Goal: Information Seeking & Learning: Learn about a topic

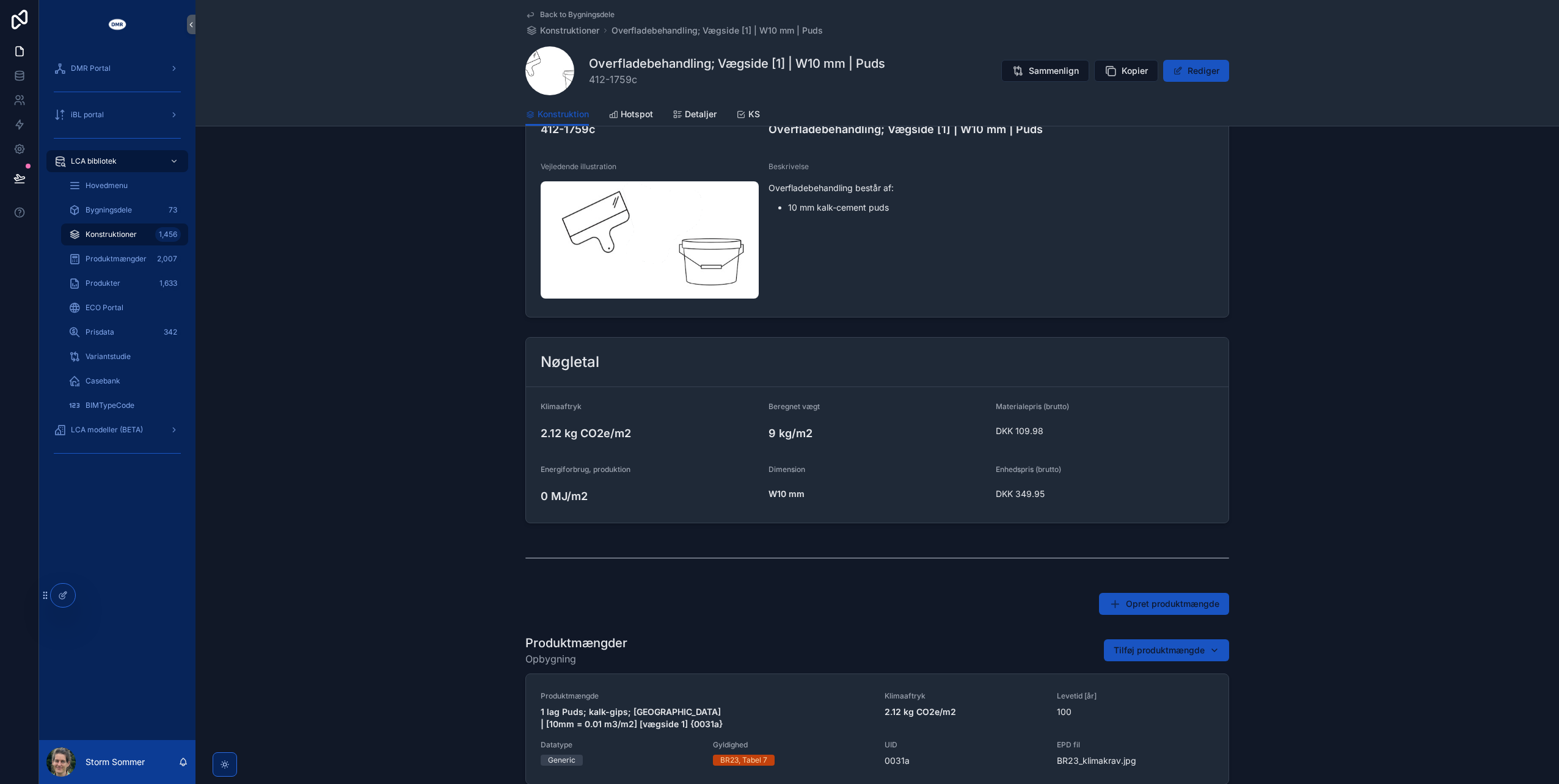
scroll to position [61, 0]
click at [1138, 72] on span "Kopier" at bounding box center [1134, 70] width 26 height 12
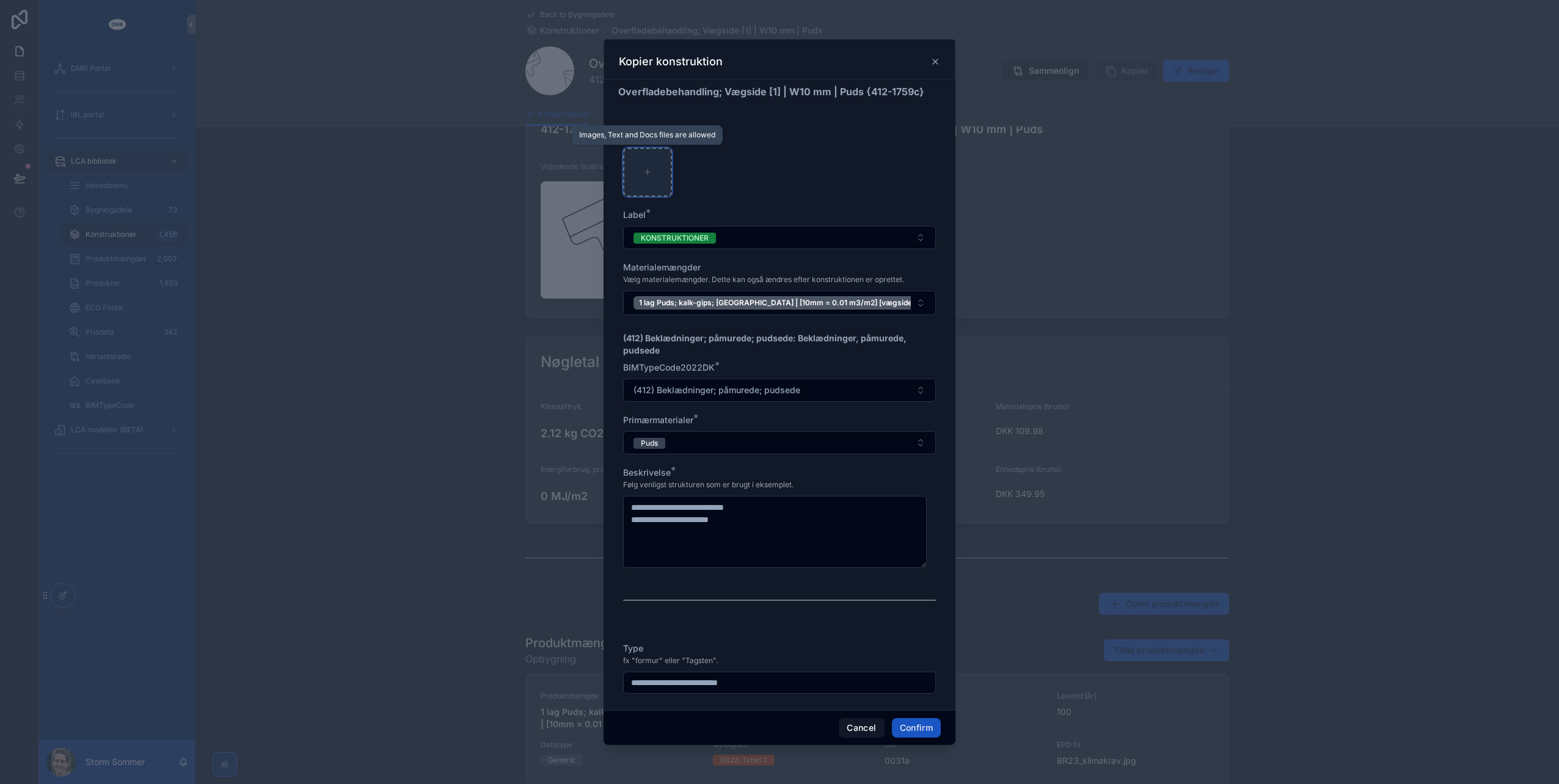
click at [659, 157] on div at bounding box center [647, 171] width 49 height 49
type input "**********"
click at [927, 718] on button "Confirm" at bounding box center [916, 728] width 49 height 19
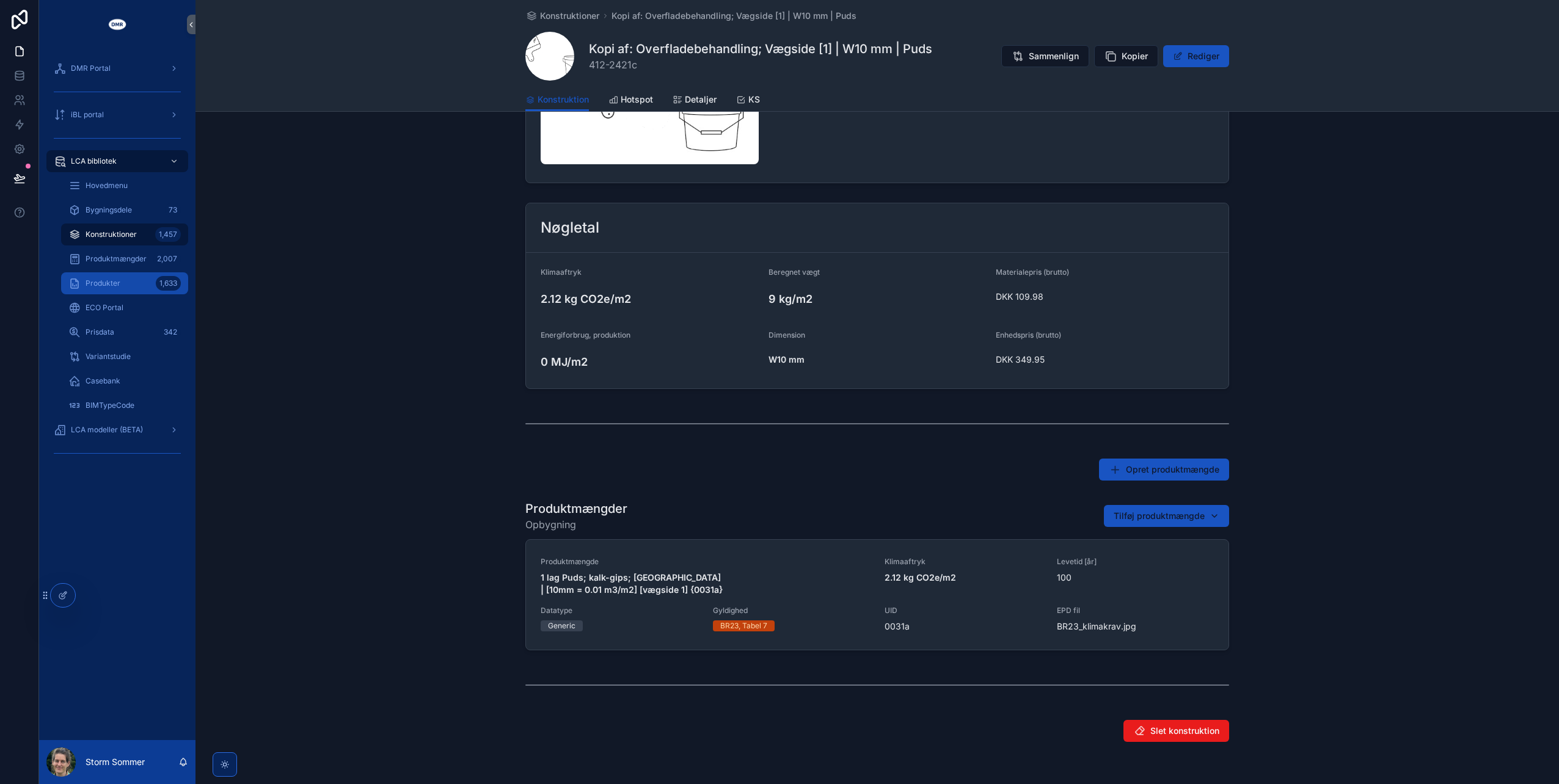
scroll to position [183, 0]
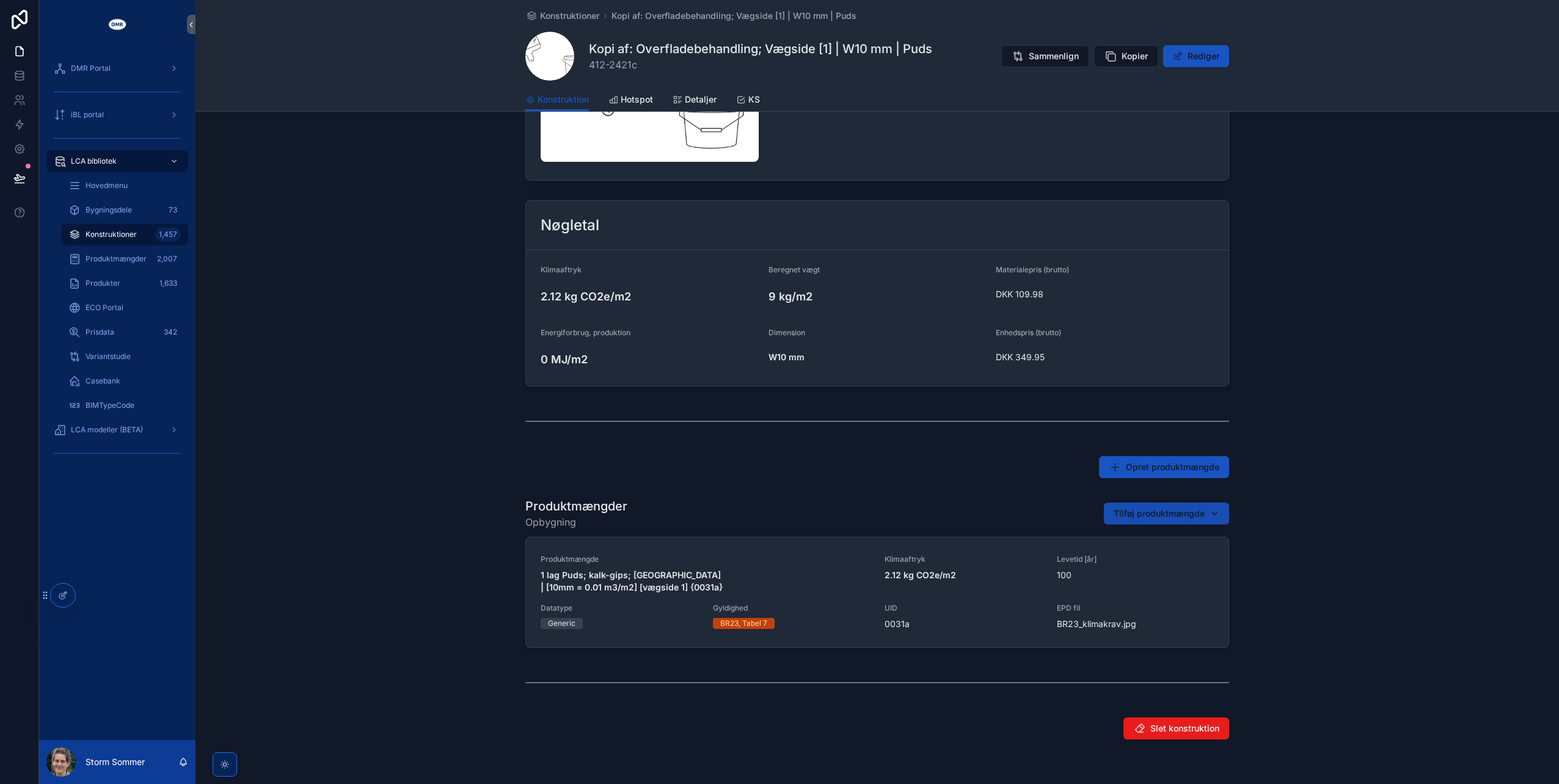
click at [1167, 503] on button "Tilføj produktmængde" at bounding box center [1166, 513] width 125 height 22
type input "*****"
click at [1147, 556] on span "1 lag Puds; kalk-gips; inde | [10mm = 0.01 m3/m2] [vægside 1] {2640a}" at bounding box center [1156, 561] width 122 height 12
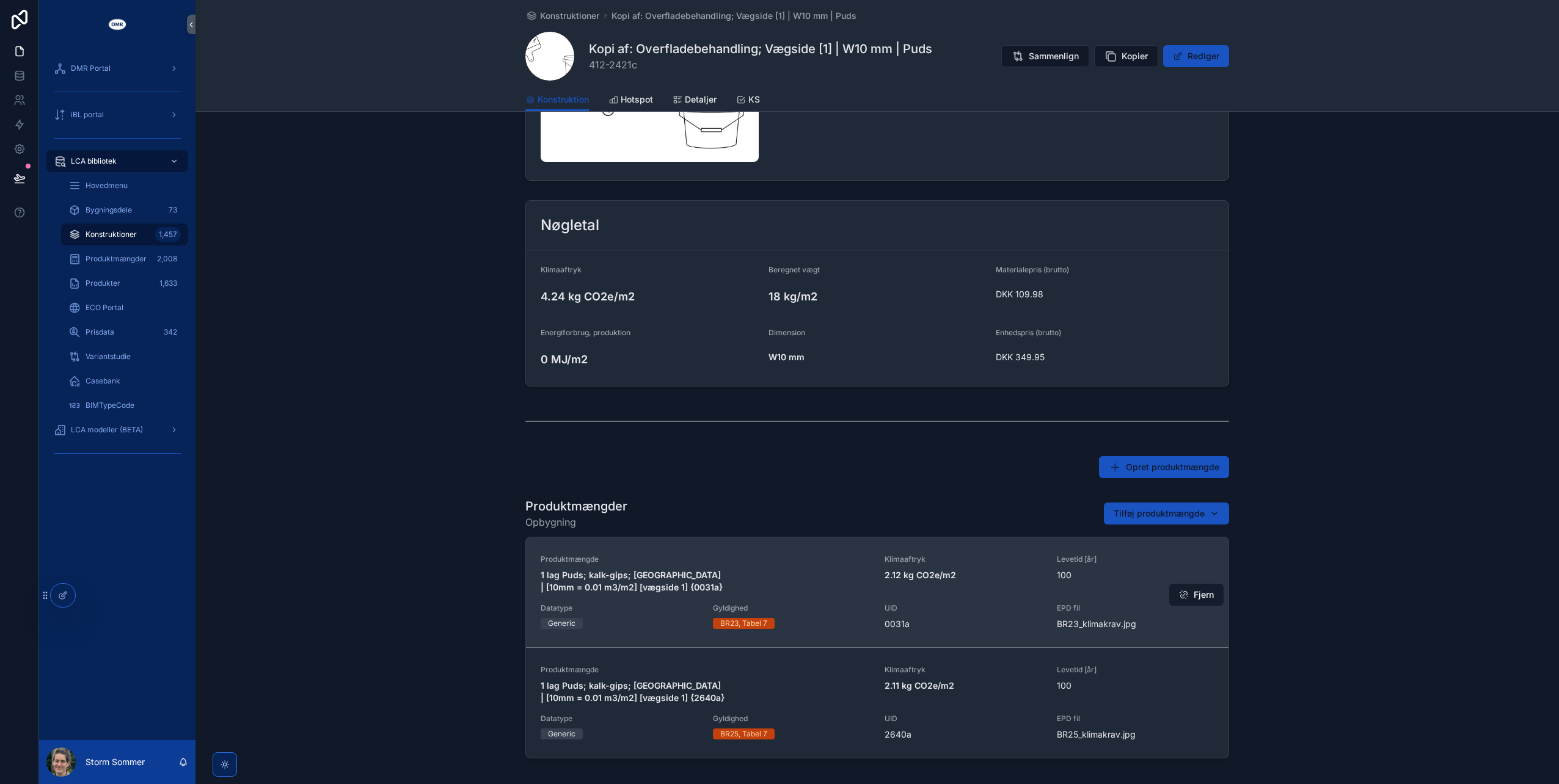
click at [1196, 587] on button "Fjern" at bounding box center [1196, 595] width 55 height 22
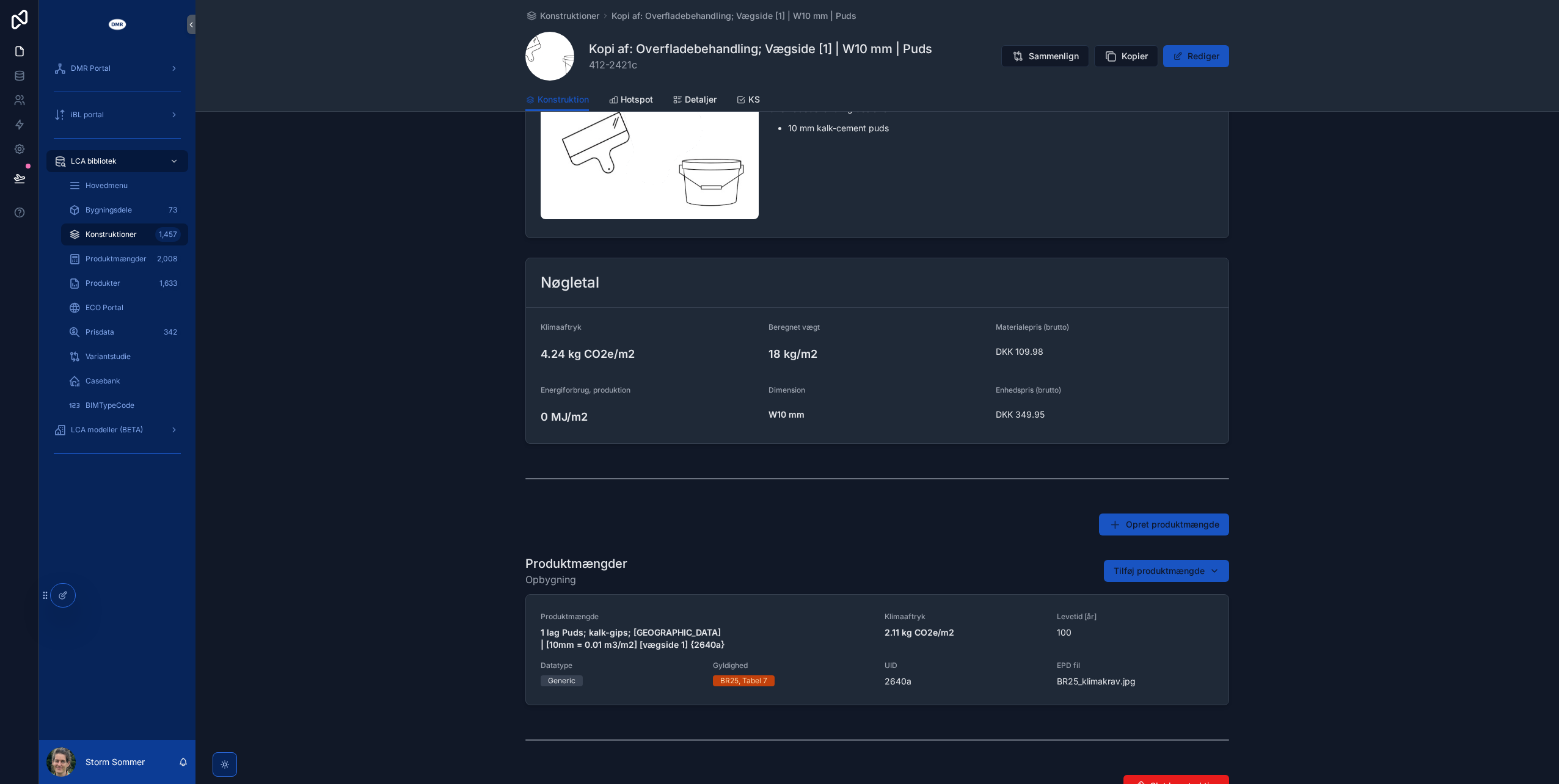
scroll to position [0, 0]
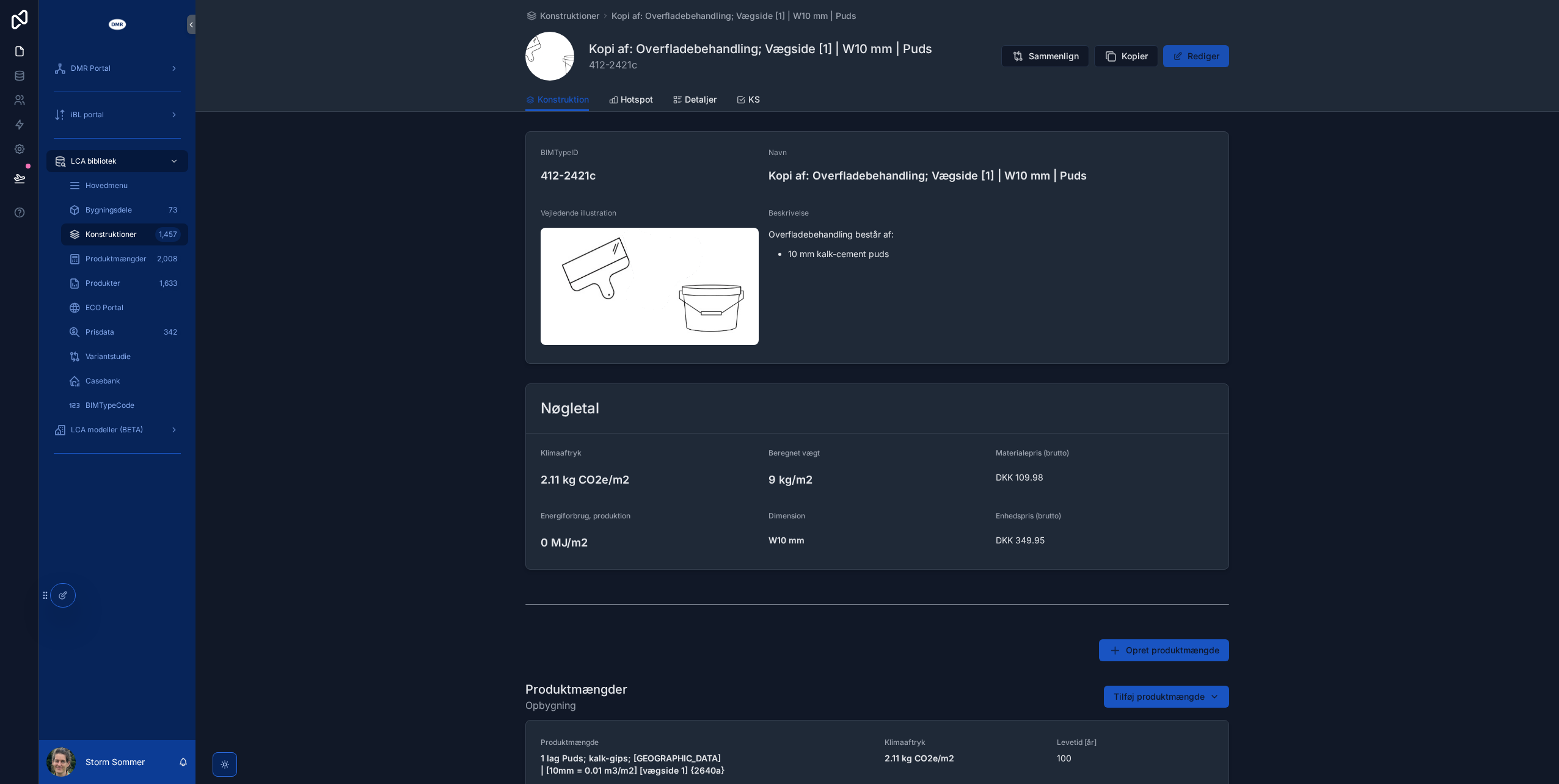
click at [1169, 52] on button "Rediger" at bounding box center [1196, 55] width 66 height 22
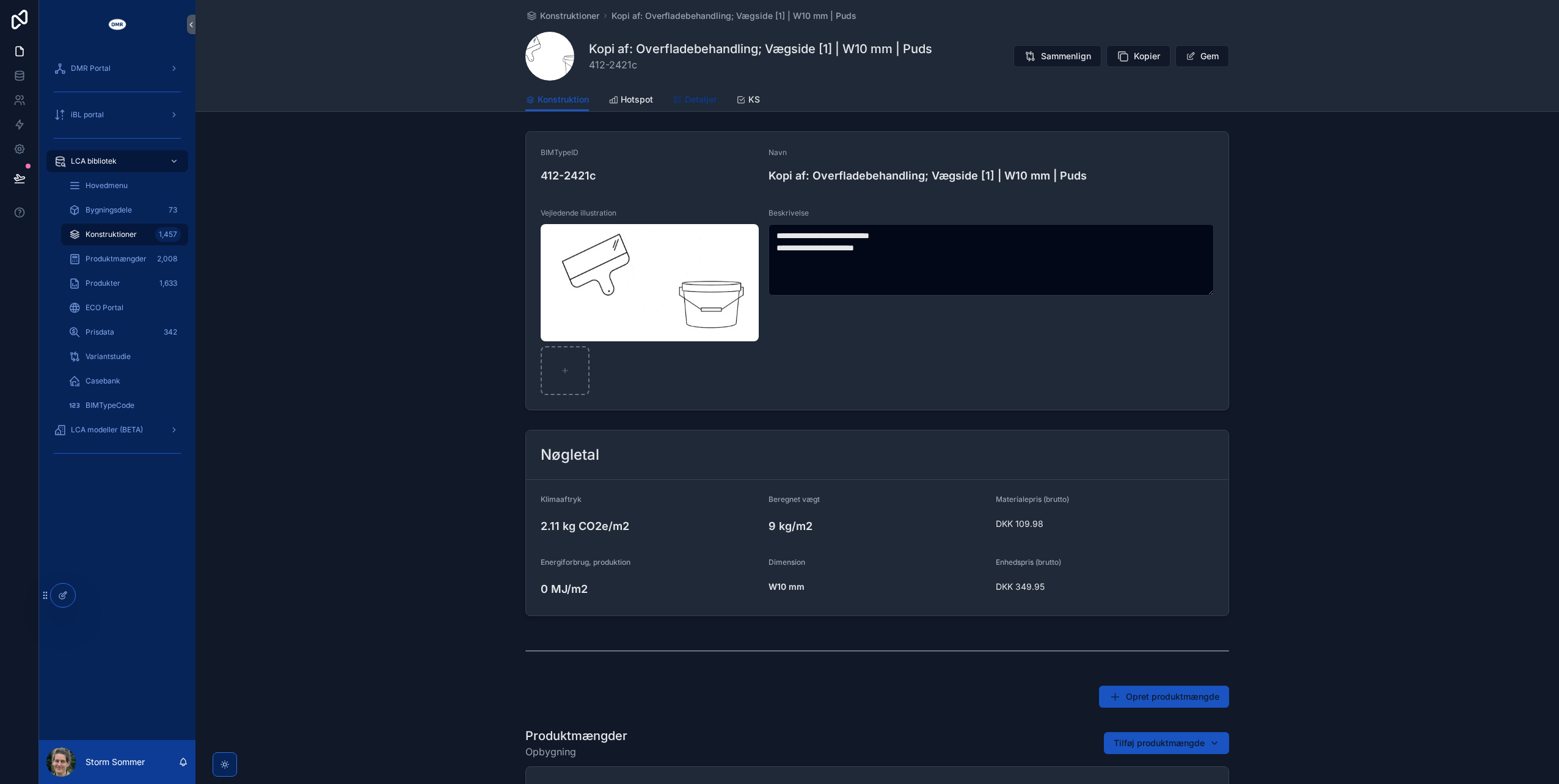
click at [690, 99] on span "Detaljer" at bounding box center [700, 100] width 31 height 12
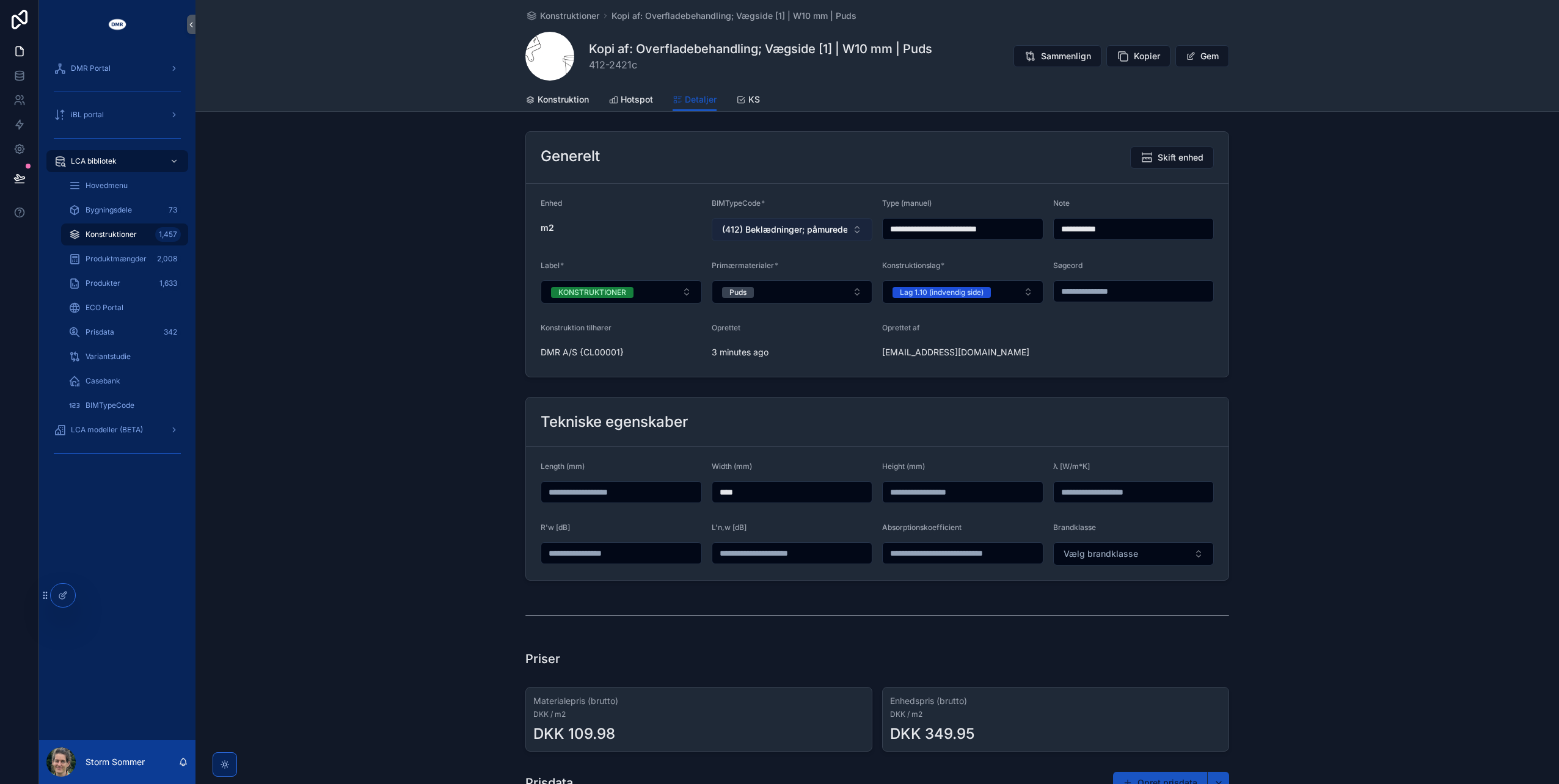
drag, startPoint x: 918, startPoint y: 227, endPoint x: 868, endPoint y: 225, distance: 50.0
click at [868, 225] on form "**********" at bounding box center [877, 280] width 703 height 193
type input "**********"
click at [1193, 60] on button "Gem" at bounding box center [1202, 55] width 54 height 22
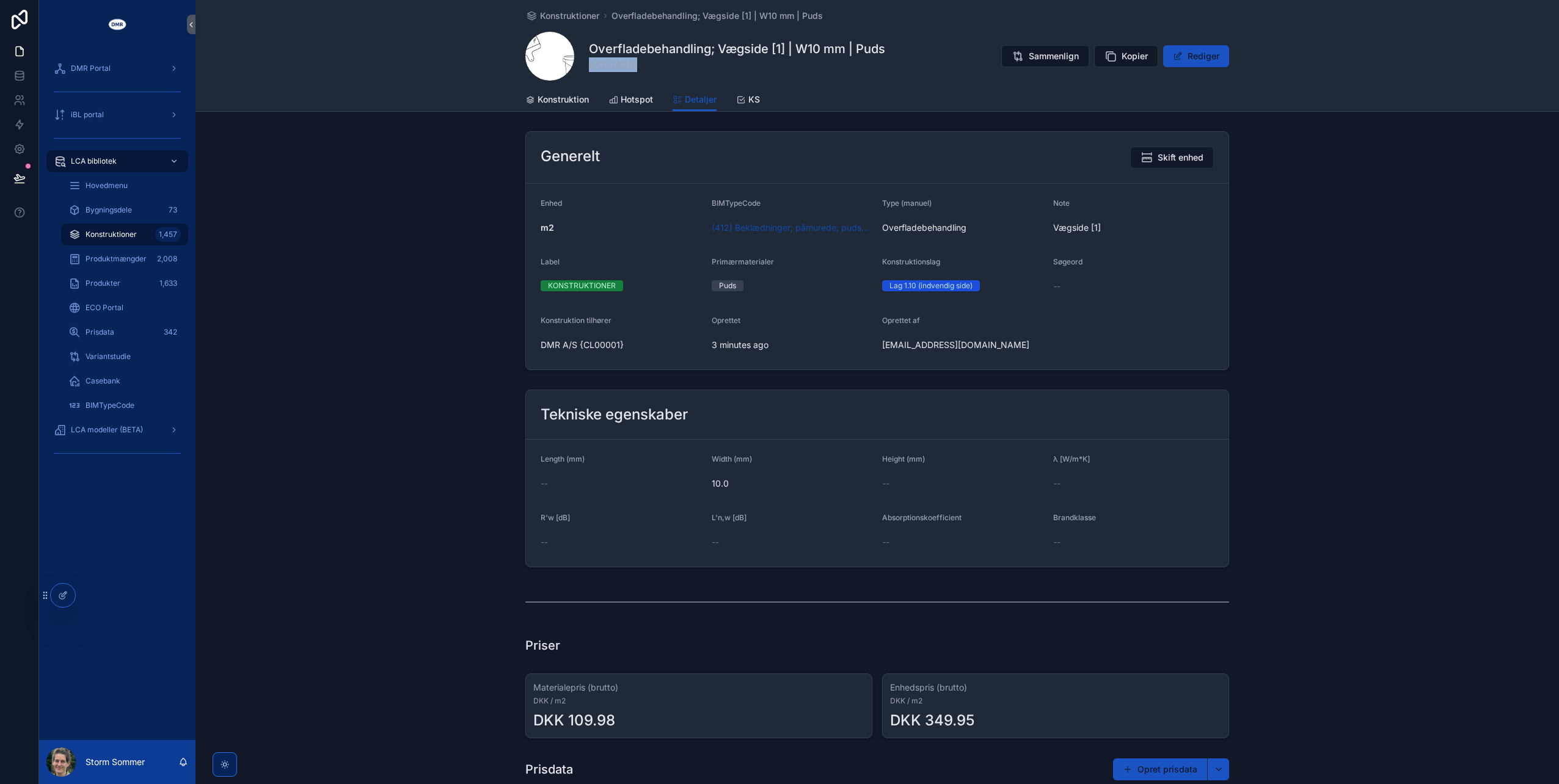
drag, startPoint x: 650, startPoint y: 62, endPoint x: 586, endPoint y: 67, distance: 64.2
click at [589, 67] on span "412-2421c" at bounding box center [736, 65] width 296 height 15
copy span "412-2421c"
click at [1114, 55] on icon "scrollable content" at bounding box center [1110, 56] width 12 height 12
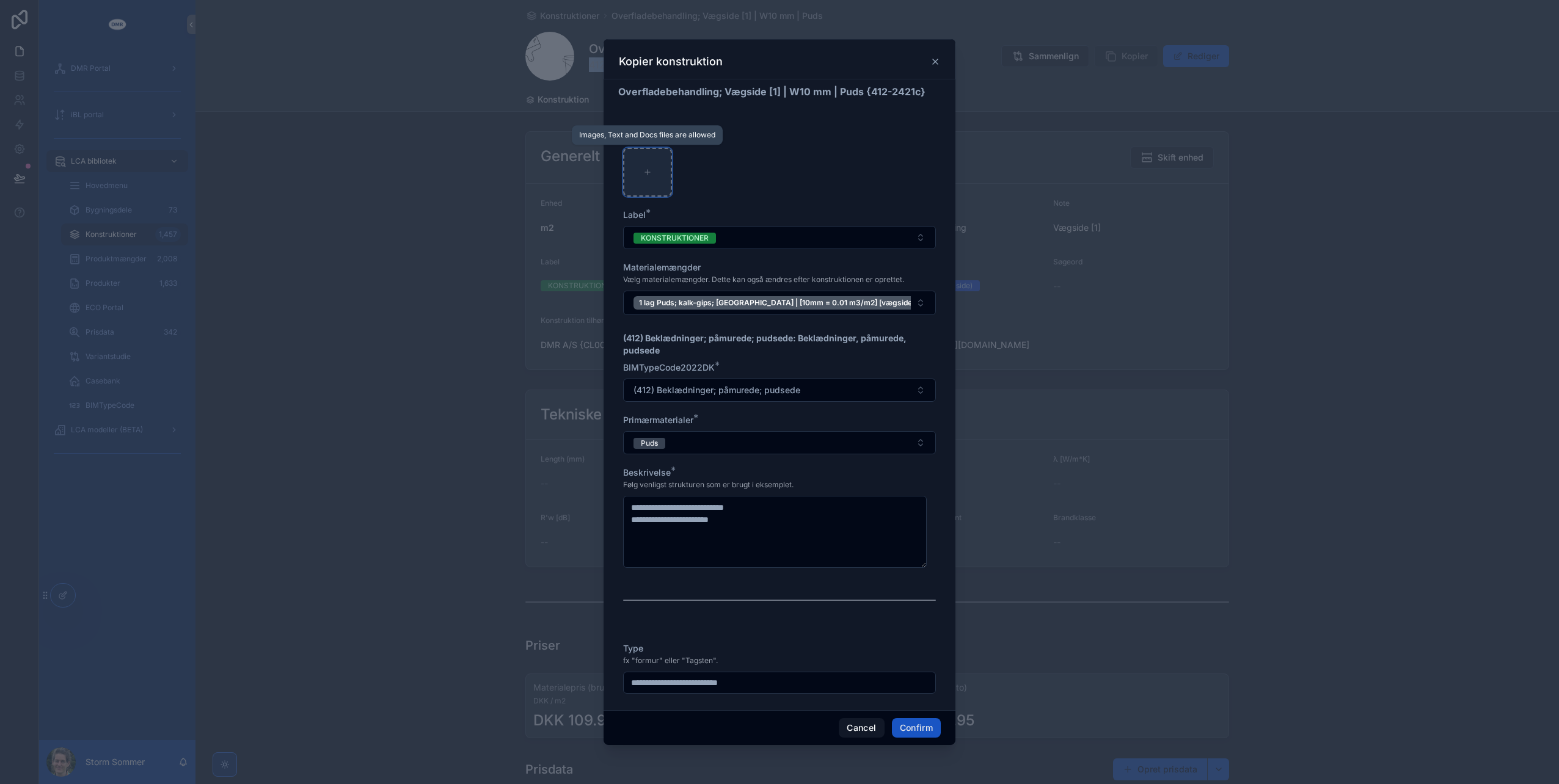
click at [647, 167] on div at bounding box center [647, 171] width 49 height 49
type input "**********"
click at [909, 726] on button "Confirm" at bounding box center [916, 728] width 49 height 19
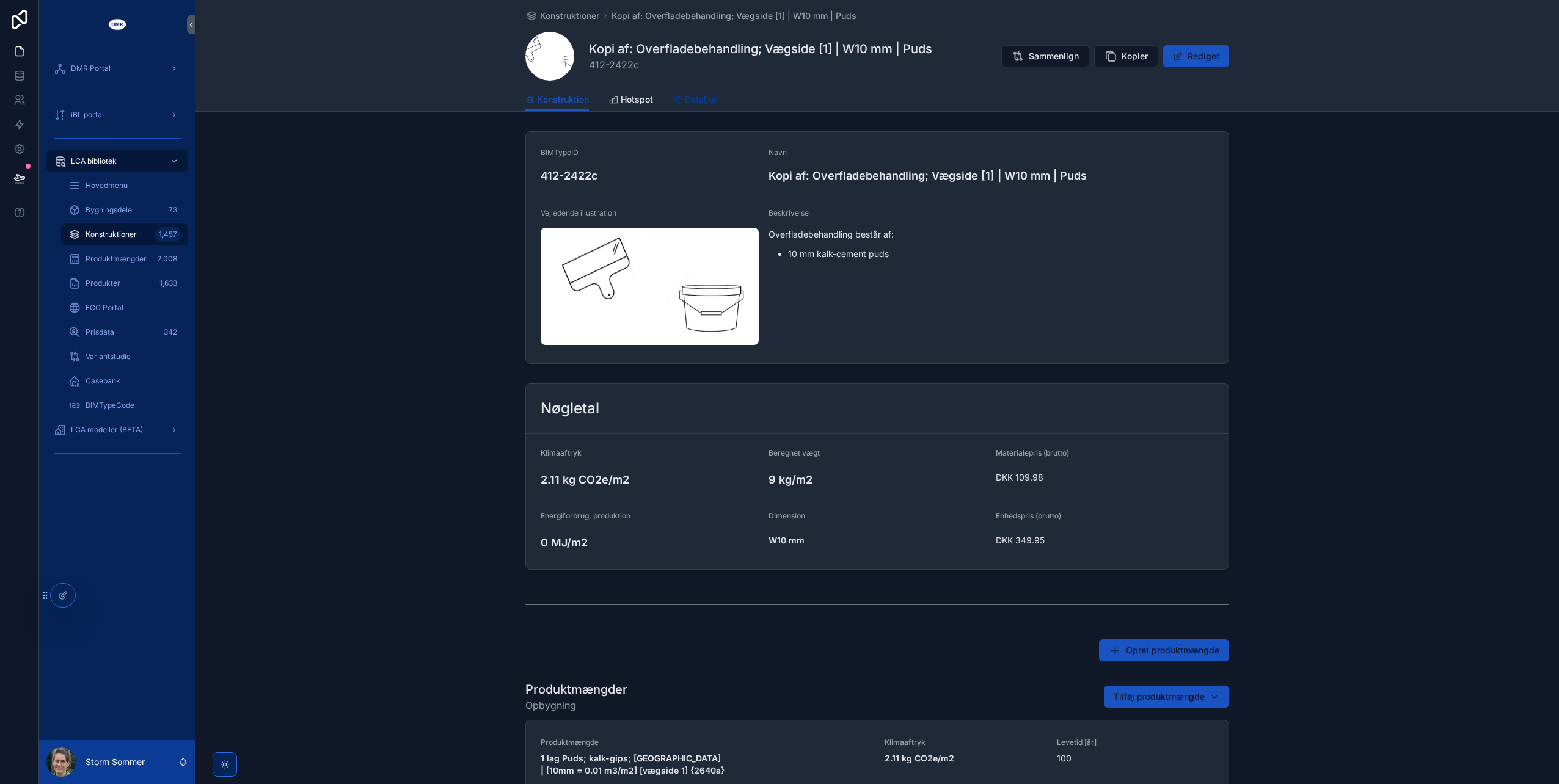
click at [700, 105] on span "Detaljer" at bounding box center [700, 100] width 31 height 12
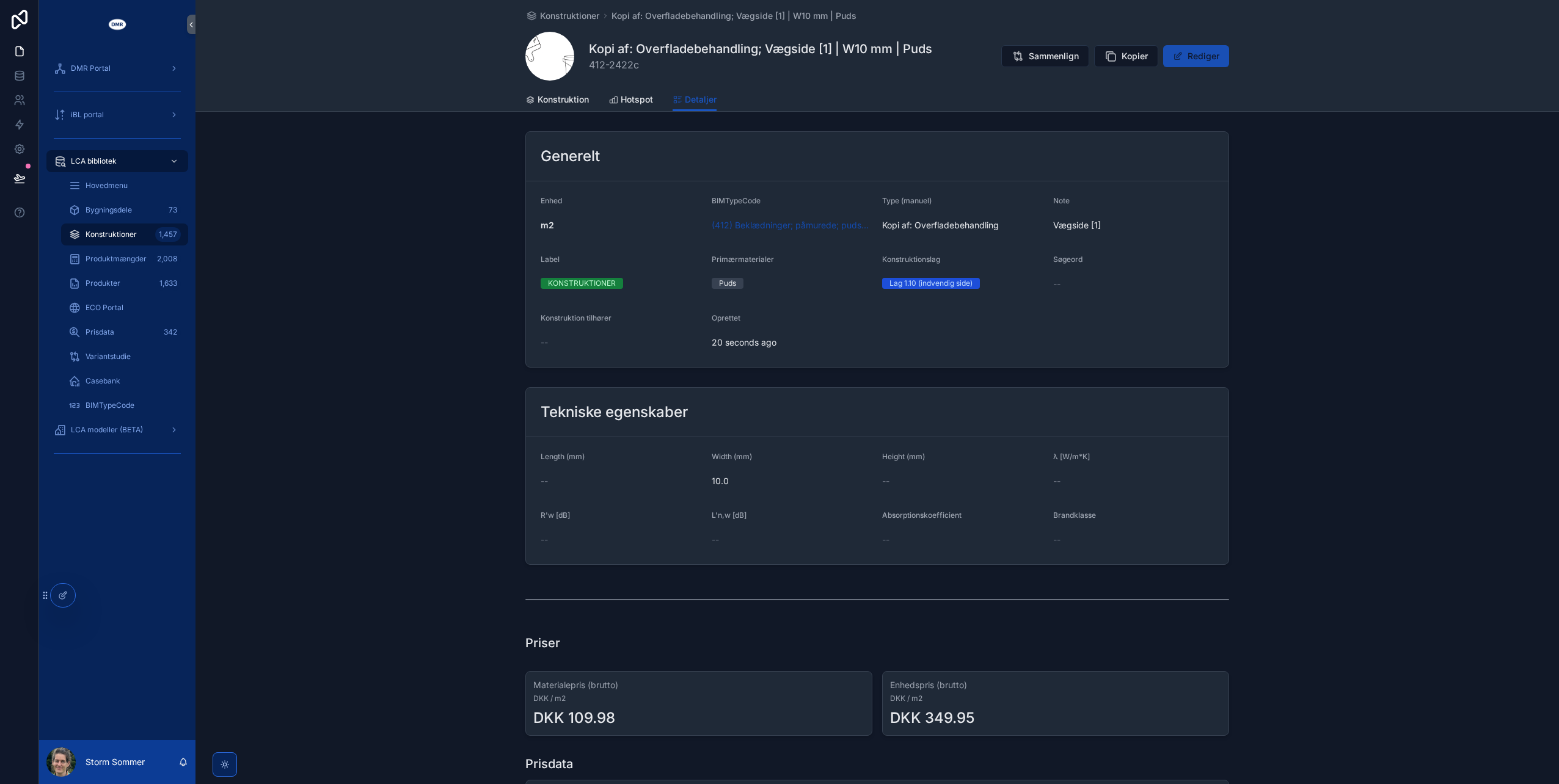
click at [1187, 59] on button "Rediger" at bounding box center [1196, 55] width 66 height 22
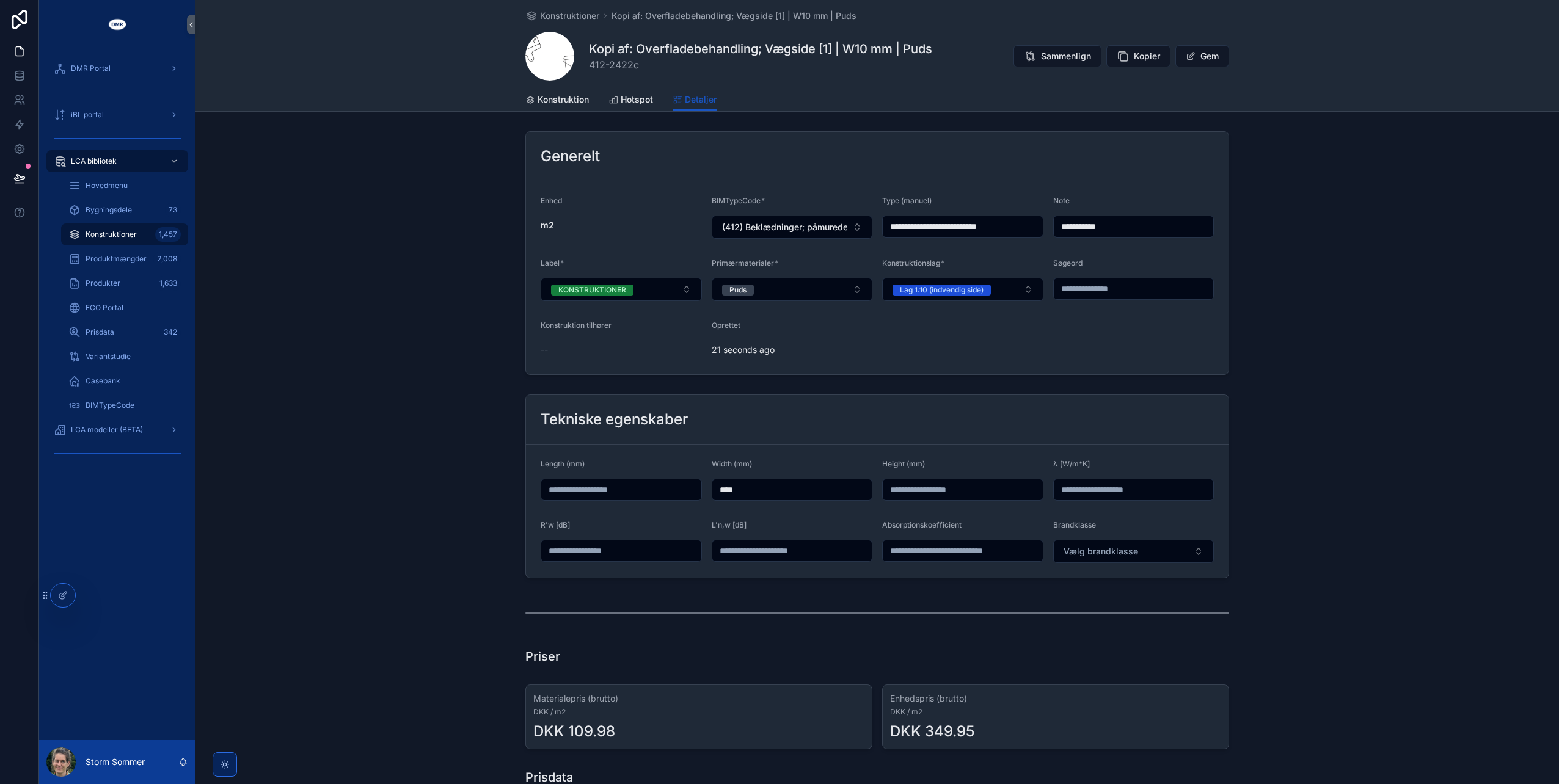
click at [1110, 226] on input "**********" at bounding box center [1134, 226] width 160 height 17
click at [1103, 225] on input "**********" at bounding box center [1134, 226] width 160 height 17
type input "**********"
drag, startPoint x: 920, startPoint y: 221, endPoint x: 862, endPoint y: 221, distance: 58.0
click at [862, 221] on form "**********" at bounding box center [877, 278] width 703 height 193
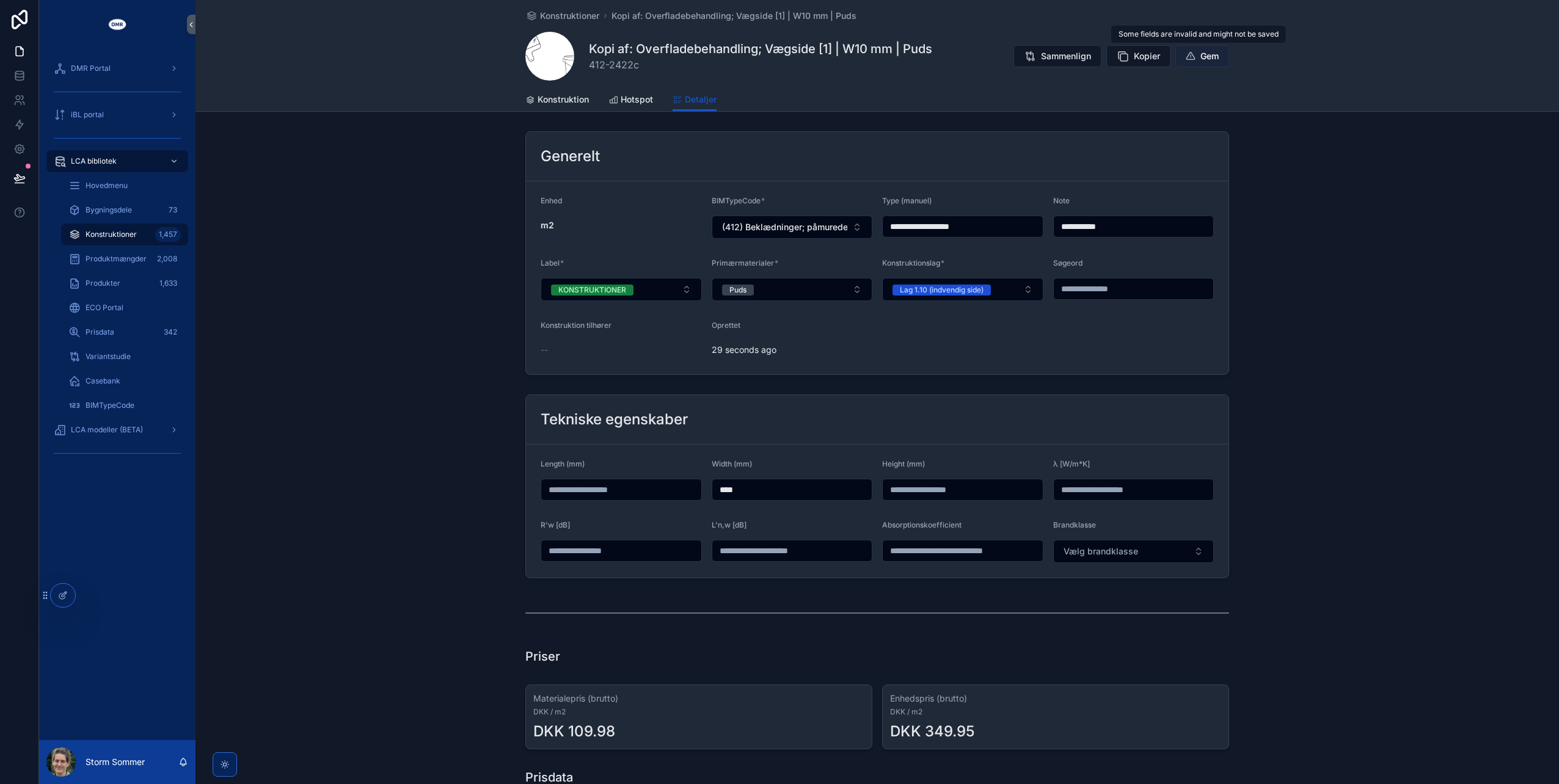
type input "**********"
click at [1186, 55] on span "scrollable content" at bounding box center [1190, 55] width 10 height 10
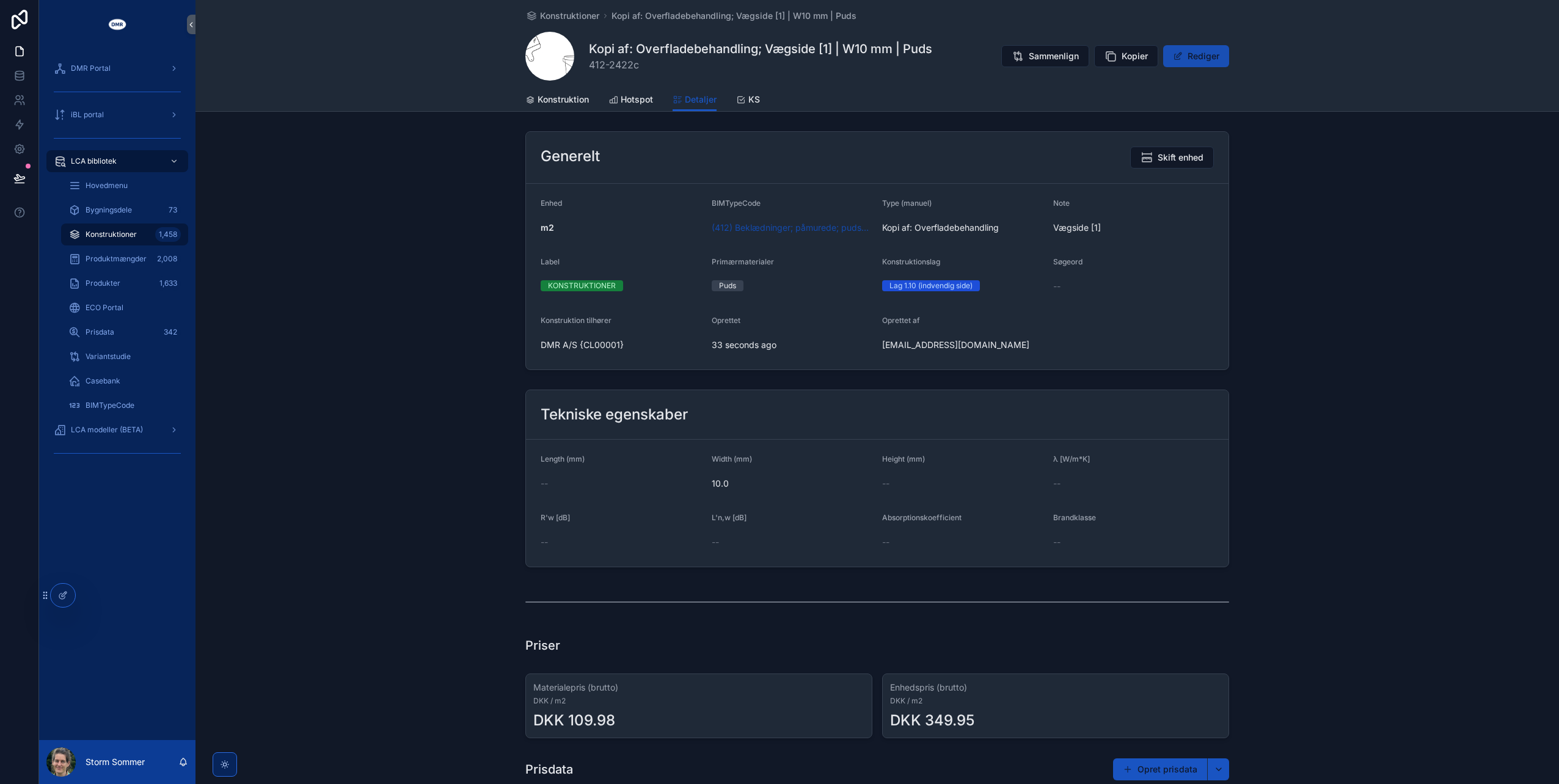
click at [1199, 58] on button "Rediger" at bounding box center [1196, 55] width 66 height 22
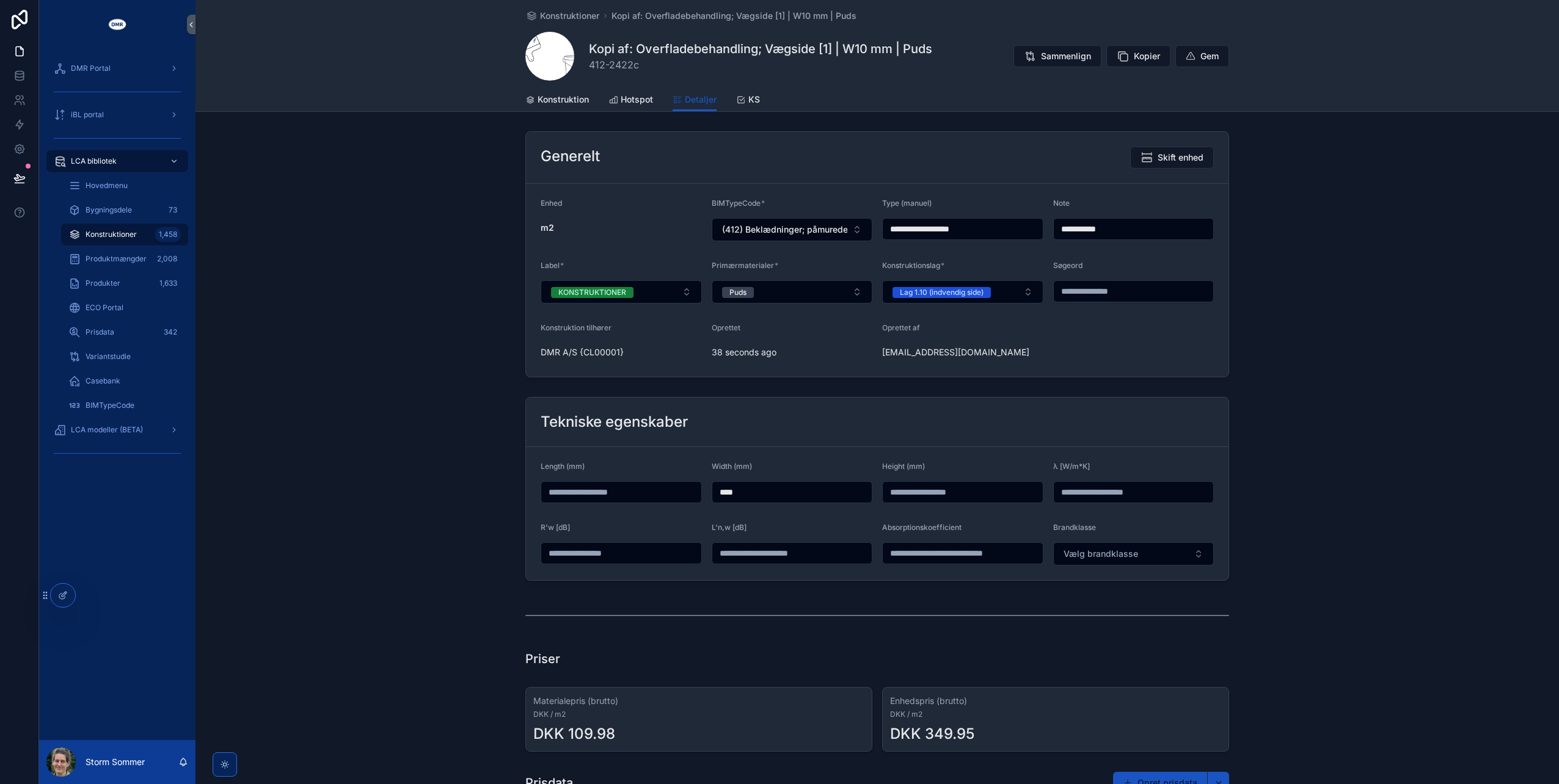
click at [1137, 232] on input "**********" at bounding box center [1134, 228] width 160 height 17
click at [1001, 293] on button "Lag 1.10 (indvendig side)" at bounding box center [962, 291] width 161 height 23
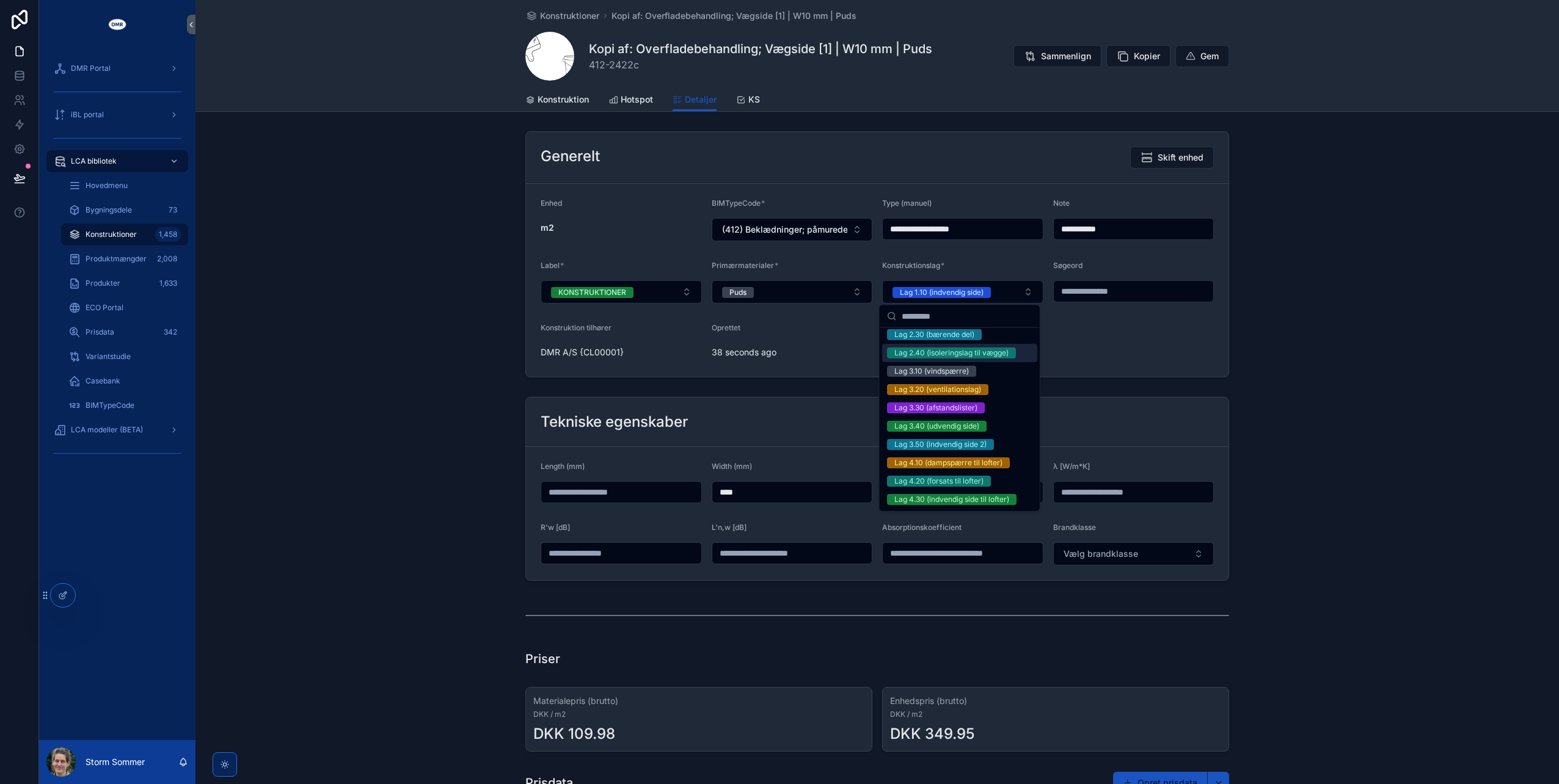
scroll to position [488, 0]
click at [969, 432] on div "Lag 3.40 (udvendig side)" at bounding box center [936, 426] width 85 height 11
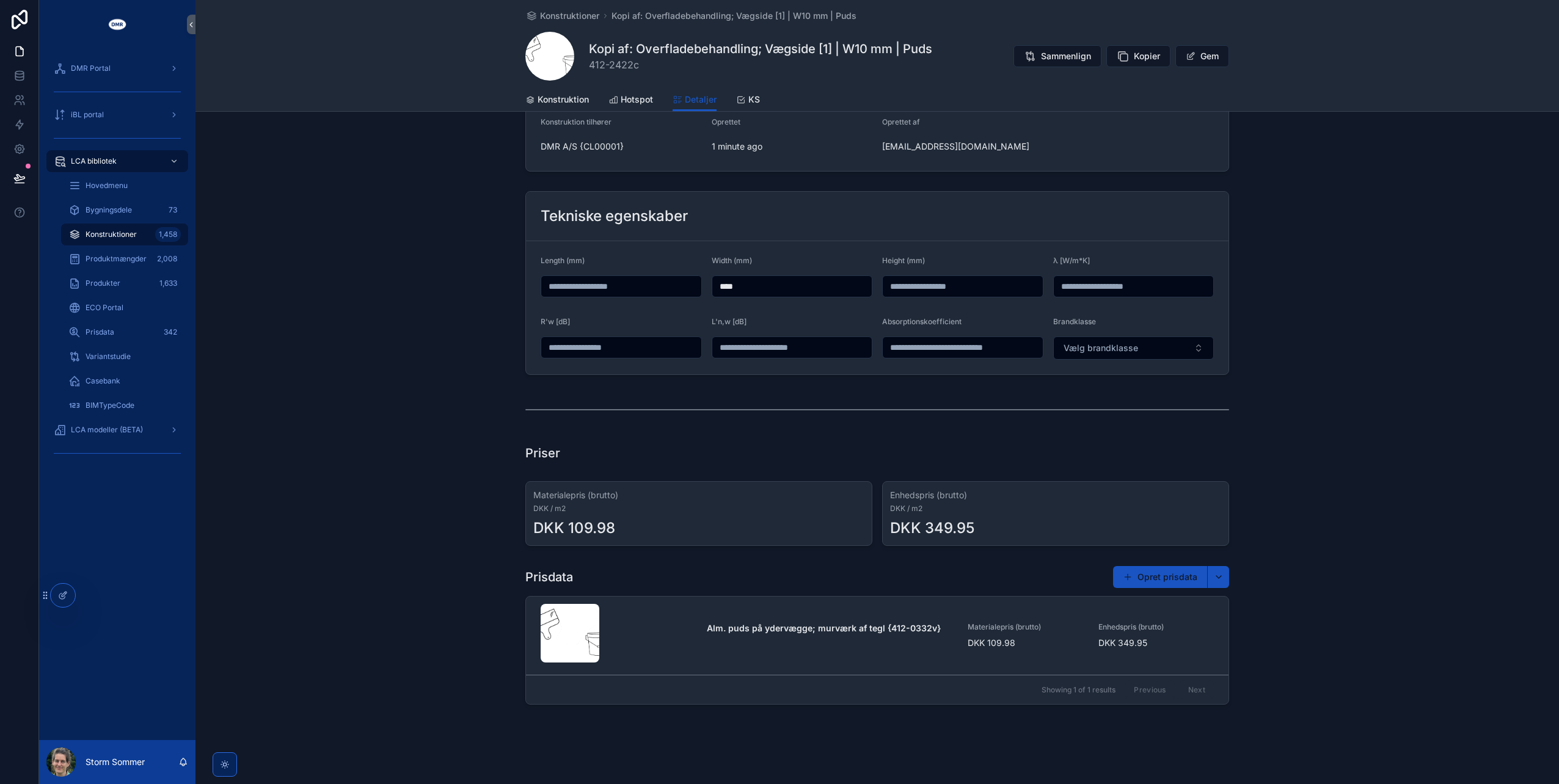
scroll to position [0, 0]
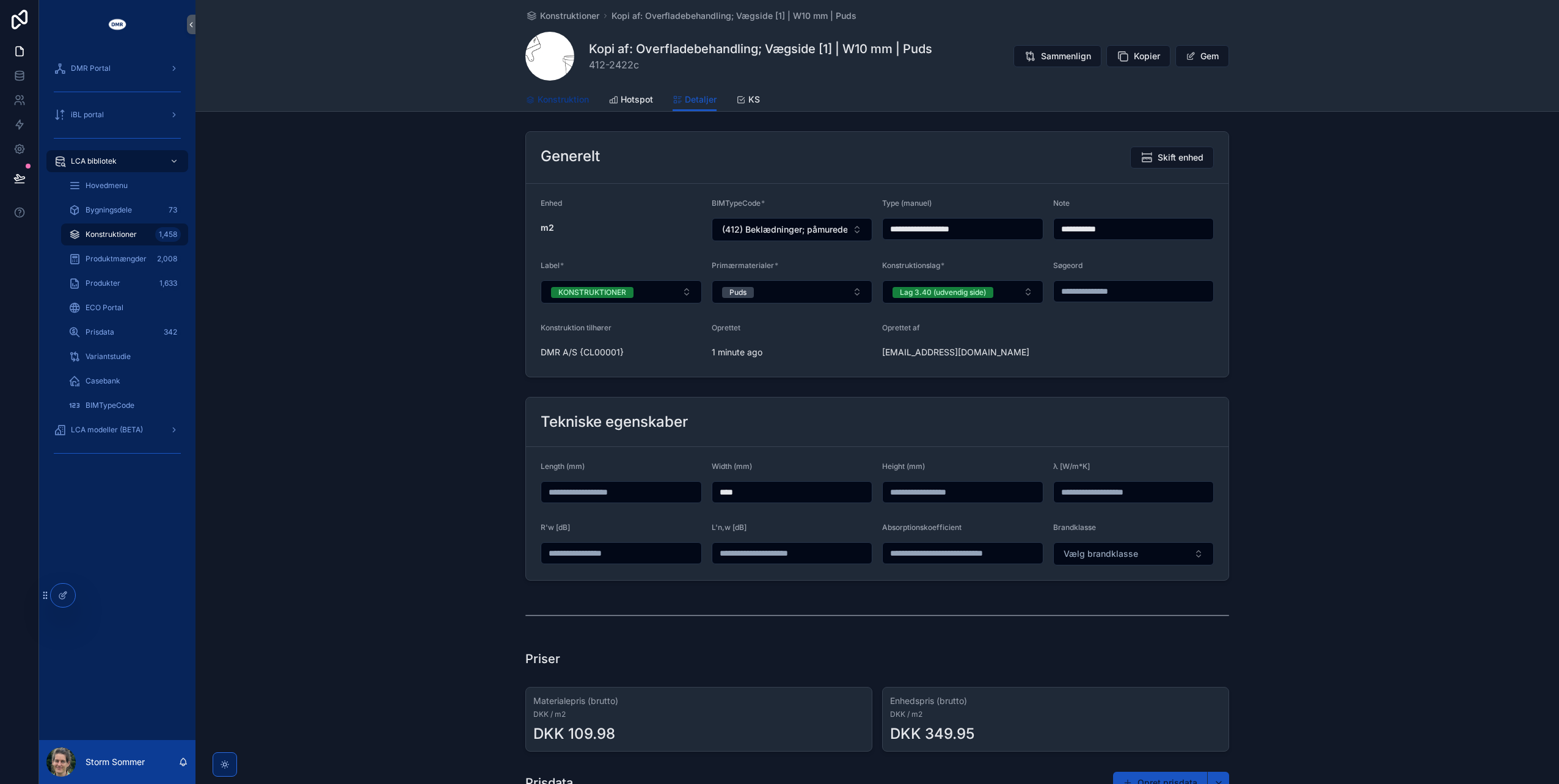
click at [550, 97] on span "Konstruktion" at bounding box center [563, 100] width 51 height 12
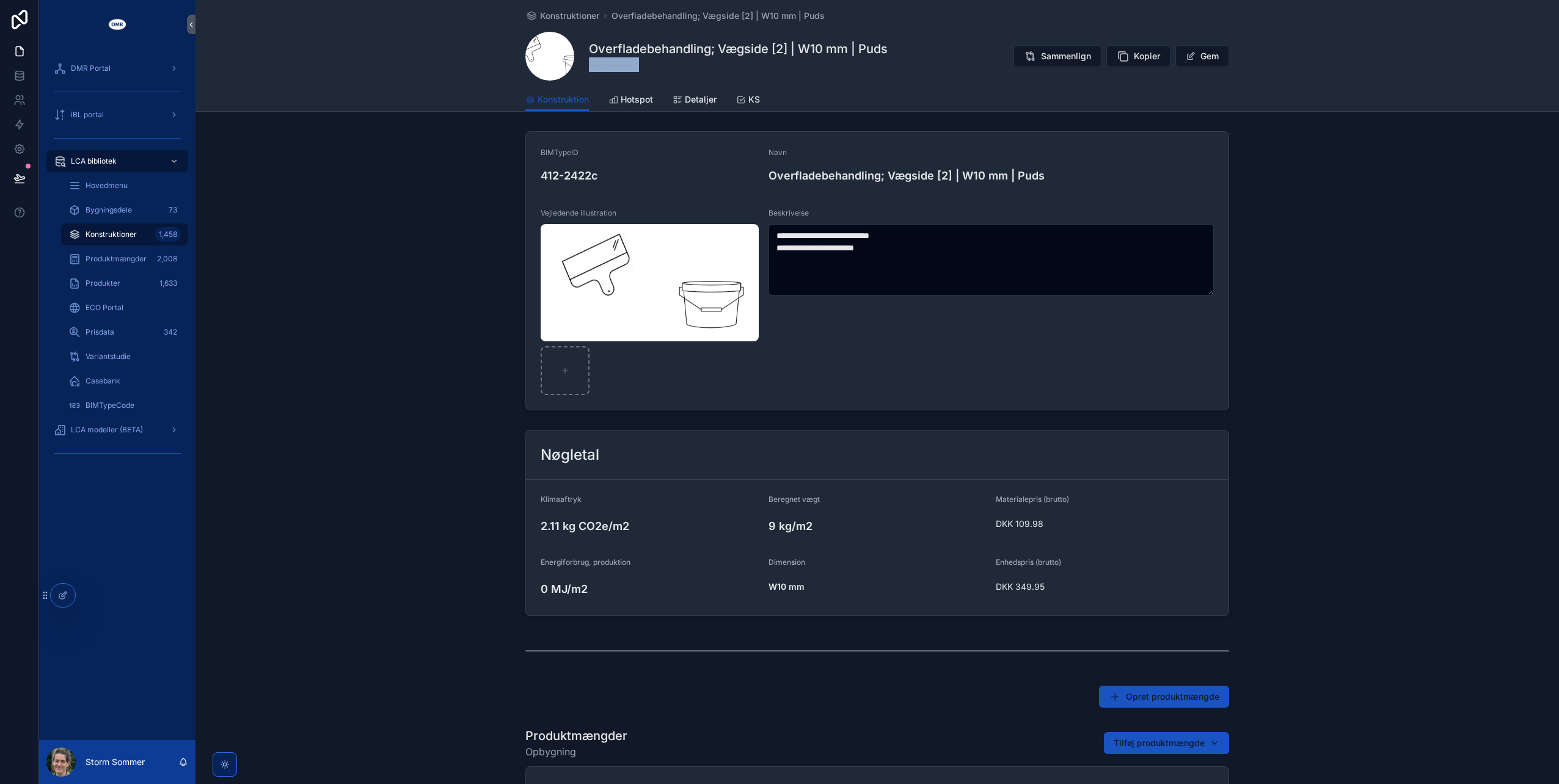
drag, startPoint x: 635, startPoint y: 62, endPoint x: 586, endPoint y: 75, distance: 50.7
click at [586, 75] on div "Overfladebehandling; Vægside [2] | W10 mm | Puds 412-2422c Sammenlign Kopier Gem" at bounding box center [877, 55] width 703 height 49
copy span "412-2422c"
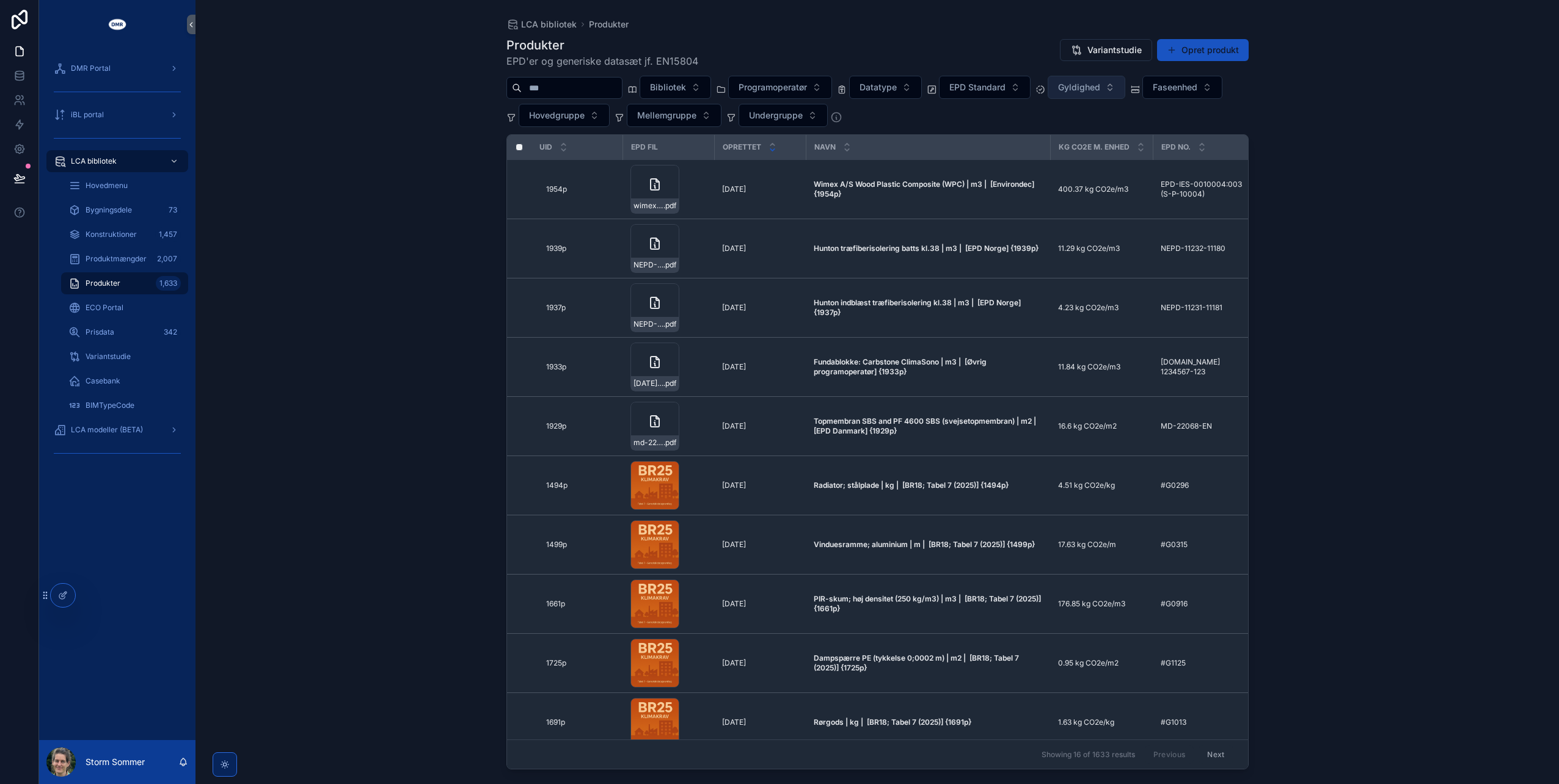
click at [1101, 91] on span "Gyldighed" at bounding box center [1079, 87] width 42 height 12
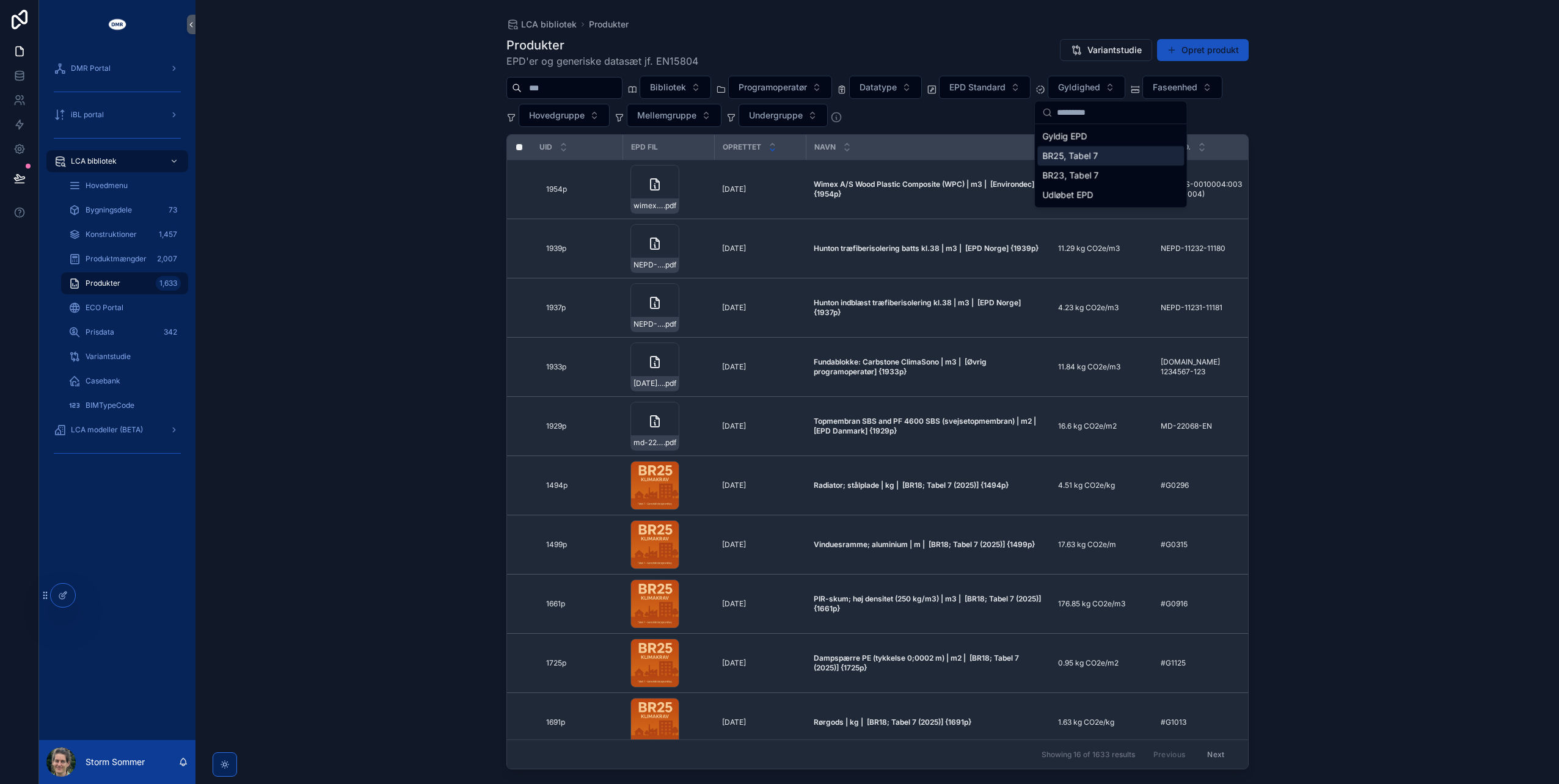
click at [1100, 162] on div "BR25, Tabel 7" at bounding box center [1111, 156] width 147 height 19
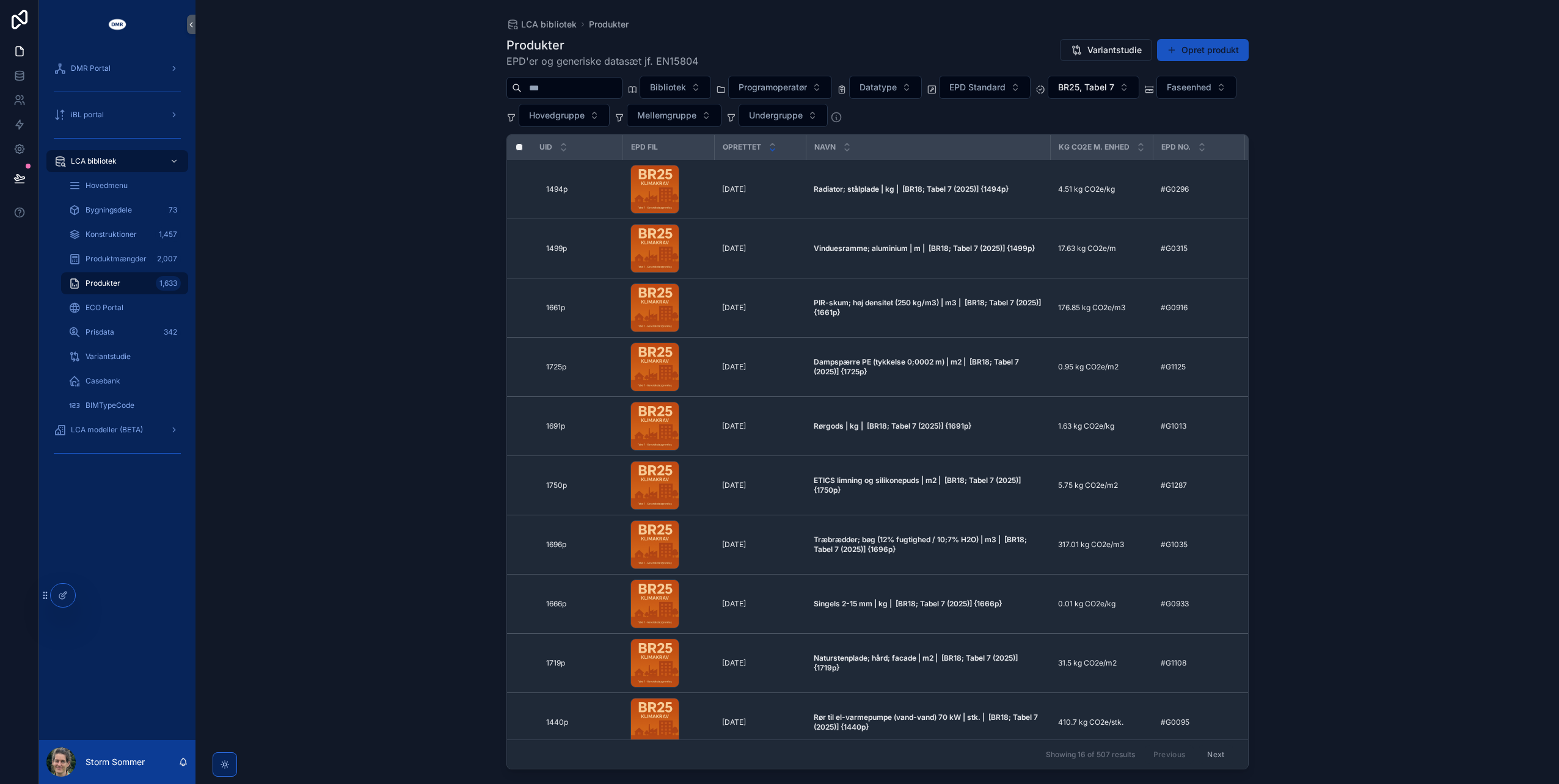
click at [563, 85] on input "scrollable content" at bounding box center [572, 88] width 100 height 17
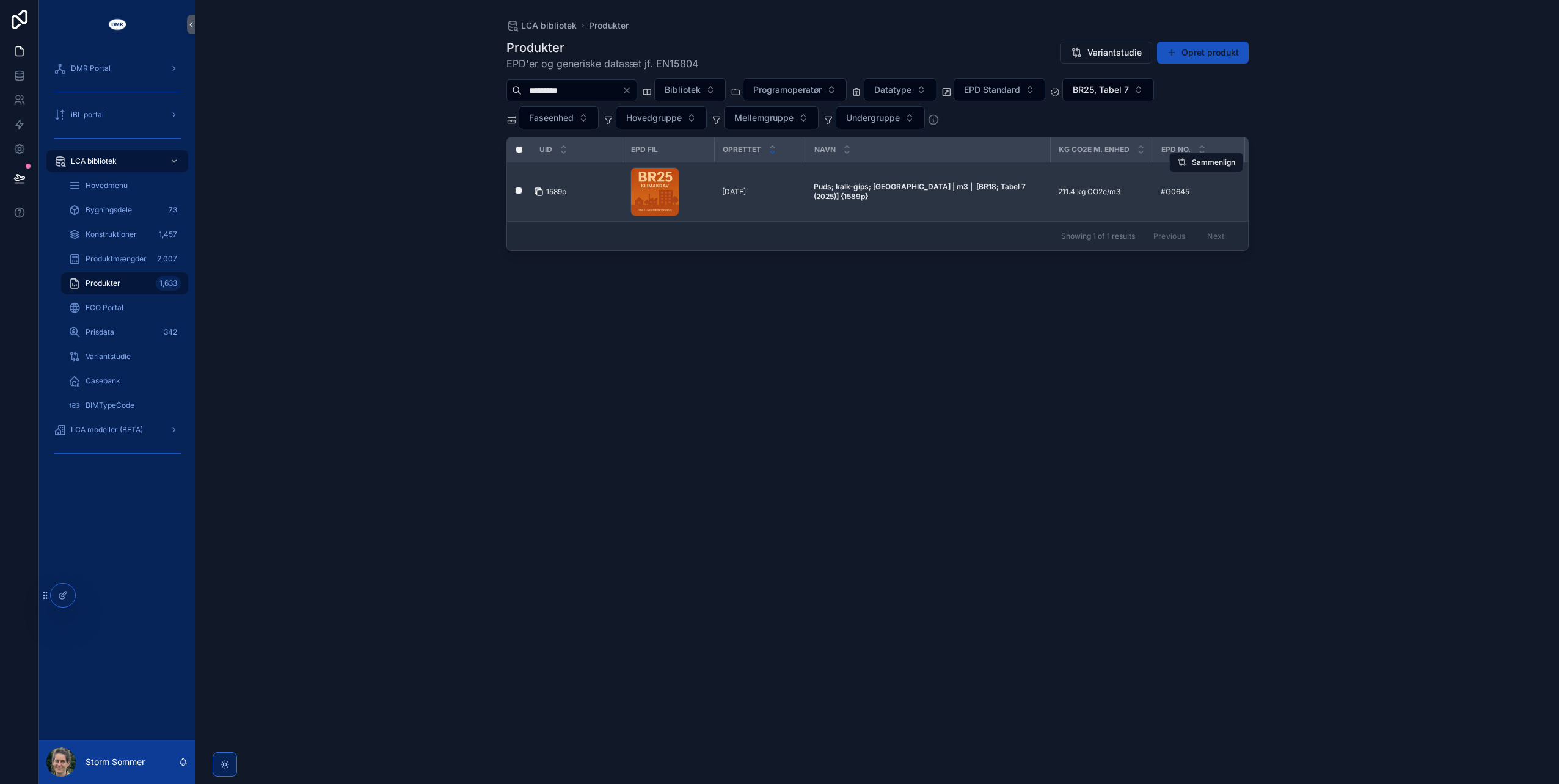
click at [539, 188] on icon "scrollable content" at bounding box center [537, 190] width 5 height 5
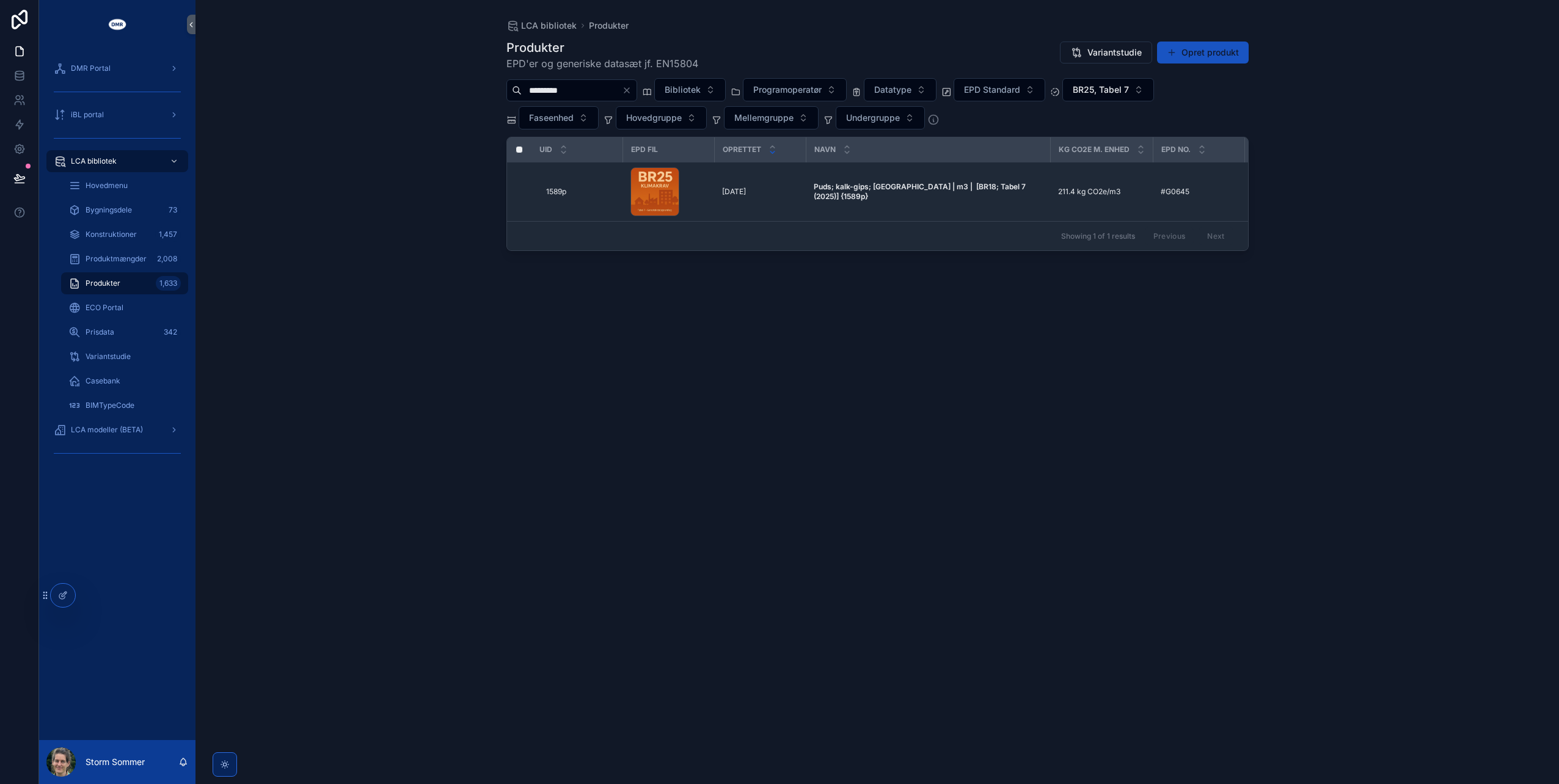
drag, startPoint x: 599, startPoint y: 85, endPoint x: 501, endPoint y: 85, distance: 98.0
click at [501, 85] on div "LCA bibliotek Produkter Produkter EPD'er og generiske datasæt jf. EN15804 Varia…" at bounding box center [877, 384] width 781 height 769
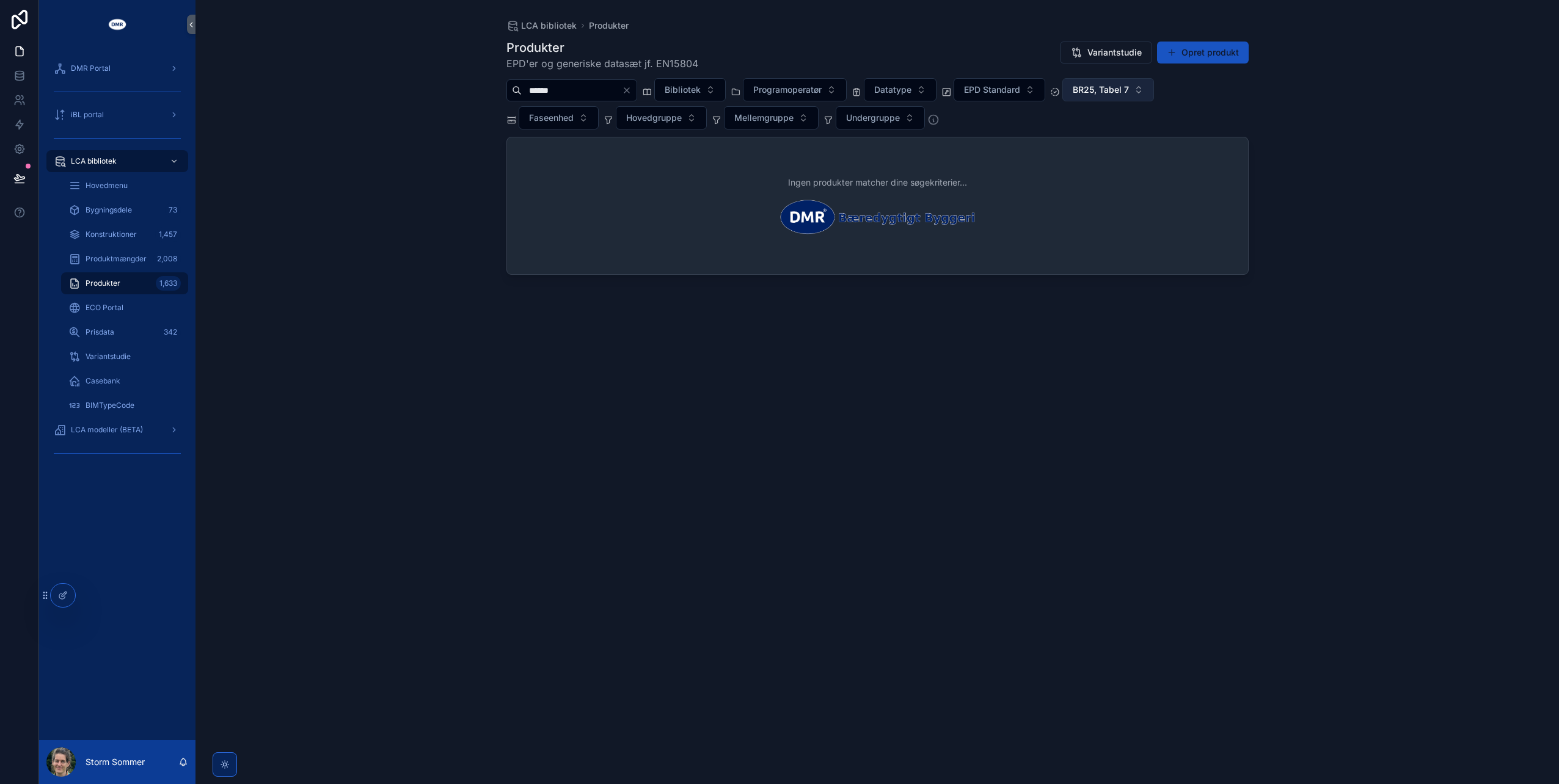
click at [1154, 87] on button "BR25, Tabel 7" at bounding box center [1108, 89] width 91 height 23
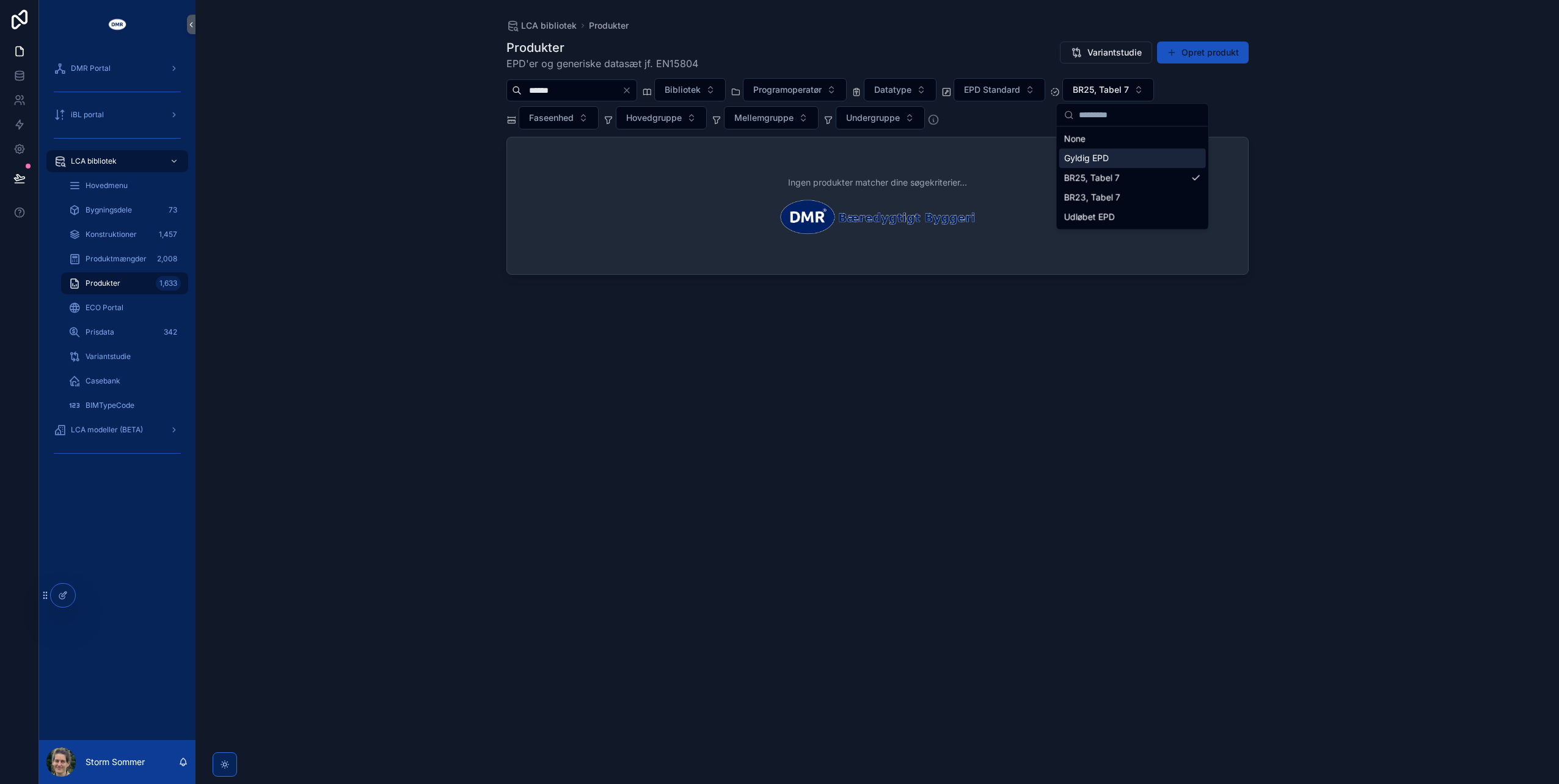
click at [1130, 159] on div "Gyldig EPD" at bounding box center [1133, 158] width 147 height 19
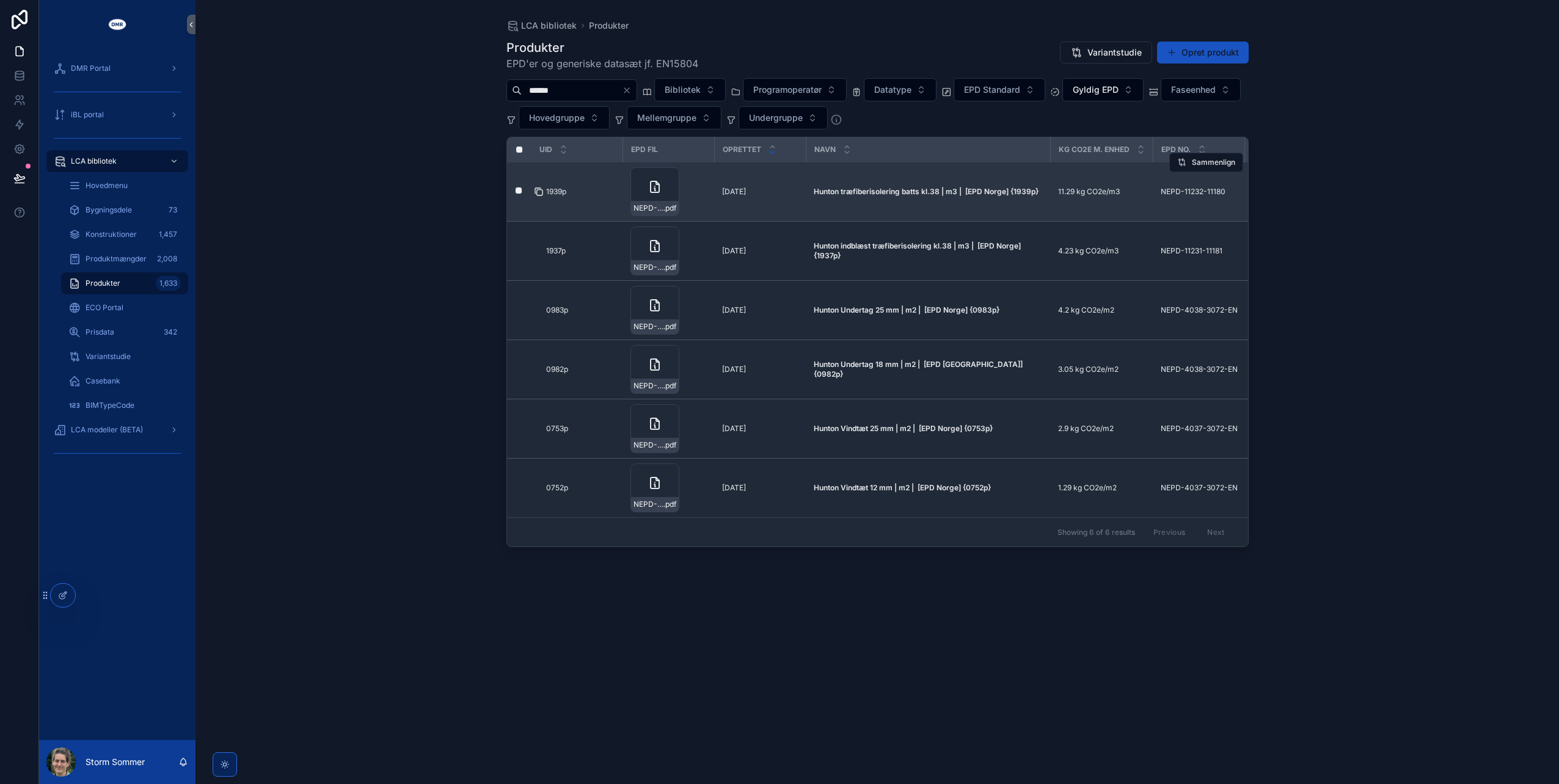
click at [539, 190] on icon "scrollable content" at bounding box center [539, 192] width 5 height 5
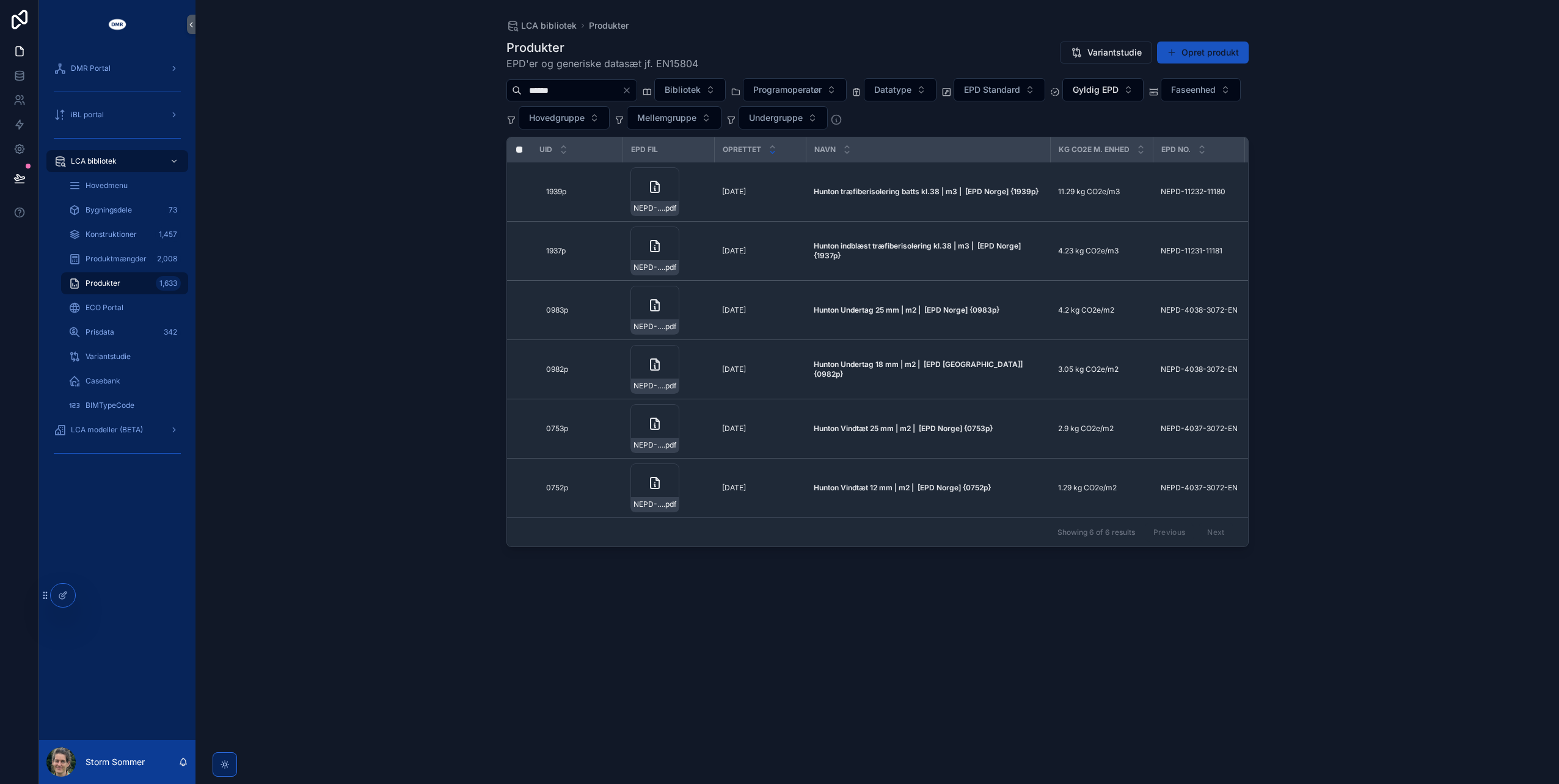
drag, startPoint x: 565, startPoint y: 87, endPoint x: 531, endPoint y: 95, distance: 34.9
click at [531, 95] on input "******" at bounding box center [572, 90] width 100 height 17
type input "*"
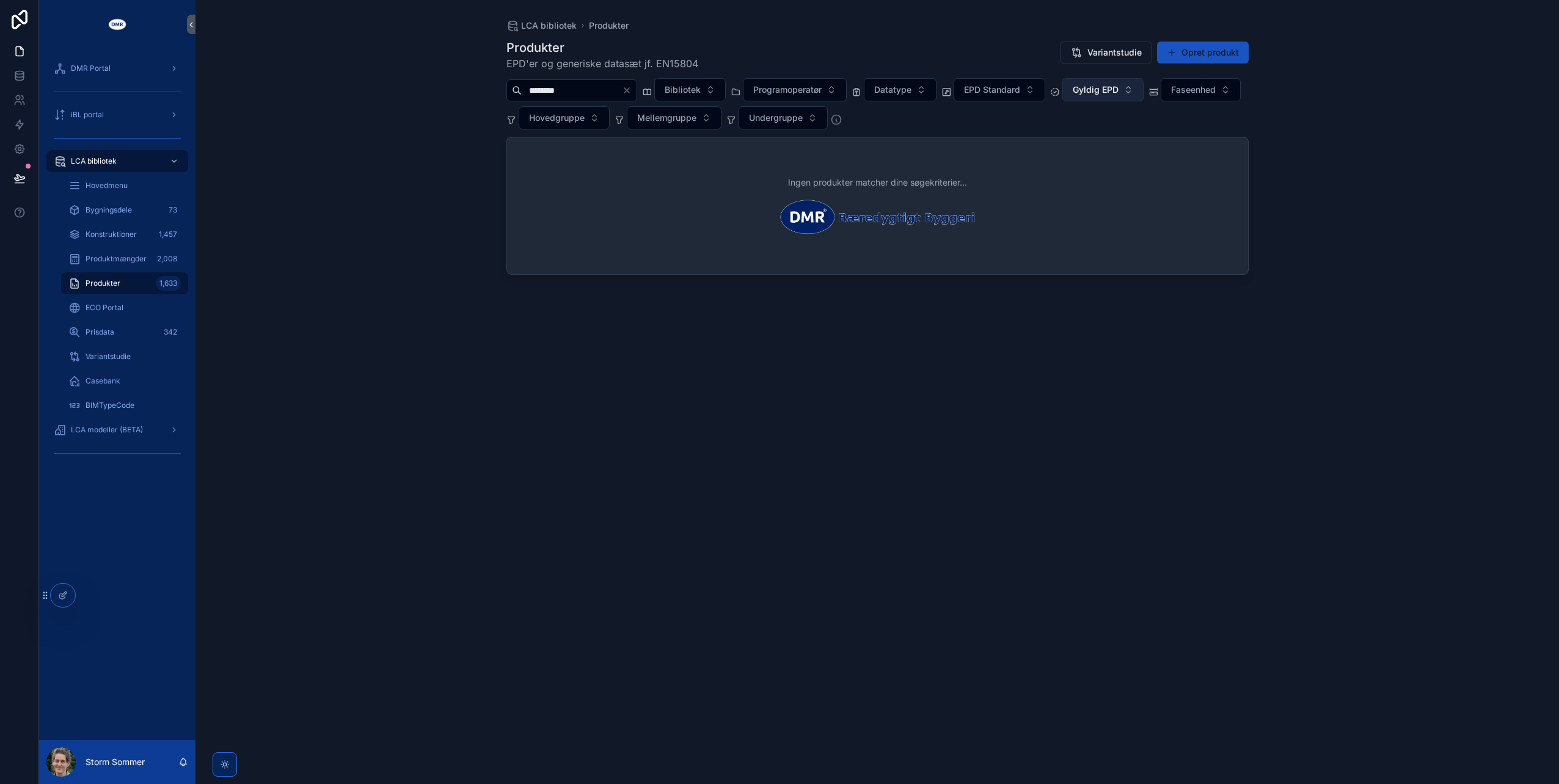
click at [1118, 85] on span "Gyldig EPD" at bounding box center [1095, 90] width 46 height 12
click at [1079, 182] on div "BR25, Tabel 7" at bounding box center [1127, 177] width 147 height 19
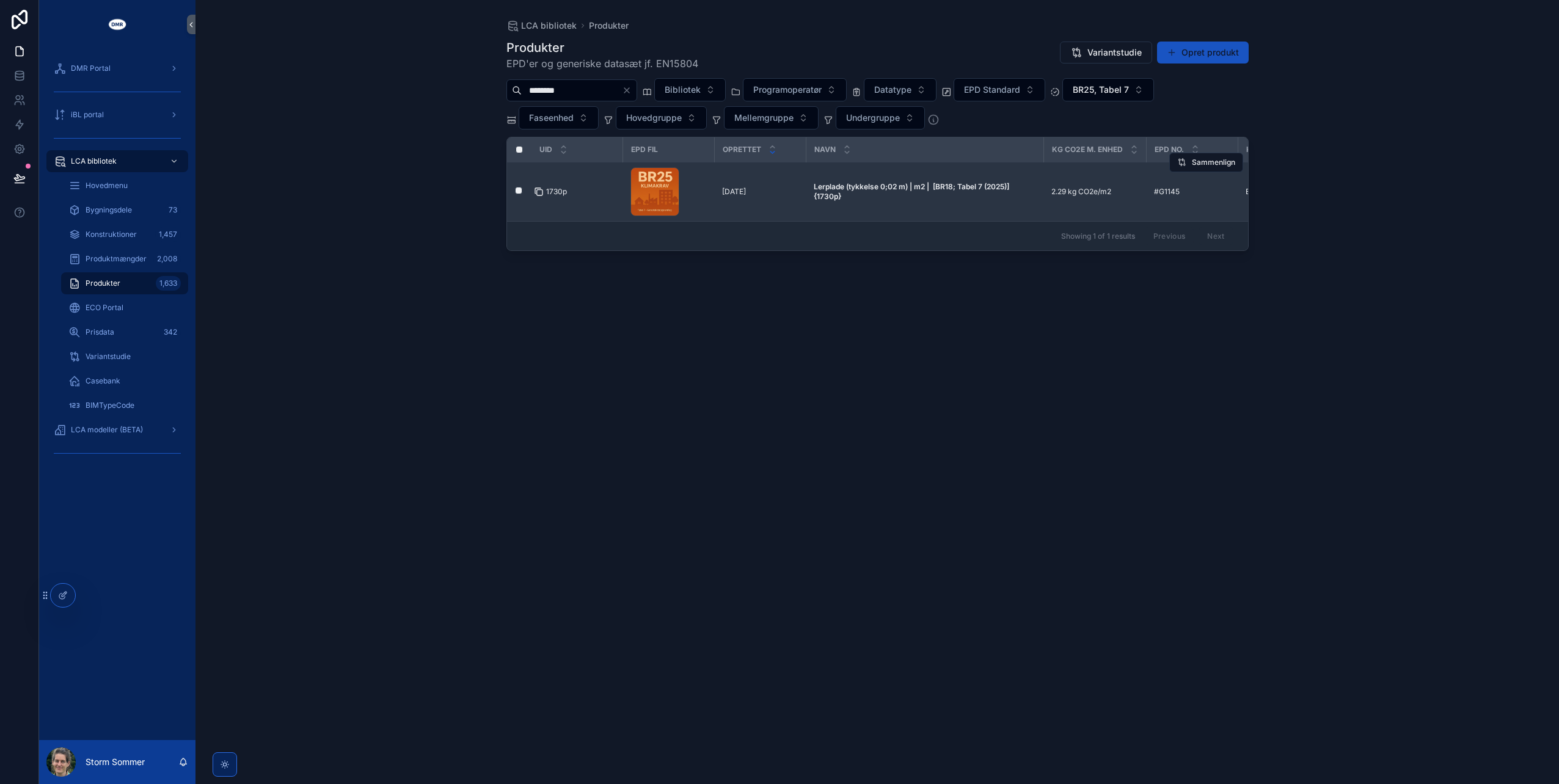
click at [539, 190] on icon "scrollable content" at bounding box center [539, 192] width 10 height 10
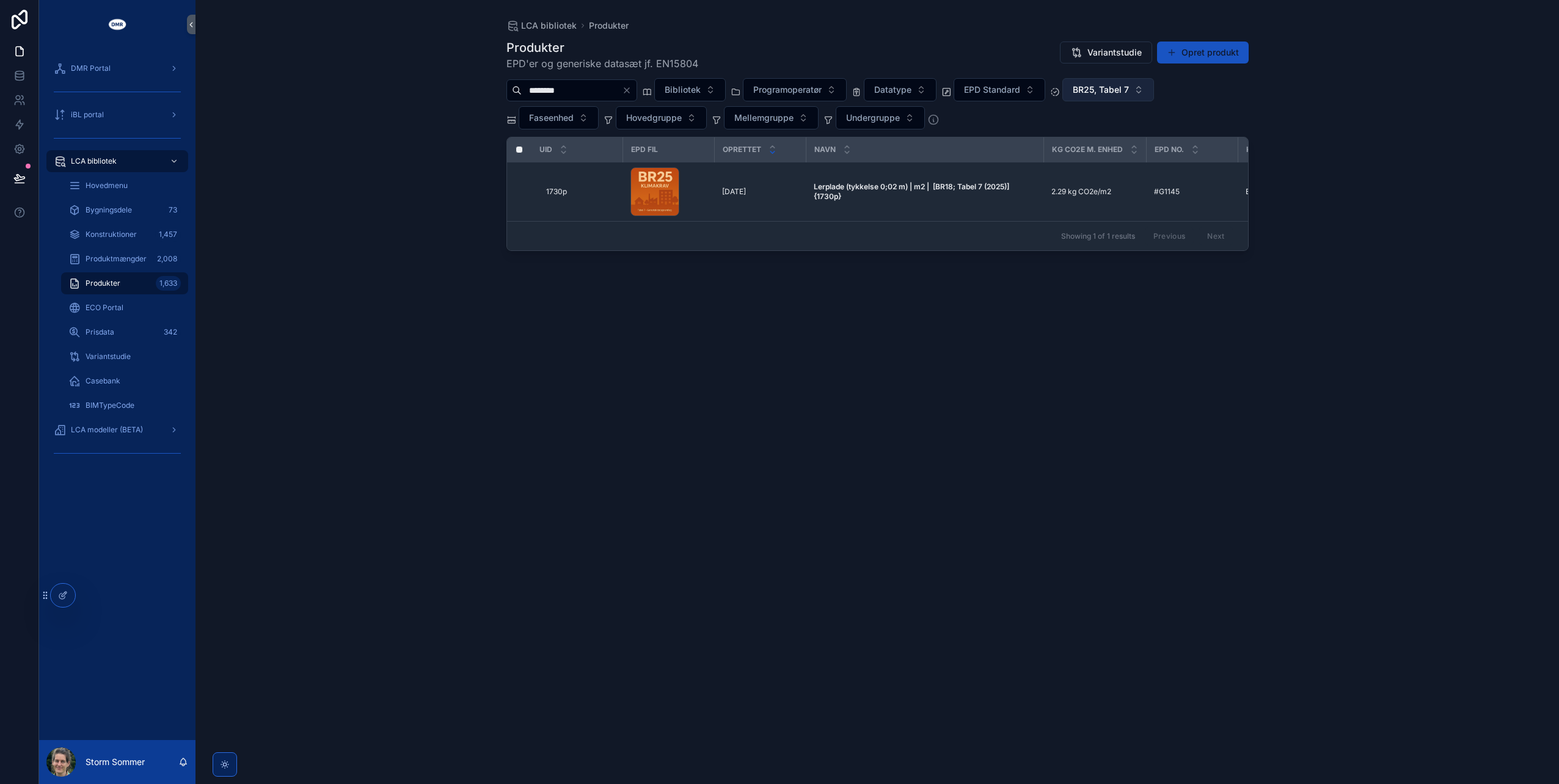
click at [1154, 86] on button "BR25, Tabel 7" at bounding box center [1108, 89] width 91 height 23
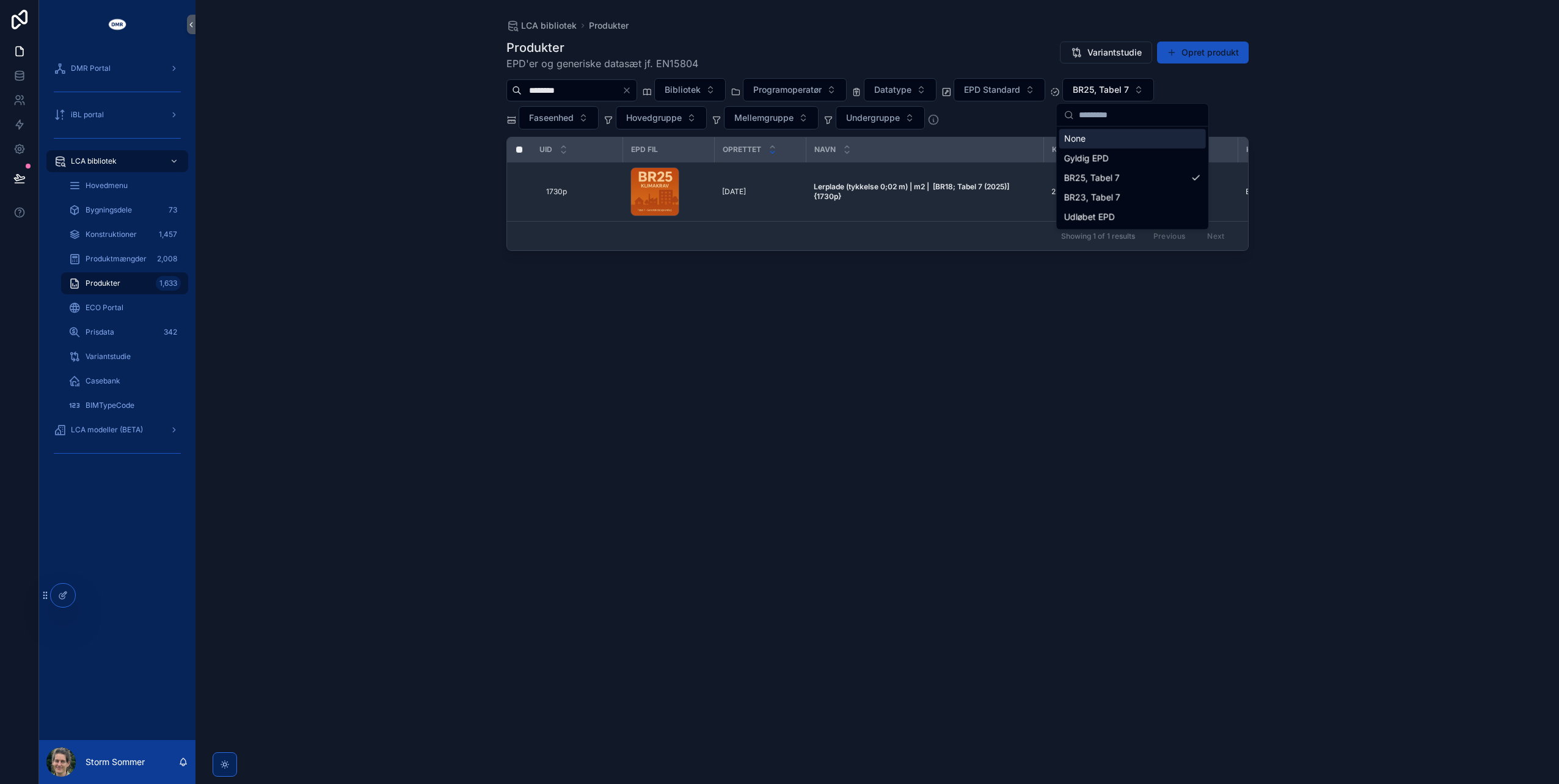
click at [1169, 142] on div "None" at bounding box center [1133, 139] width 147 height 19
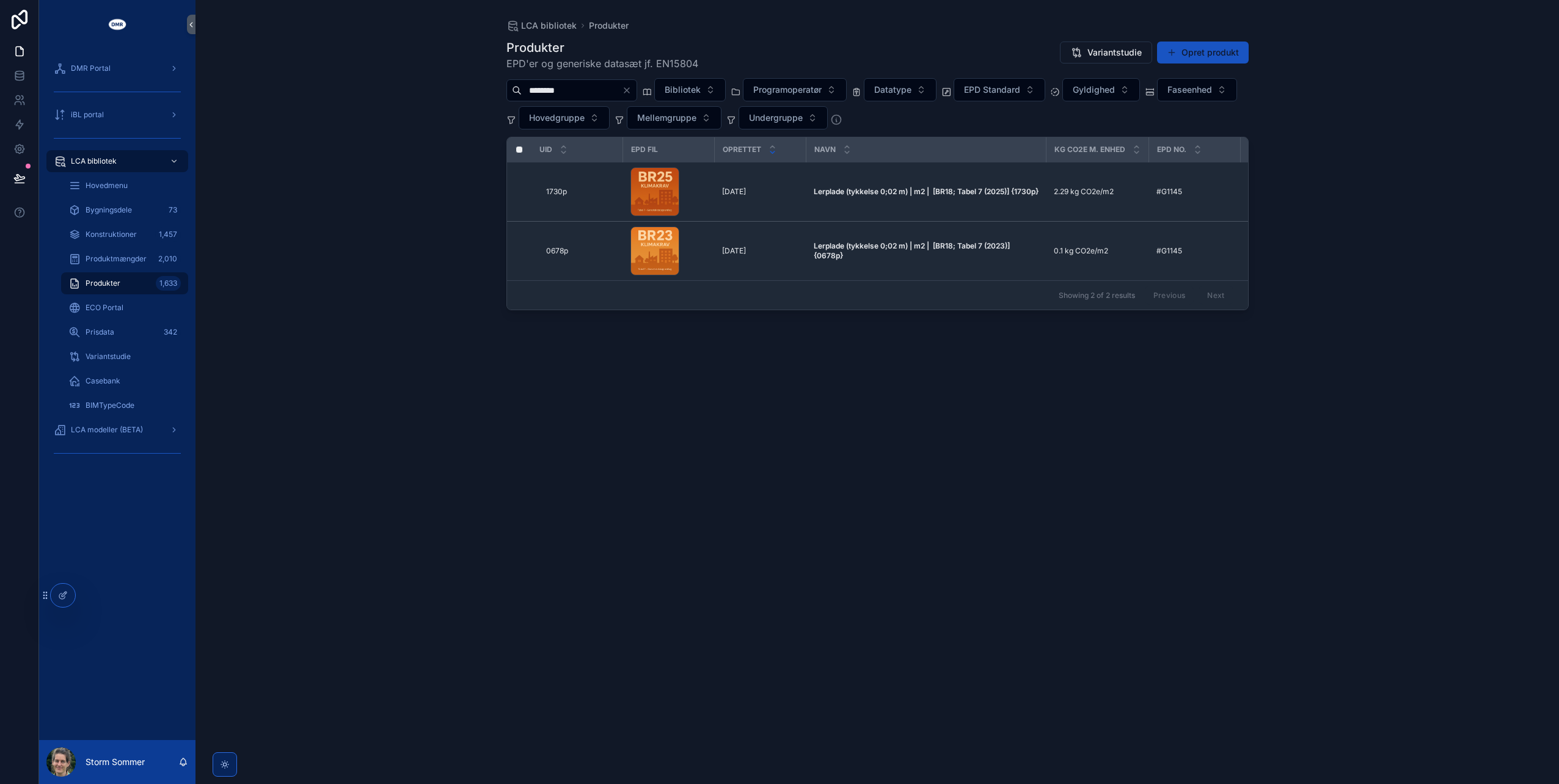
drag, startPoint x: 609, startPoint y: 85, endPoint x: 494, endPoint y: 80, distance: 115.1
click at [494, 80] on div "LCA bibliotek Produkter Produkter EPD'er og generiske datasæt jf. EN15804 Varia…" at bounding box center [877, 384] width 781 height 769
type input "**********"
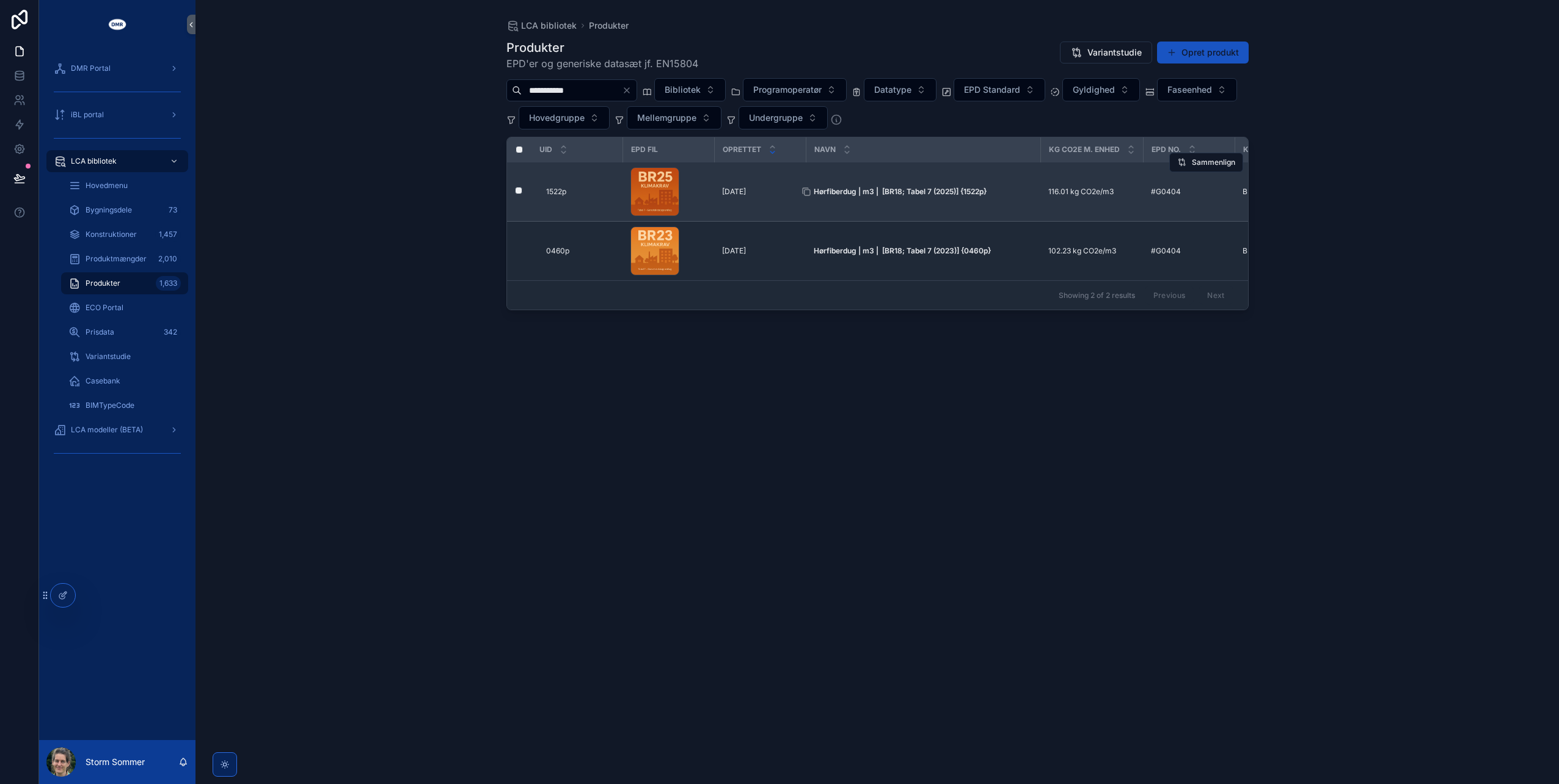
click at [890, 192] on strong "Hørfiberdug | m3 | [BR18; Tabel 7 (2025)] {1522p}" at bounding box center [900, 192] width 173 height 9
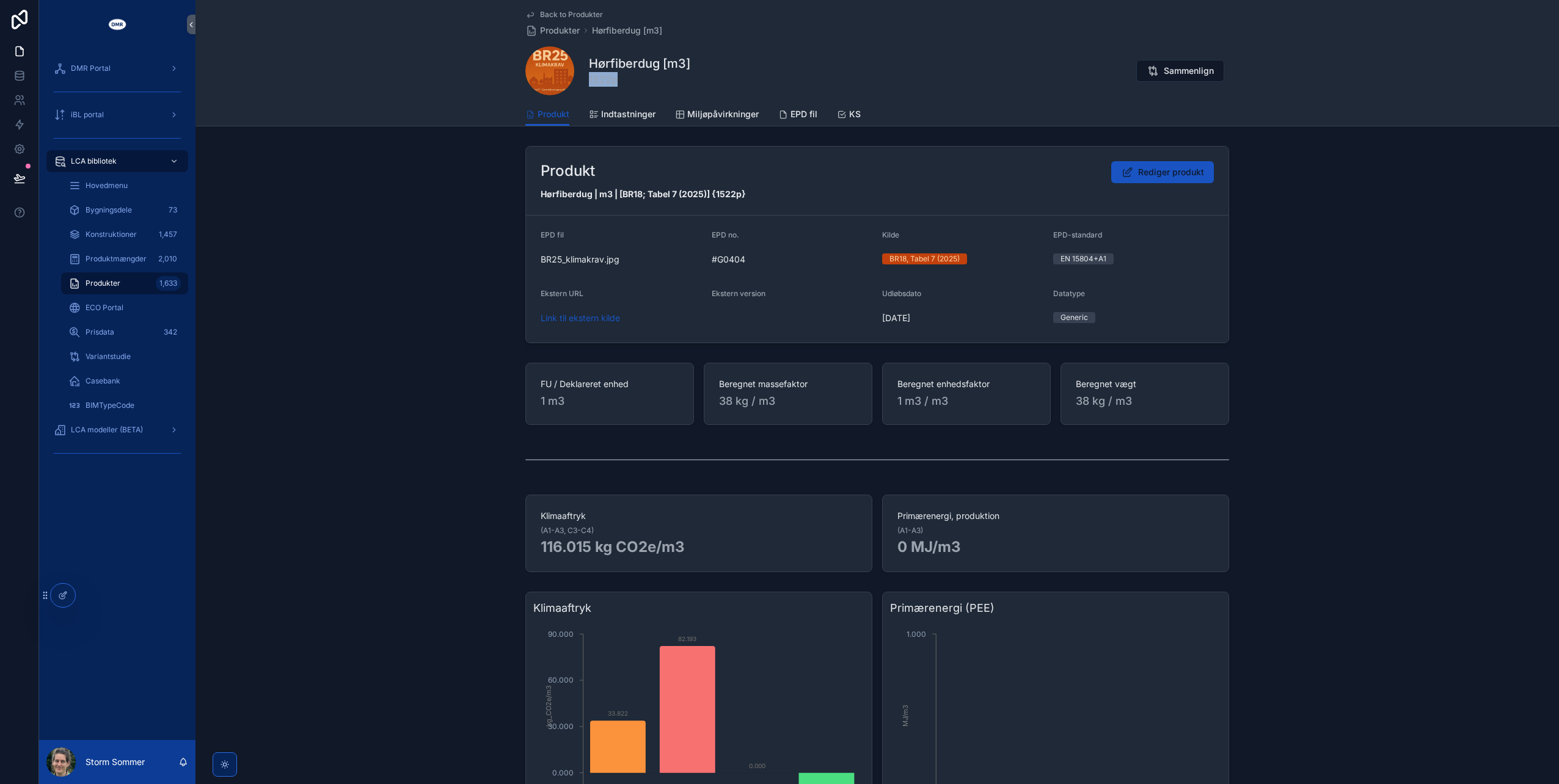
drag, startPoint x: 614, startPoint y: 79, endPoint x: 584, endPoint y: 82, distance: 30.1
click at [584, 82] on div "Hørfiberdug [m3] 1522p Sammenlign" at bounding box center [877, 70] width 703 height 49
copy span "1522p"
click at [560, 16] on span "Back to Produkter" at bounding box center [572, 14] width 63 height 10
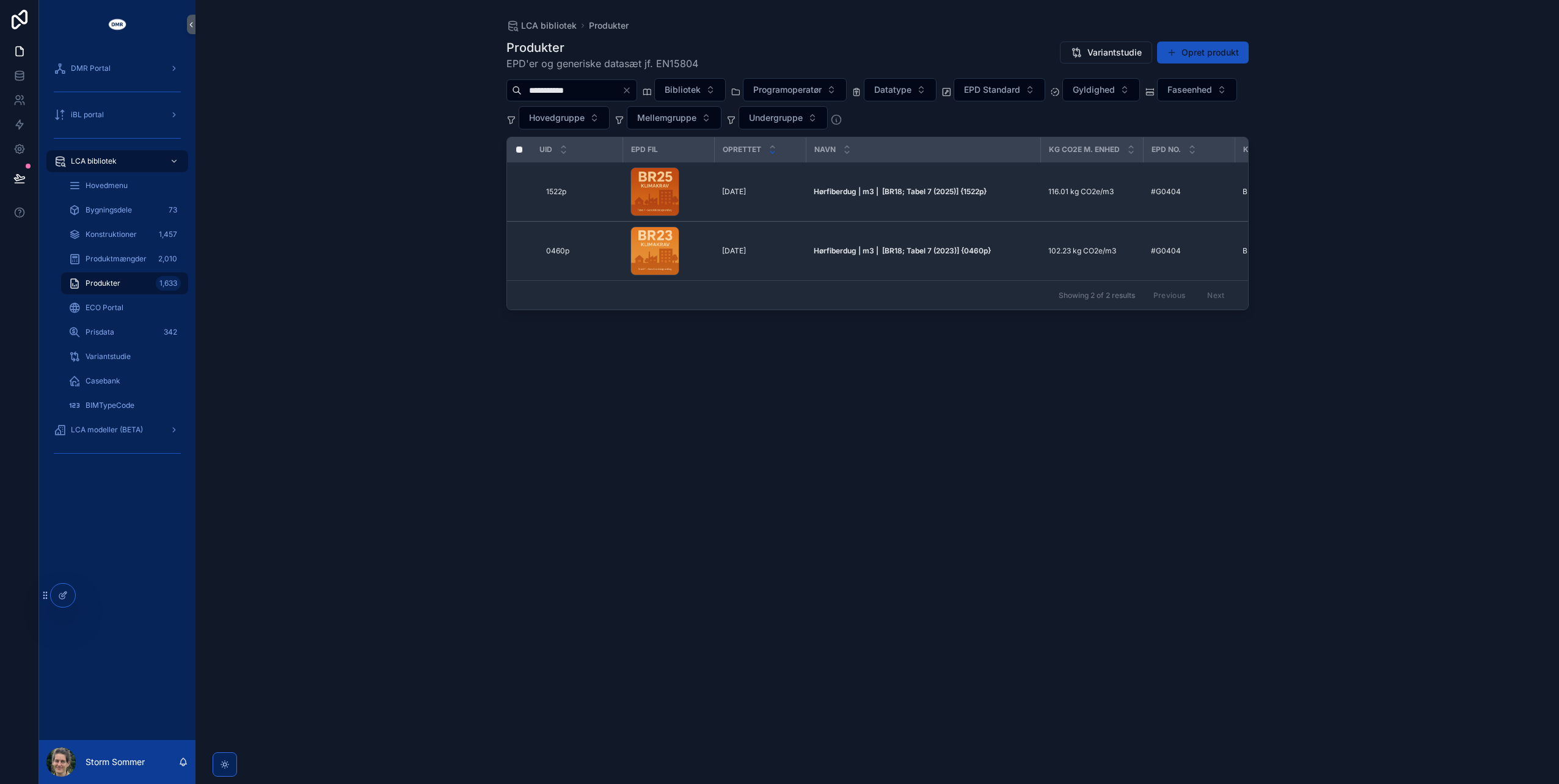
drag, startPoint x: 605, startPoint y: 88, endPoint x: 498, endPoint y: 76, distance: 107.7
click at [498, 76] on div "**********" at bounding box center [877, 384] width 781 height 769
type input "*******"
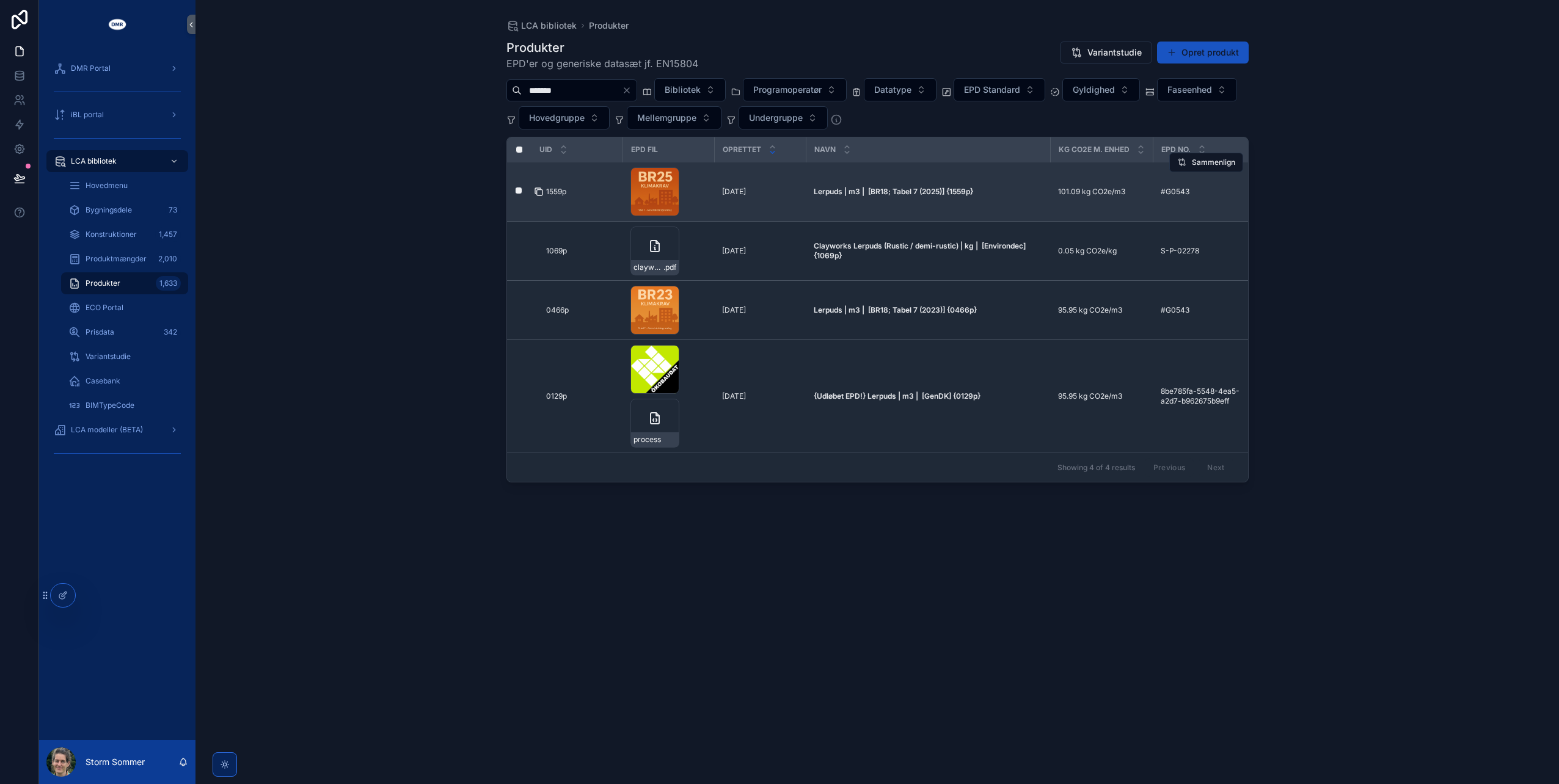
click at [536, 192] on icon "scrollable content" at bounding box center [539, 192] width 5 height 5
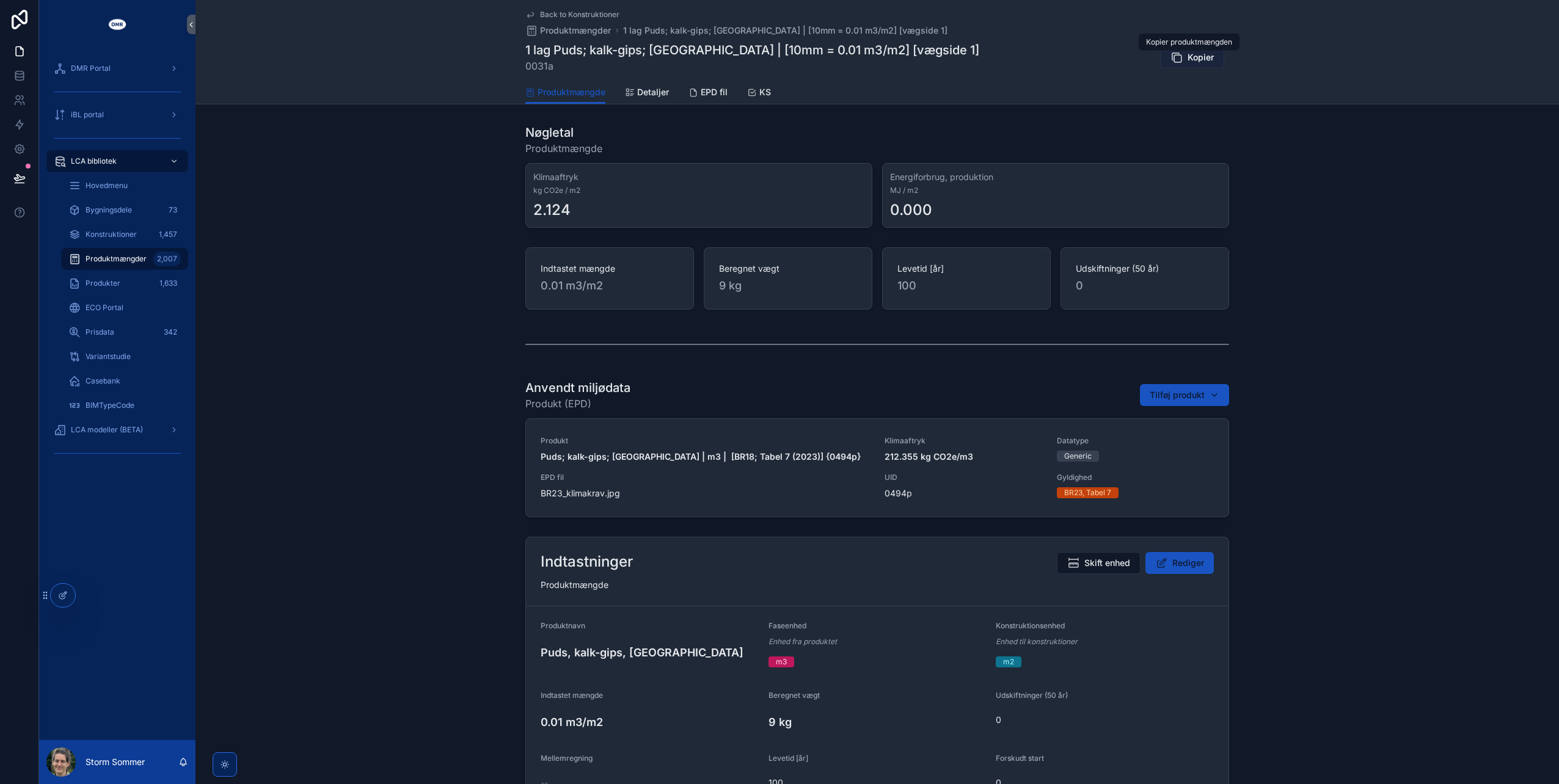
click at [1190, 61] on span "Kopier" at bounding box center [1200, 57] width 26 height 12
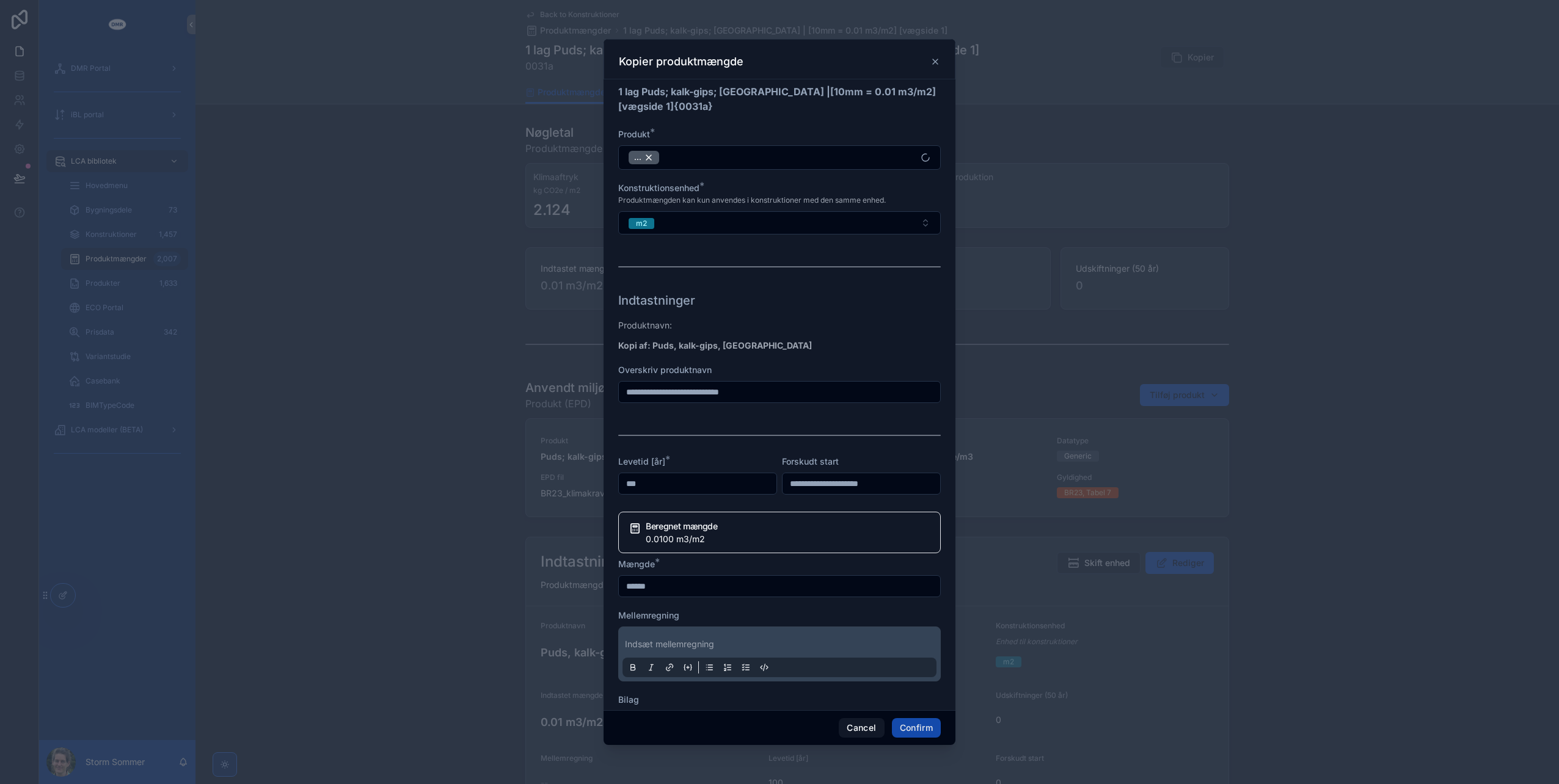
click at [925, 724] on button "Confirm" at bounding box center [916, 728] width 49 height 19
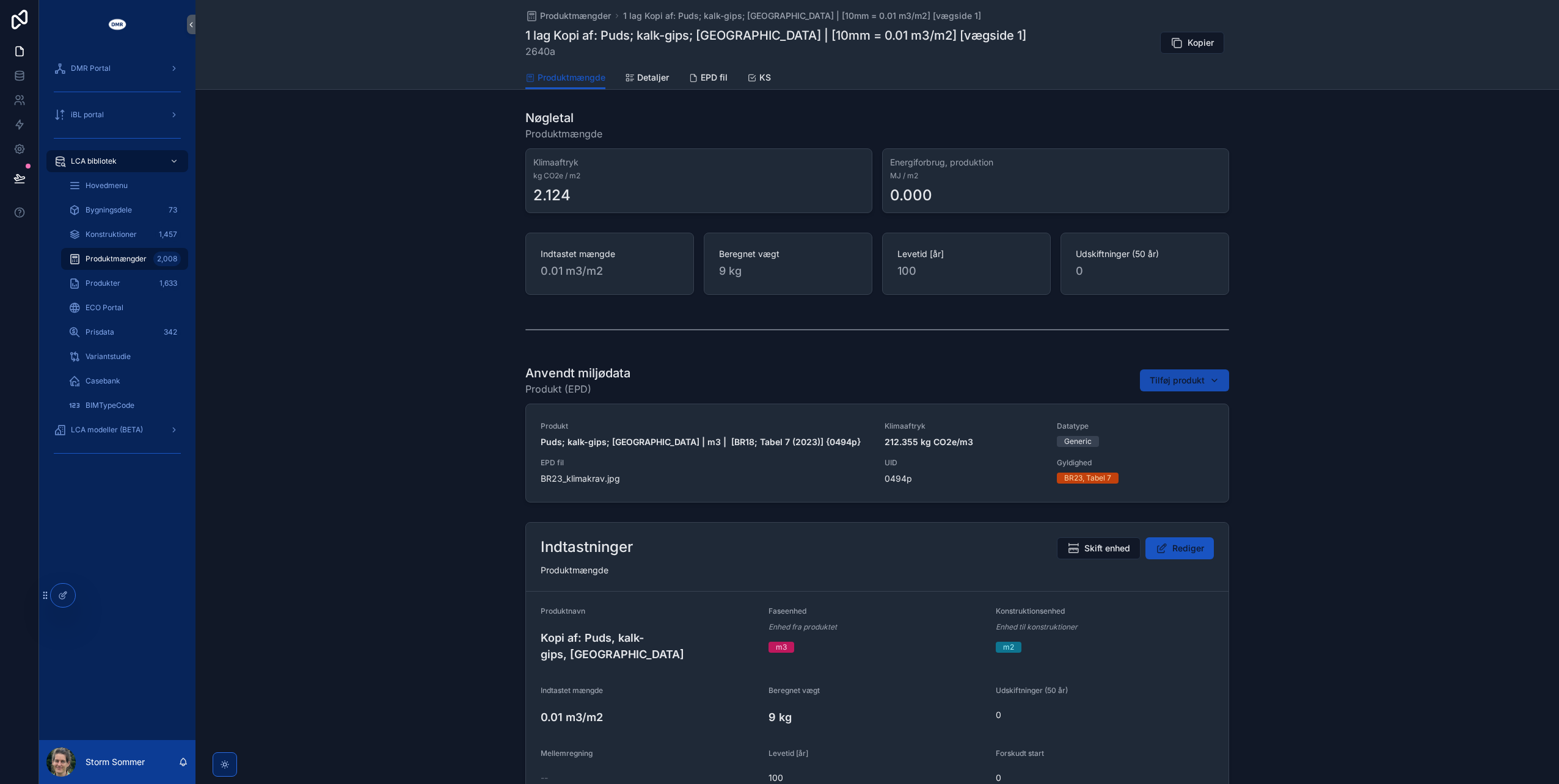
click at [1180, 380] on span "Tilføj produkt" at bounding box center [1177, 380] width 55 height 12
type input "*****"
click at [1166, 426] on span "Puds; kalk-gips; inde | m3 | [BR18; Tabel 7 (2025)] {1589p}" at bounding box center [1174, 428] width 122 height 12
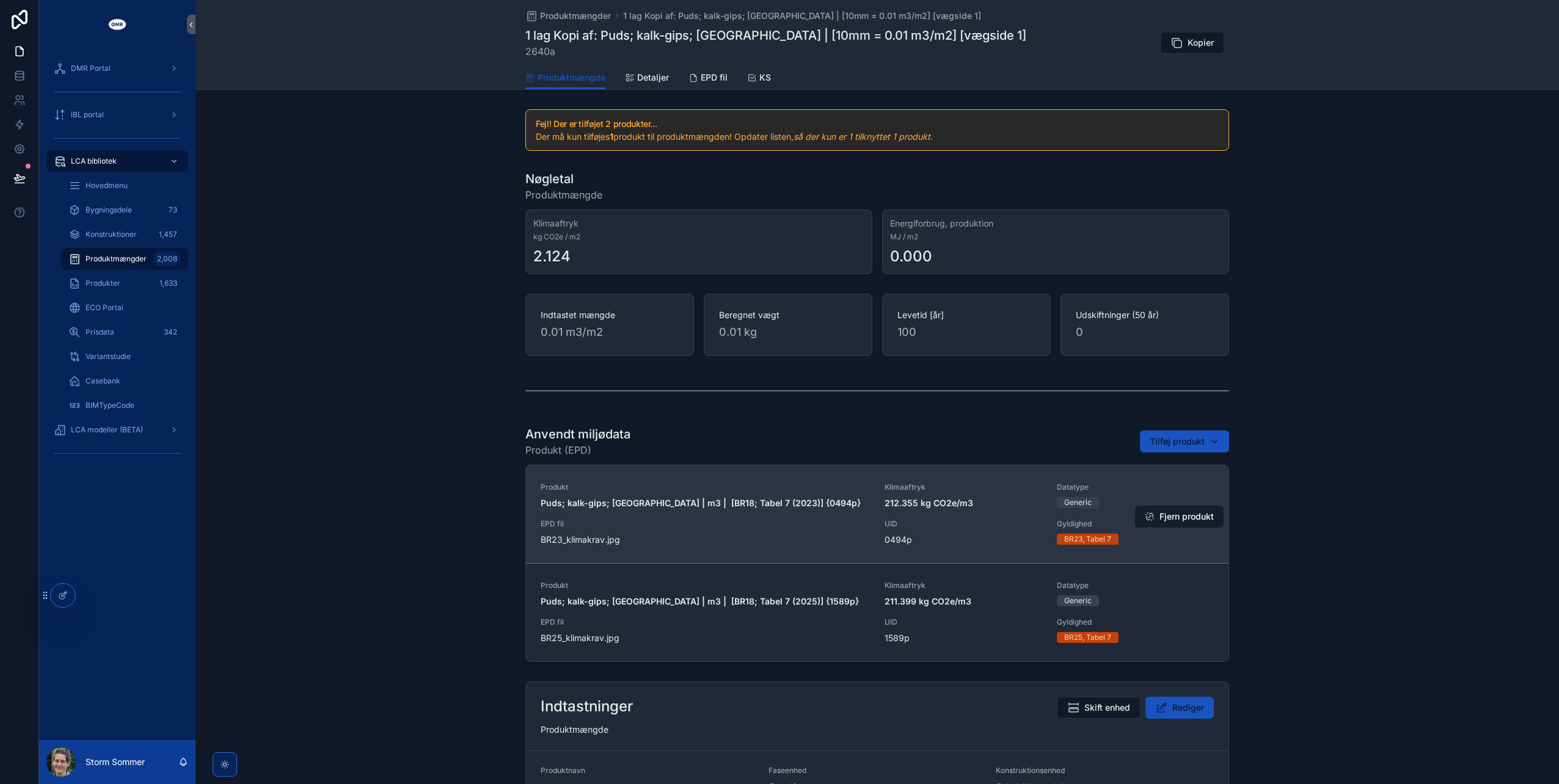
click at [1160, 517] on button "Fjern produkt" at bounding box center [1179, 516] width 88 height 22
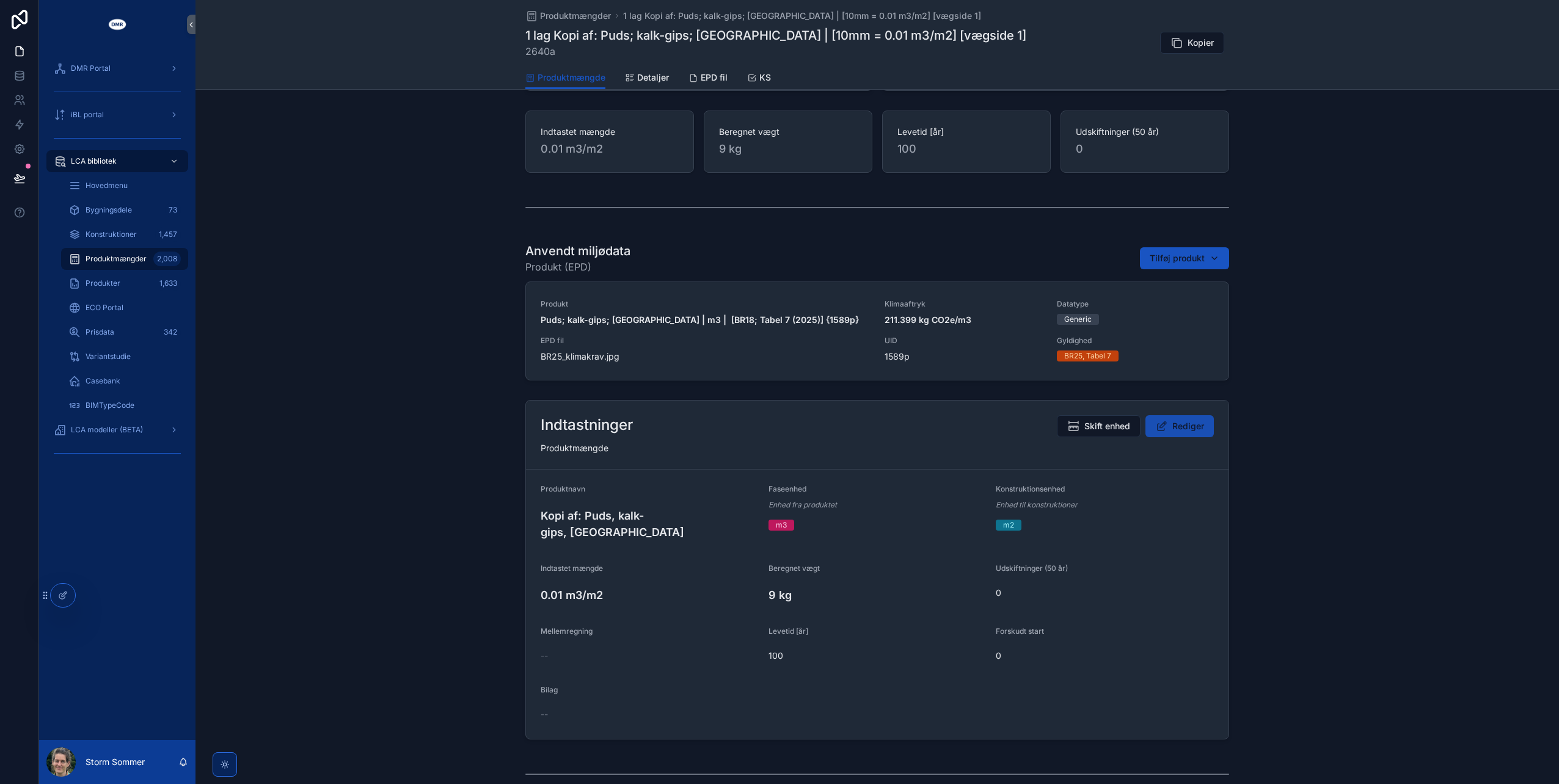
scroll to position [61, 0]
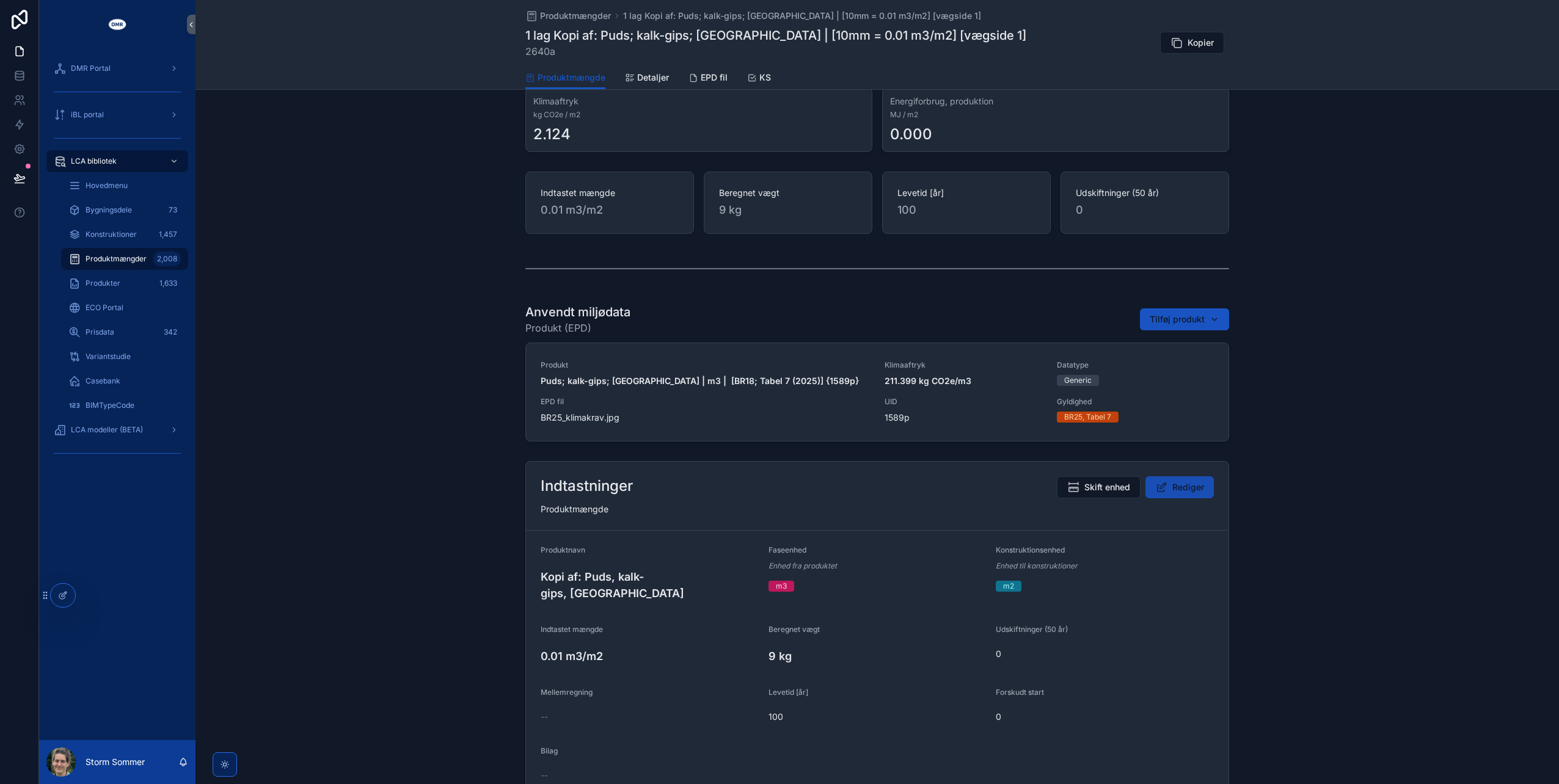
click at [1178, 484] on span "Rediger" at bounding box center [1188, 487] width 31 height 12
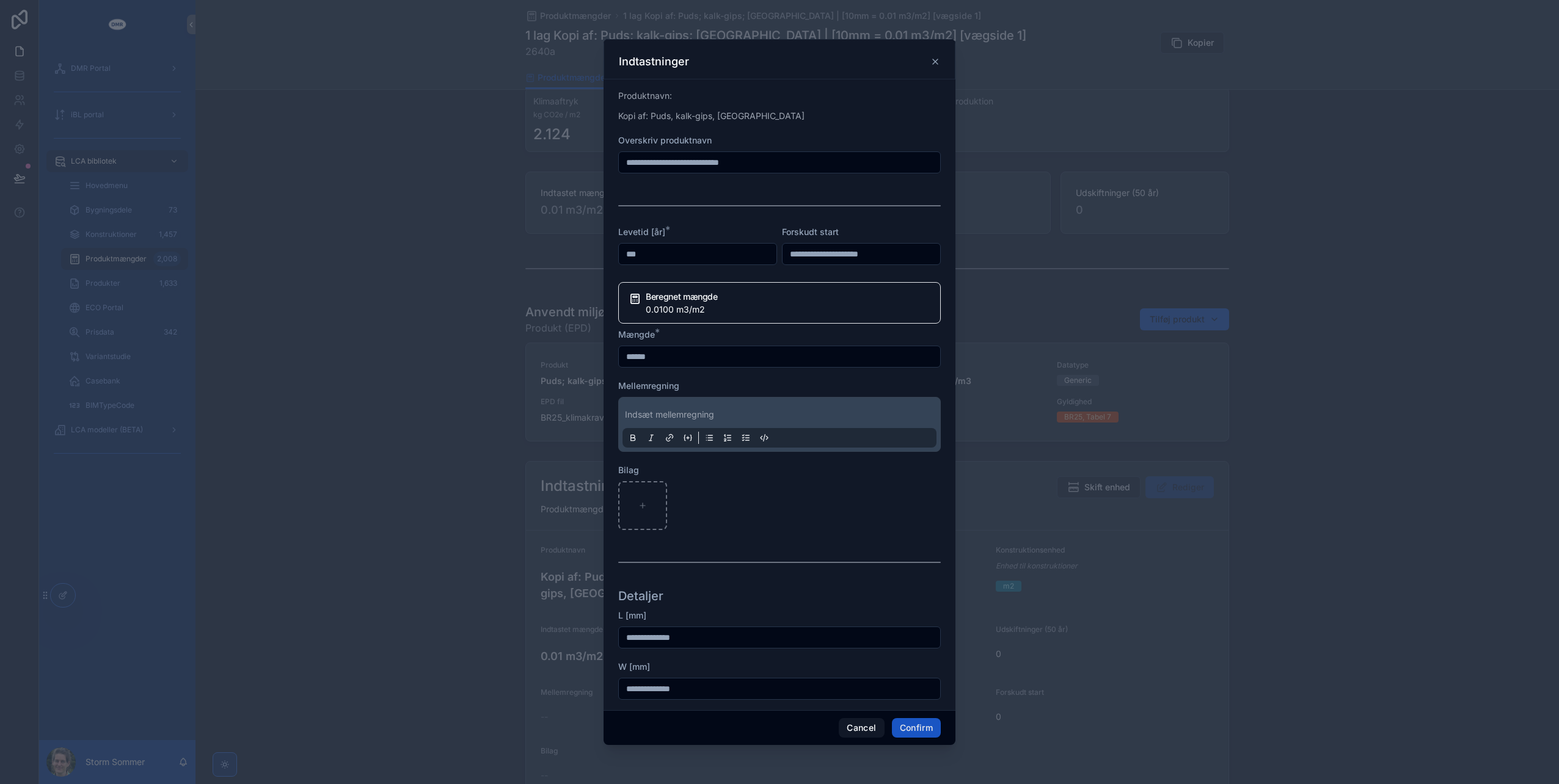
drag, startPoint x: 660, startPoint y: 154, endPoint x: 612, endPoint y: 160, distance: 48.4
click at [614, 161] on div "**********" at bounding box center [780, 395] width 352 height 630
type input "**********"
click at [926, 726] on button "Confirm" at bounding box center [916, 728] width 49 height 19
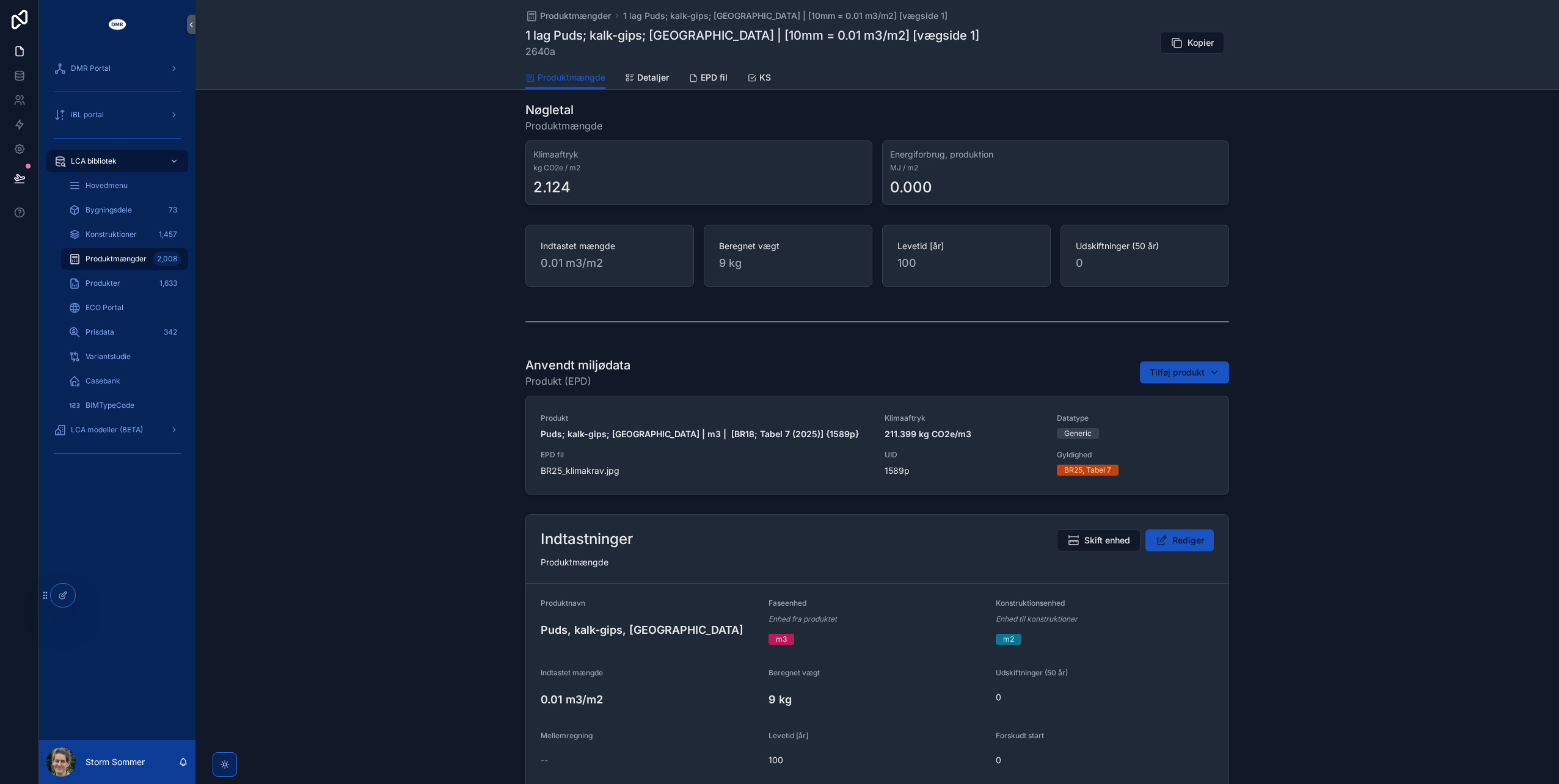
scroll to position [0, 0]
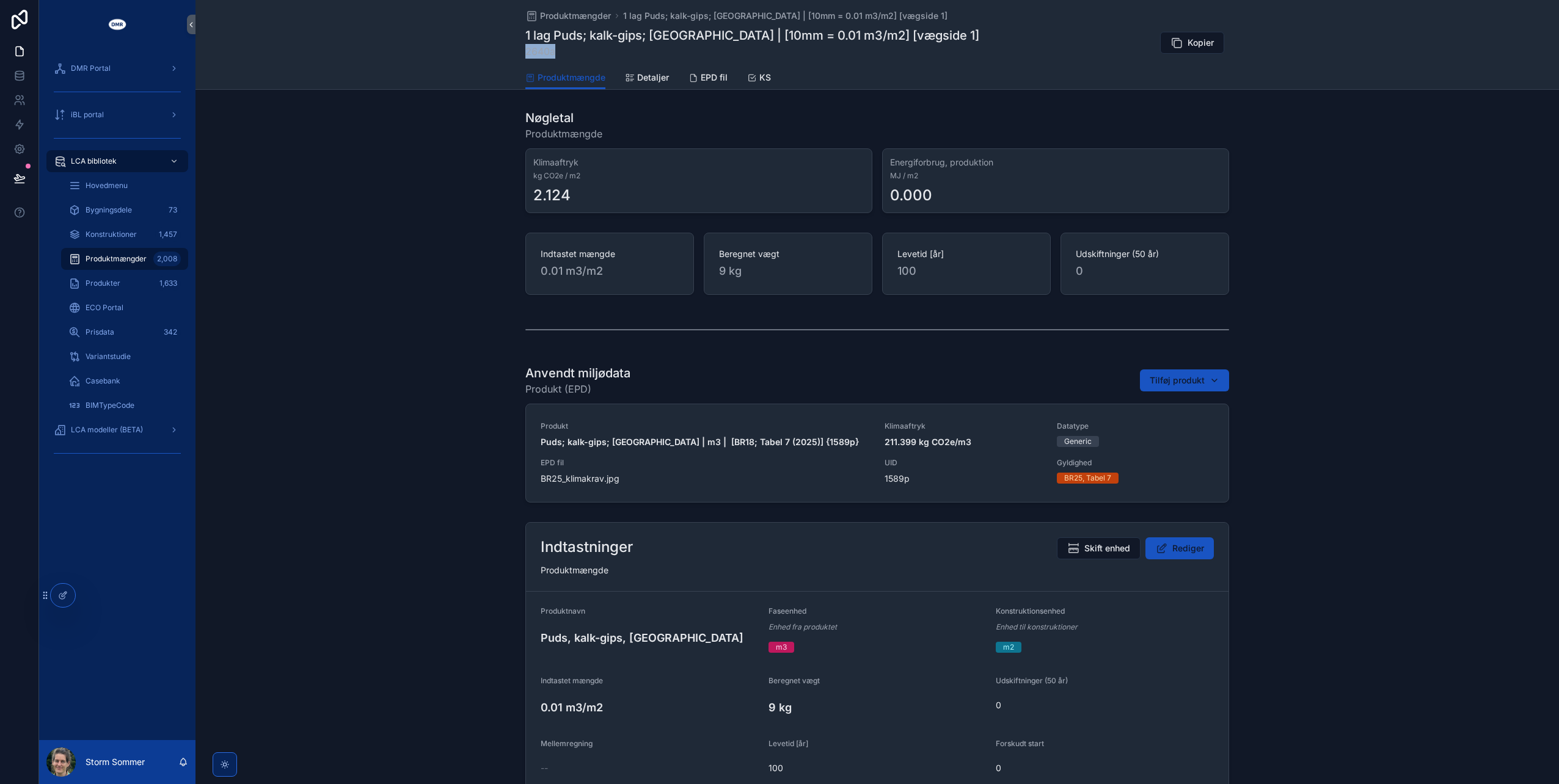
drag, startPoint x: 554, startPoint y: 49, endPoint x: 508, endPoint y: 49, distance: 46.0
click at [508, 49] on div "Produktmængder 1 lag Puds; kalk-gips; inde | [10mm = 0.01 m3/m2] [vægside 1] 1 …" at bounding box center [877, 45] width 1363 height 90
copy span "2640a"
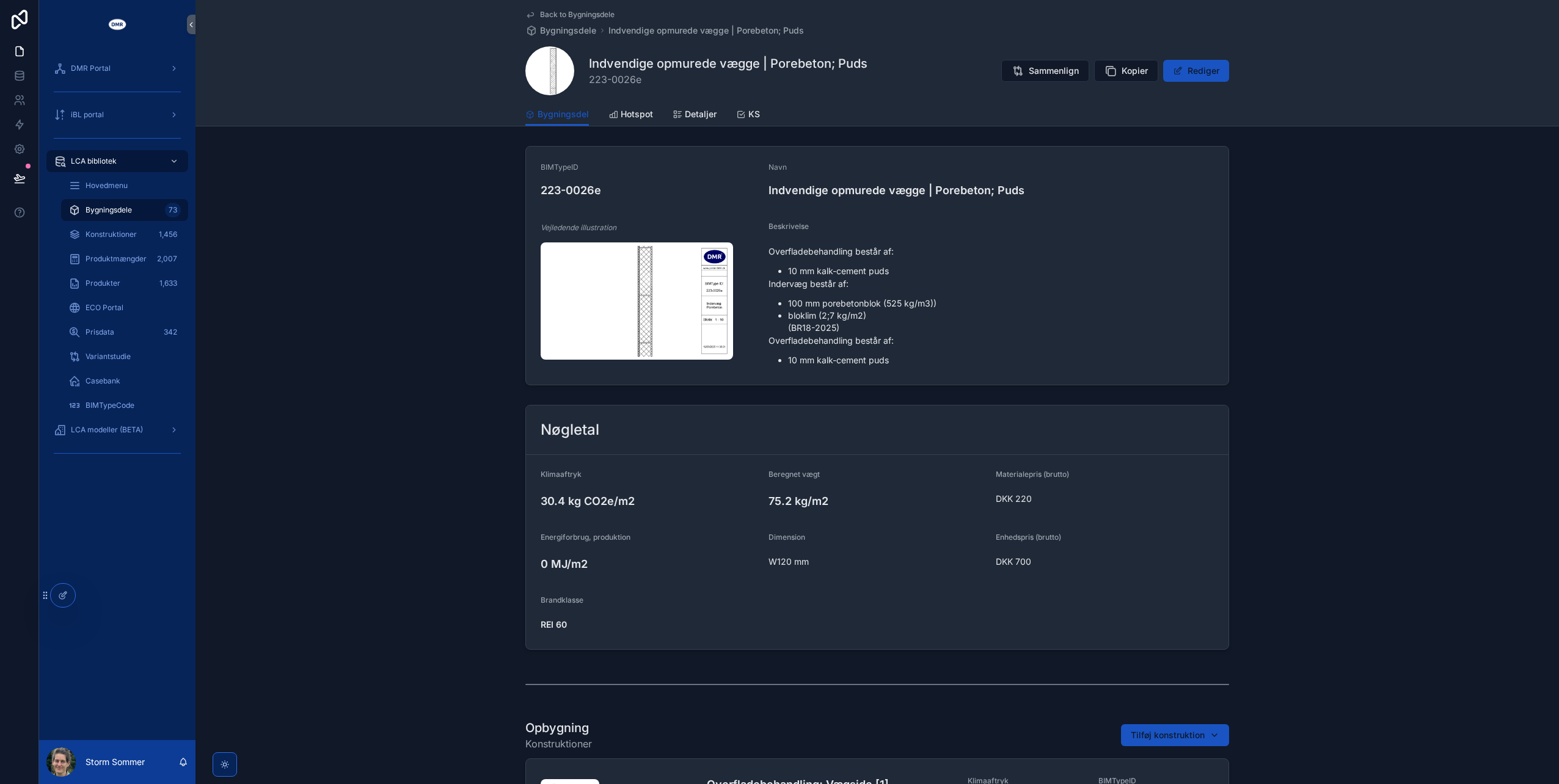
scroll to position [488, 0]
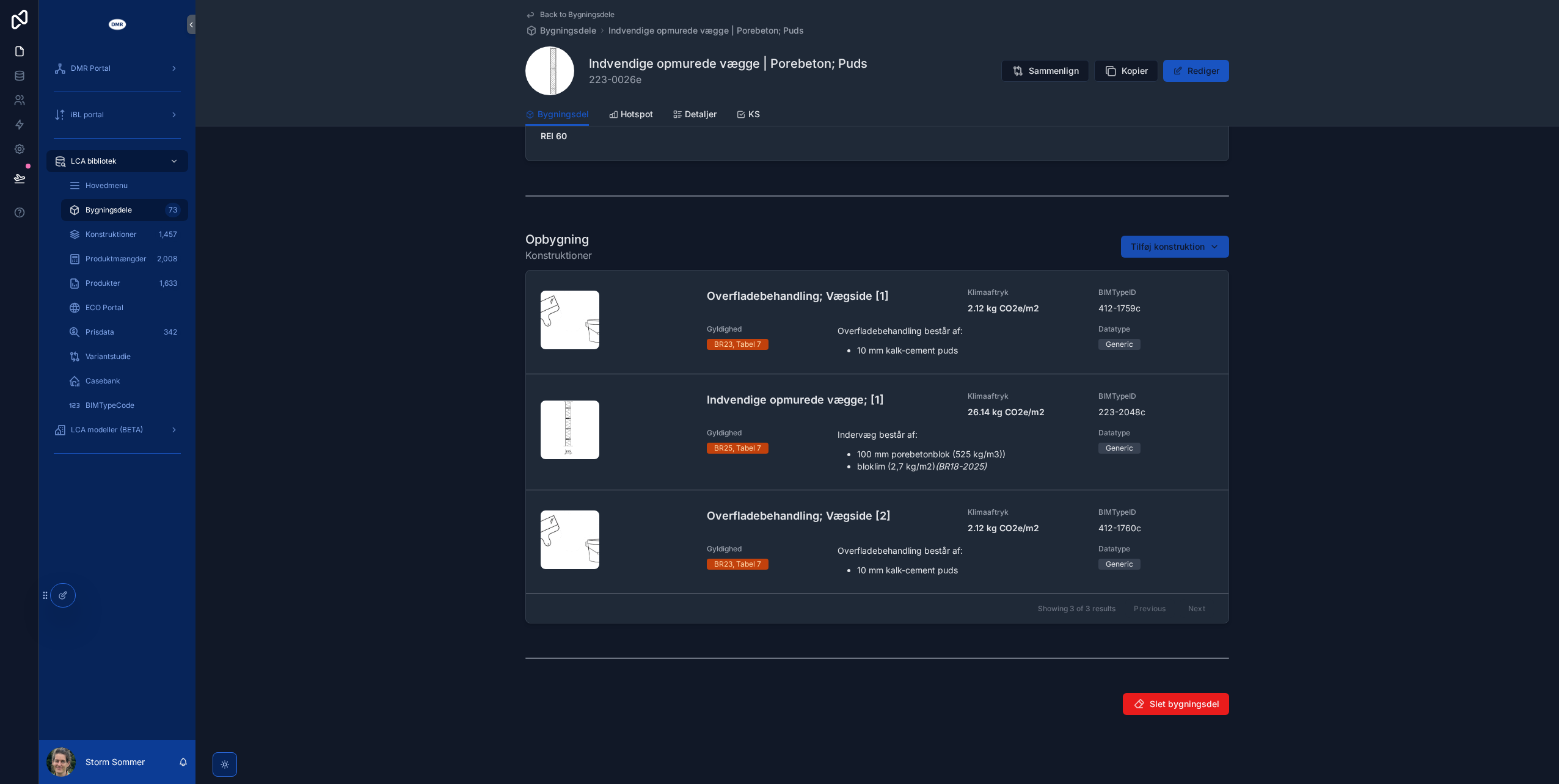
click at [1163, 249] on span "Tilføj konstruktion" at bounding box center [1167, 246] width 74 height 12
type input "*********"
click at [1143, 291] on span "Overfladebehandling; Vægside [1] | W10 mm | Puds {412-2421c}" at bounding box center [1164, 294] width 122 height 12
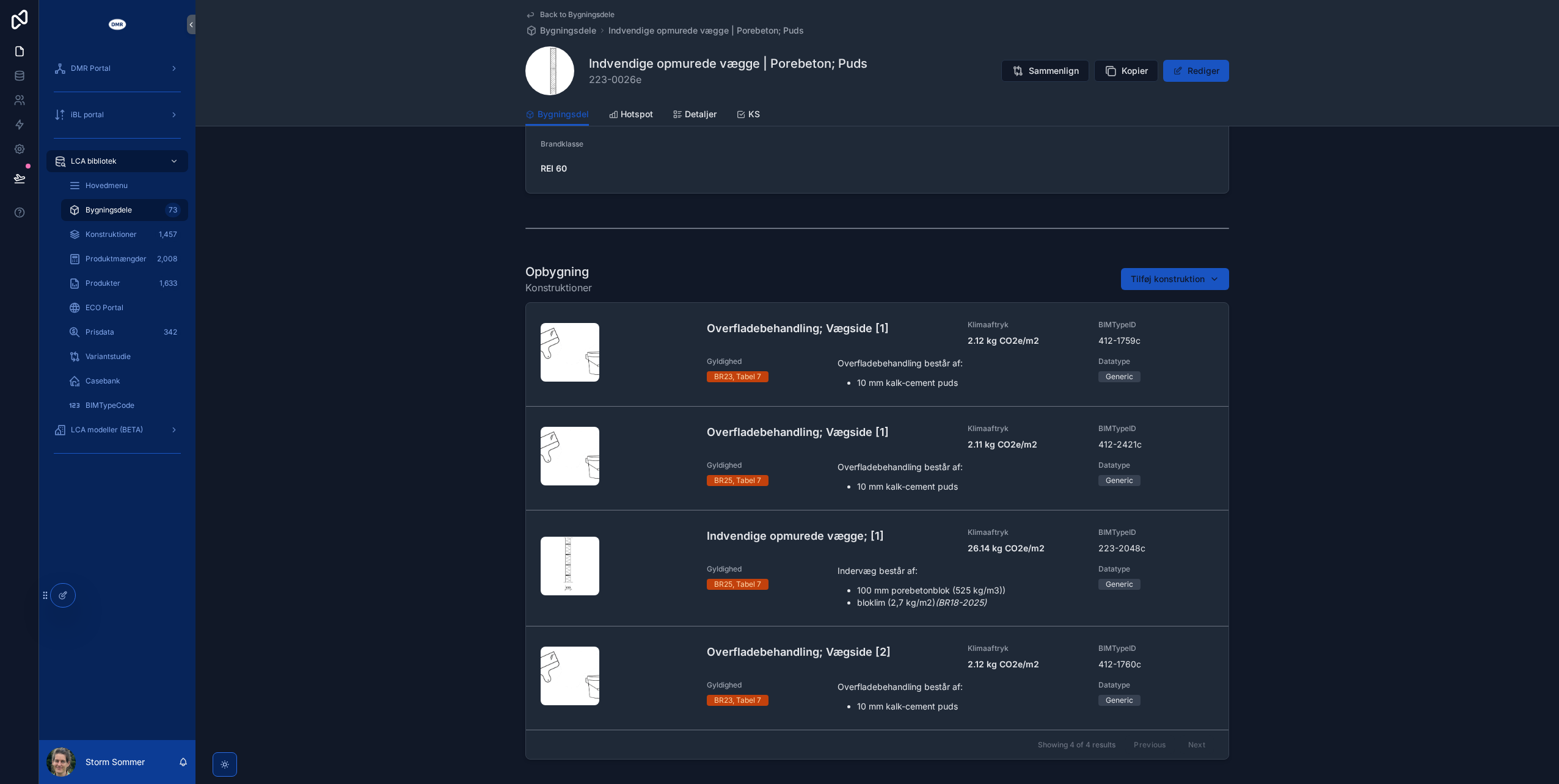
scroll to position [521, 0]
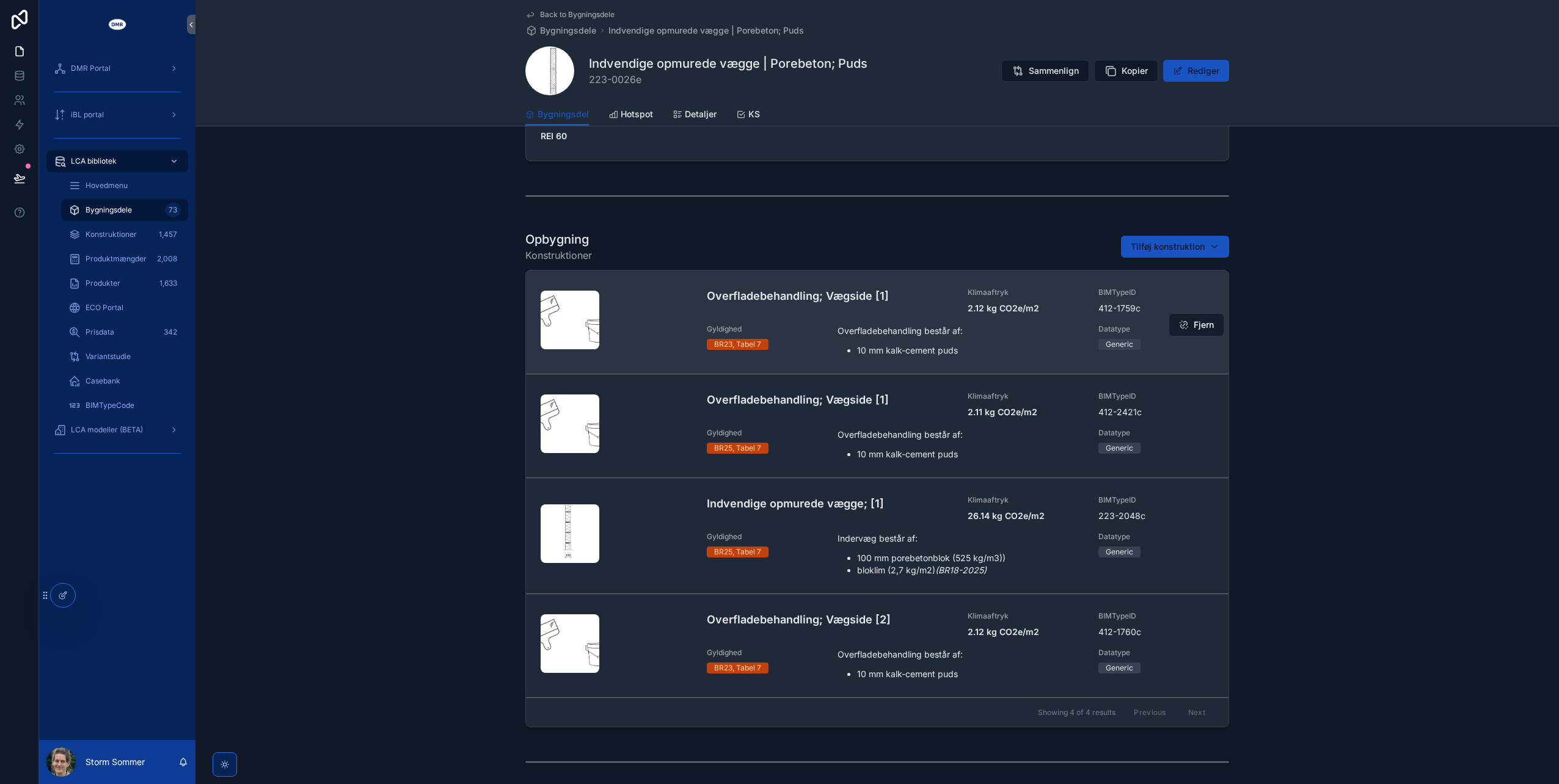
click at [1188, 323] on button "Fjern" at bounding box center [1196, 324] width 55 height 22
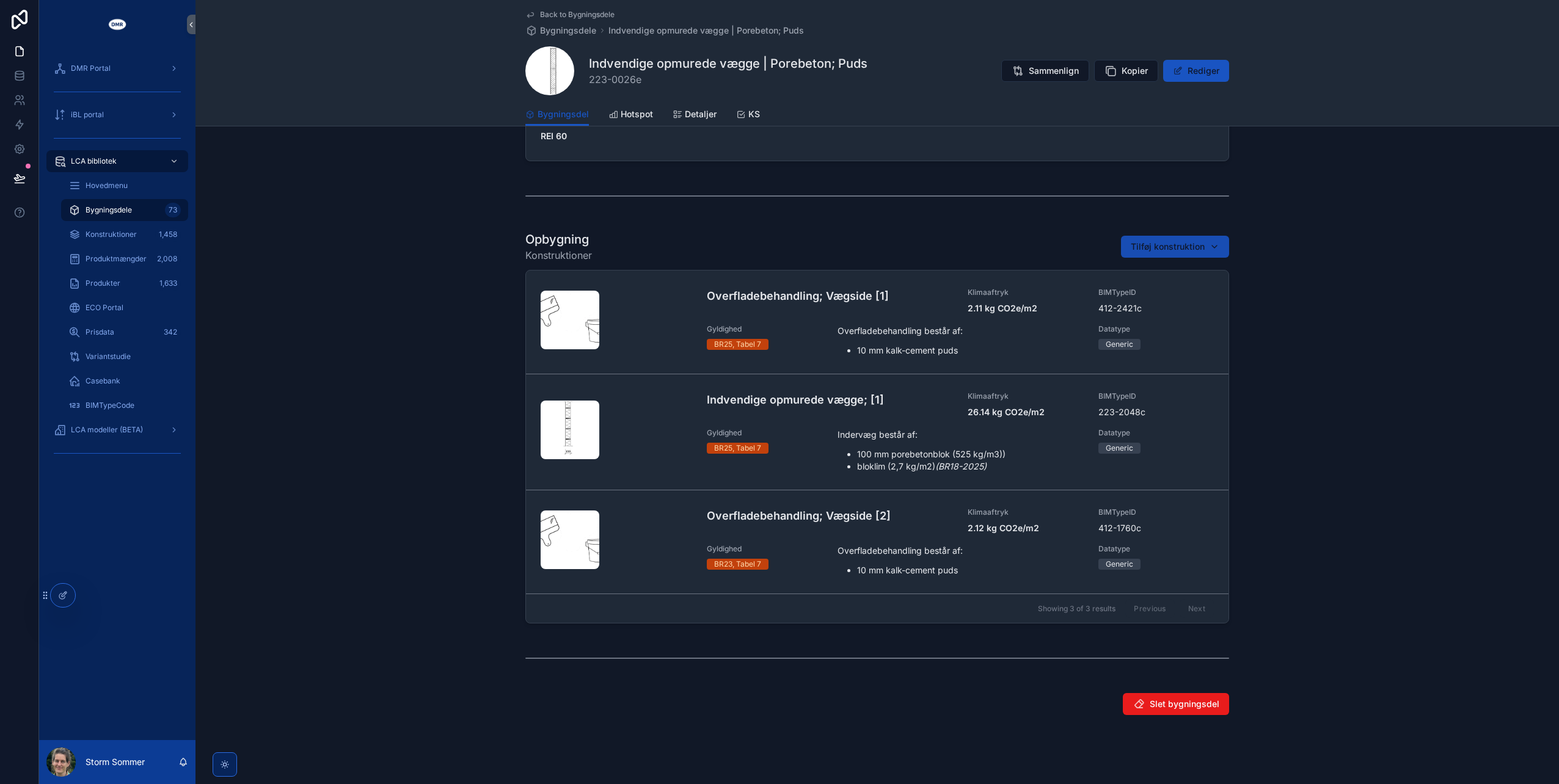
click at [1160, 242] on span "Tilføj konstruktion" at bounding box center [1167, 246] width 74 height 12
type input "*********"
click at [1177, 296] on span "Overfladebehandling; Vægside [2] | W10 mm | Puds {412-2422c}" at bounding box center [1164, 294] width 122 height 12
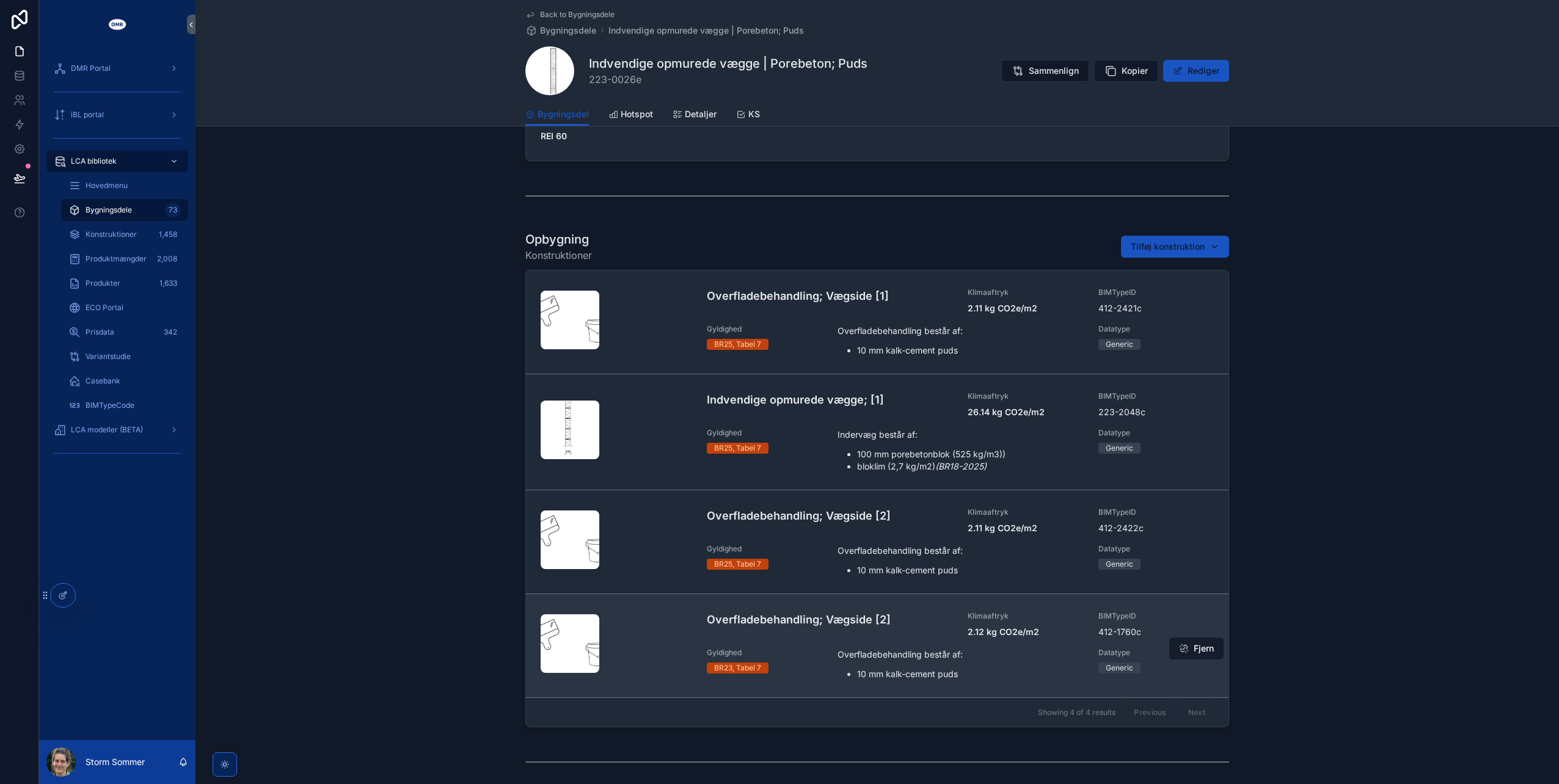
click at [1182, 654] on span "scrollable content" at bounding box center [1184, 648] width 10 height 10
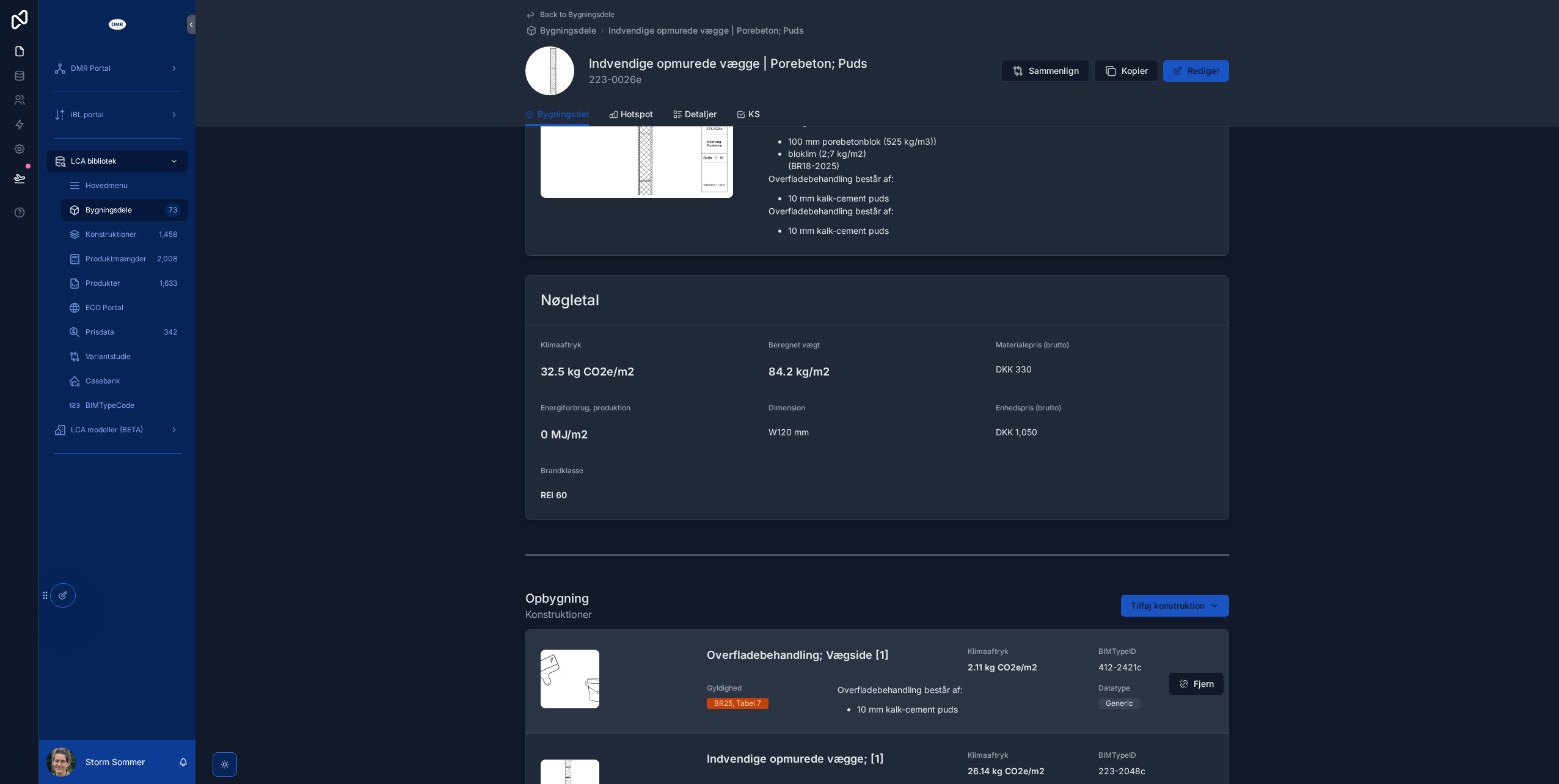
scroll to position [0, 0]
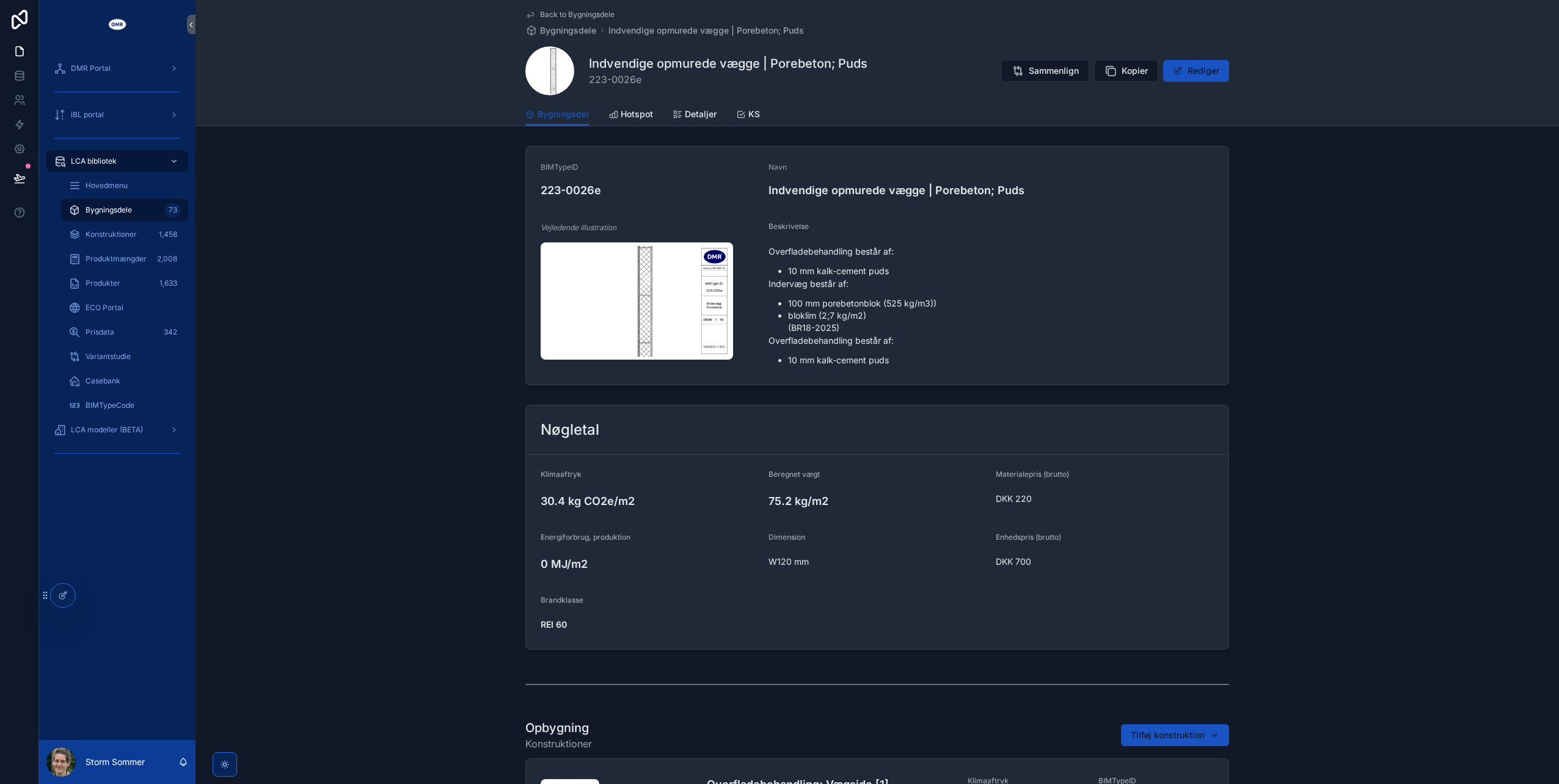
click at [569, 11] on span "Back to Bygningsdele" at bounding box center [577, 14] width 74 height 10
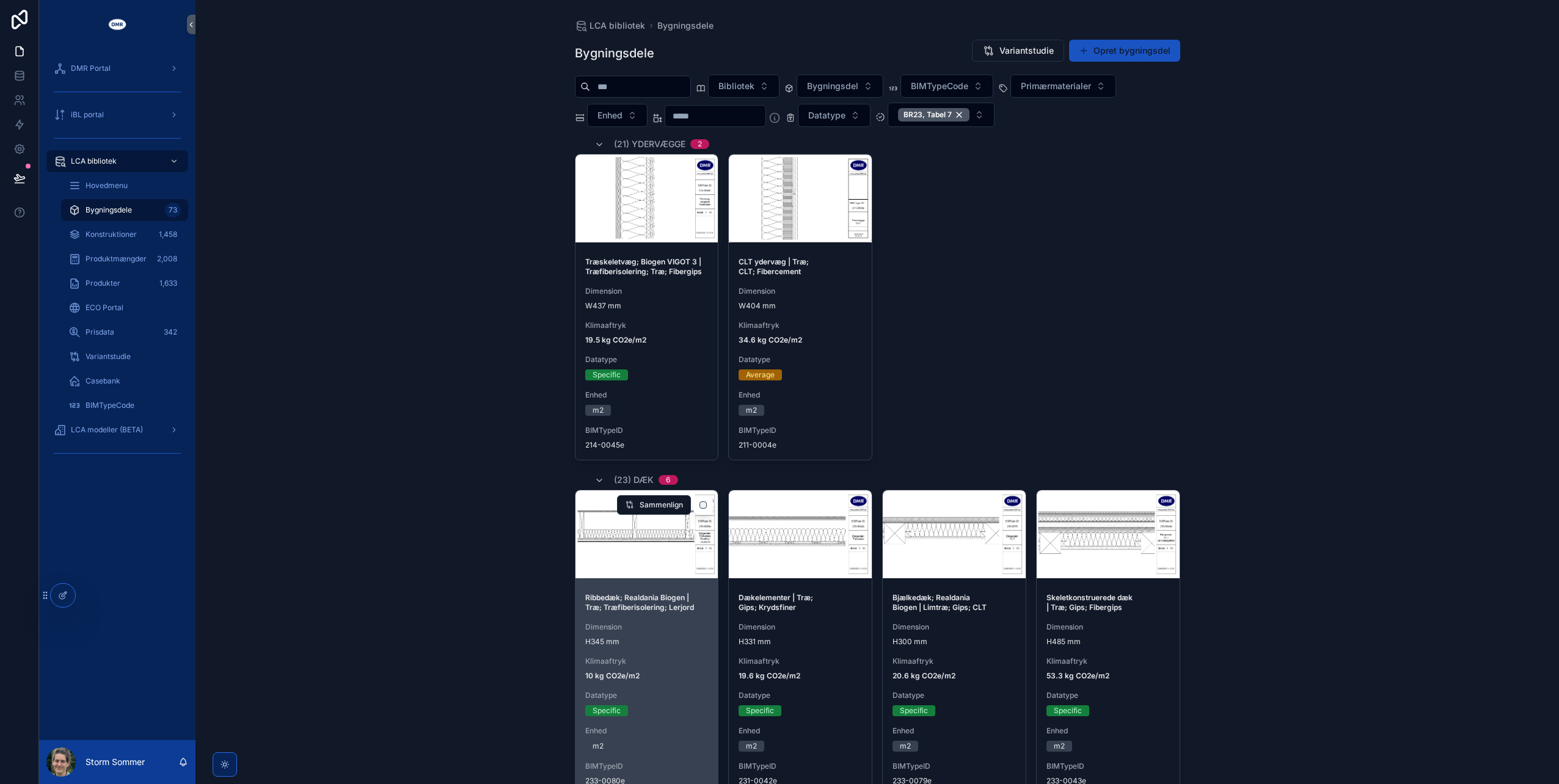
click at [627, 594] on strong "Ribbedæk; Realdania Biogen | Træ; Træfiberisolering; Lerjord" at bounding box center [639, 602] width 109 height 19
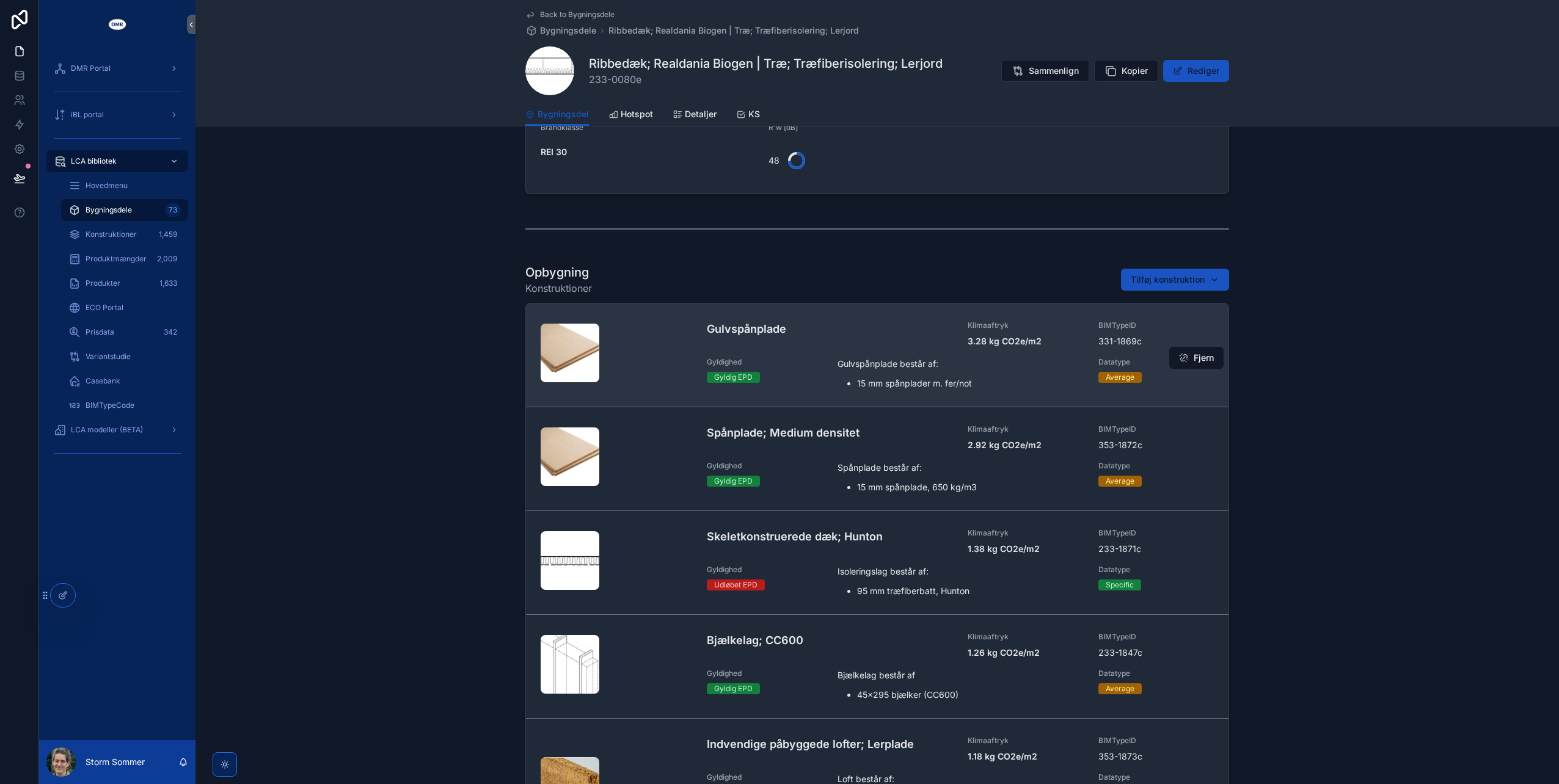
scroll to position [488, 0]
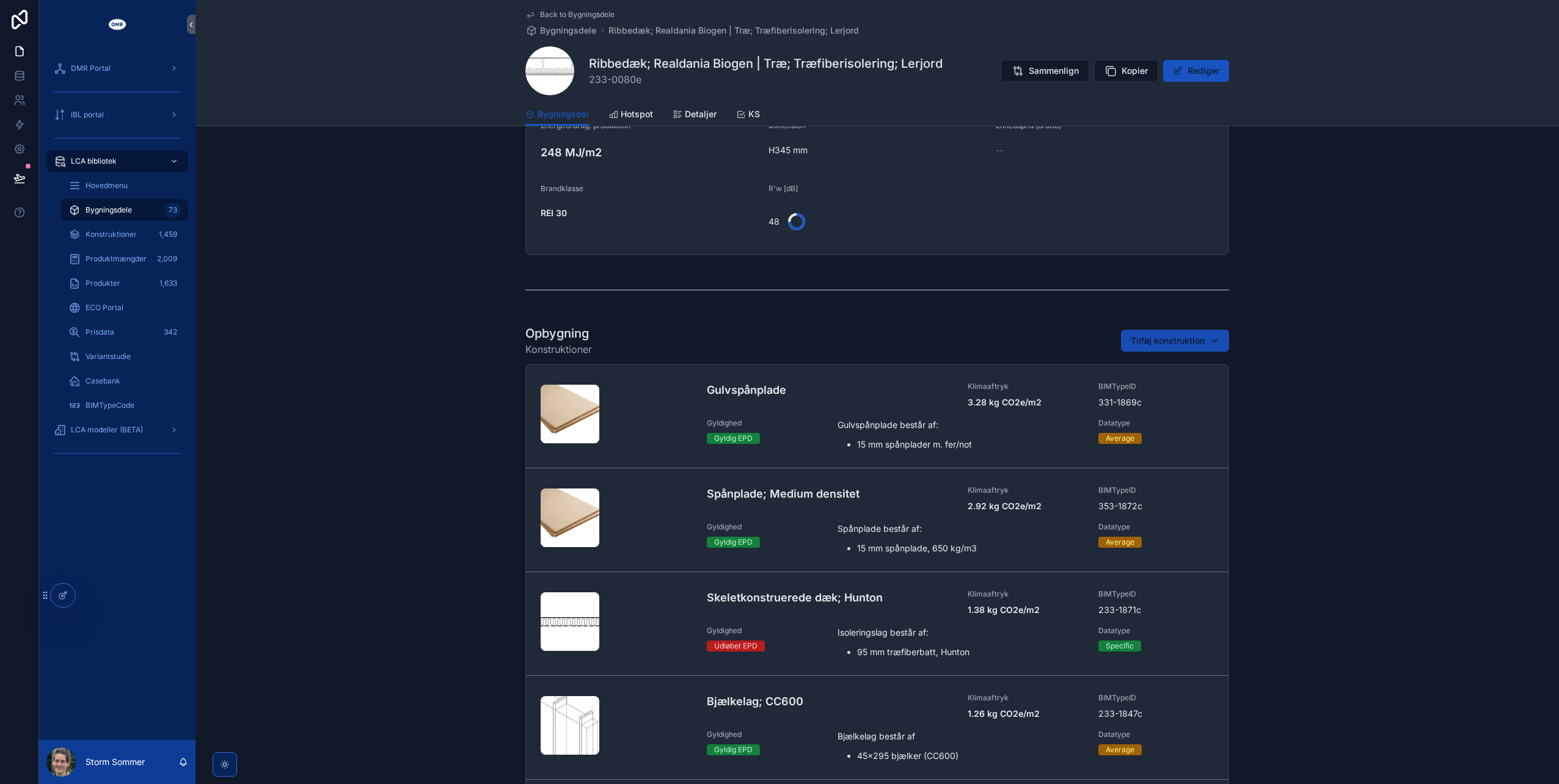
click at [1137, 343] on span "Tilføj konstruktion" at bounding box center [1167, 341] width 74 height 12
type input "*********"
click at [1133, 392] on span "Skeletkonstruerede dæk; Hunton | H95 mm | Træfiberisolering {233-2423c}" at bounding box center [1164, 388] width 122 height 12
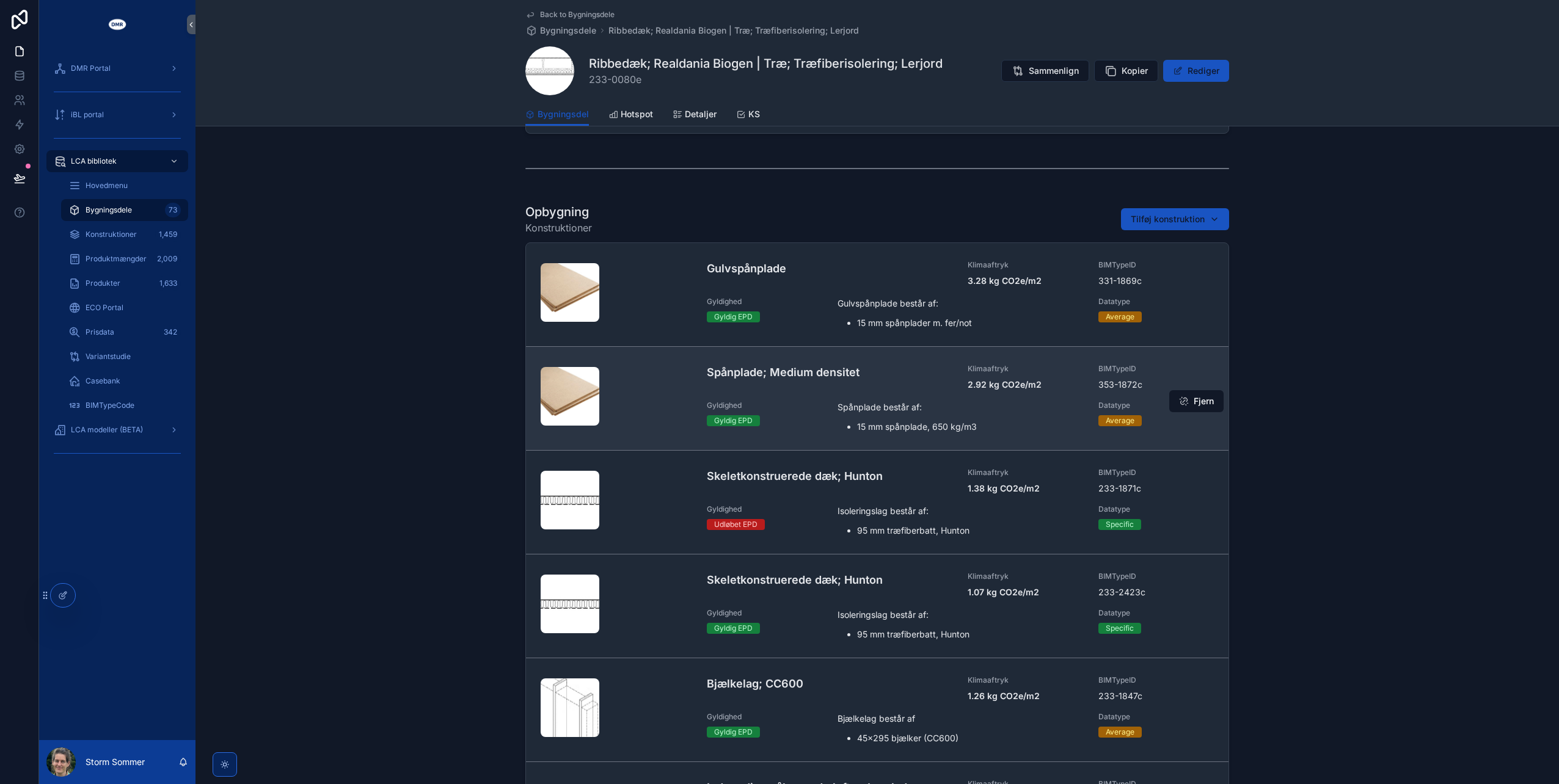
scroll to position [610, 0]
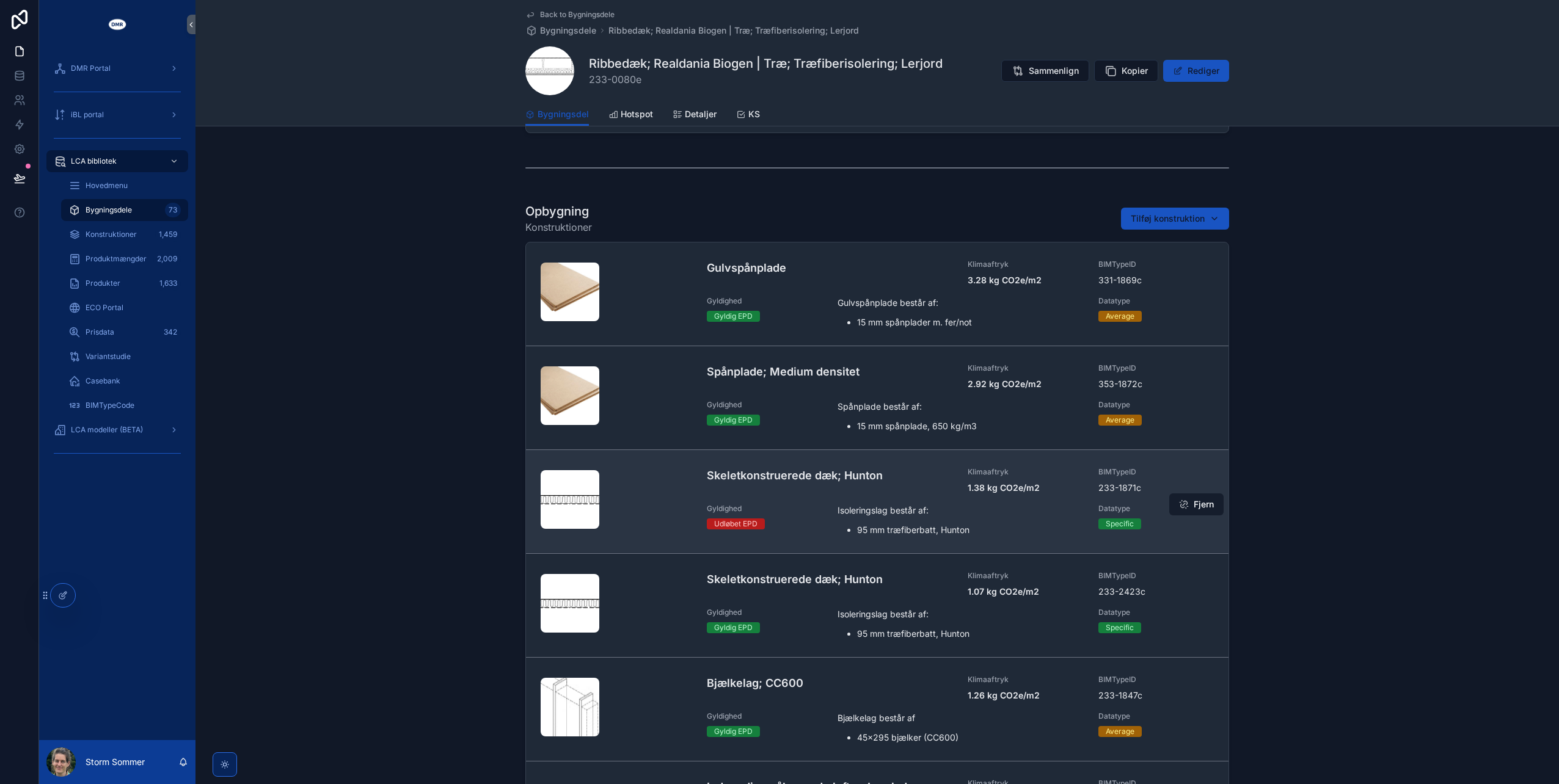
click at [1179, 502] on span "scrollable content" at bounding box center [1184, 504] width 10 height 10
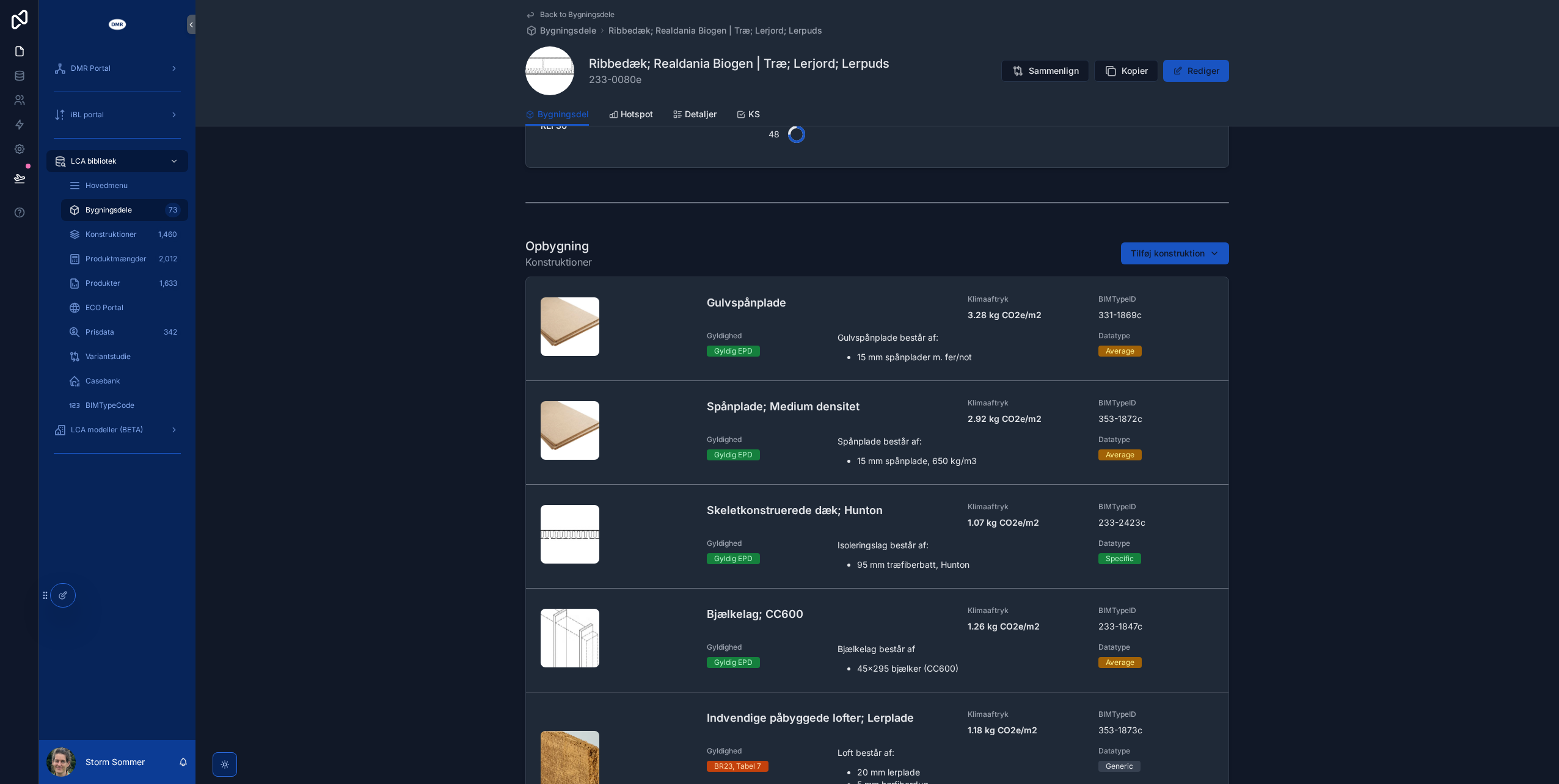
scroll to position [550, 0]
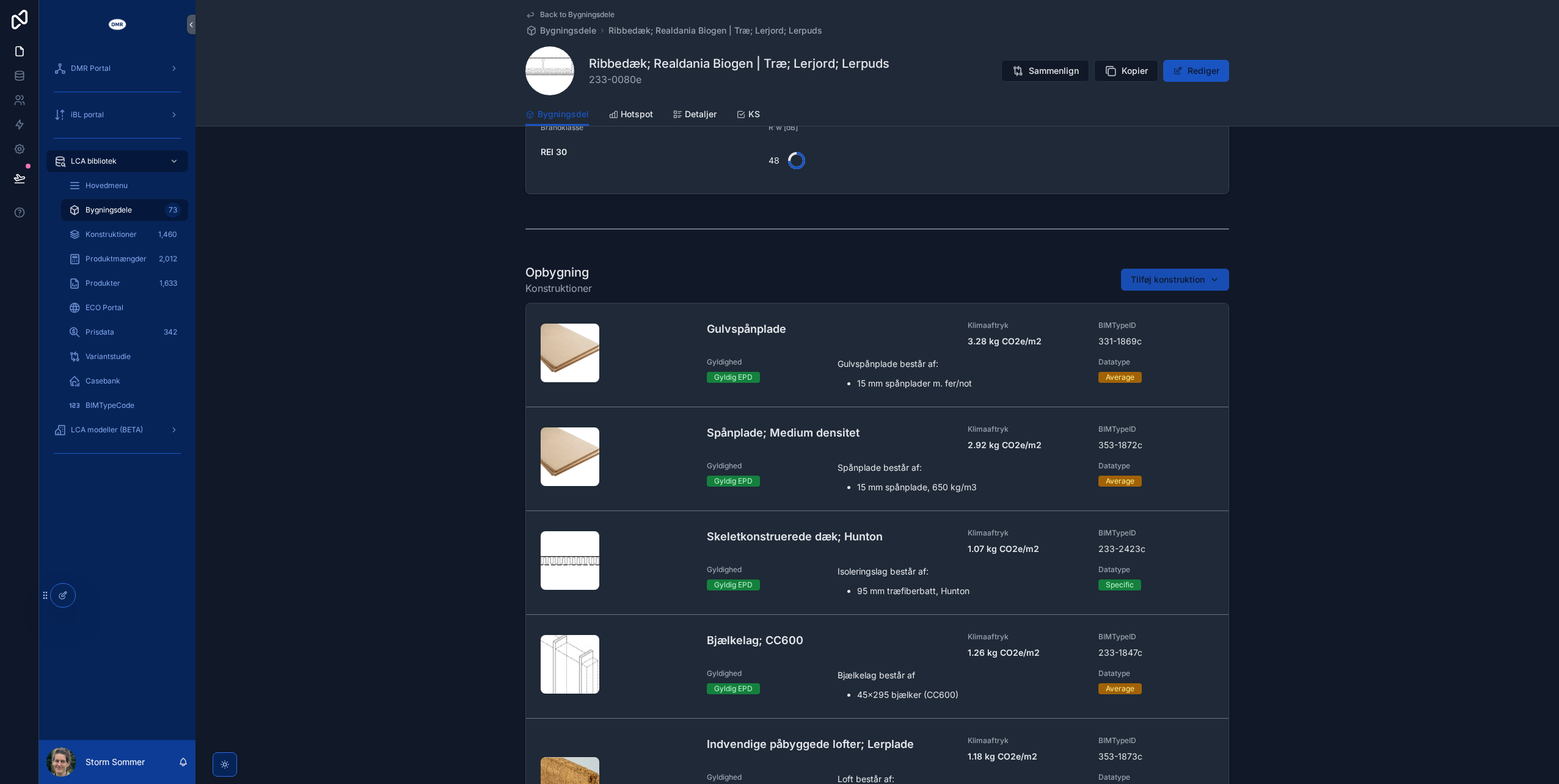
click at [1177, 279] on span "Tilføj konstruktion" at bounding box center [1167, 279] width 74 height 12
type input "*********"
click at [1172, 327] on span "Indvendige påbyggede lofter; Lerplade | H20 mm | Lerjord; Lerpuds {353-2425c}" at bounding box center [1164, 327] width 122 height 12
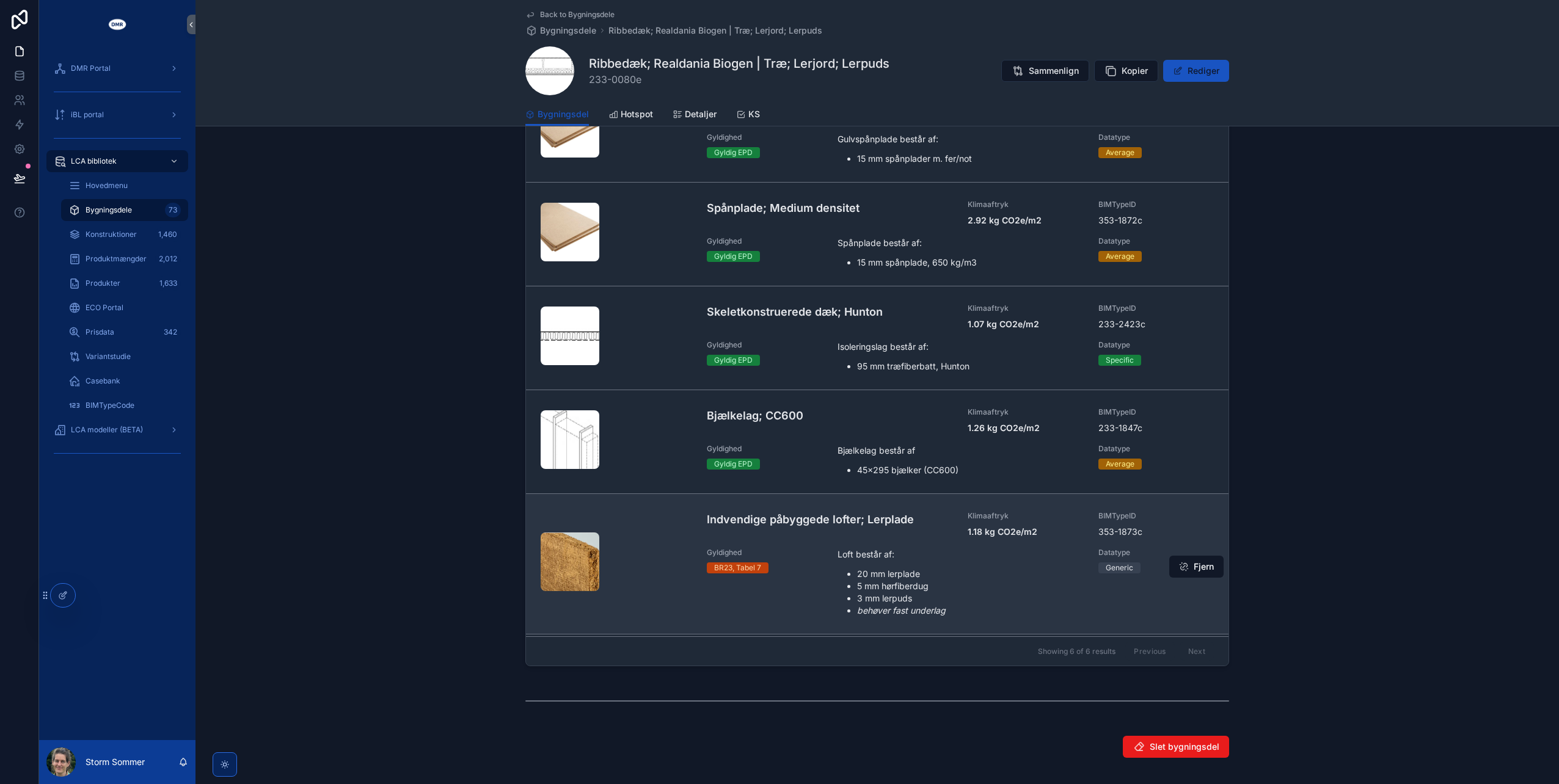
scroll to position [830, 0]
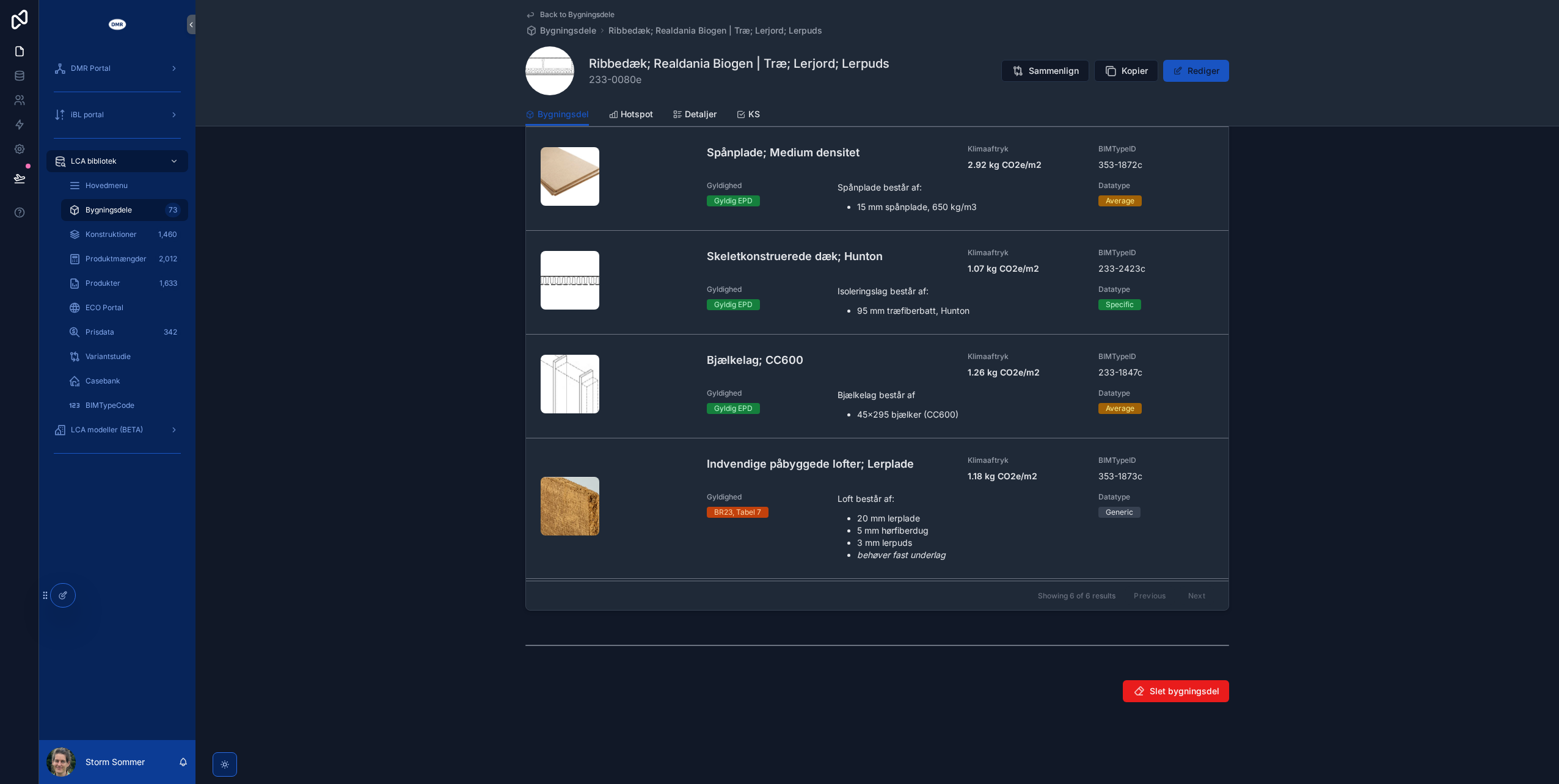
click at [351, 395] on div "Opbygning Konstruktioner Tilføj konstruktion Gulvspånplade Klimaaftryk 3.28 kg …" at bounding box center [877, 297] width 1363 height 636
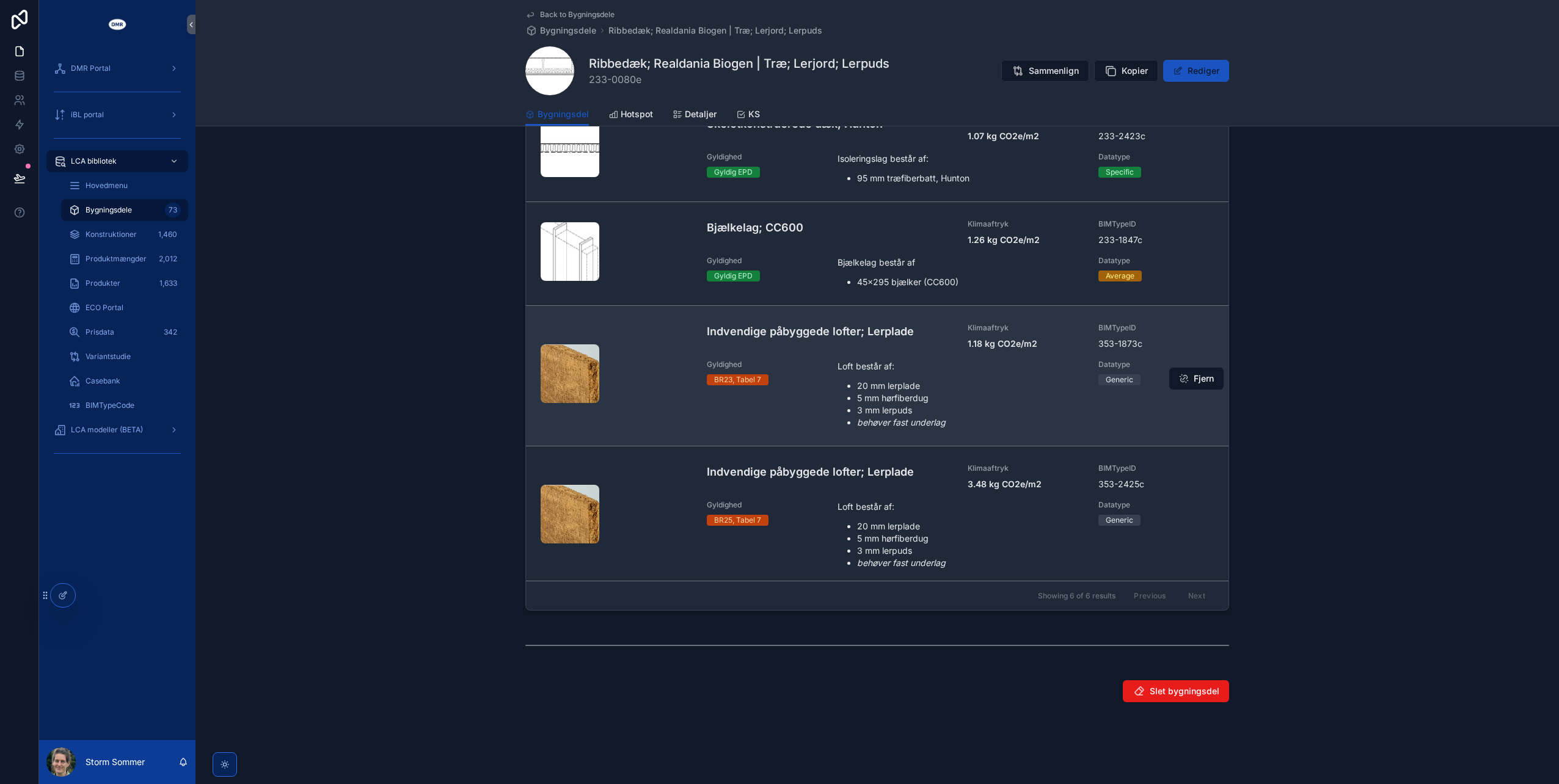
scroll to position [136, 0]
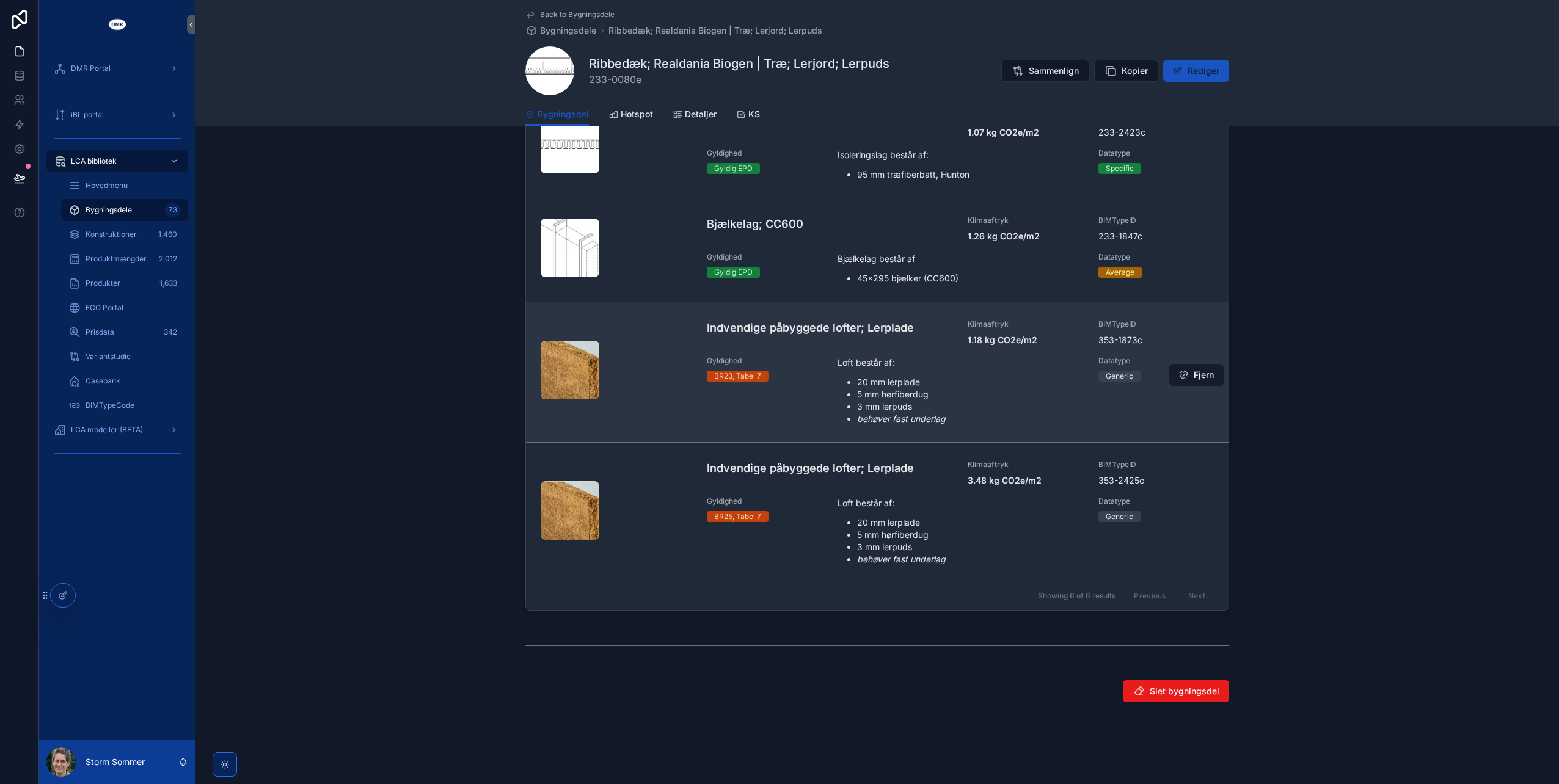
click at [1187, 373] on button "Fjern" at bounding box center [1196, 374] width 55 height 22
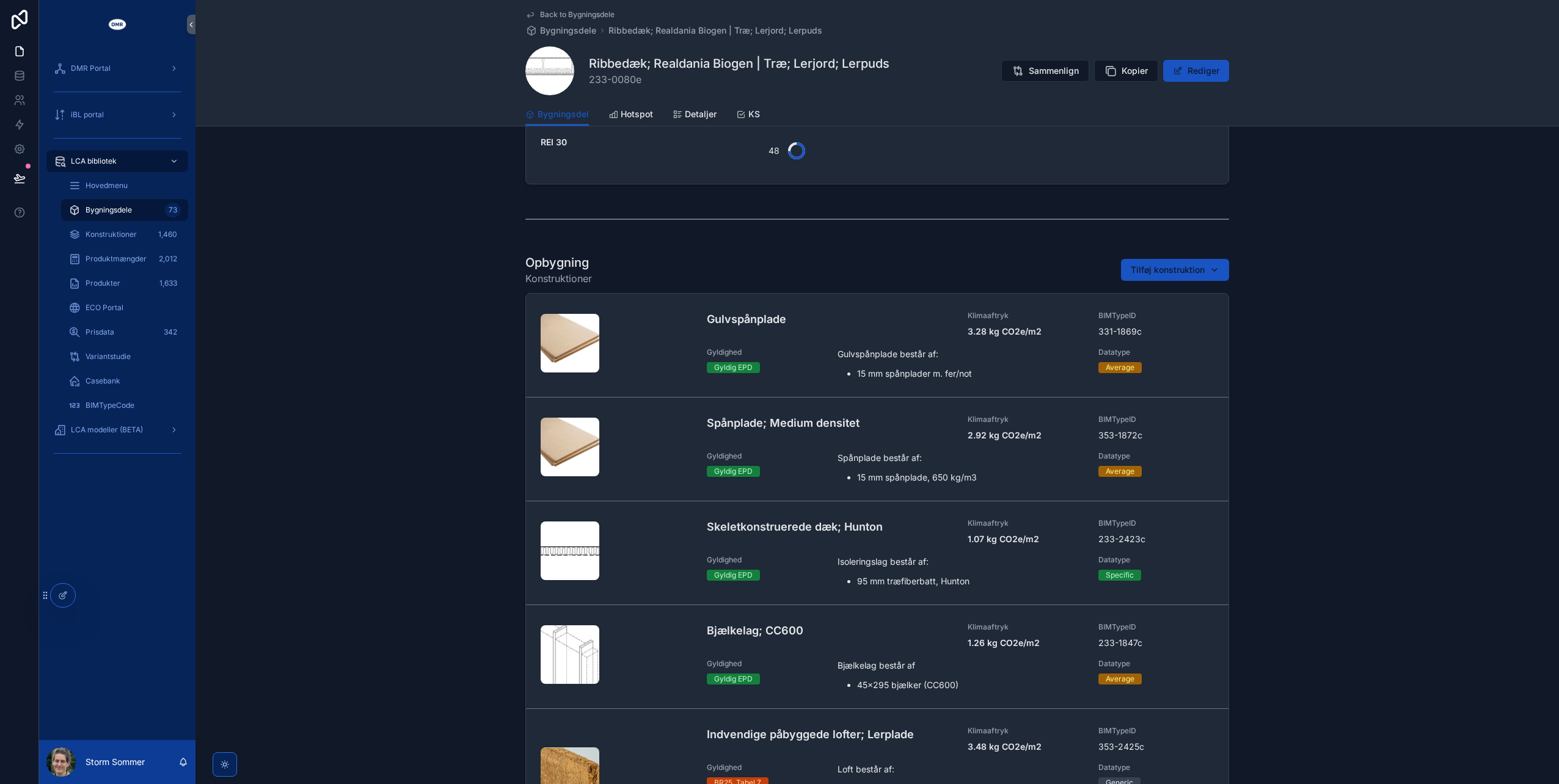
scroll to position [0, 0]
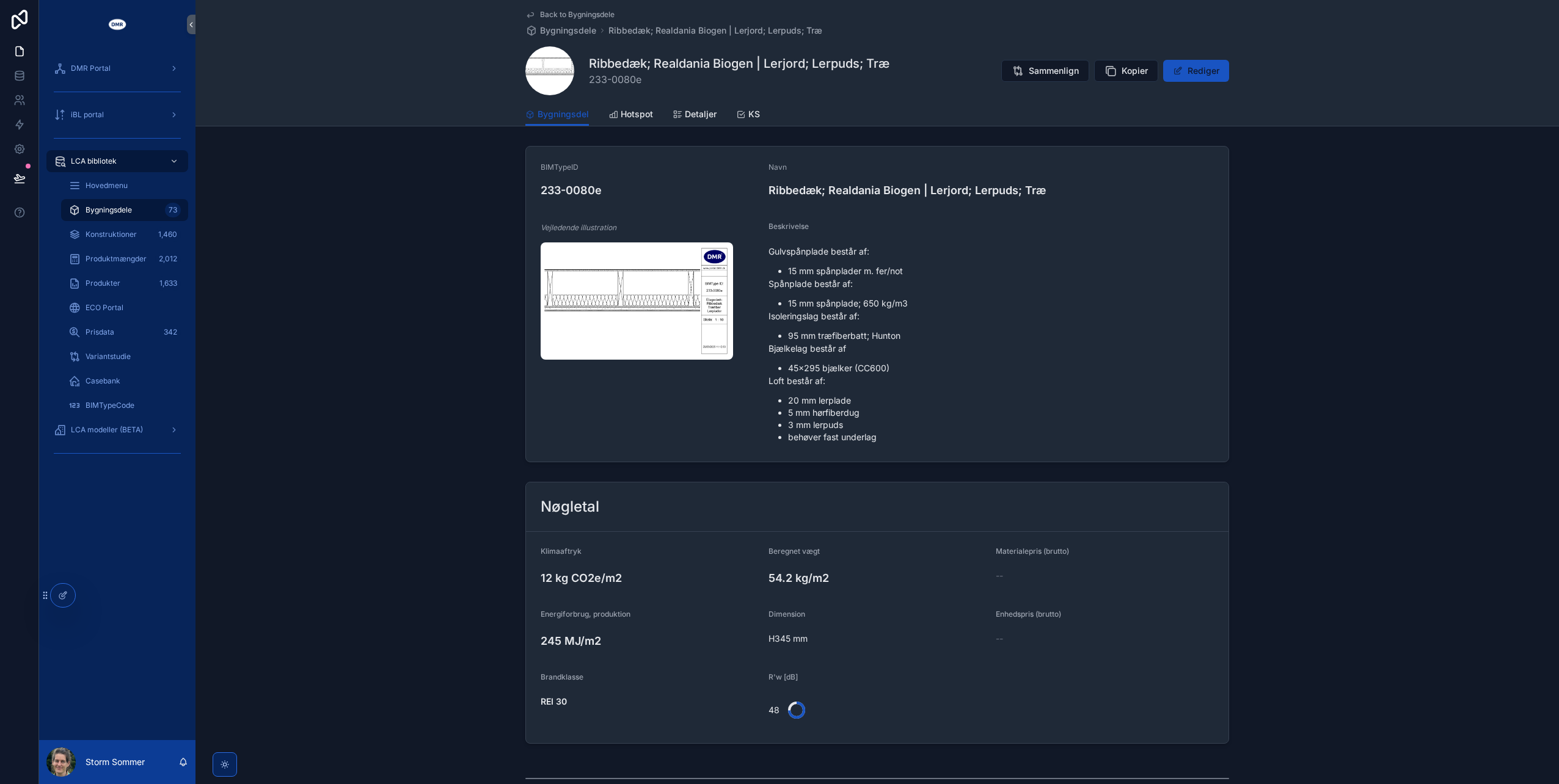
click at [109, 213] on span "Bygningsdele" at bounding box center [109, 210] width 46 height 10
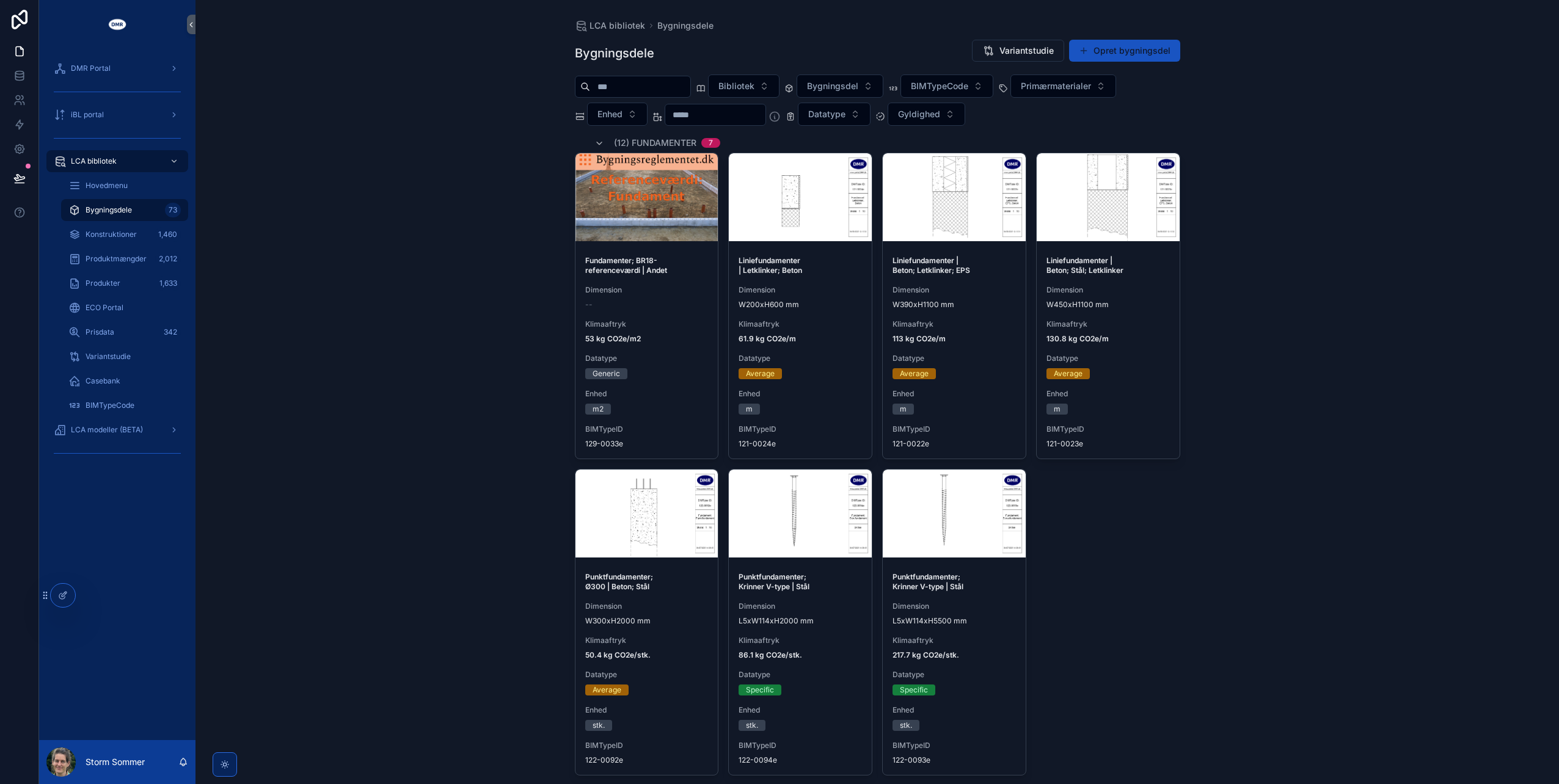
click at [415, 338] on div "LCA bibliotek Bygningsdele Bygningsdele Variantstudie Opret bygningsdel Bibliot…" at bounding box center [877, 392] width 1363 height 784
click at [940, 115] on span "Gyldighed" at bounding box center [919, 114] width 42 height 12
click at [919, 199] on div "BR23, Tabel 7" at bounding box center [949, 202] width 147 height 19
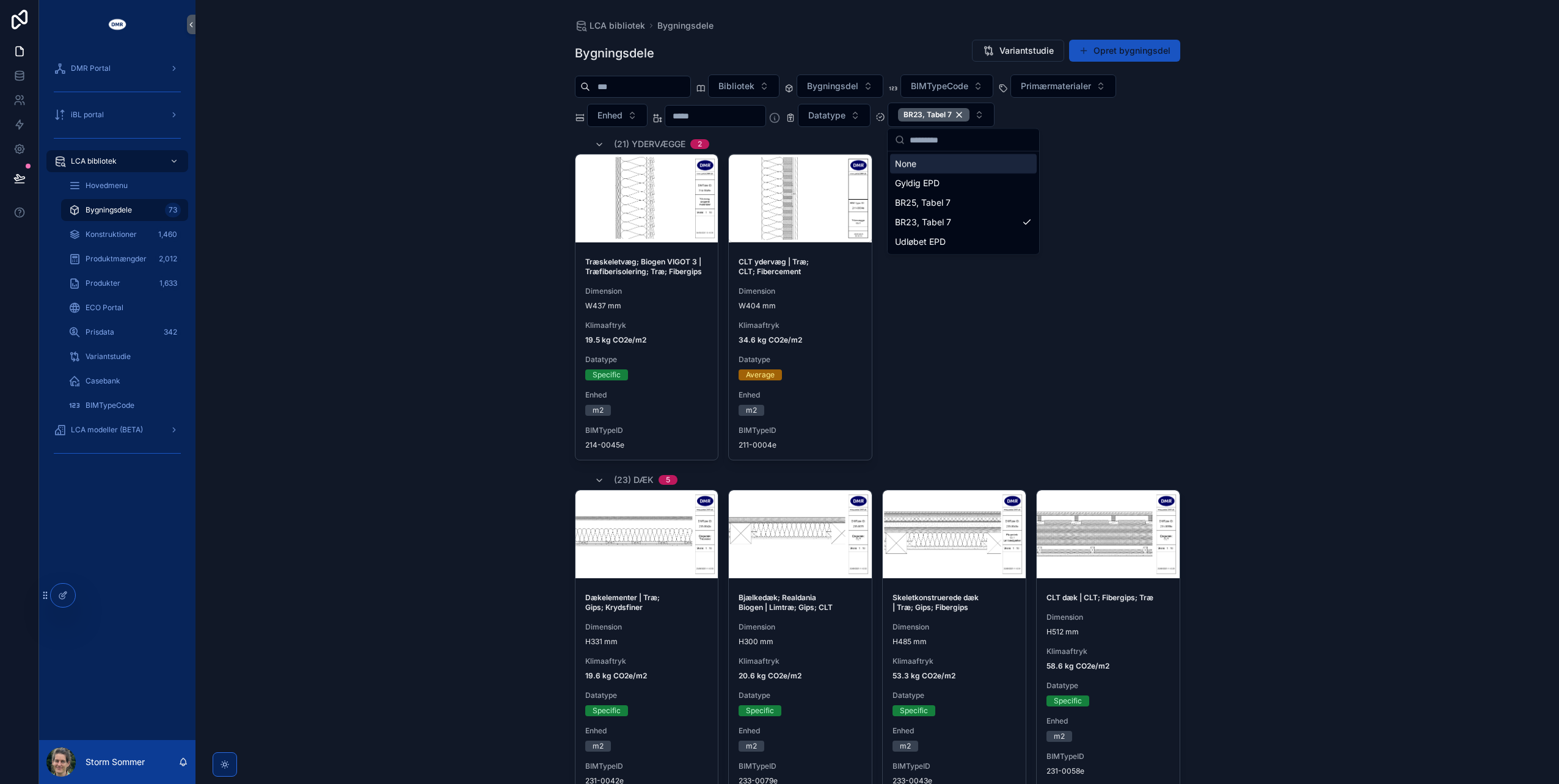
click at [470, 297] on div "LCA bibliotek Bygningsdele Bygningsdele Variantstudie Opret bygningsdel Bibliot…" at bounding box center [877, 392] width 1363 height 784
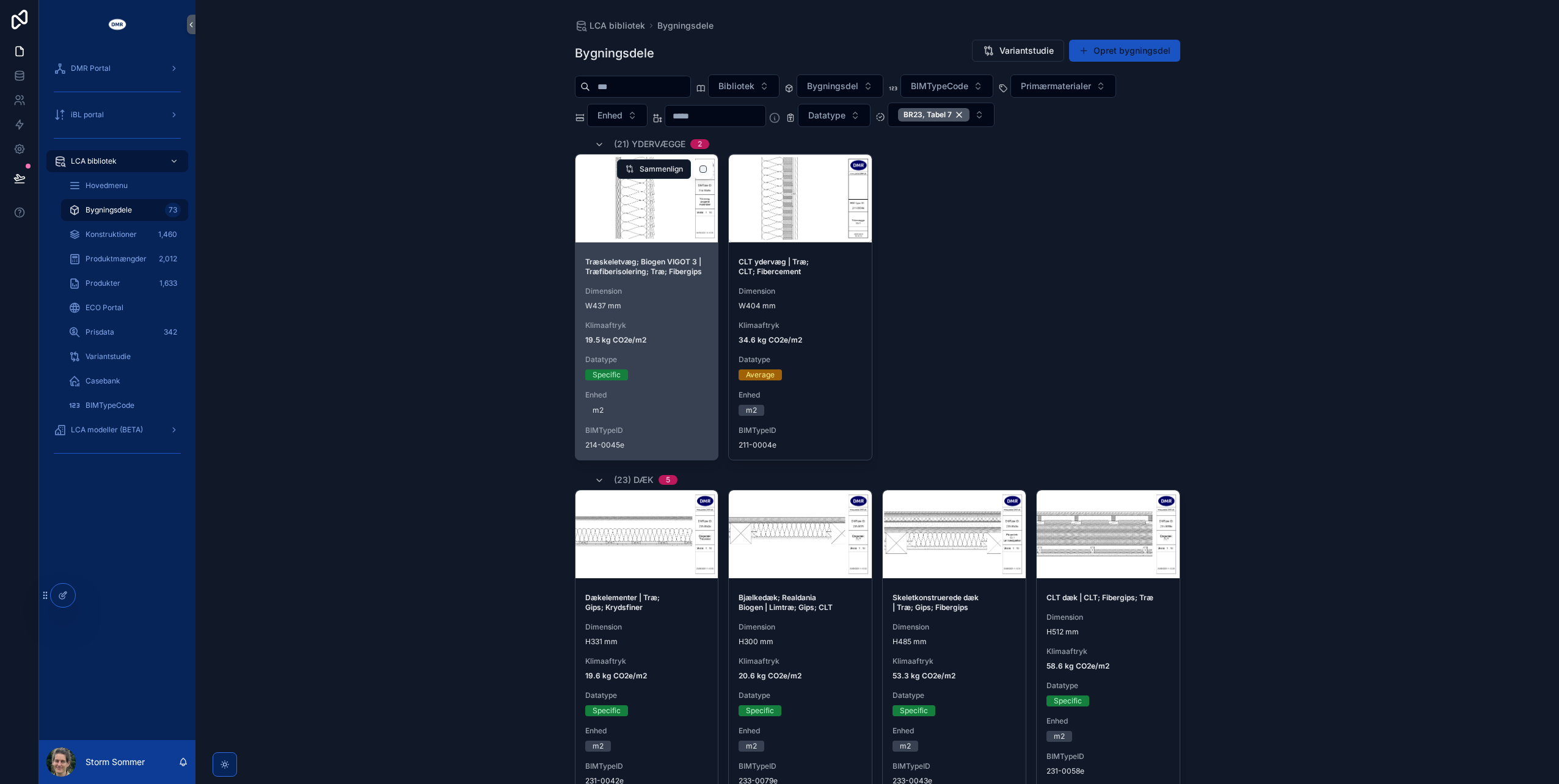
click at [647, 311] on div "Træskeletvæg; Biogen VIGOT 3 | Træfiberisolering; Træ; Fibergips Dimension W437…" at bounding box center [647, 353] width 143 height 213
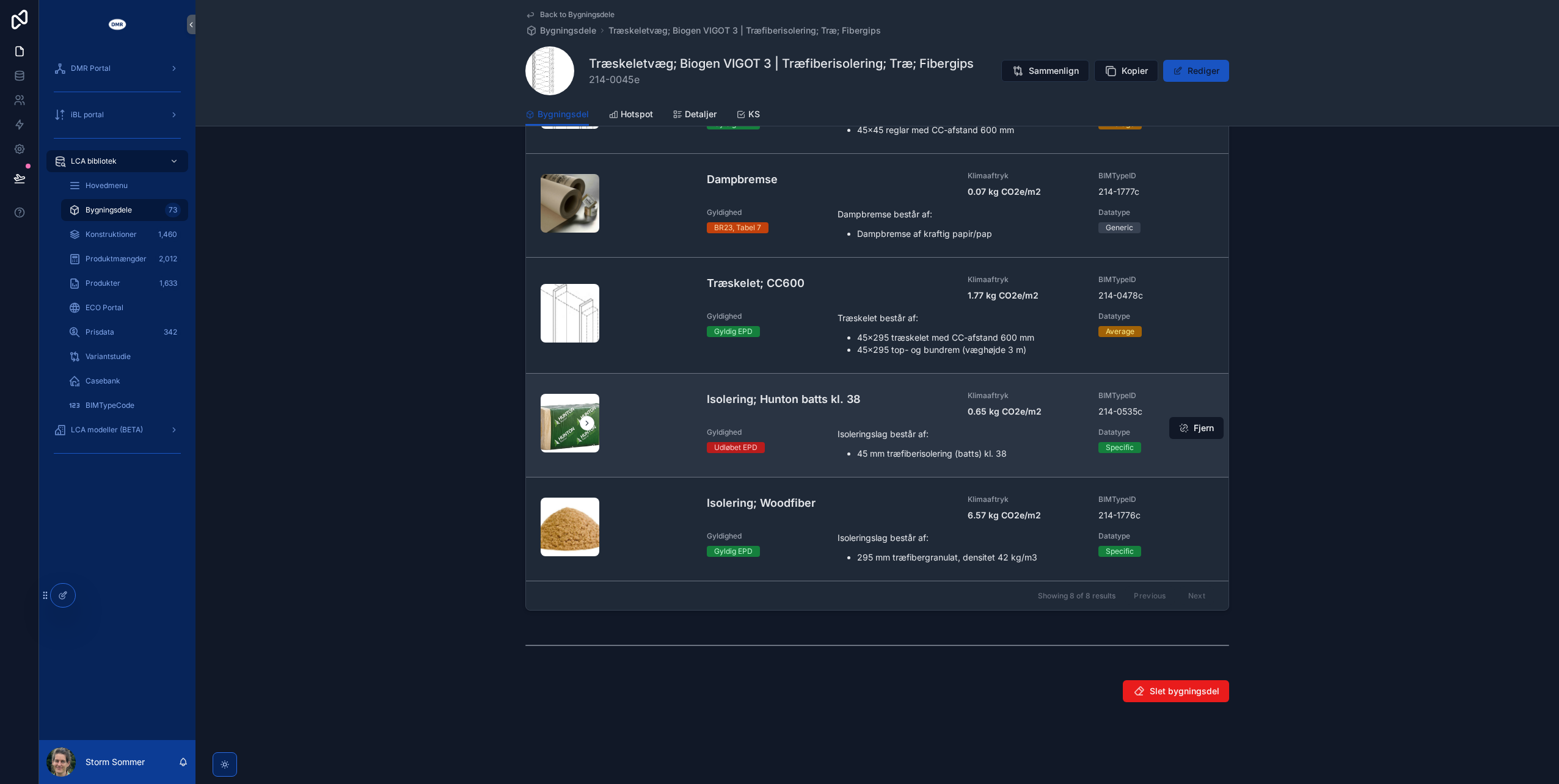
scroll to position [38, 0]
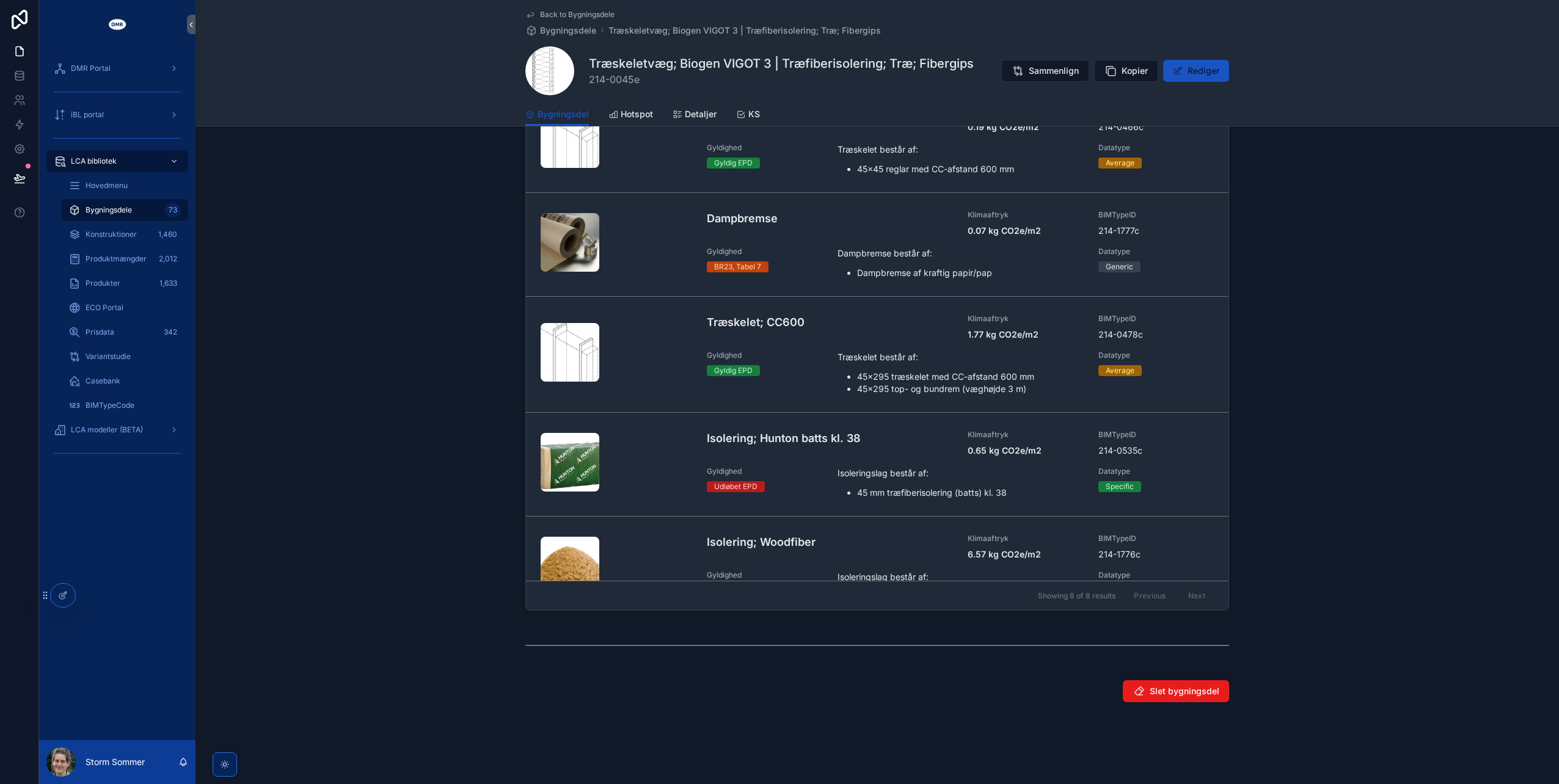
click at [388, 364] on div "Opbygning Konstruktioner Tilføj konstruktion Vægside; Fermacell; [1] Klimaaftry…" at bounding box center [877, 297] width 1363 height 636
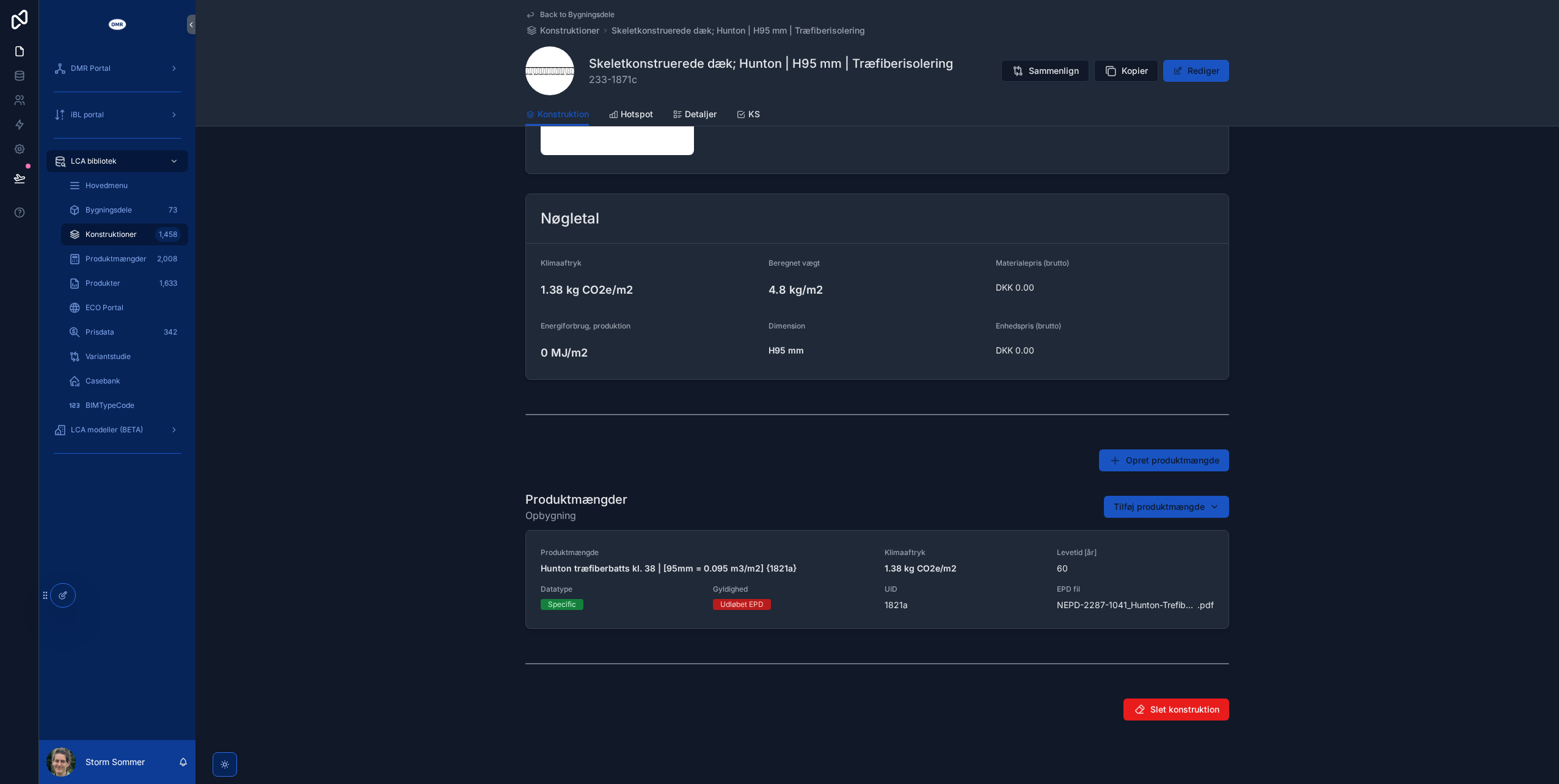
scroll to position [271, 0]
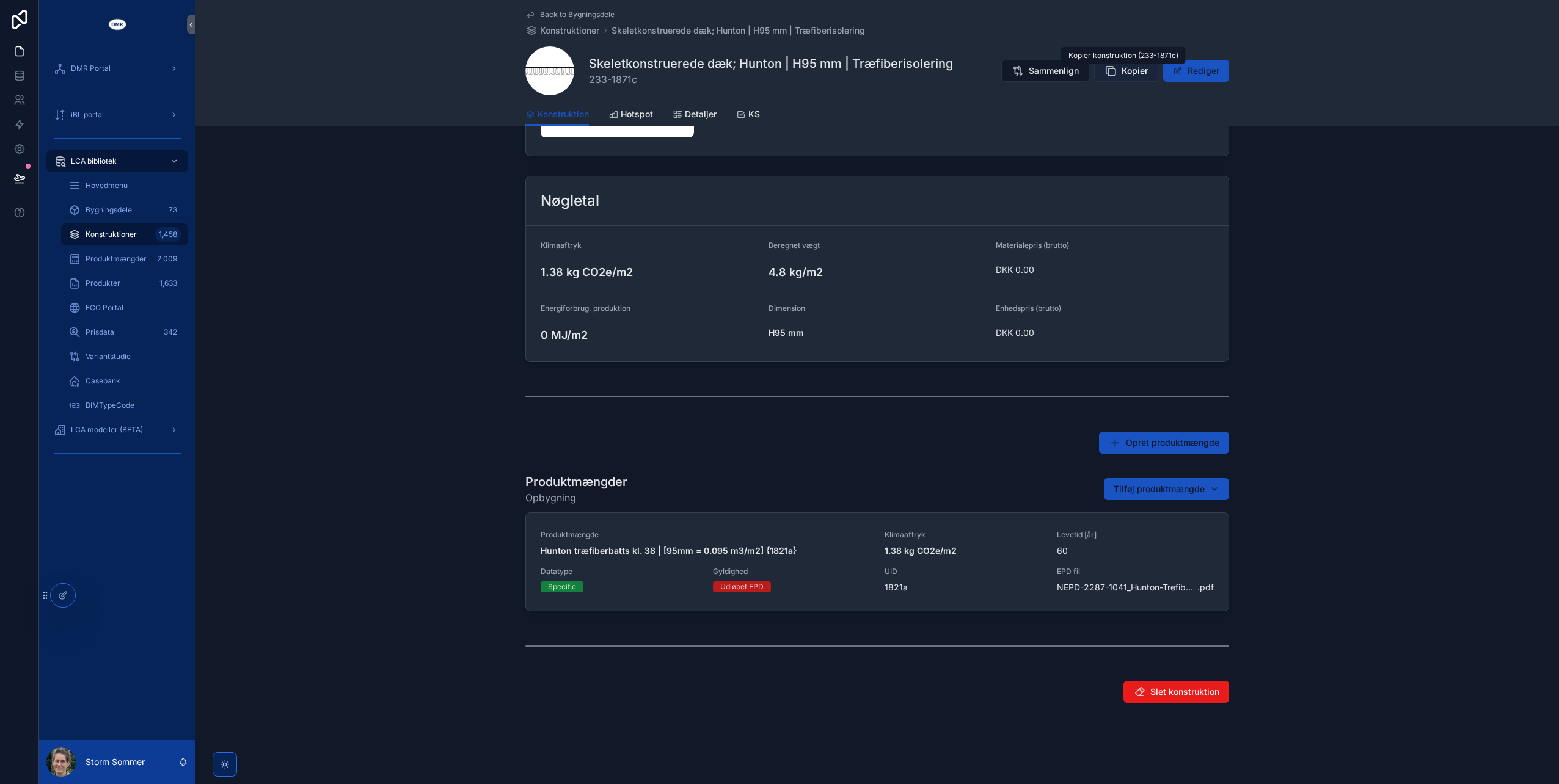
click at [1114, 72] on icon "scrollable content" at bounding box center [1110, 70] width 12 height 12
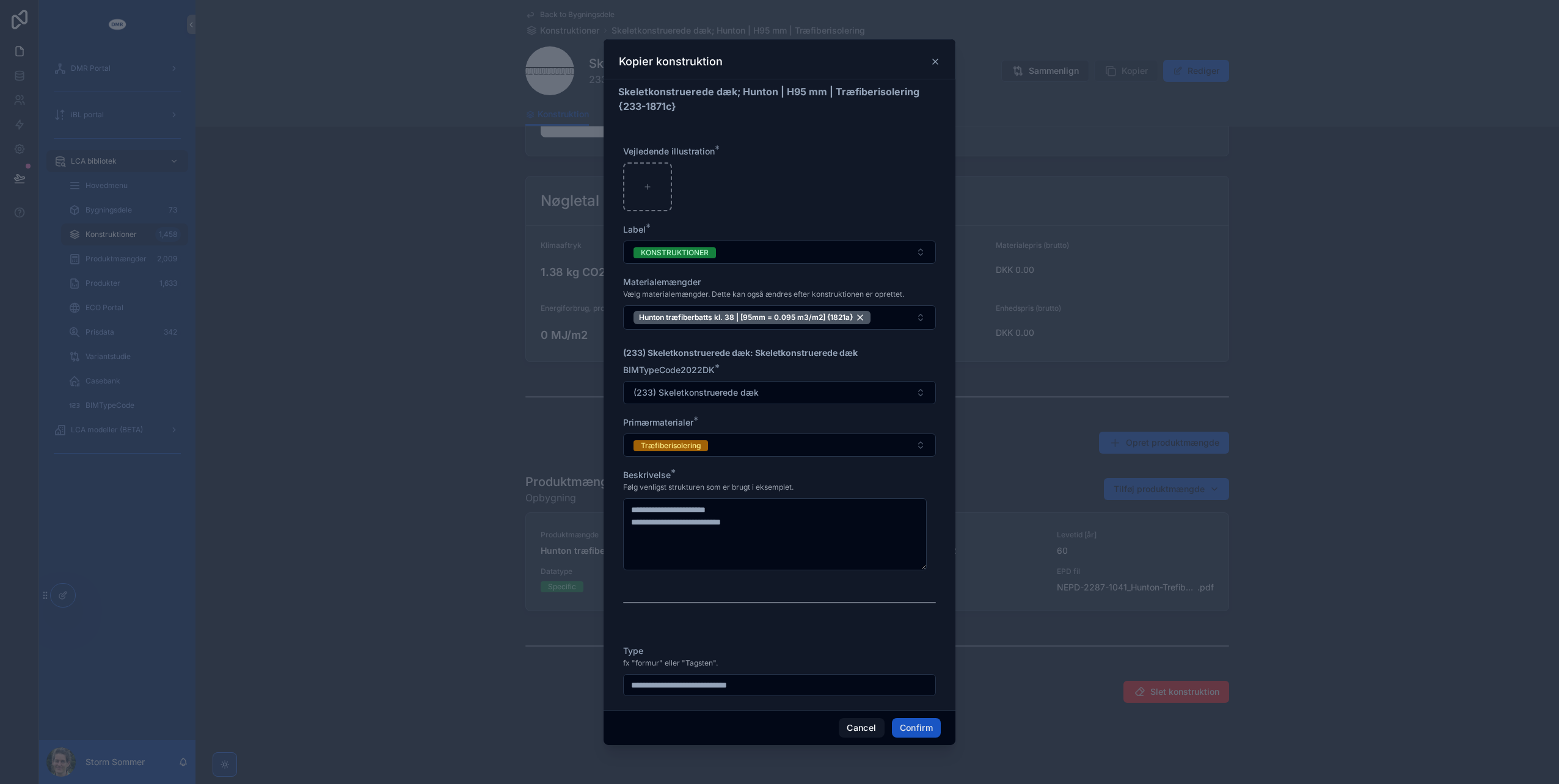
click at [931, 60] on icon at bounding box center [935, 61] width 10 height 10
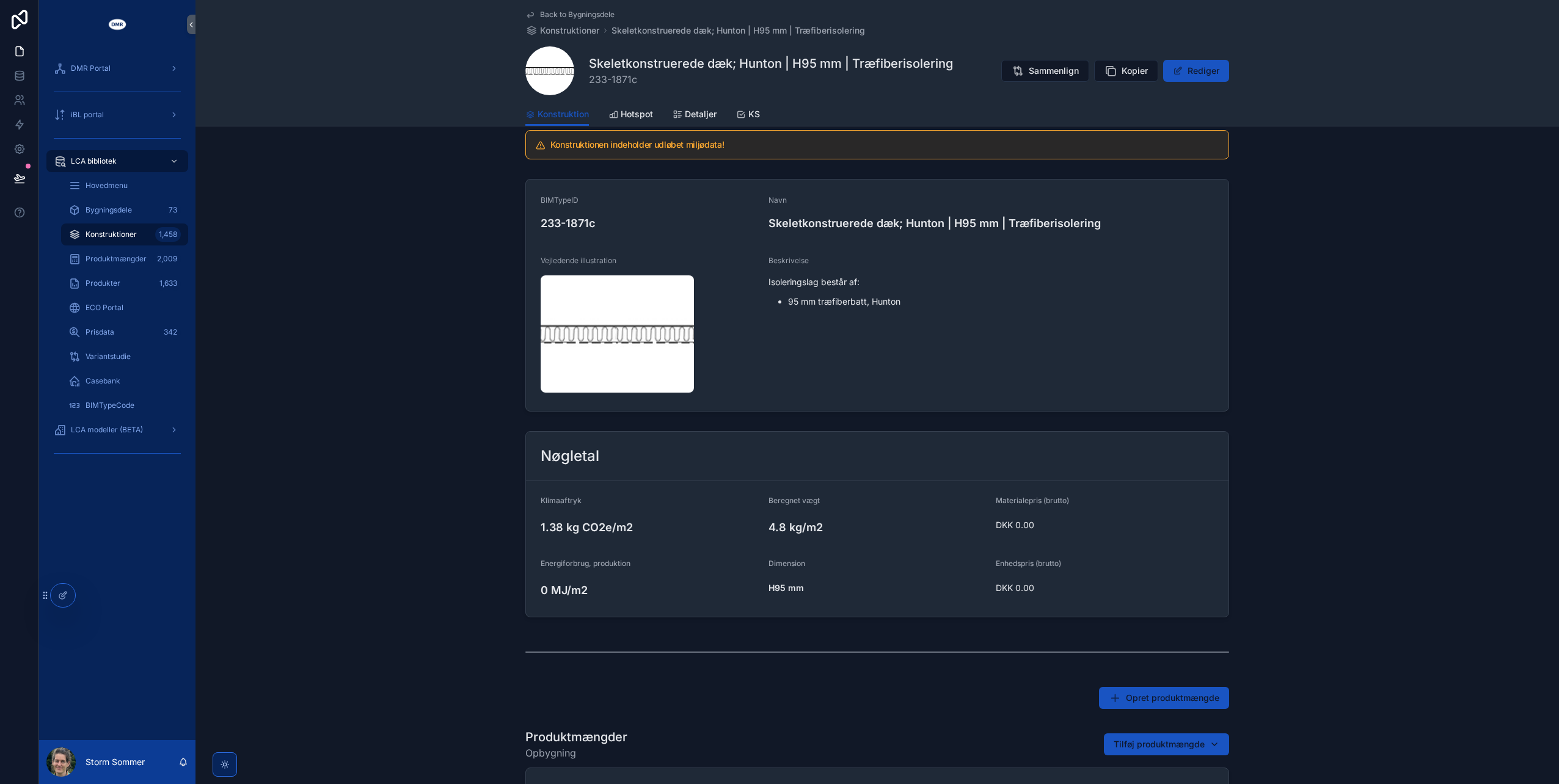
scroll to position [0, 0]
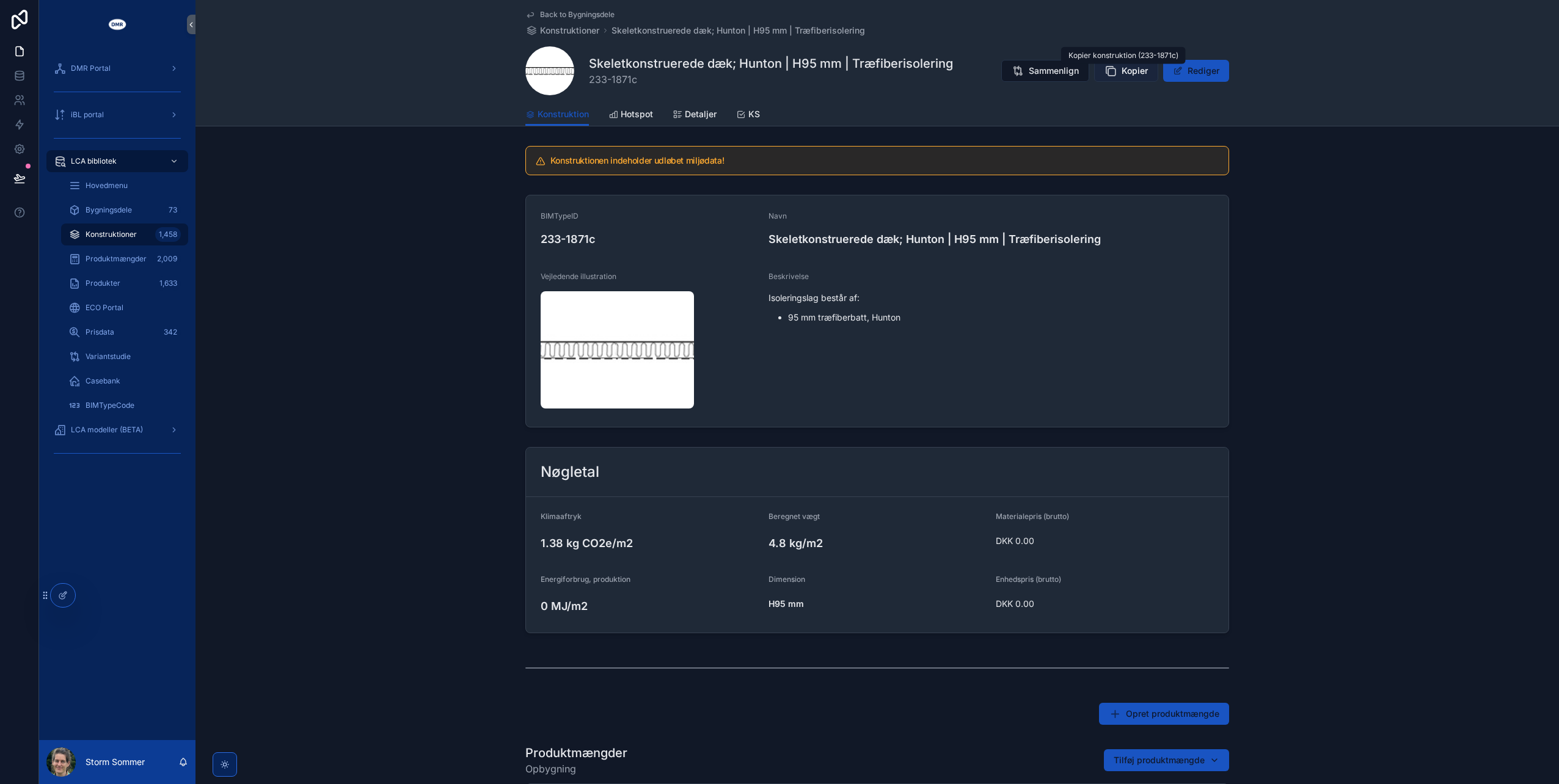
click at [1136, 67] on span "Kopier" at bounding box center [1134, 70] width 26 height 12
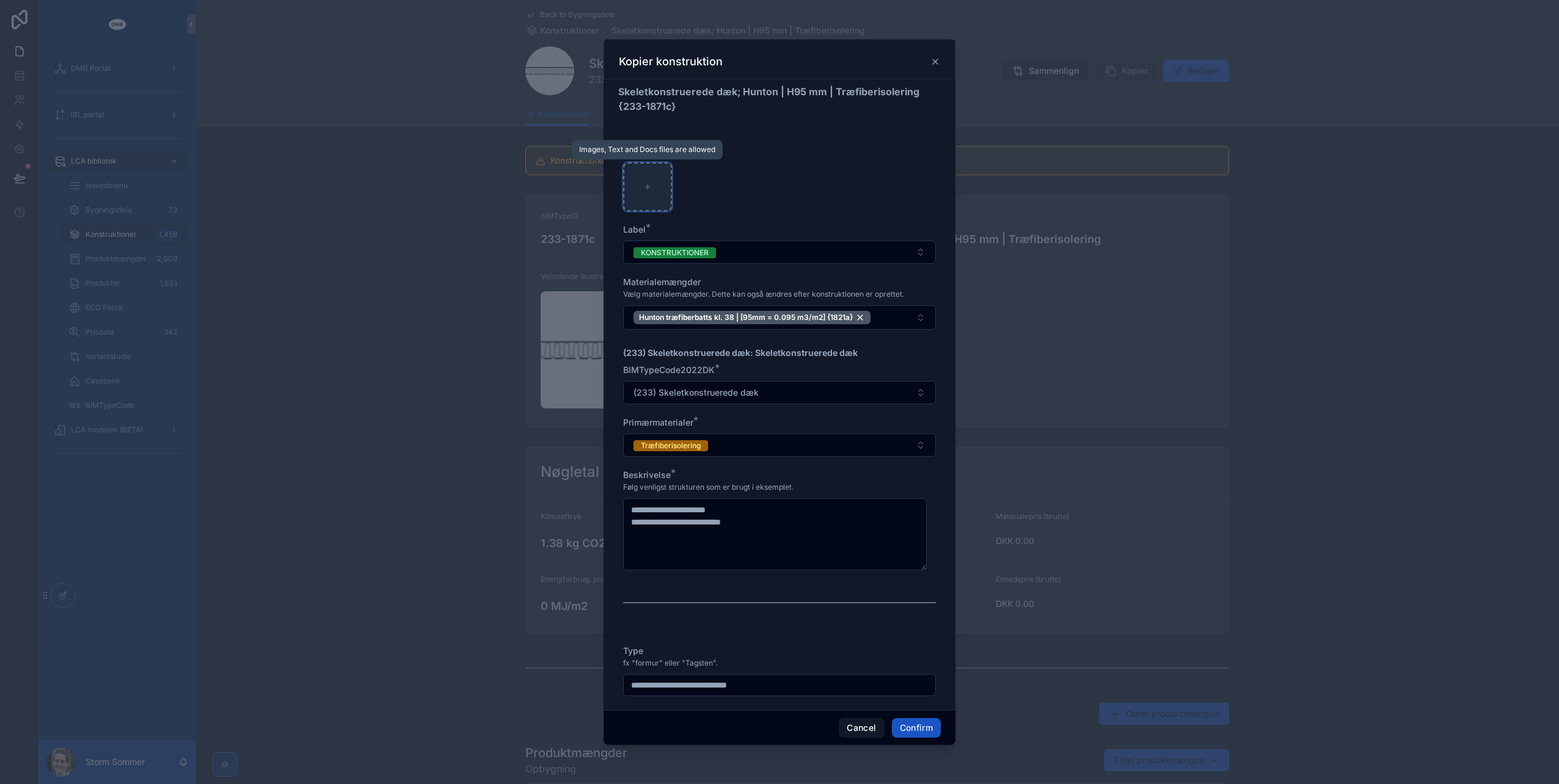
click at [660, 200] on div at bounding box center [647, 186] width 49 height 49
type input "**********"
click at [903, 722] on button "Confirm" at bounding box center [916, 728] width 49 height 19
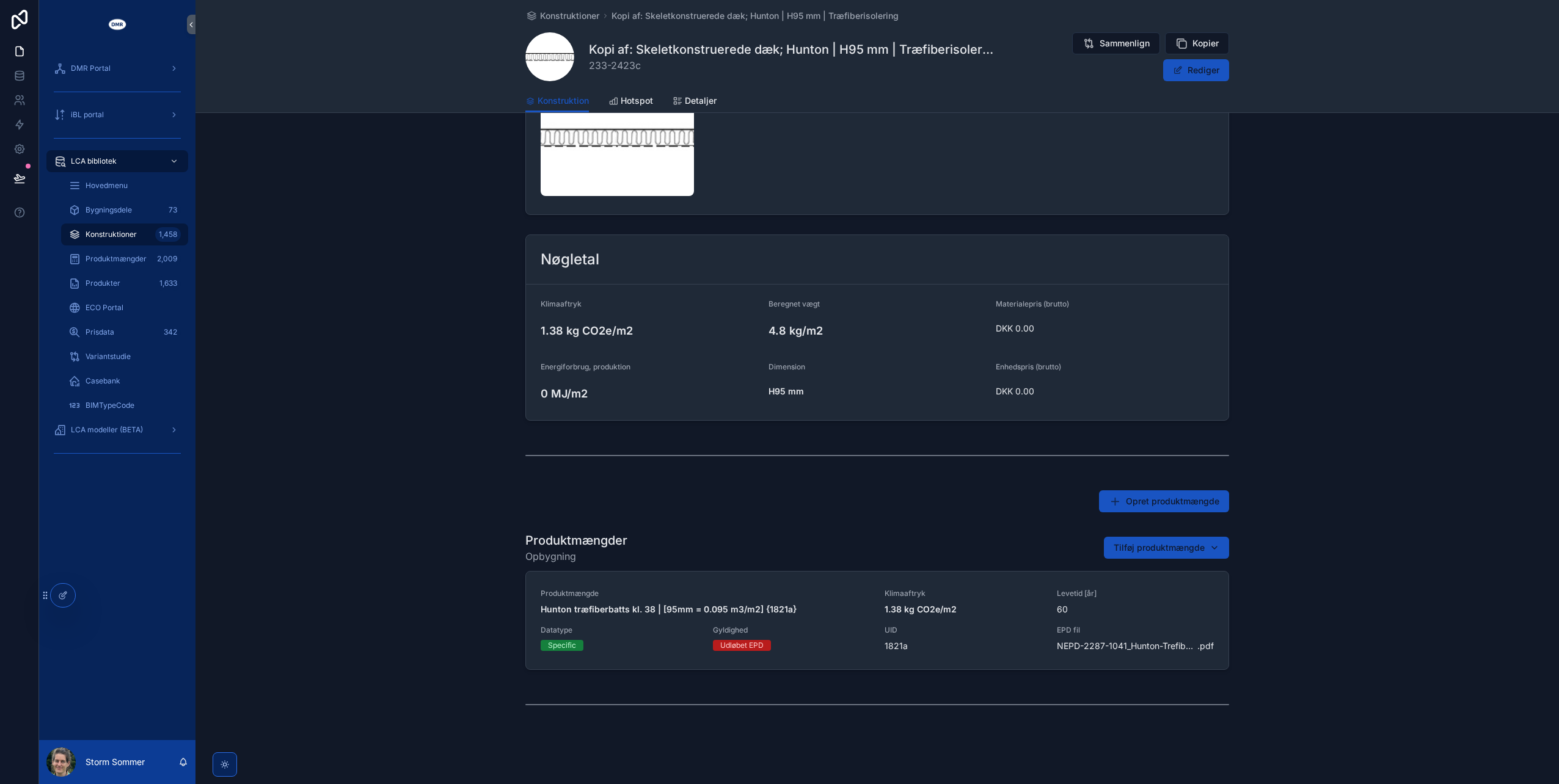
scroll to position [216, 0]
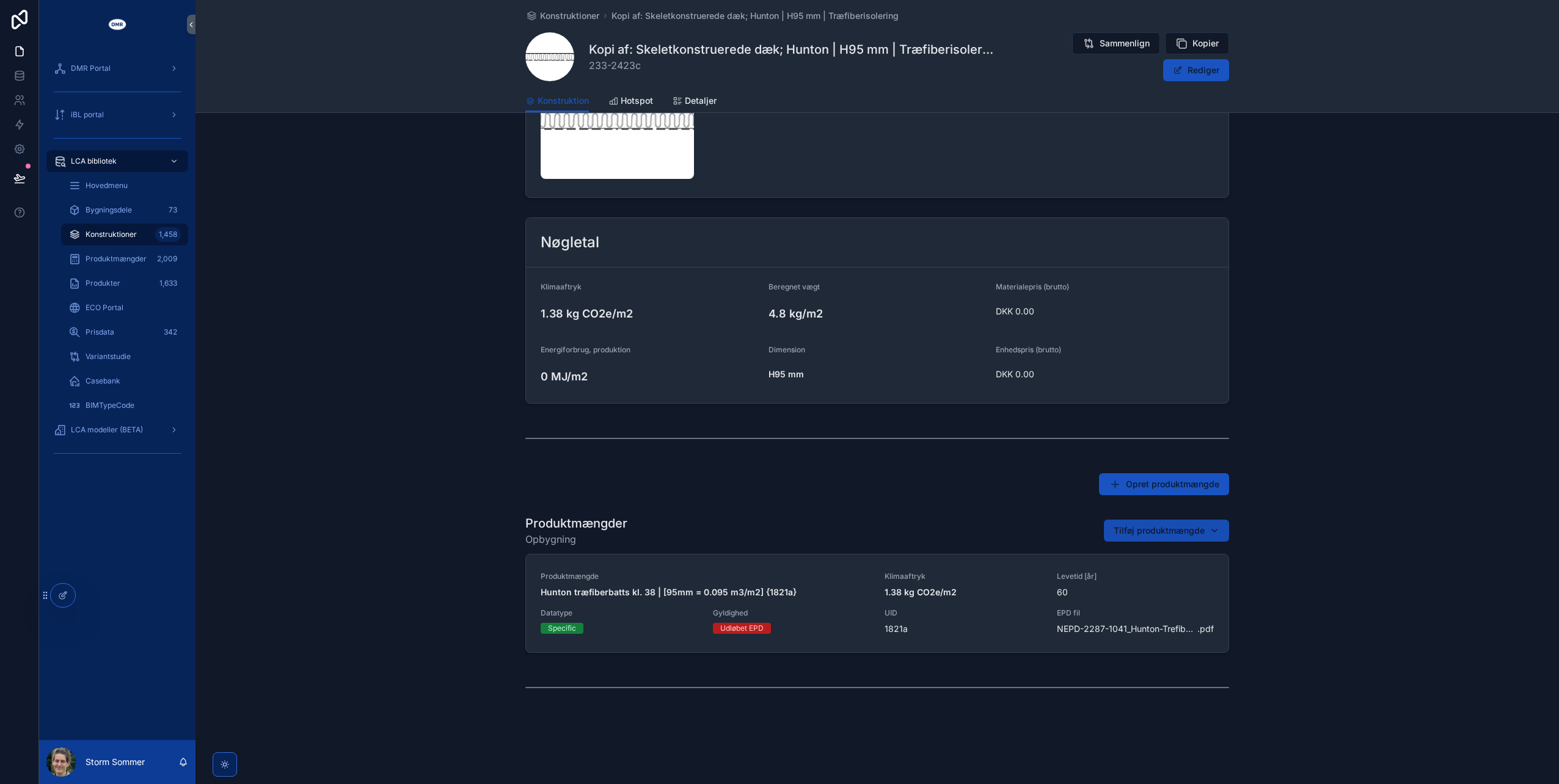
click at [1154, 529] on span "Tilføj produktmængde" at bounding box center [1159, 530] width 91 height 12
type input "*****"
click at [1133, 577] on span "Kopi af: Hunton træfiberbatts kl. 38 | [95mm = 0.095 m3/m2] {2641a}" at bounding box center [1156, 578] width 122 height 12
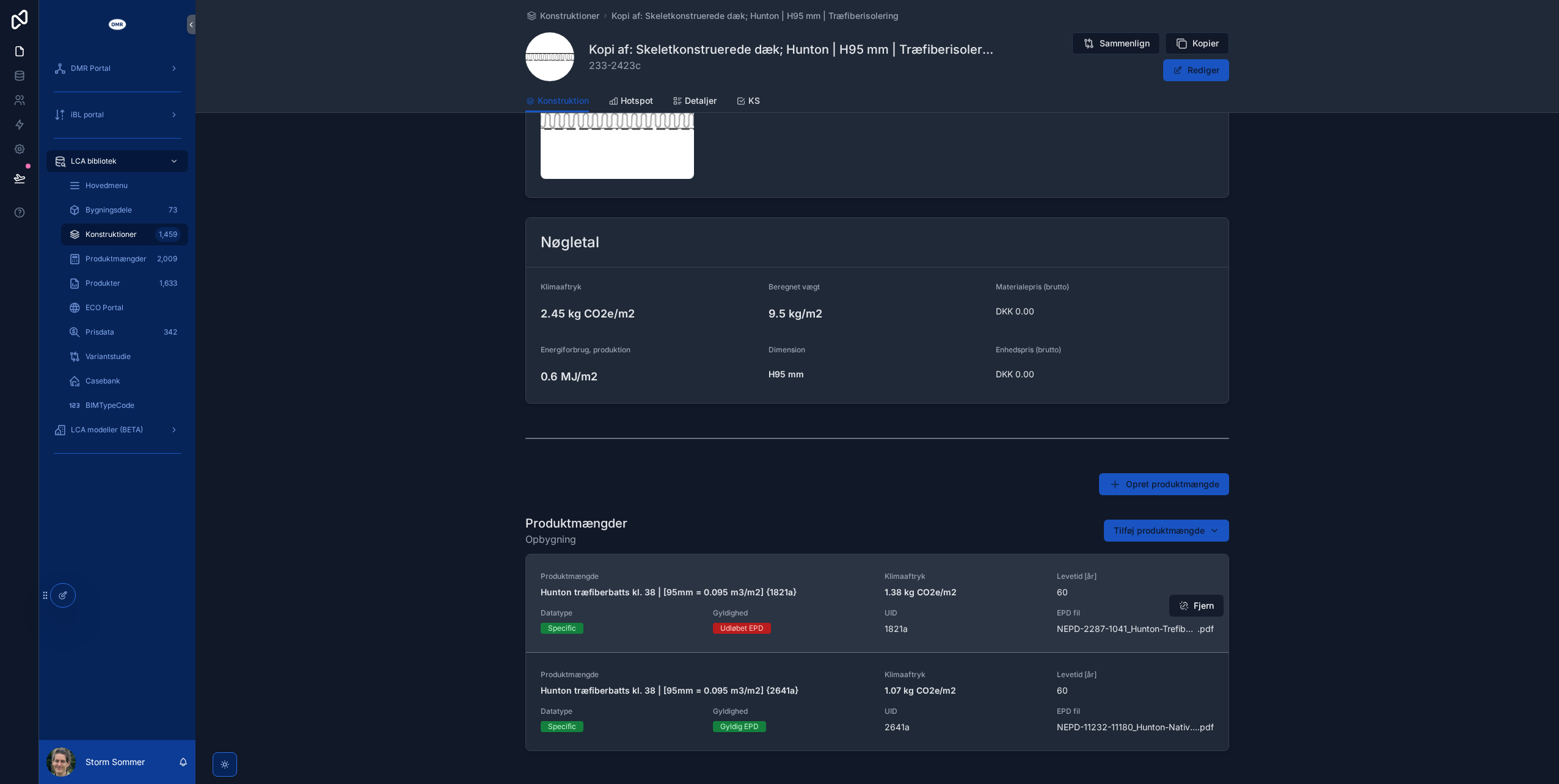
click at [1193, 604] on button "Fjern" at bounding box center [1196, 605] width 55 height 22
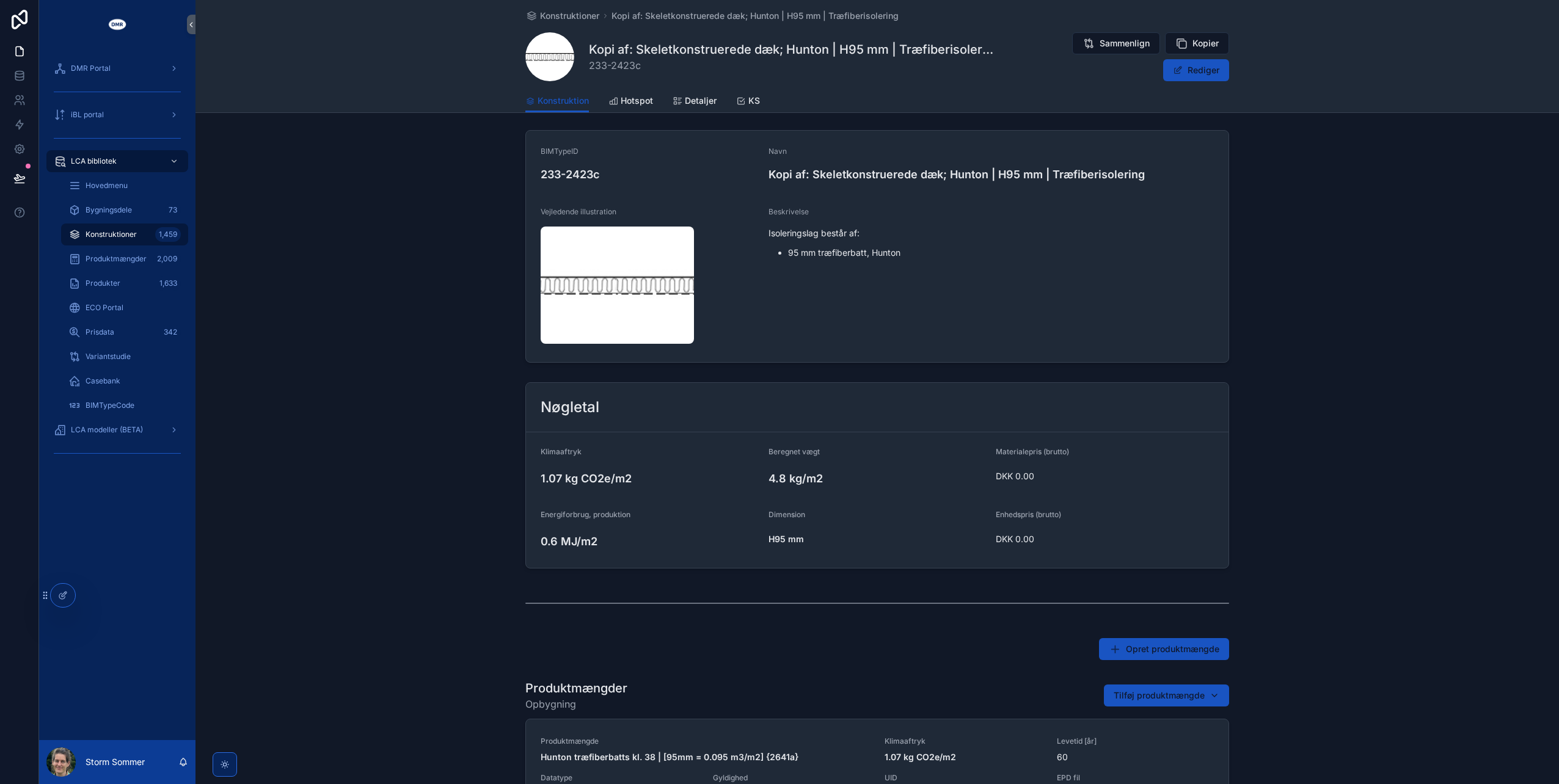
scroll to position [0, 0]
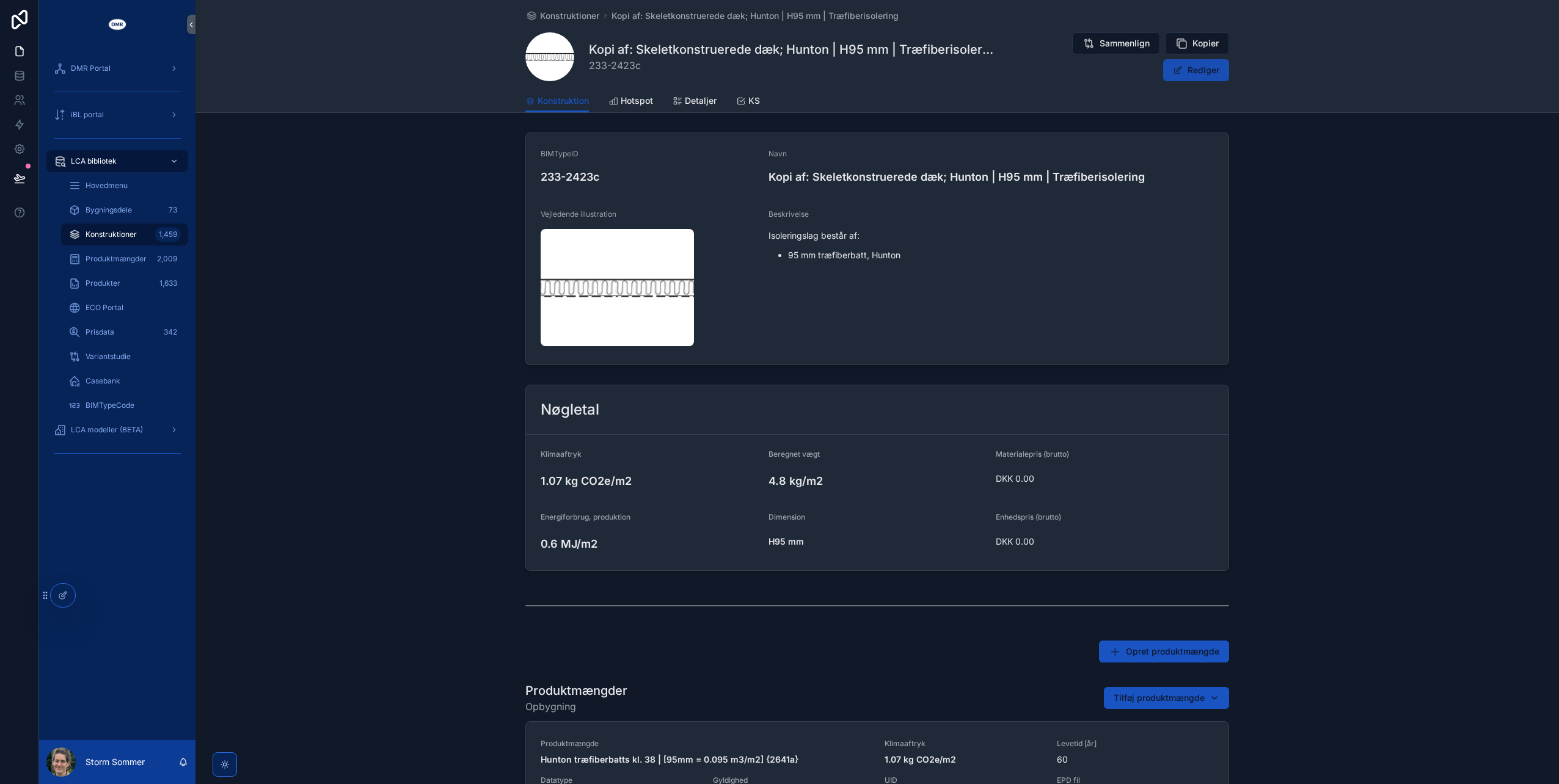
click at [1179, 68] on span "scrollable content" at bounding box center [1178, 70] width 10 height 10
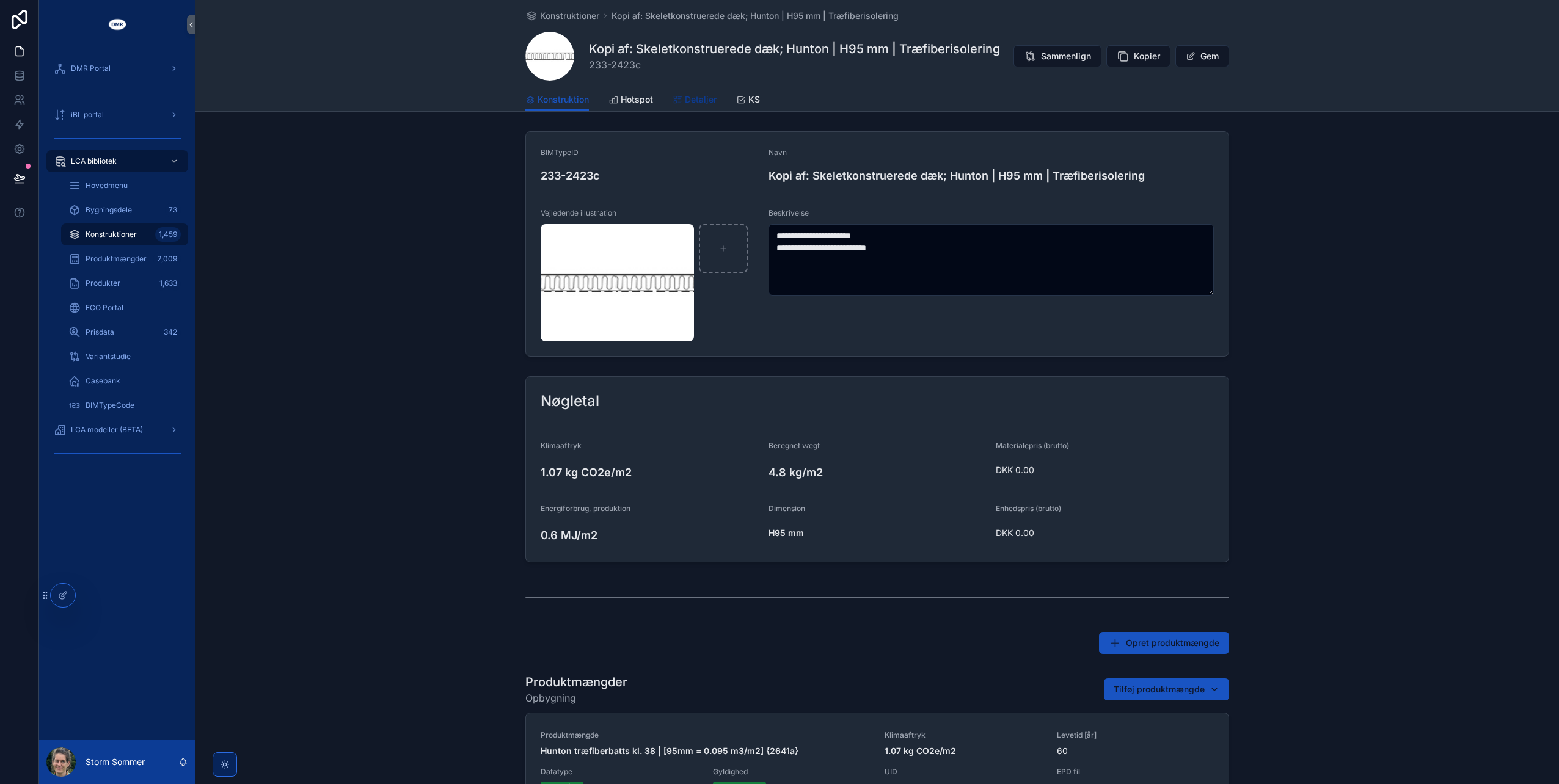
click at [695, 100] on span "Detaljer" at bounding box center [700, 100] width 31 height 12
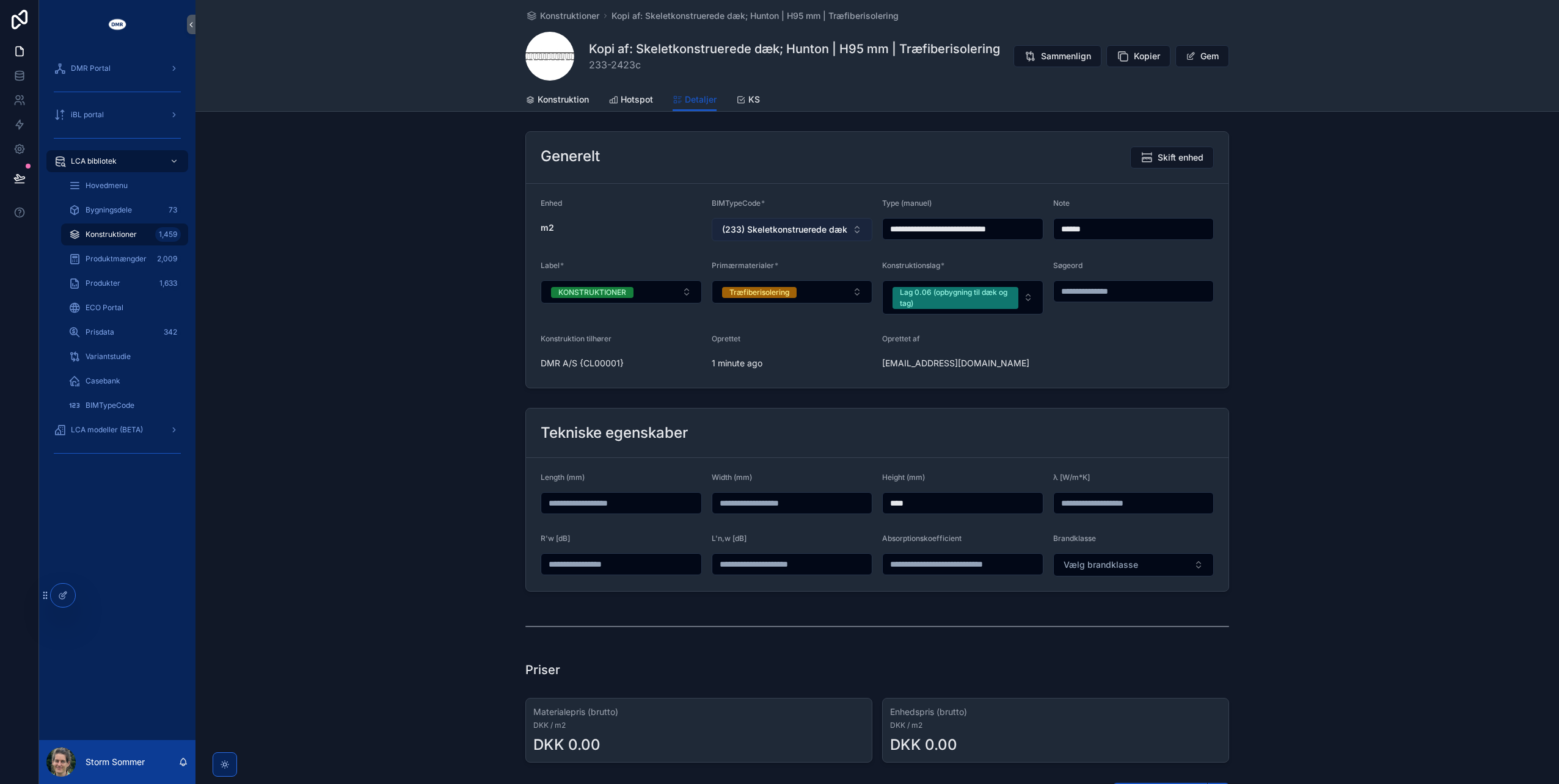
drag, startPoint x: 918, startPoint y: 226, endPoint x: 858, endPoint y: 224, distance: 60.0
click at [859, 226] on form "**********" at bounding box center [877, 285] width 703 height 204
type input "**********"
drag, startPoint x: 644, startPoint y: 64, endPoint x: 586, endPoint y: 62, distance: 58.0
click at [589, 62] on span "233-2423c" at bounding box center [794, 65] width 411 height 15
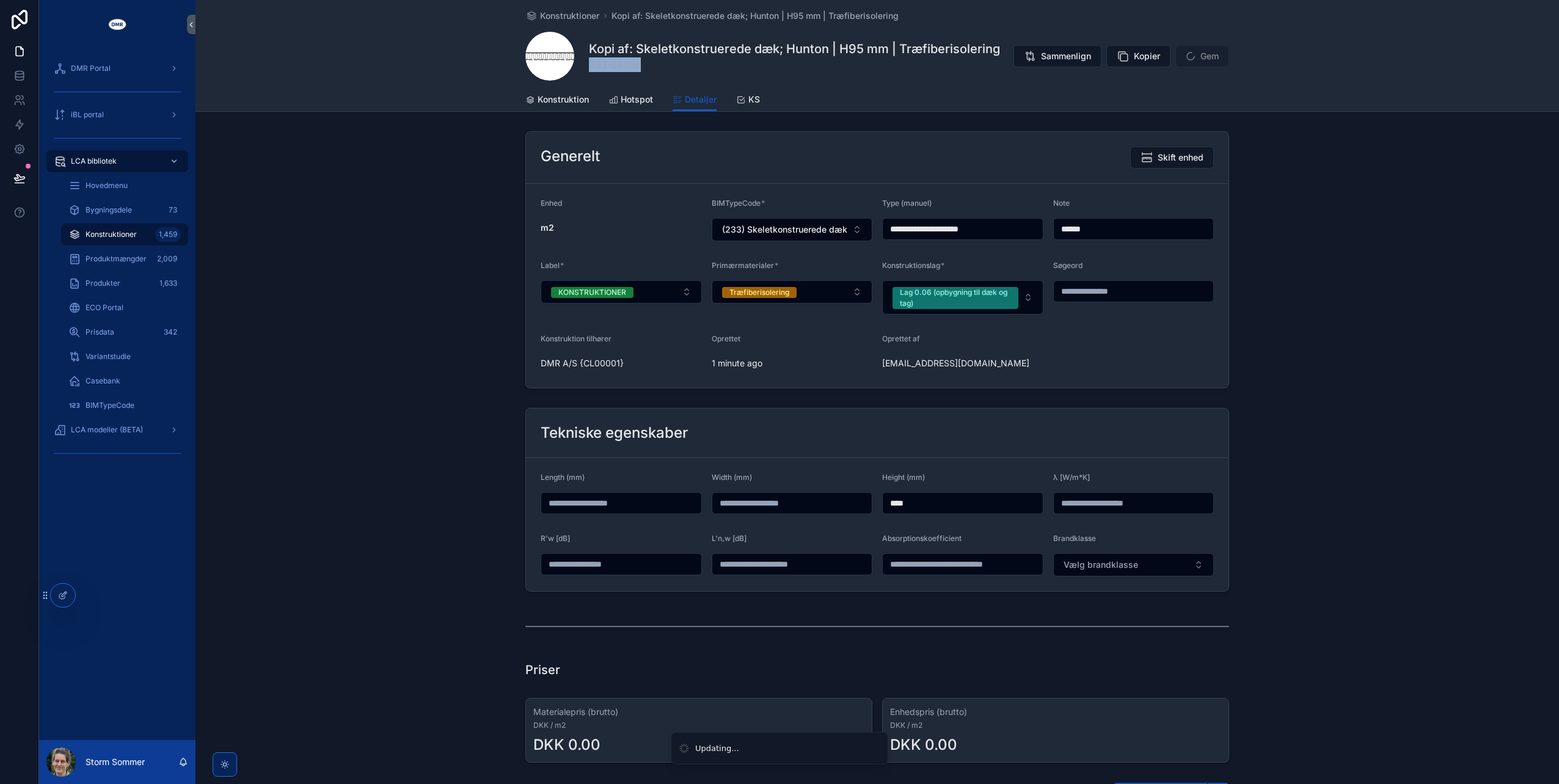
copy span "233-2423c"
click at [811, 68] on span "233-2423c" at bounding box center [771, 65] width 364 height 15
click at [438, 237] on div "**********" at bounding box center [877, 260] width 1363 height 267
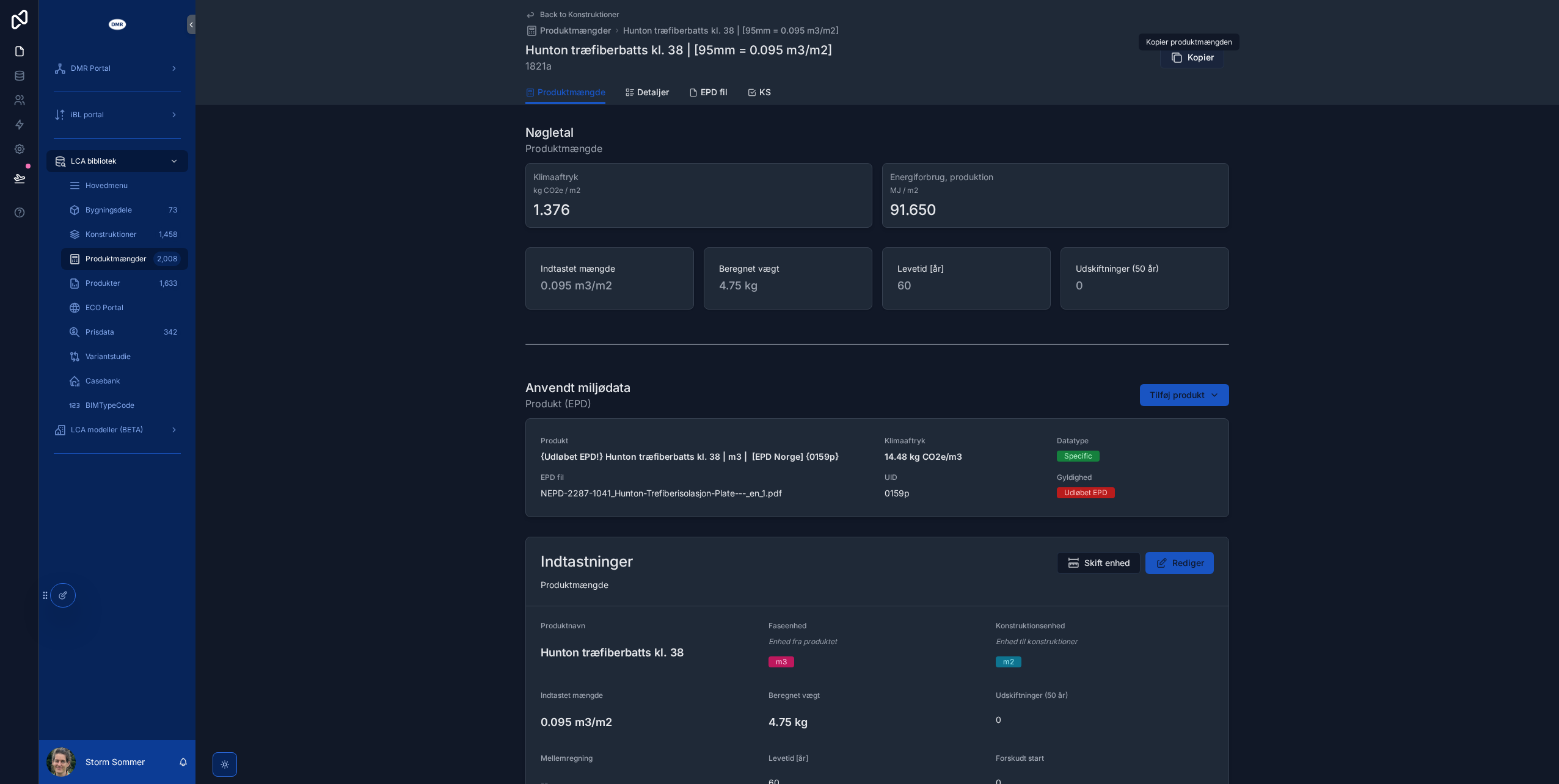
click at [1183, 58] on button "Kopier" at bounding box center [1192, 57] width 64 height 22
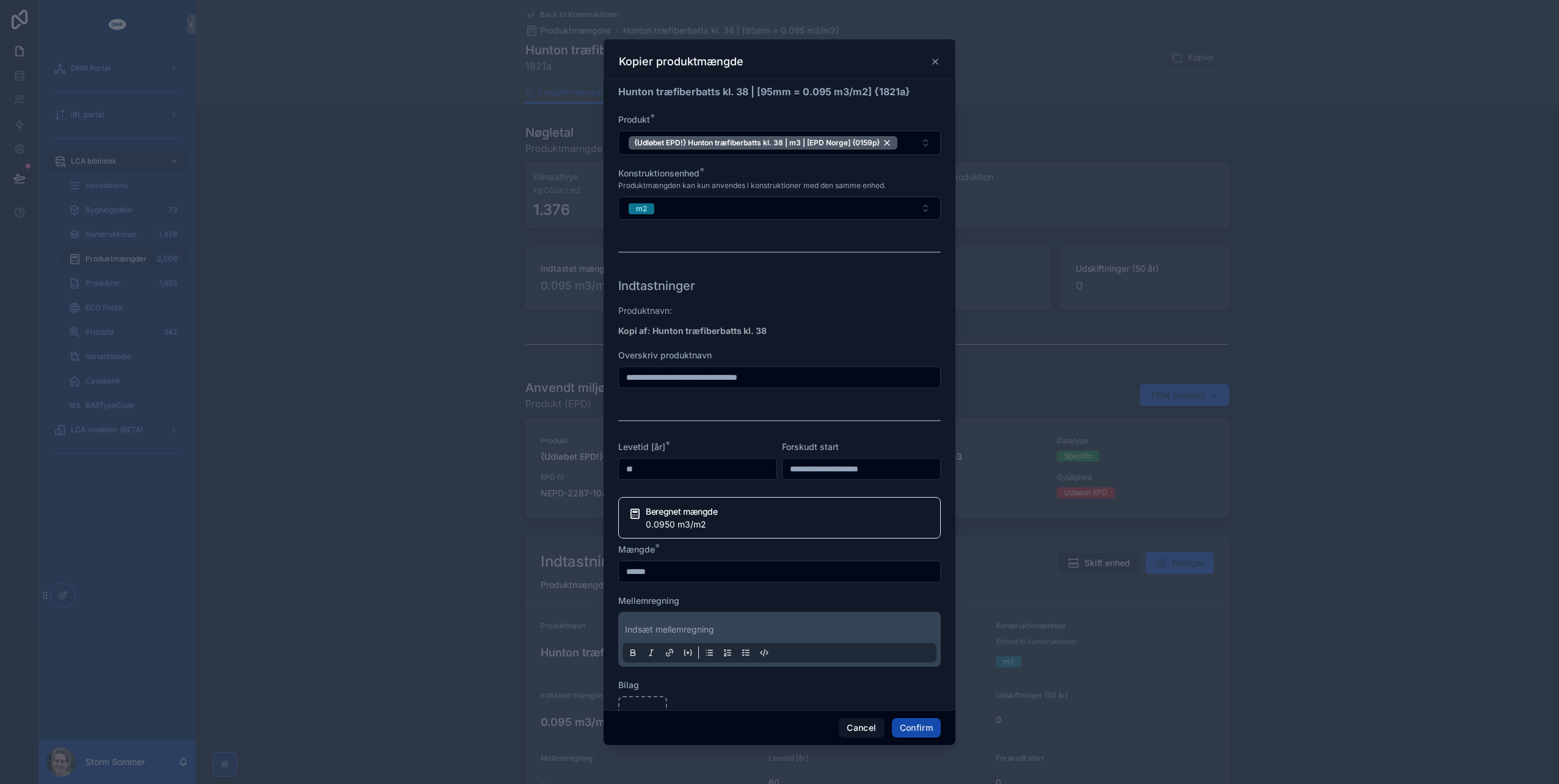
click at [933, 729] on button "Confirm" at bounding box center [916, 728] width 49 height 19
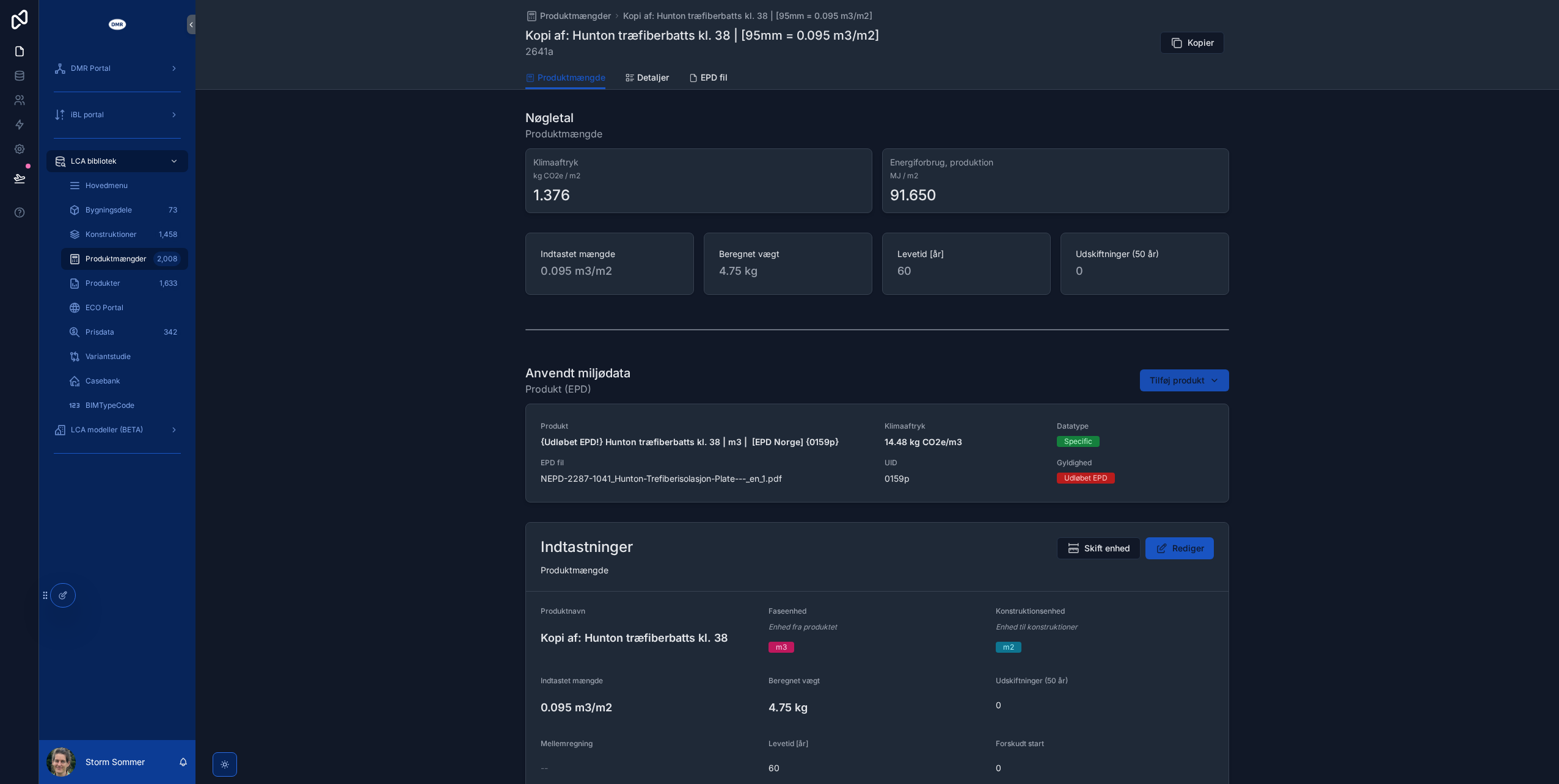
click at [1177, 377] on span "Tilføj produkt" at bounding box center [1177, 380] width 55 height 12
type input "*****"
click at [1162, 428] on span "Hunton træfiberisolering batts kl.38 | m3 | [EPD Norge] {1939p}" at bounding box center [1174, 428] width 122 height 12
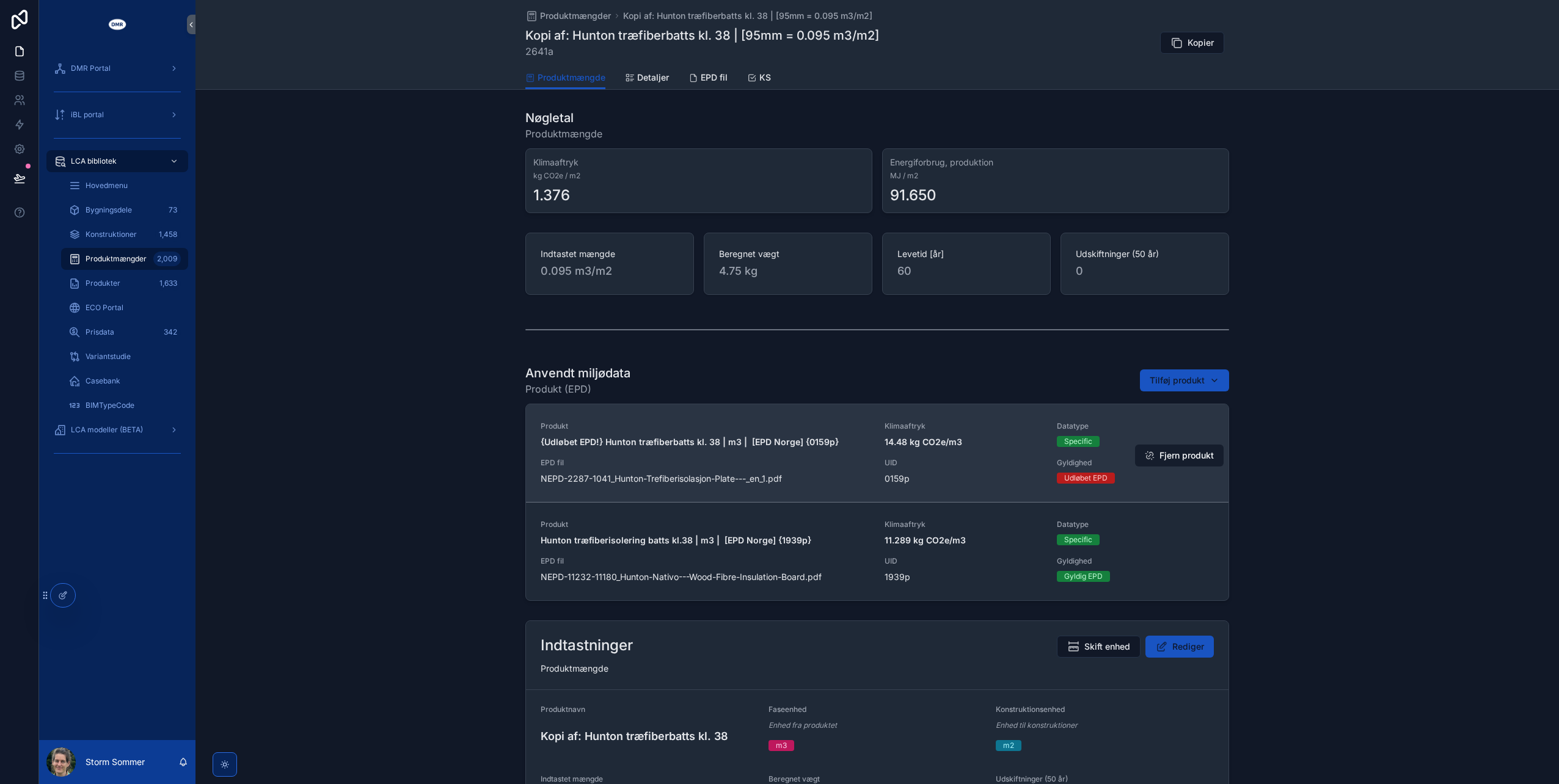
click at [1180, 458] on button "Fjern produkt" at bounding box center [1179, 455] width 88 height 22
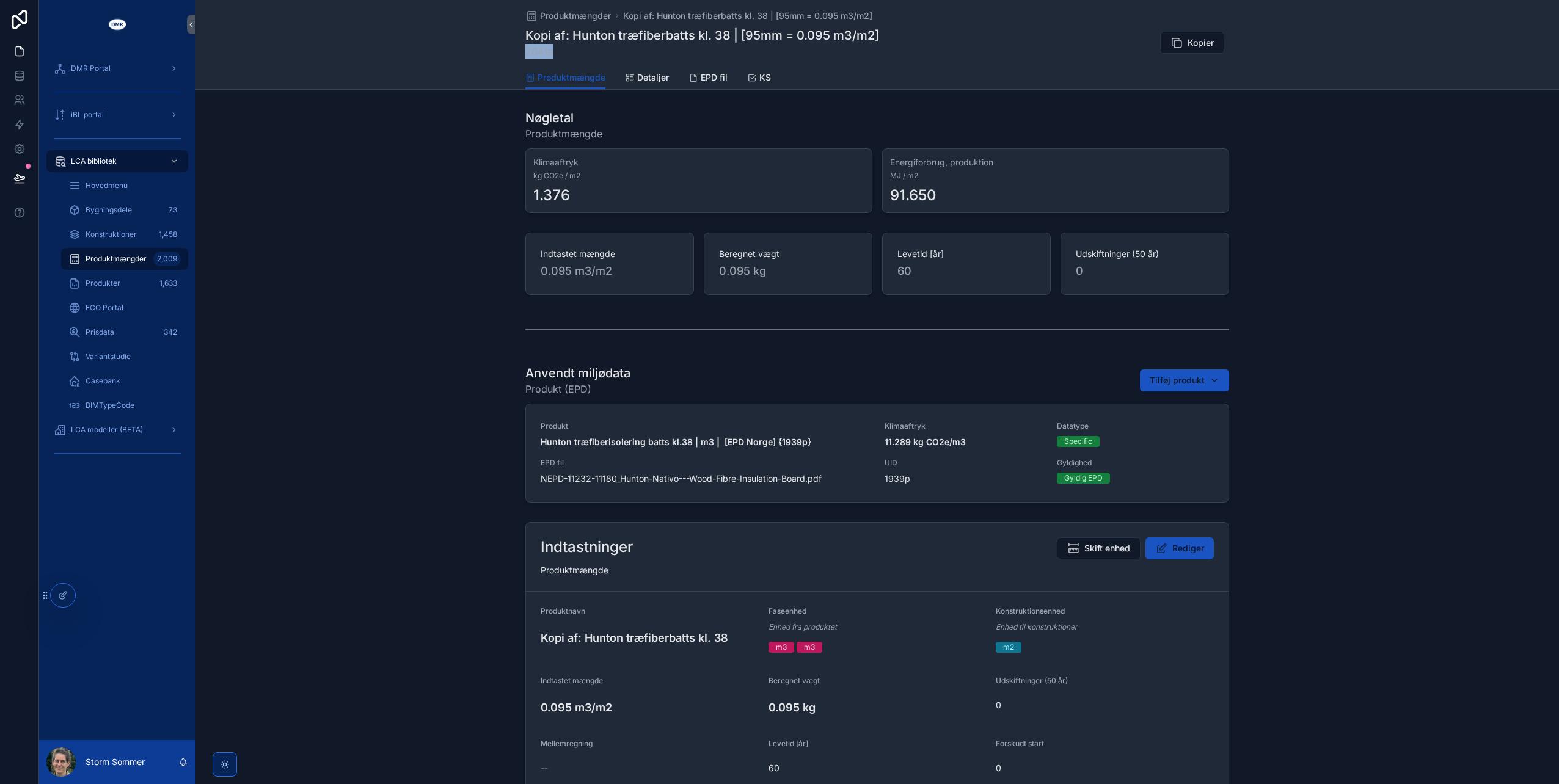
drag, startPoint x: 553, startPoint y: 51, endPoint x: 519, endPoint y: 51, distance: 34.0
click at [519, 51] on div "Produktmængder Kopi af: Hunton træfiberbatts kl. 38 | [95mm = 0.095 m3/m2] Kopi…" at bounding box center [877, 45] width 1363 height 90
copy span "2641a"
click at [1172, 546] on span "Rediger" at bounding box center [1188, 548] width 31 height 12
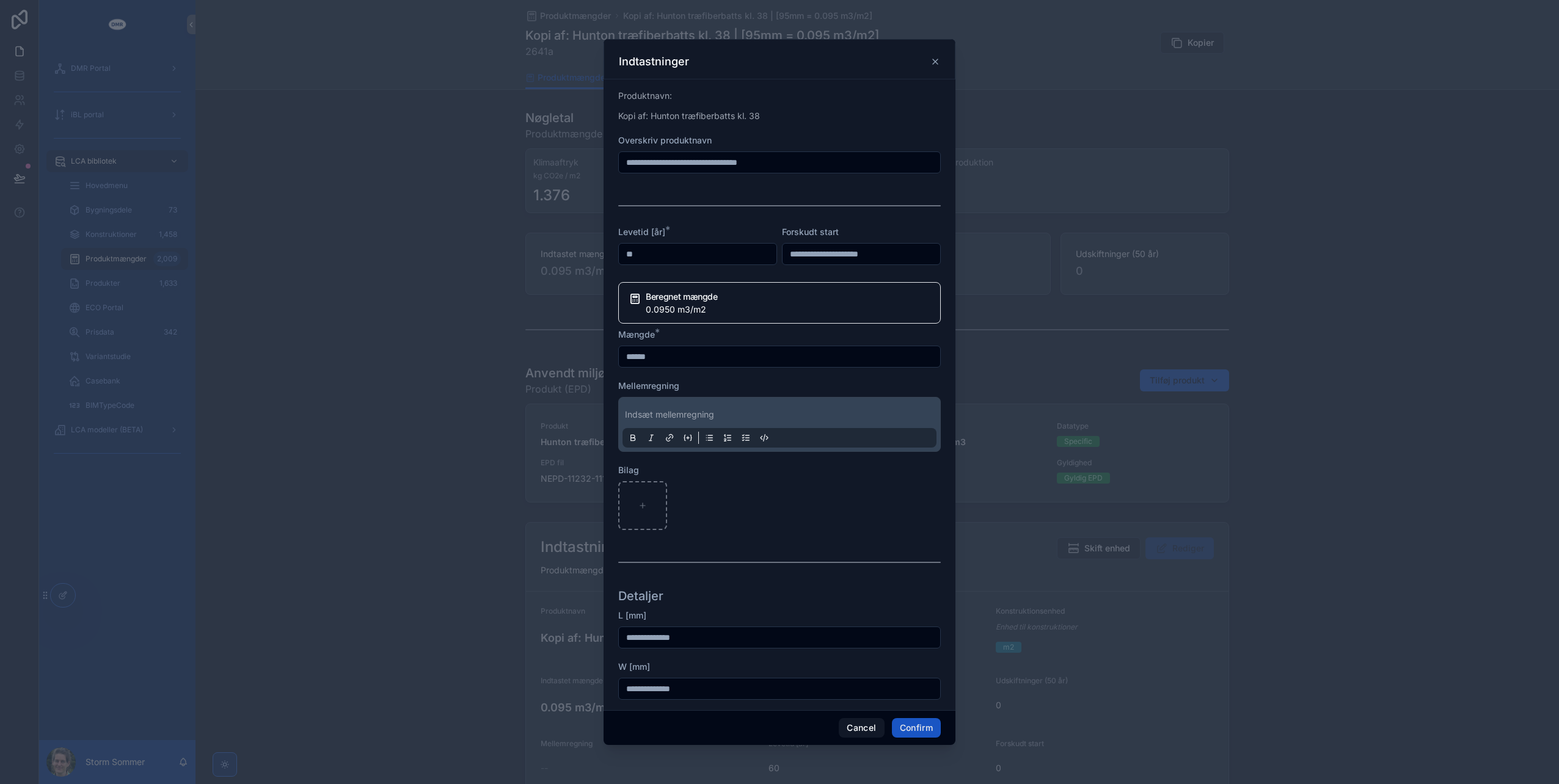
drag, startPoint x: 657, startPoint y: 158, endPoint x: 611, endPoint y: 160, distance: 46.0
click at [611, 160] on div "**********" at bounding box center [780, 395] width 352 height 630
type input "**********"
click at [918, 728] on button "Confirm" at bounding box center [916, 728] width 49 height 19
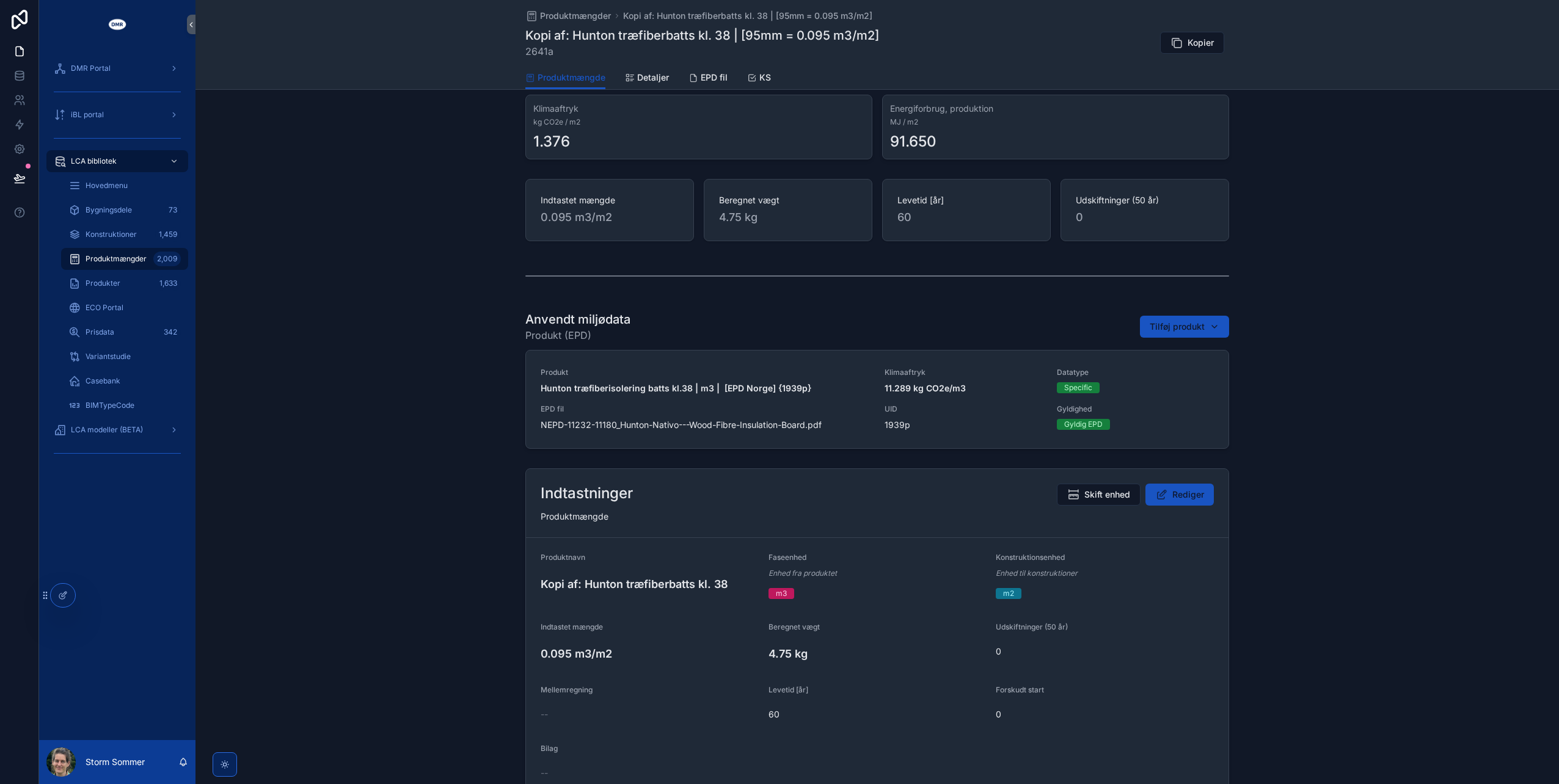
scroll to position [61, 0]
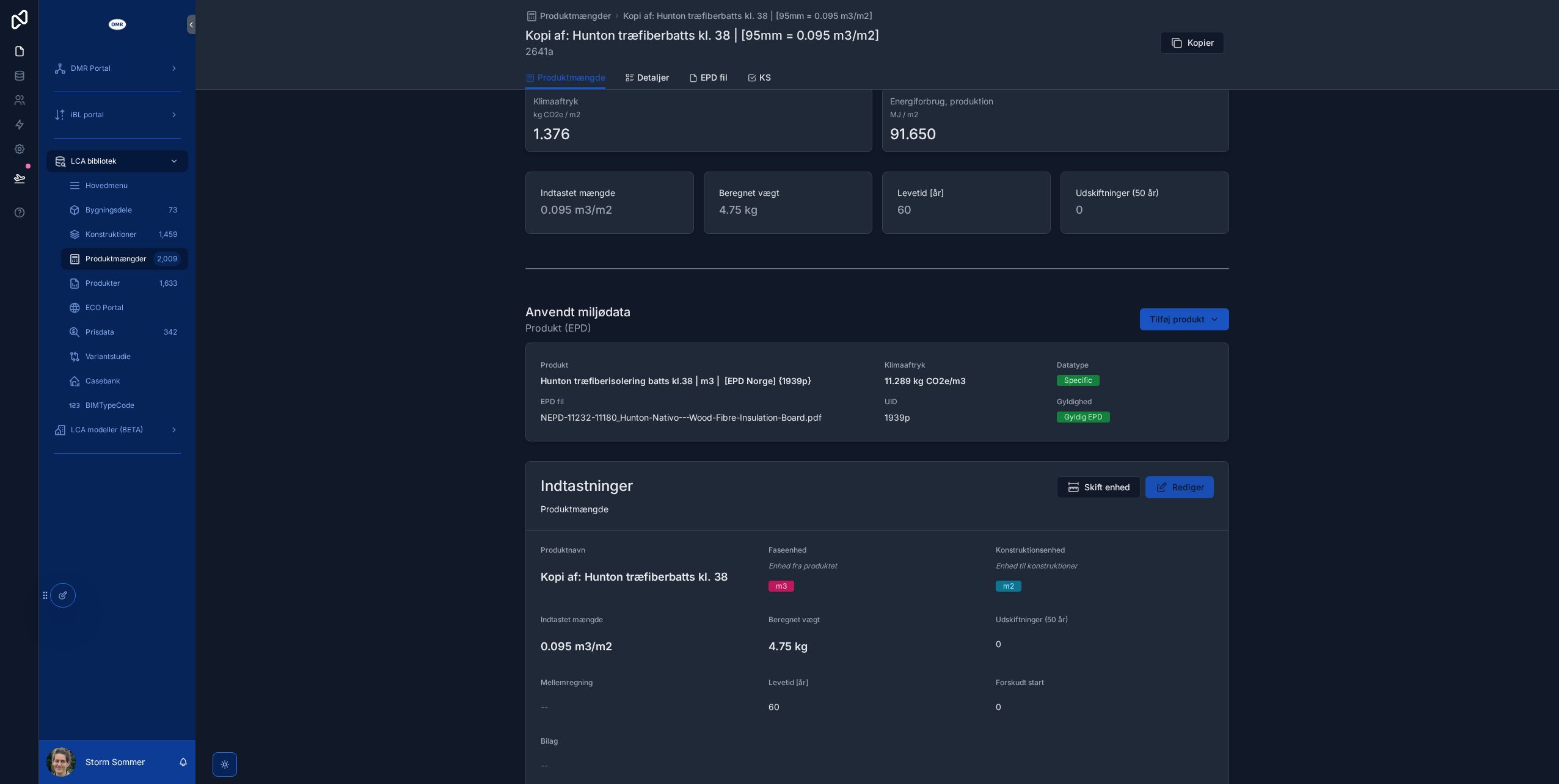
click at [1178, 481] on span "Rediger" at bounding box center [1188, 487] width 31 height 12
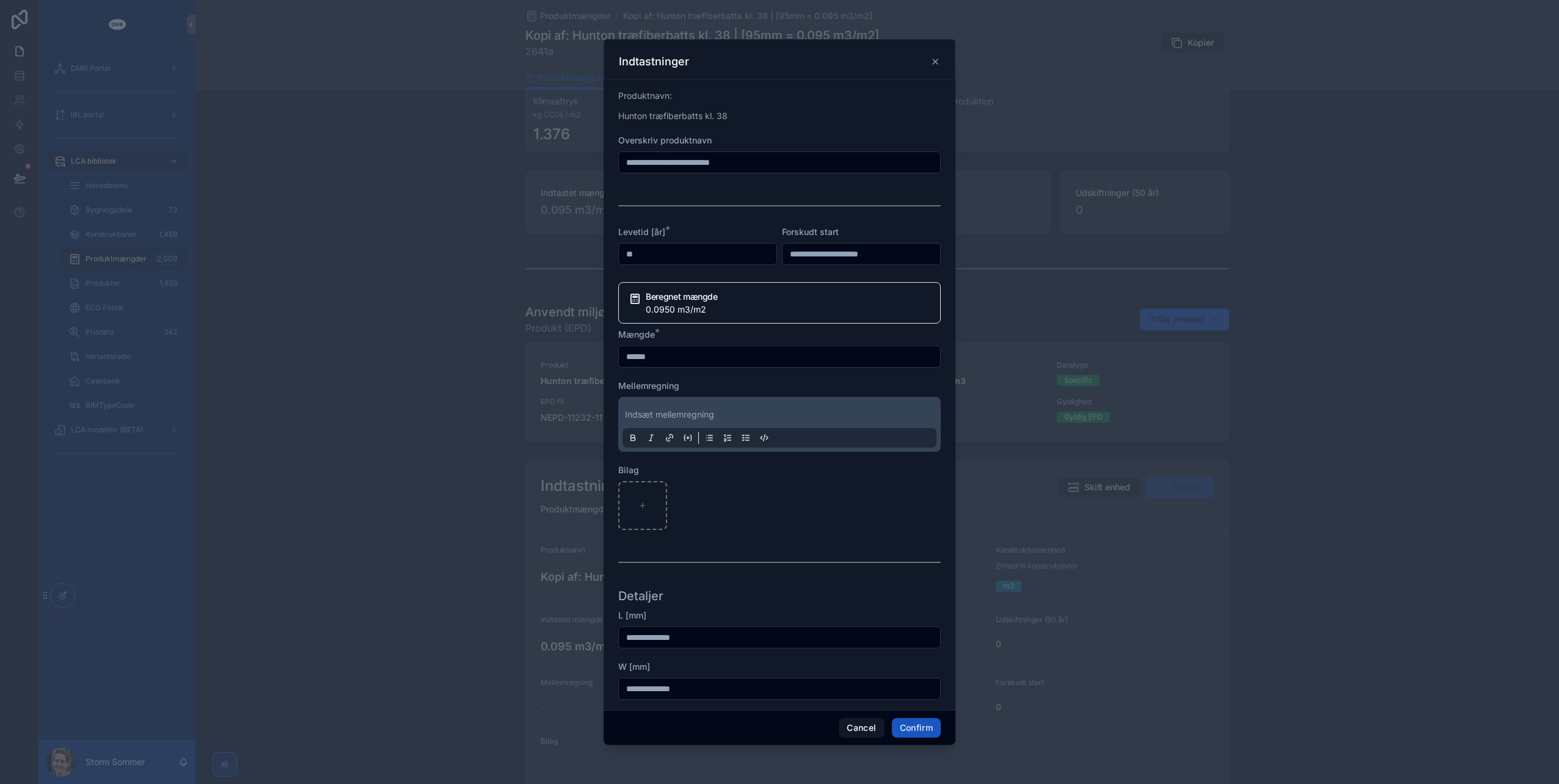
click at [763, 161] on input "**********" at bounding box center [779, 162] width 321 height 17
click at [913, 733] on button "Confirm" at bounding box center [916, 728] width 49 height 19
click at [429, 556] on div at bounding box center [779, 392] width 1559 height 784
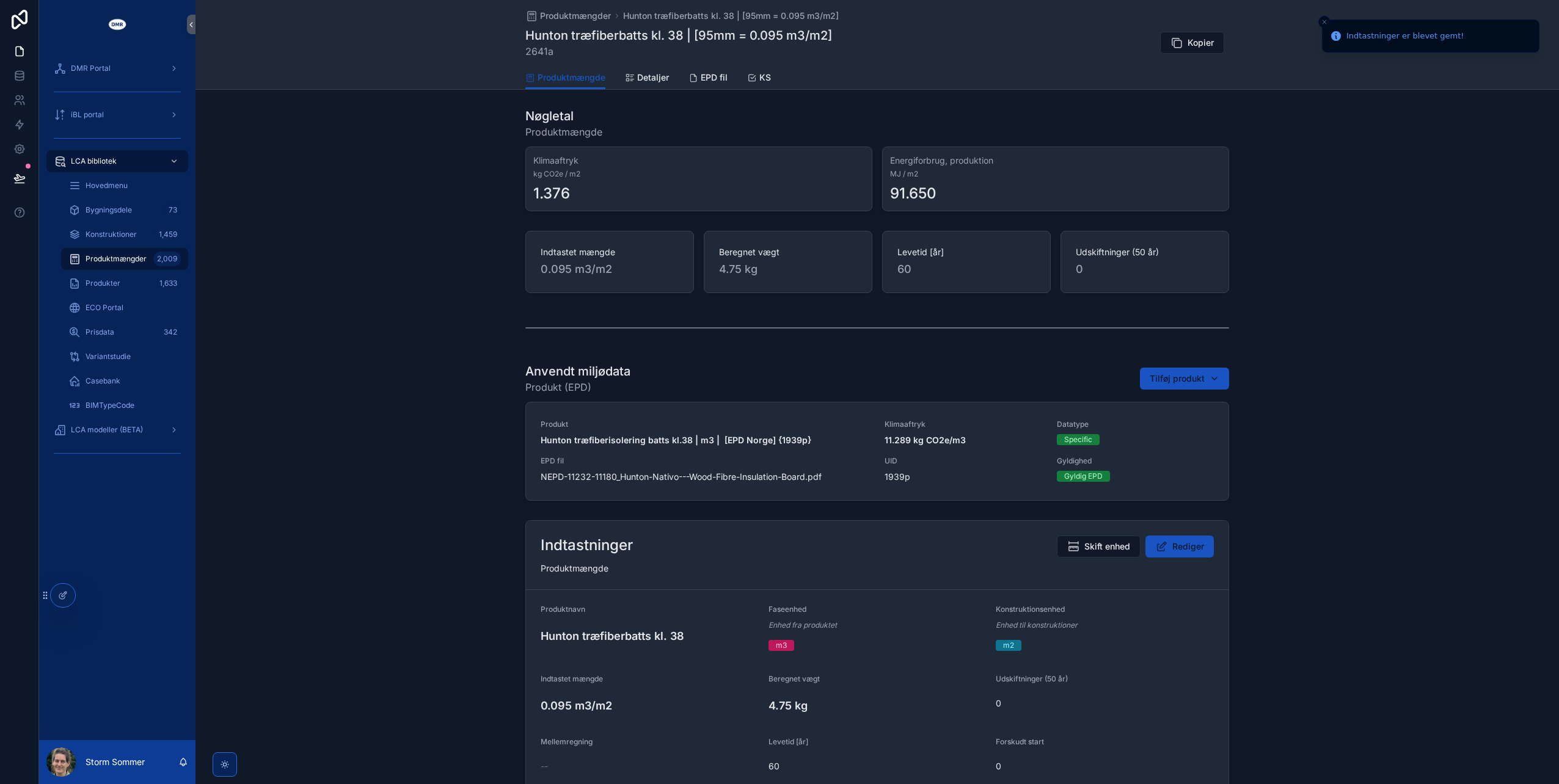
scroll to position [0, 0]
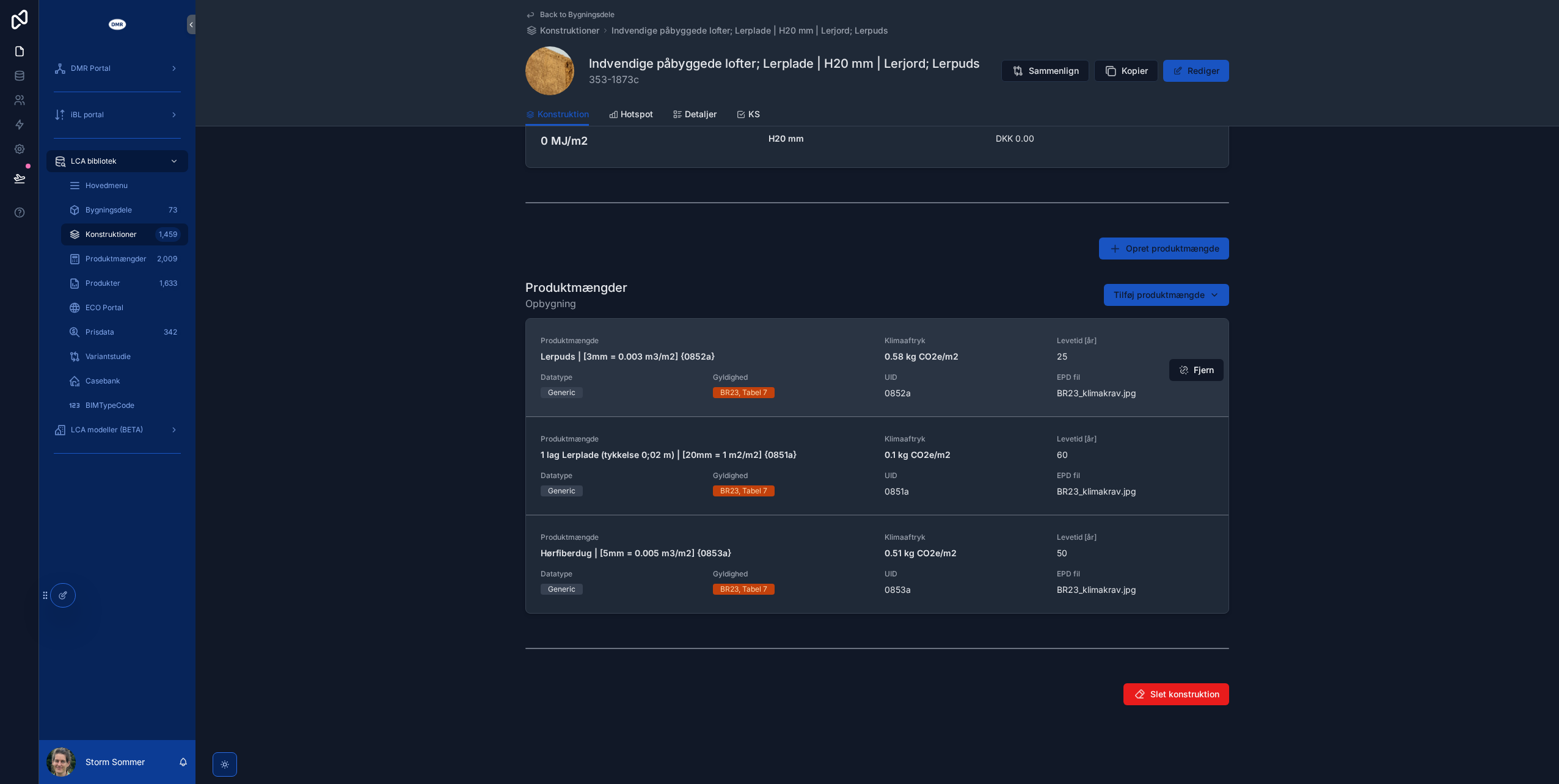
scroll to position [419, 0]
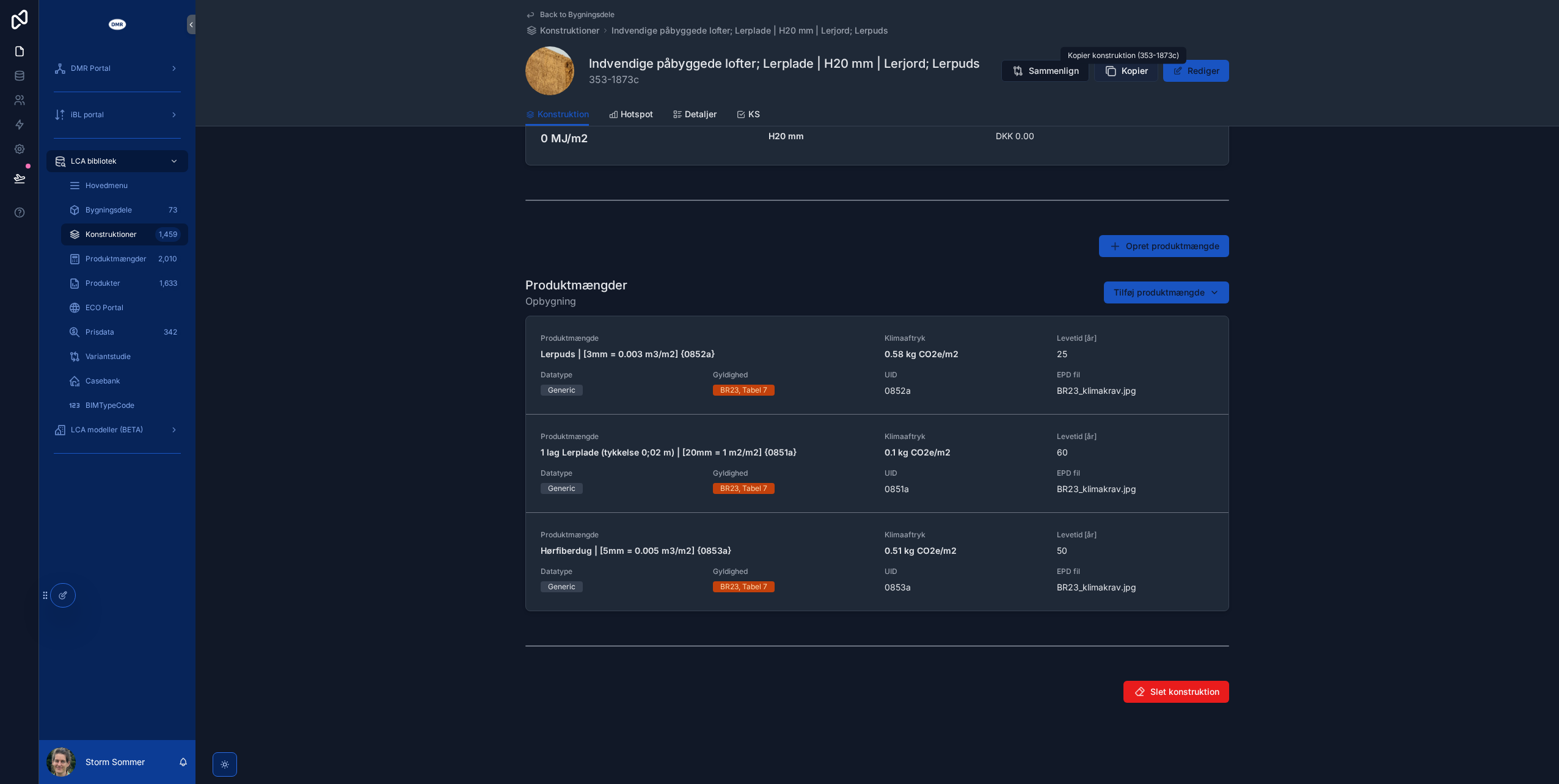
click at [1127, 70] on span "Kopier" at bounding box center [1134, 70] width 26 height 12
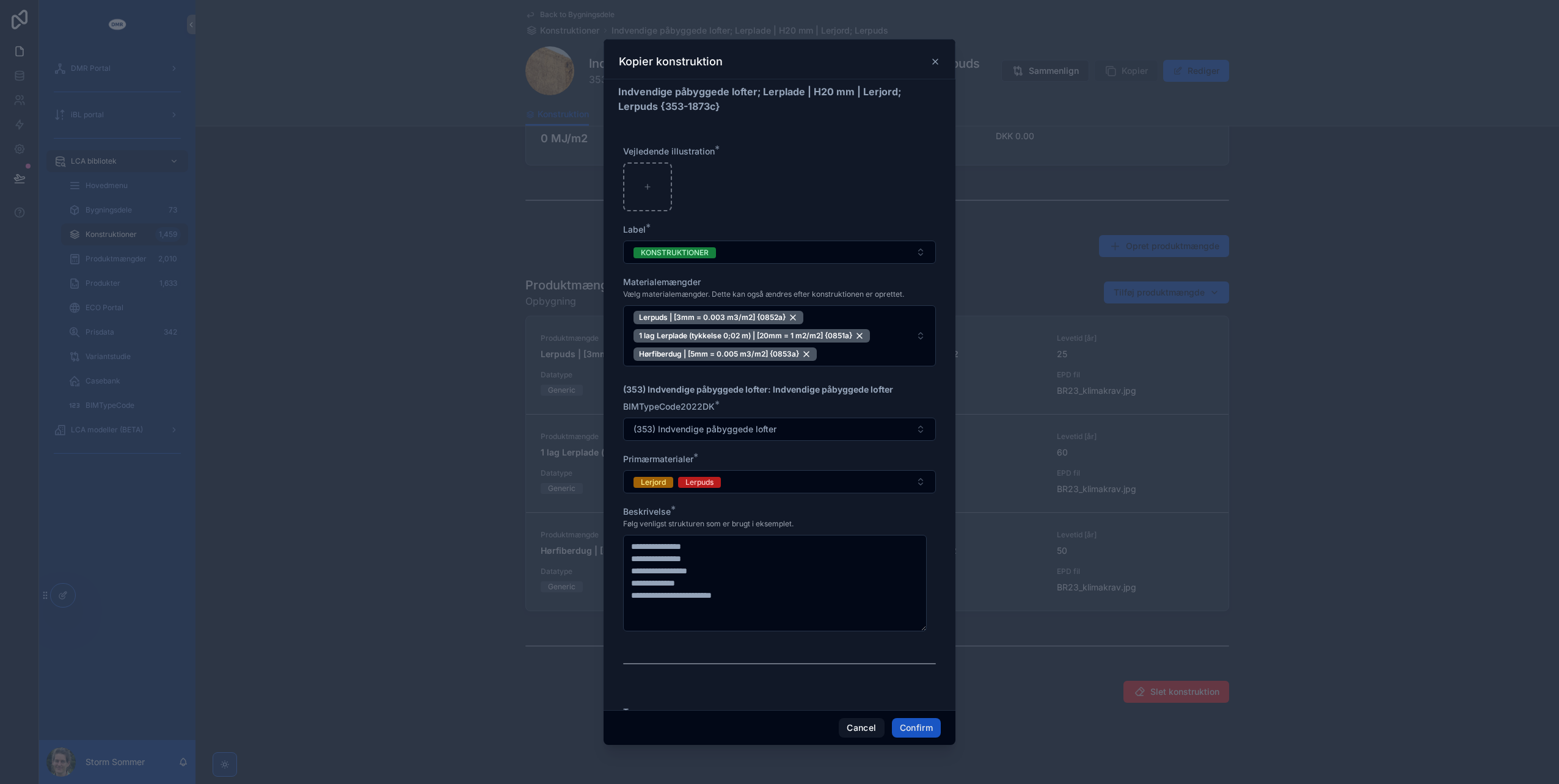
click at [933, 62] on icon at bounding box center [935, 61] width 10 height 10
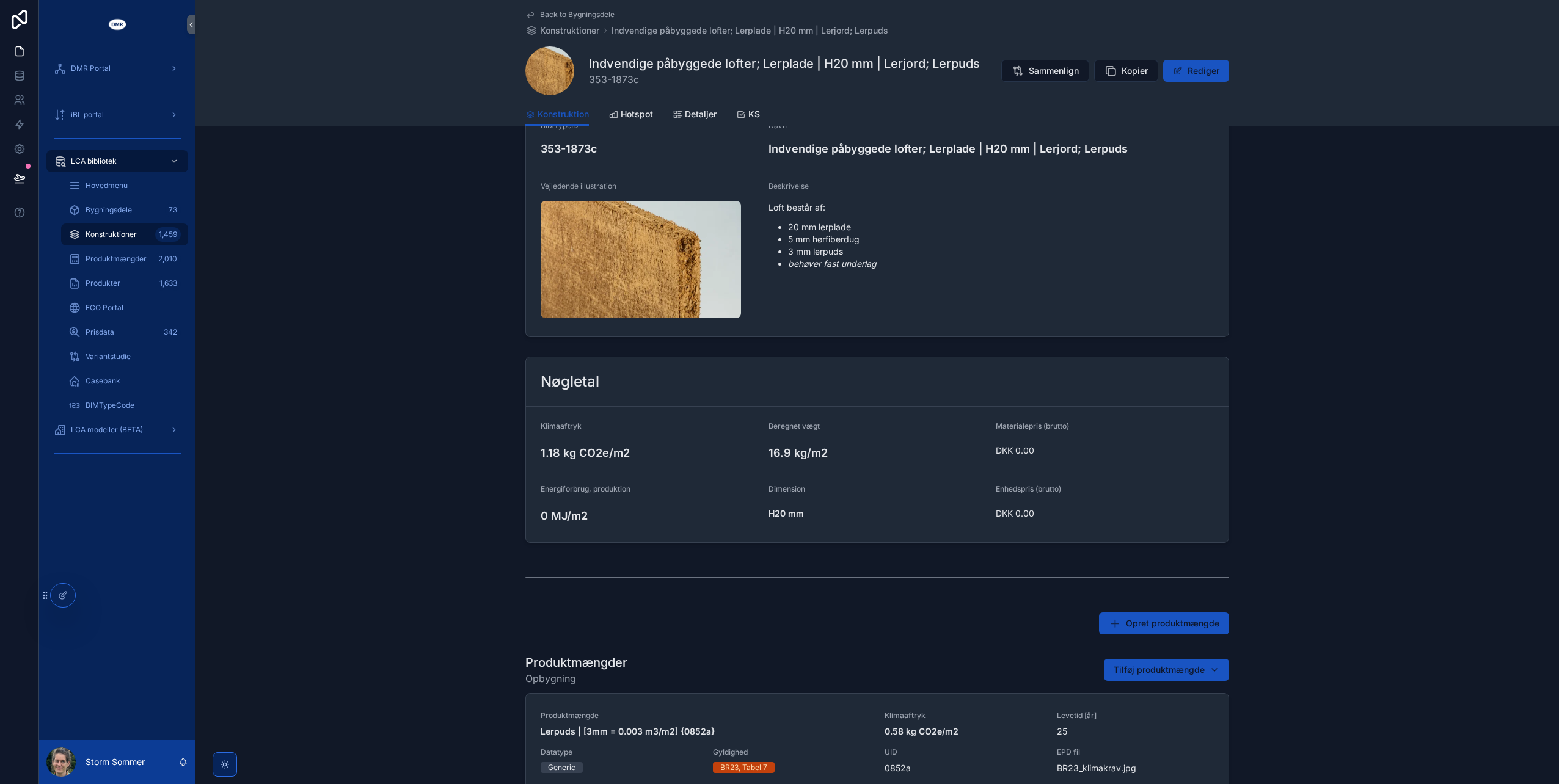
scroll to position [0, 0]
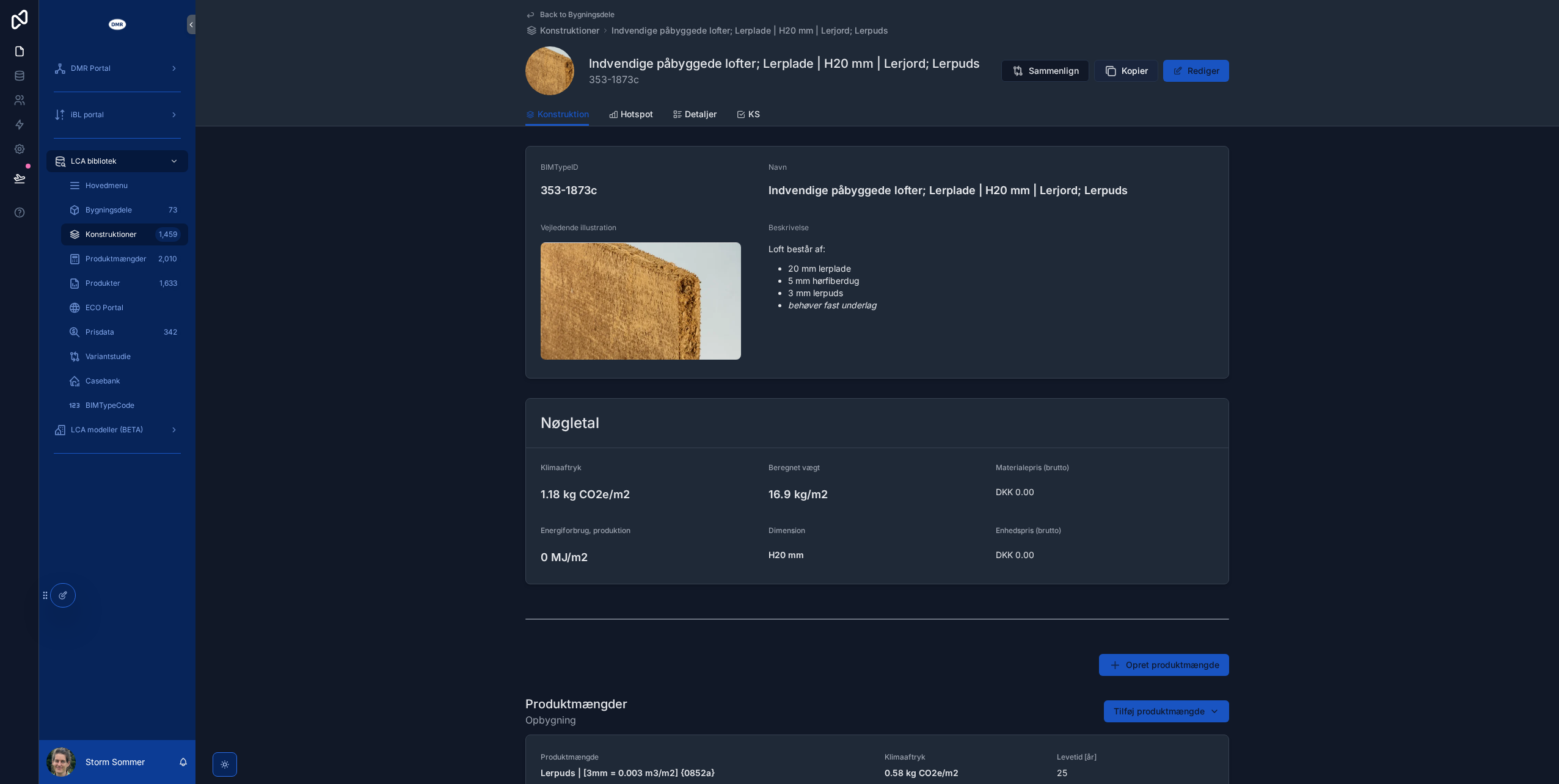
click at [1124, 73] on span "Kopier" at bounding box center [1134, 70] width 26 height 12
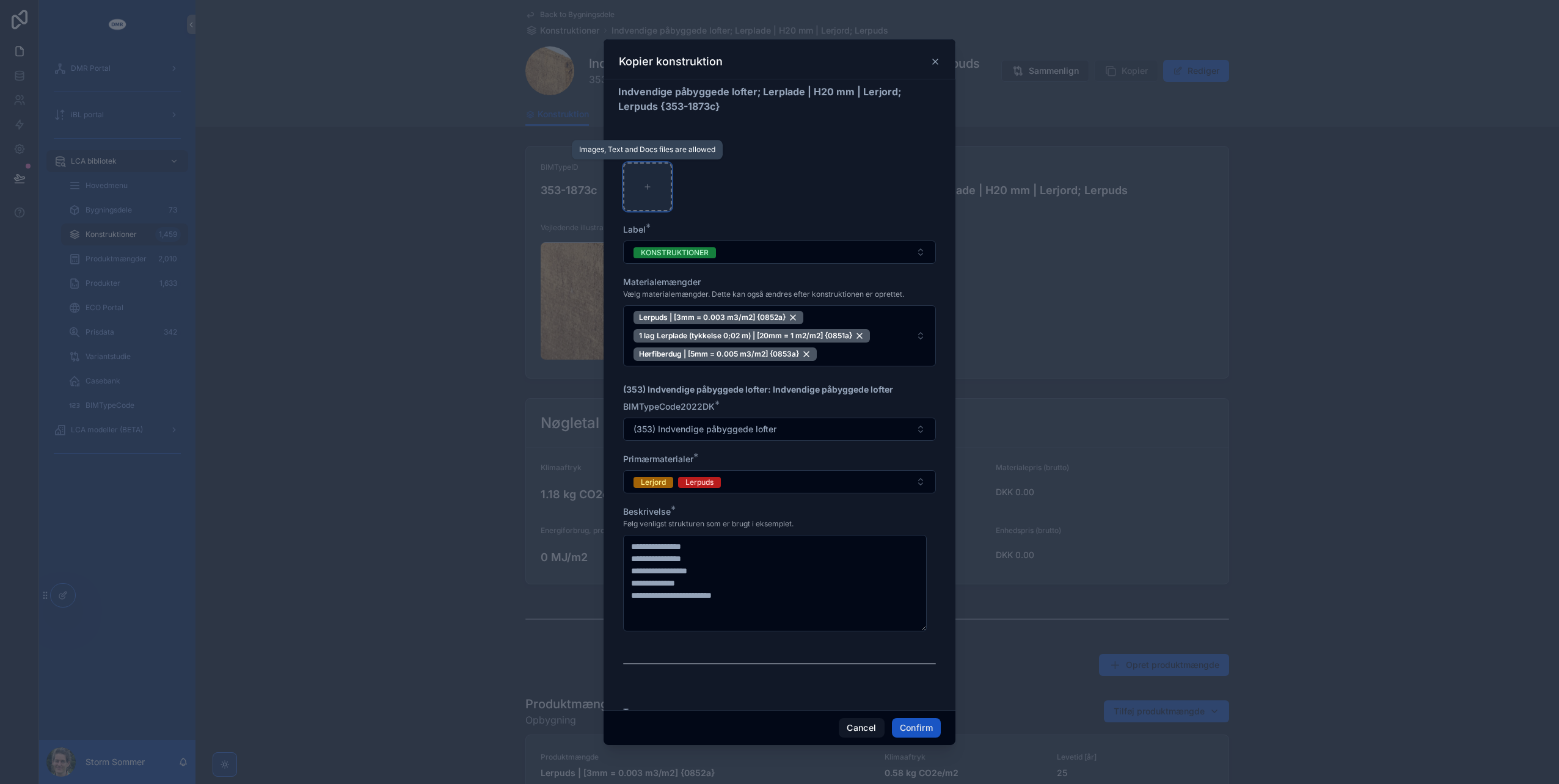
click at [657, 178] on div at bounding box center [647, 186] width 49 height 49
type input "**********"
click at [909, 726] on button "Confirm" at bounding box center [916, 728] width 49 height 19
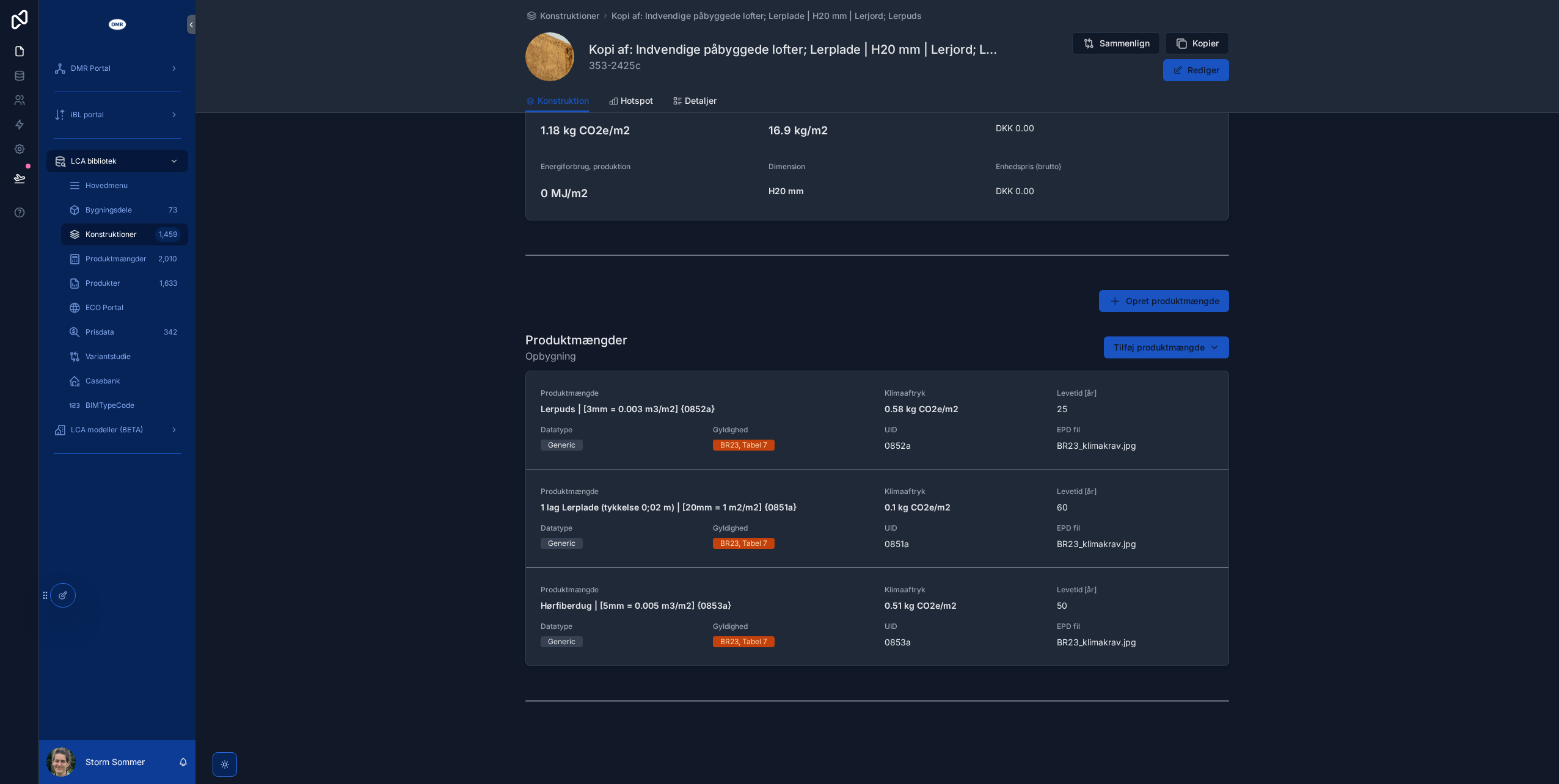
scroll to position [364, 0]
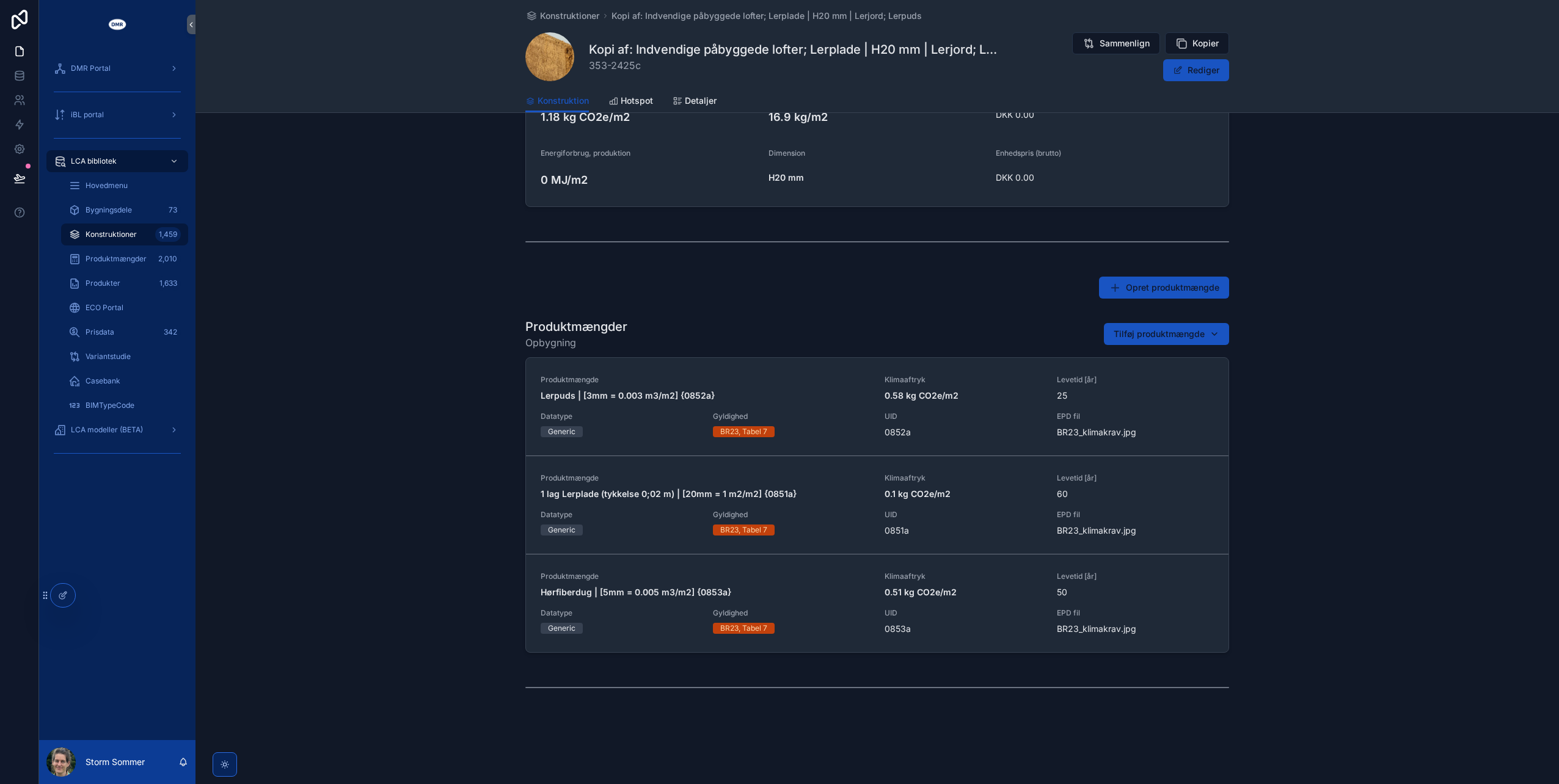
click at [1105, 318] on div "Produktmængder Opbygning Tilføj produktmængde" at bounding box center [877, 334] width 703 height 31
click at [1115, 326] on button "Tilføj produktmængde" at bounding box center [1166, 333] width 125 height 22
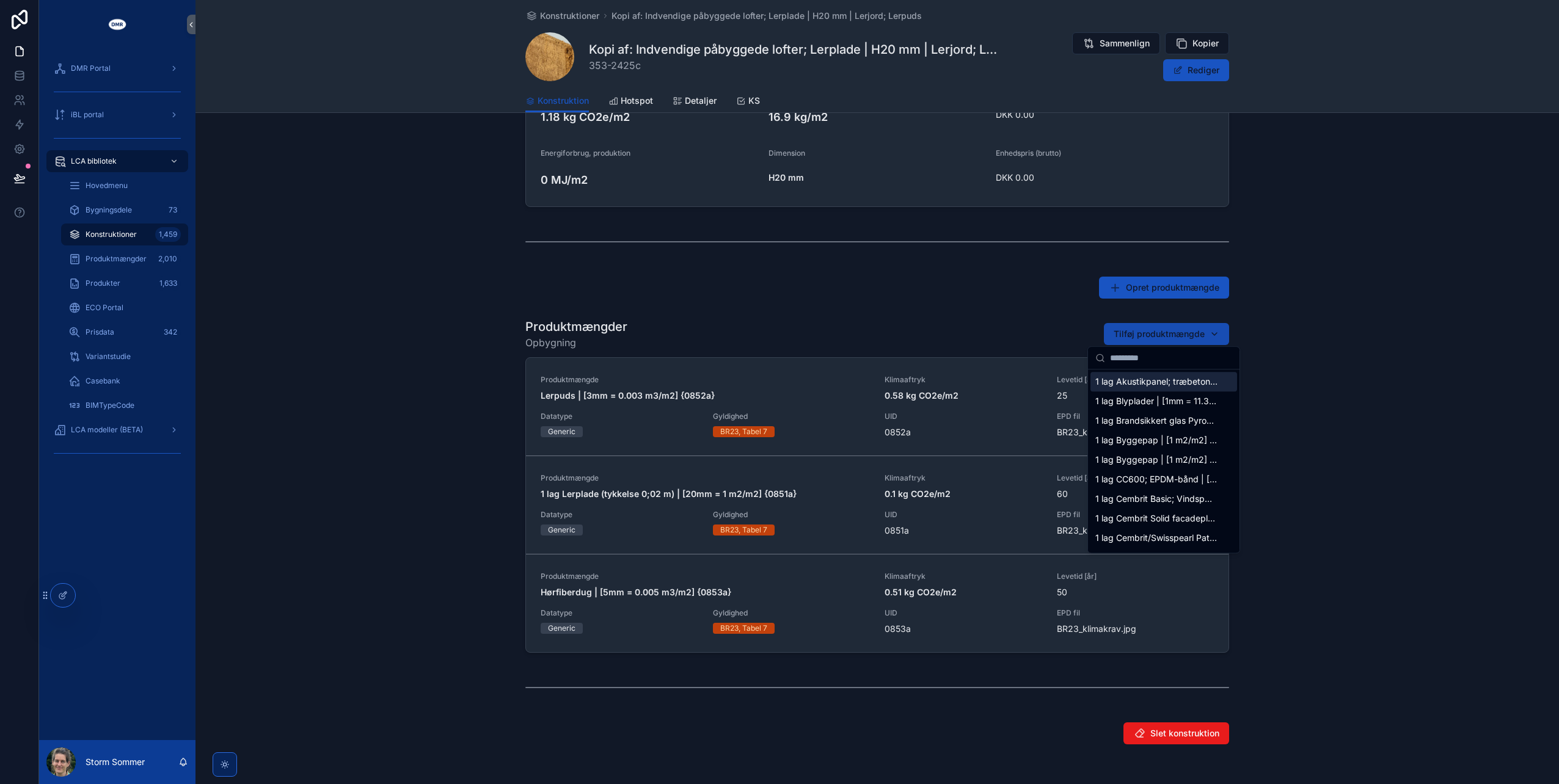
type input "*****"
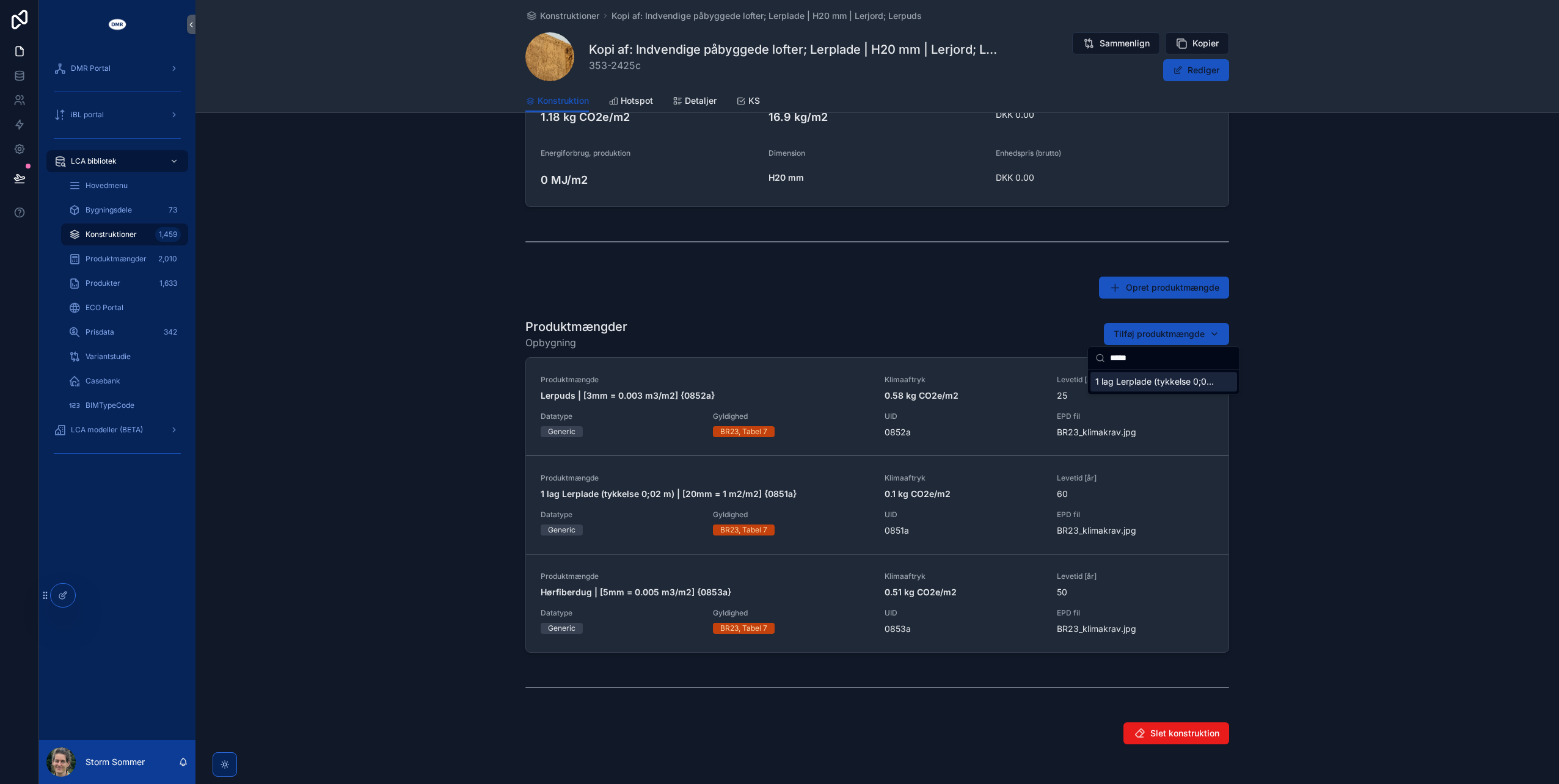
click at [1126, 385] on span "1 lag Lerplade (tykkelse 0;02 m) | [20mm = 1 m2/m2] {2643a}" at bounding box center [1156, 381] width 122 height 12
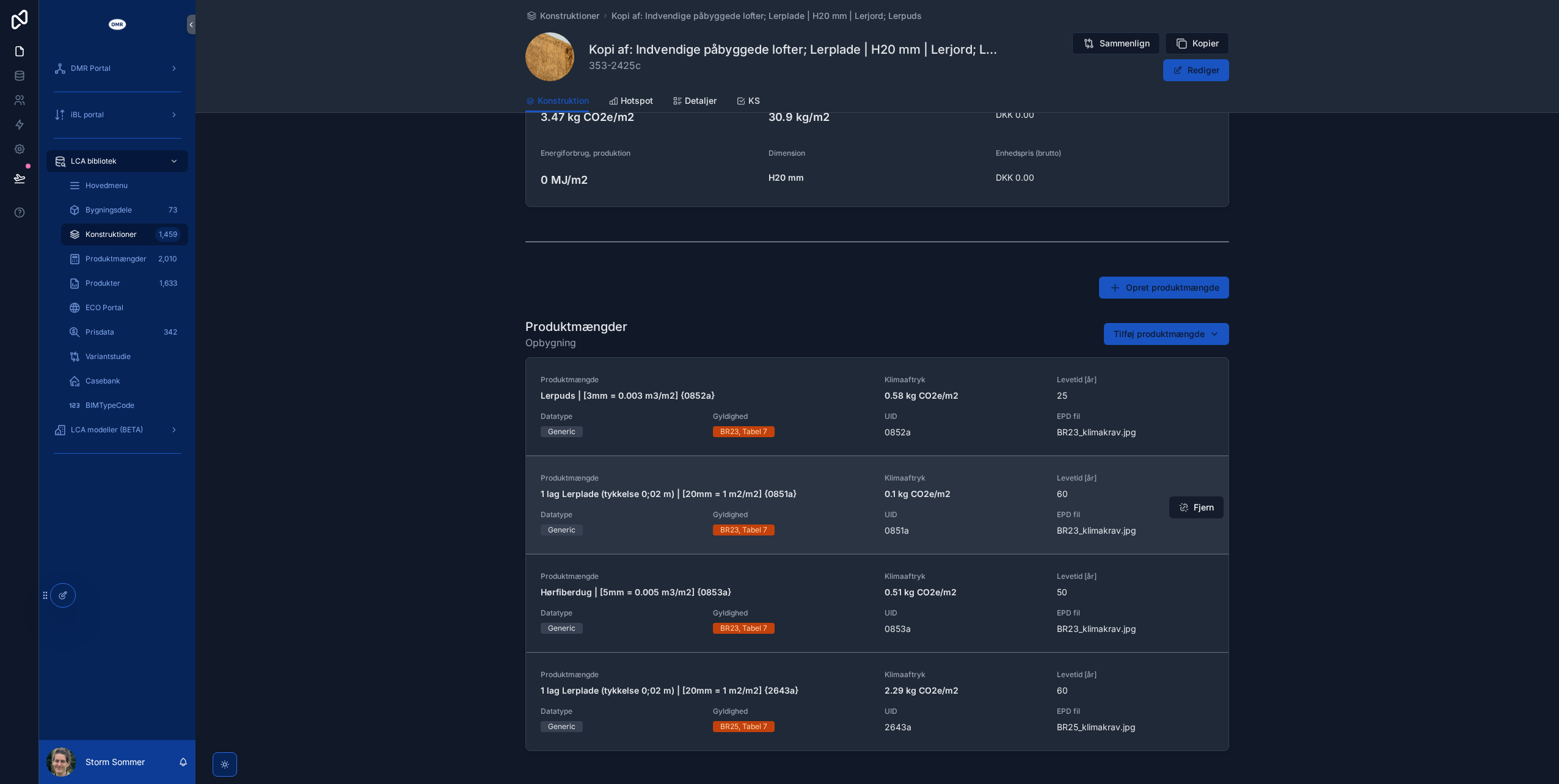
click at [1193, 508] on button "Fjern" at bounding box center [1196, 507] width 55 height 22
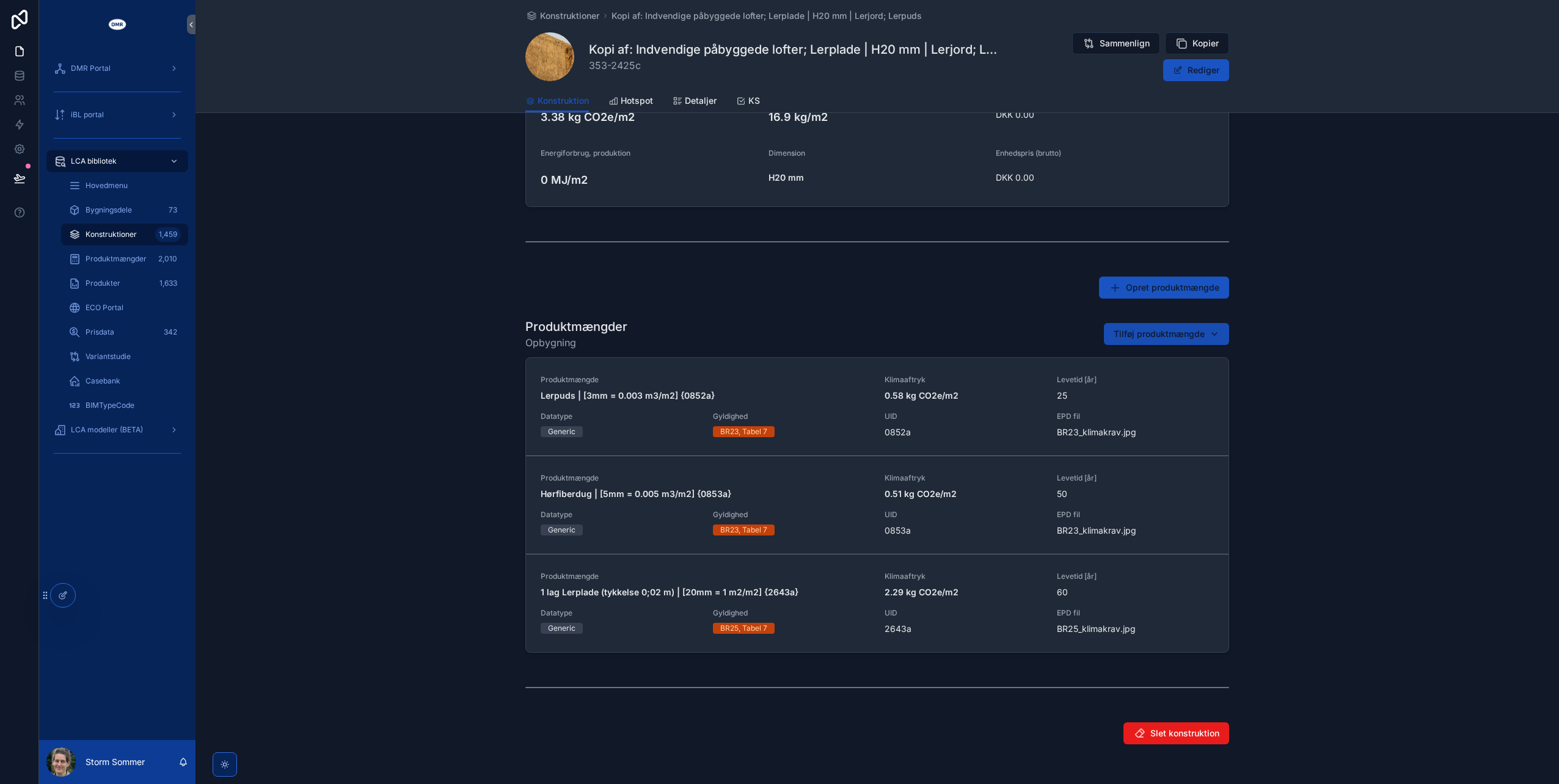
click at [1114, 335] on span "Tilføj produktmængde" at bounding box center [1159, 334] width 91 height 12
type input "*****"
click at [1113, 381] on span "Kopi af: Hørfiberdug | [5mm = 0.005 m3/m2] {2645a}" at bounding box center [1156, 381] width 122 height 12
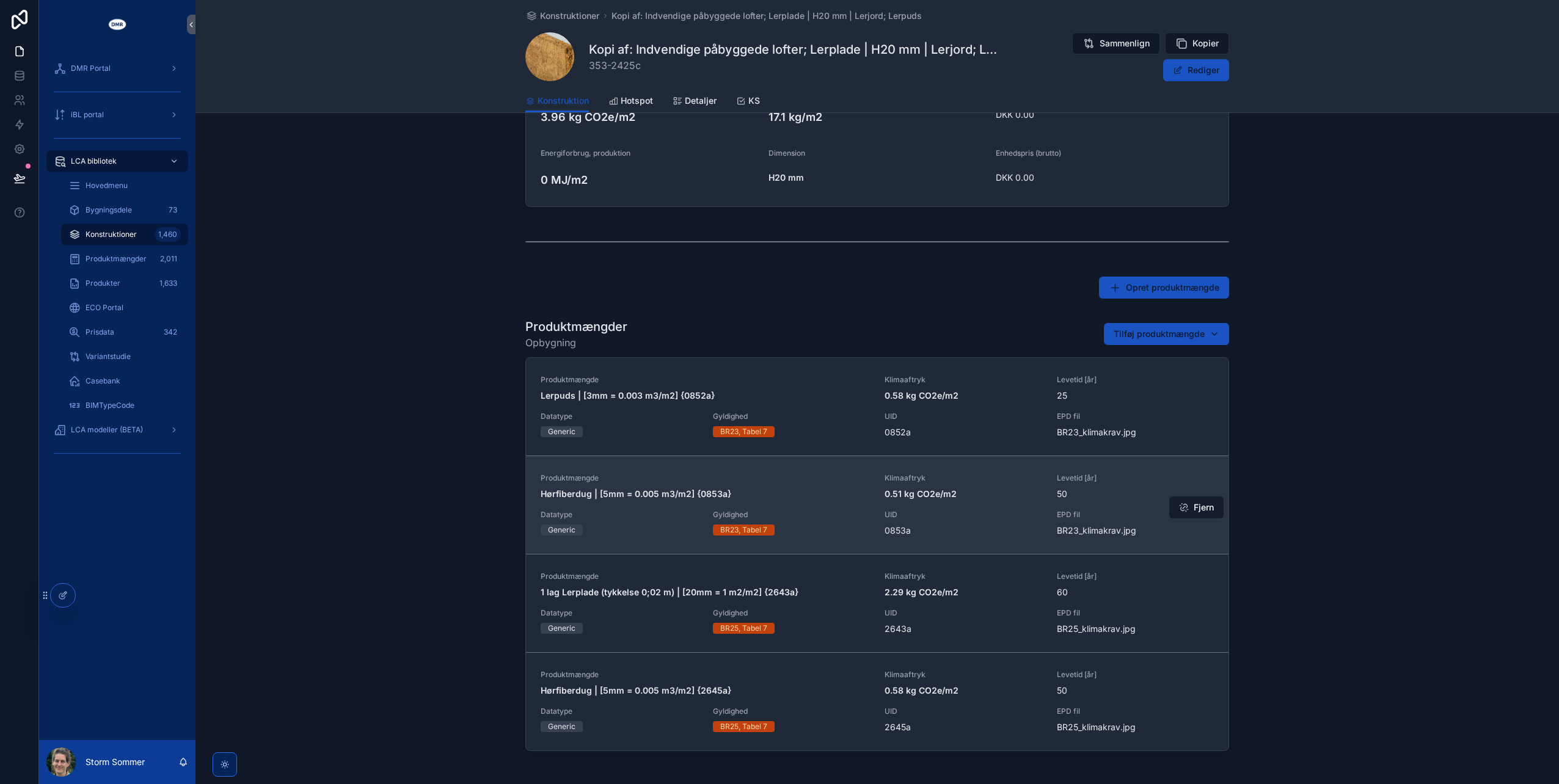
click at [1190, 507] on button "Fjern" at bounding box center [1196, 507] width 55 height 22
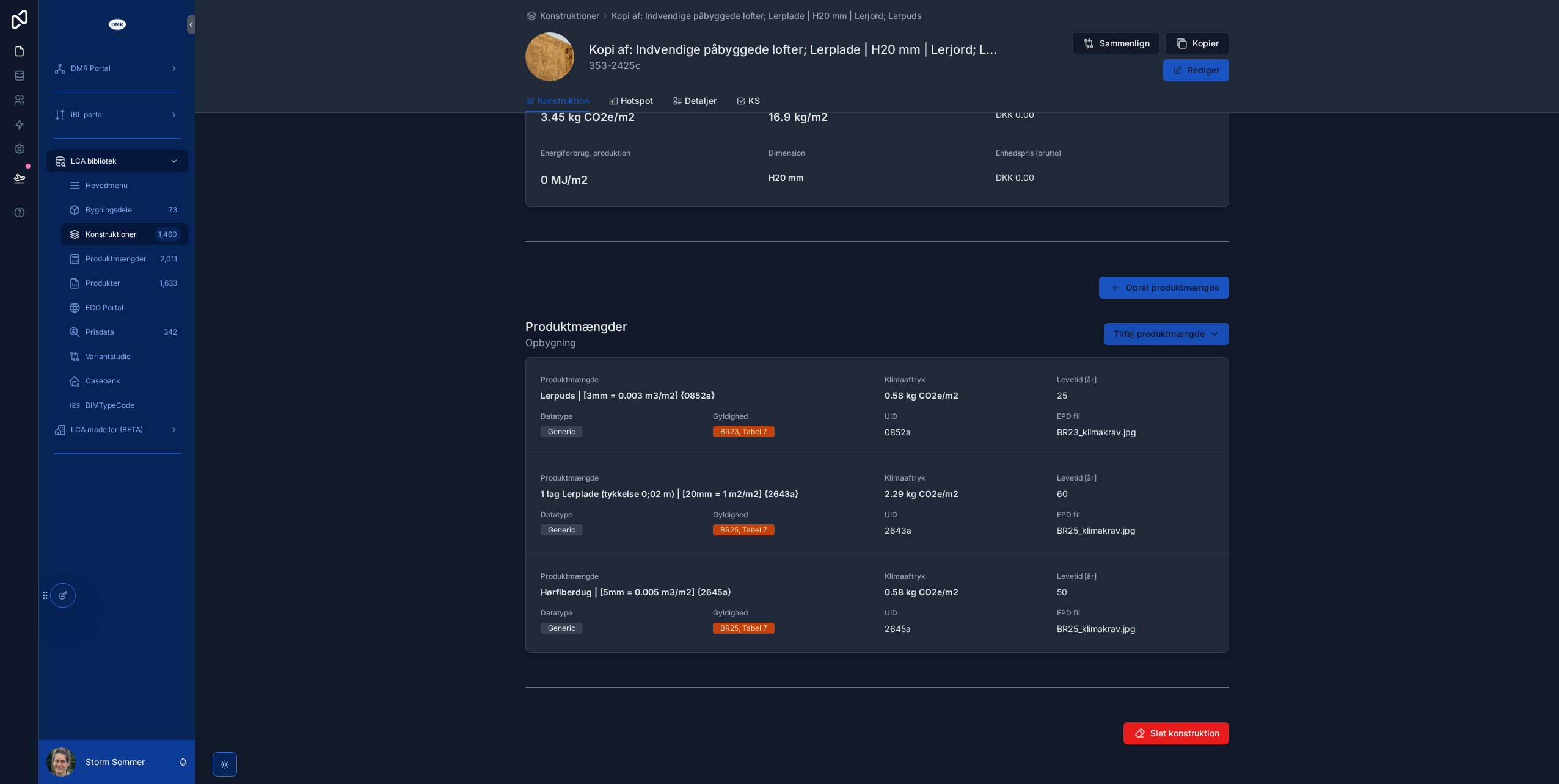
click at [1104, 338] on button "Tilføj produktmængde" at bounding box center [1166, 333] width 125 height 22
type input "*****"
click at [959, 313] on div "Produktmængder Opbygning Tilføj produktmængde Produktmængde Lerpuds | [3mm = 0.…" at bounding box center [877, 485] width 1363 height 344
click at [1140, 328] on span "Tilføj produktmængde" at bounding box center [1159, 334] width 91 height 12
type input "*****"
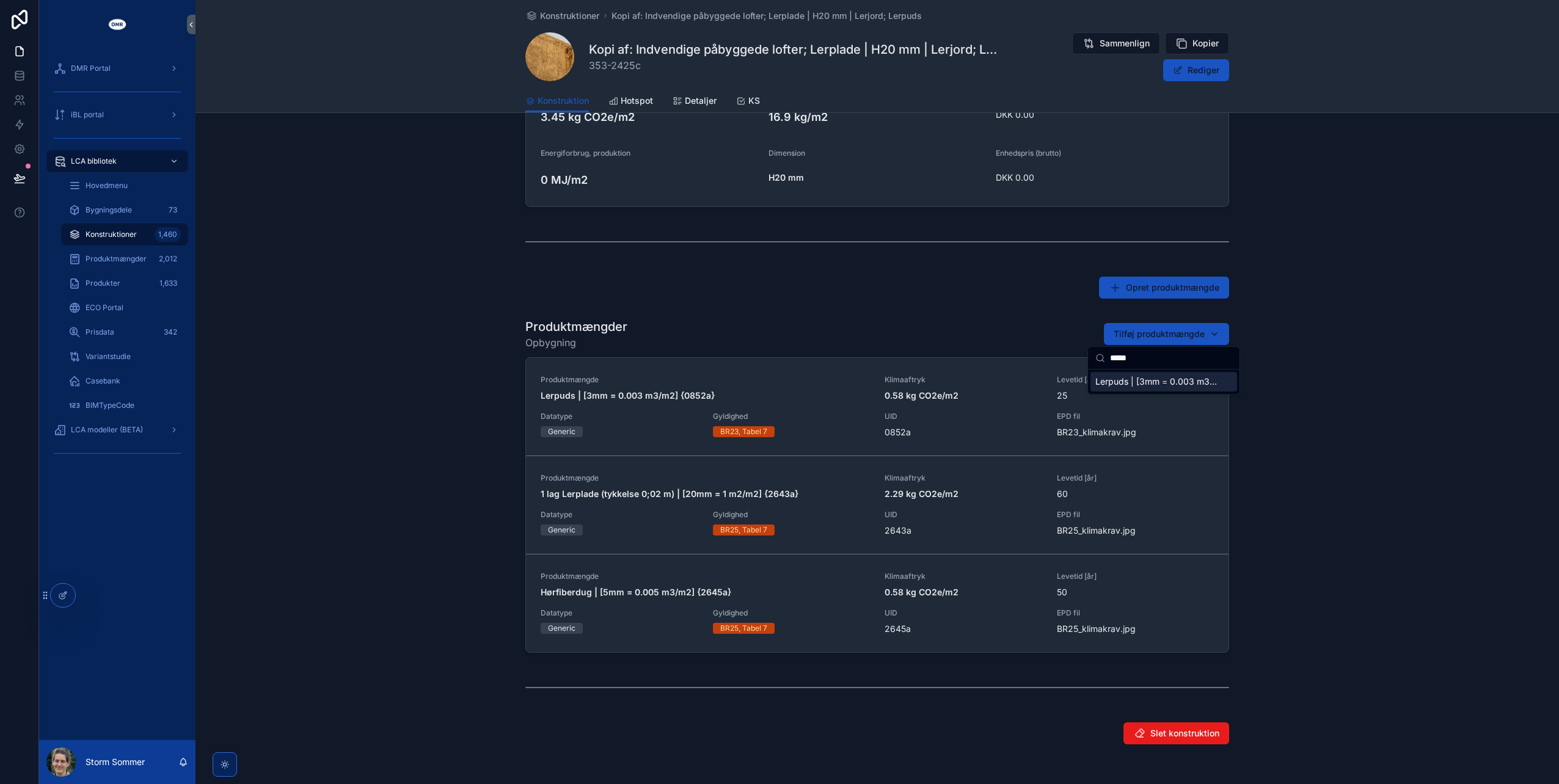
click at [1133, 385] on span "Lerpuds | [3mm = 0.003 m3/m2] {2646a}" at bounding box center [1156, 381] width 122 height 12
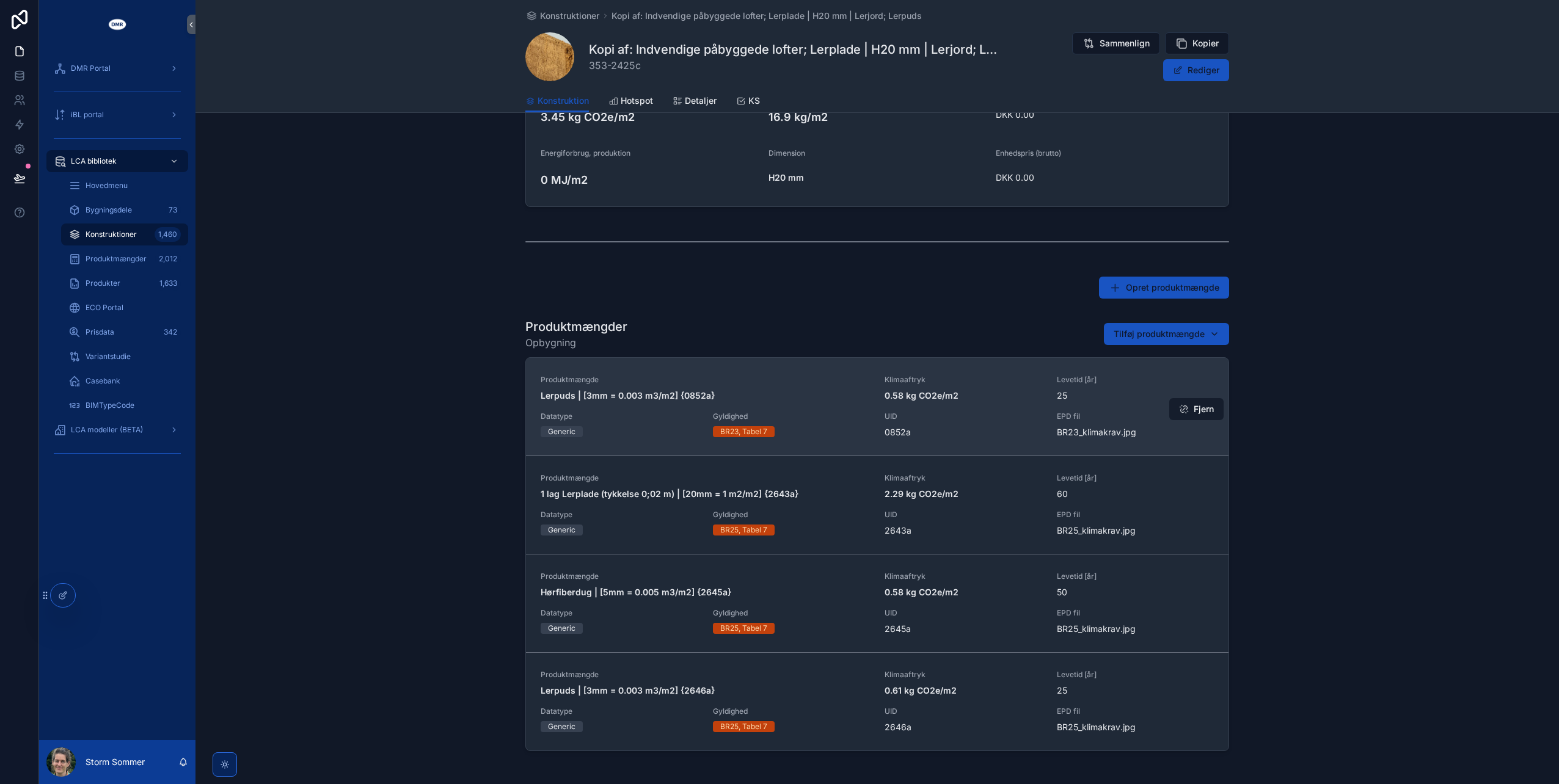
click at [1200, 407] on button "Fjern" at bounding box center [1196, 409] width 55 height 22
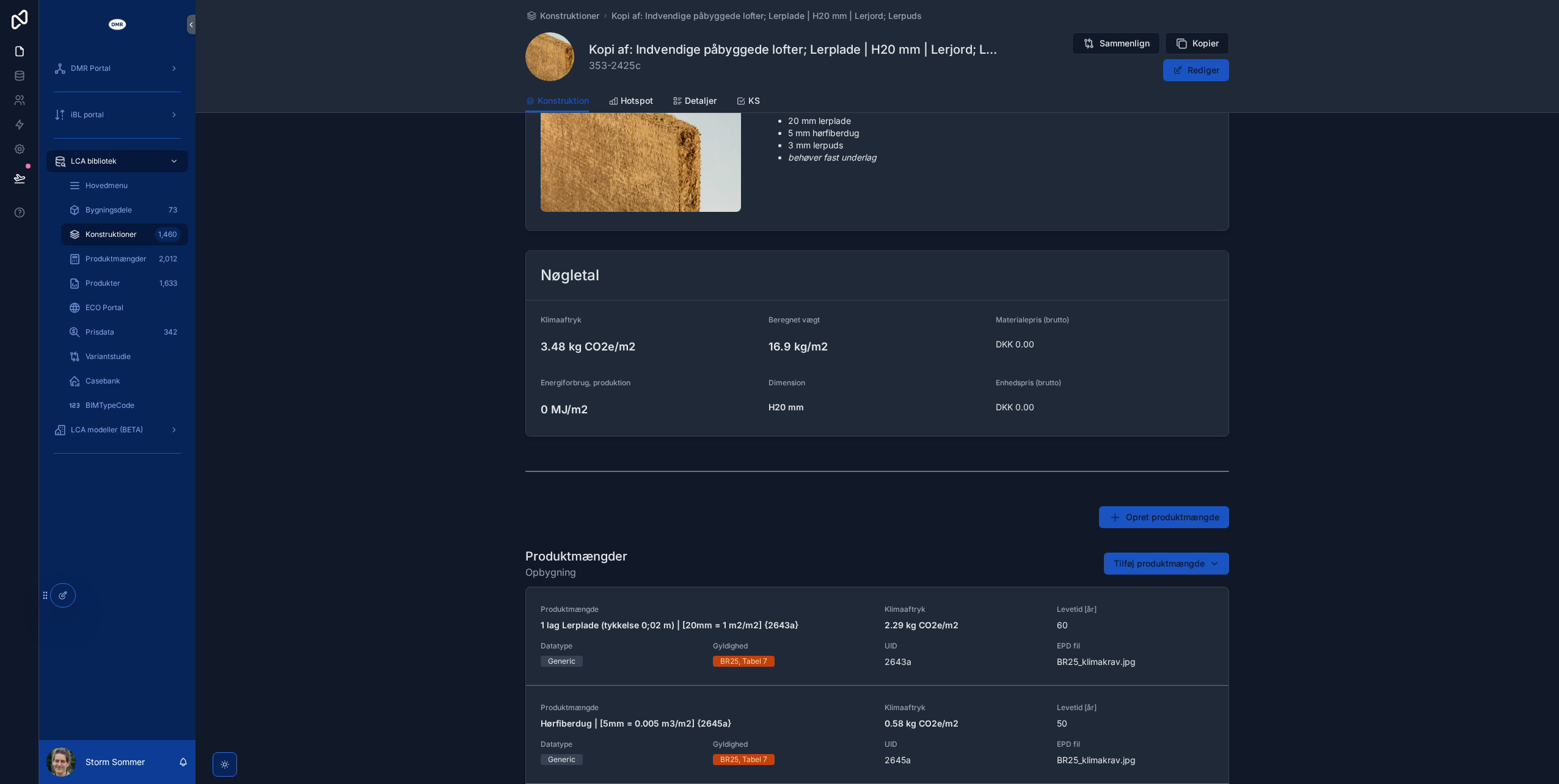
scroll to position [0, 0]
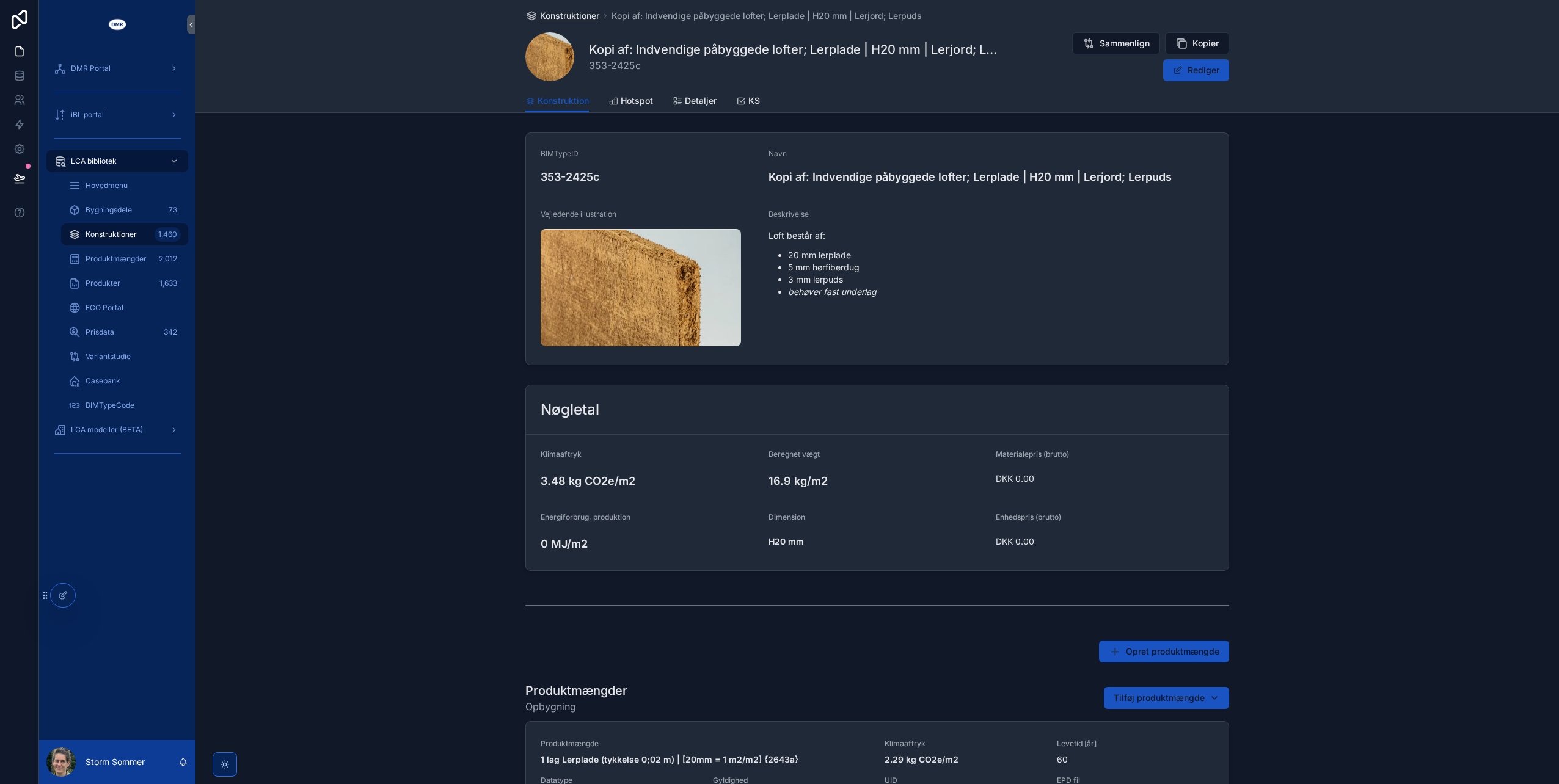
click at [578, 15] on span "Konstruktioner" at bounding box center [569, 16] width 59 height 12
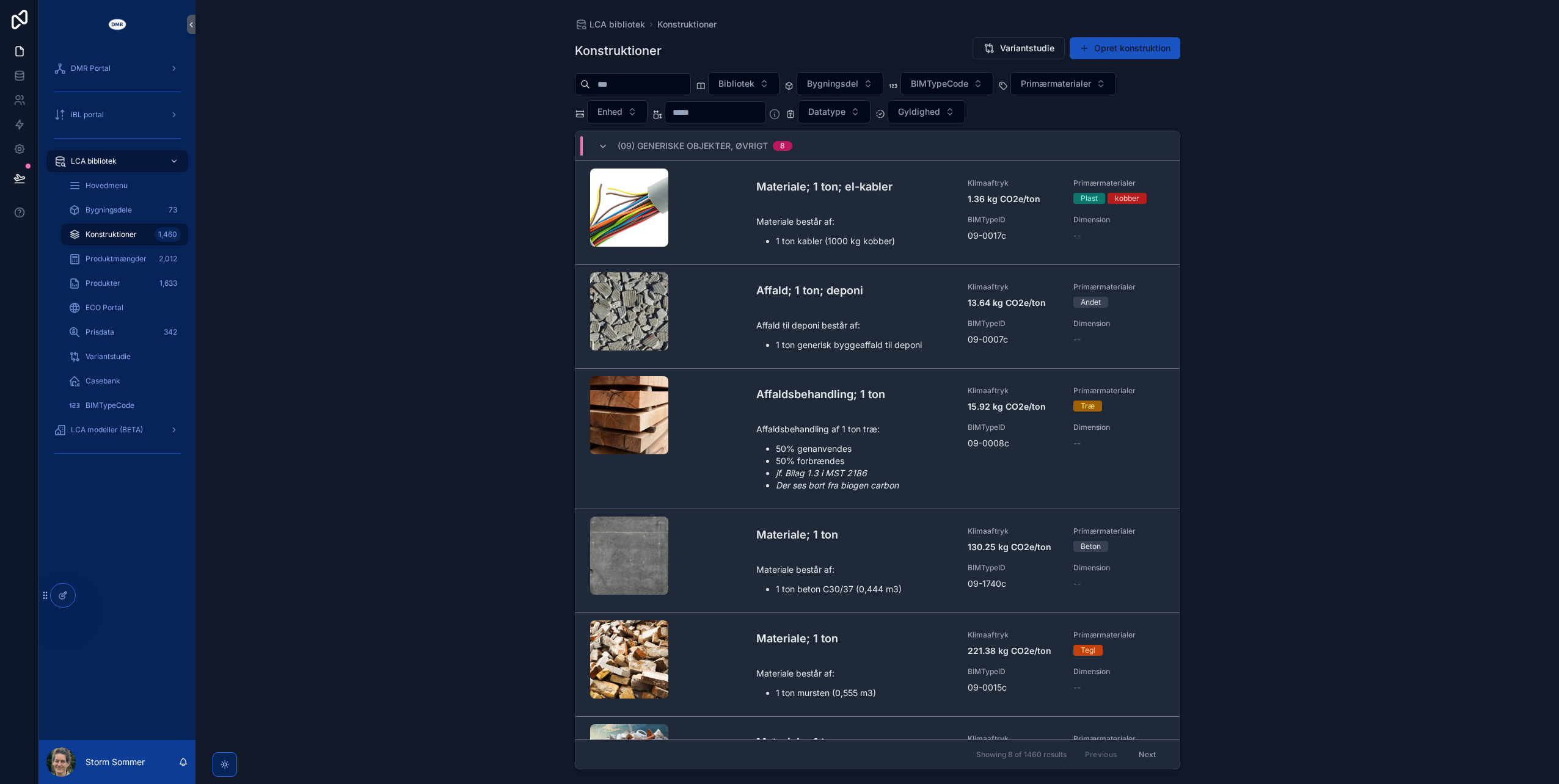
click at [645, 74] on div "scrollable content" at bounding box center [632, 84] width 116 height 22
click at [637, 76] on input "scrollable content" at bounding box center [641, 84] width 100 height 17
type input "********"
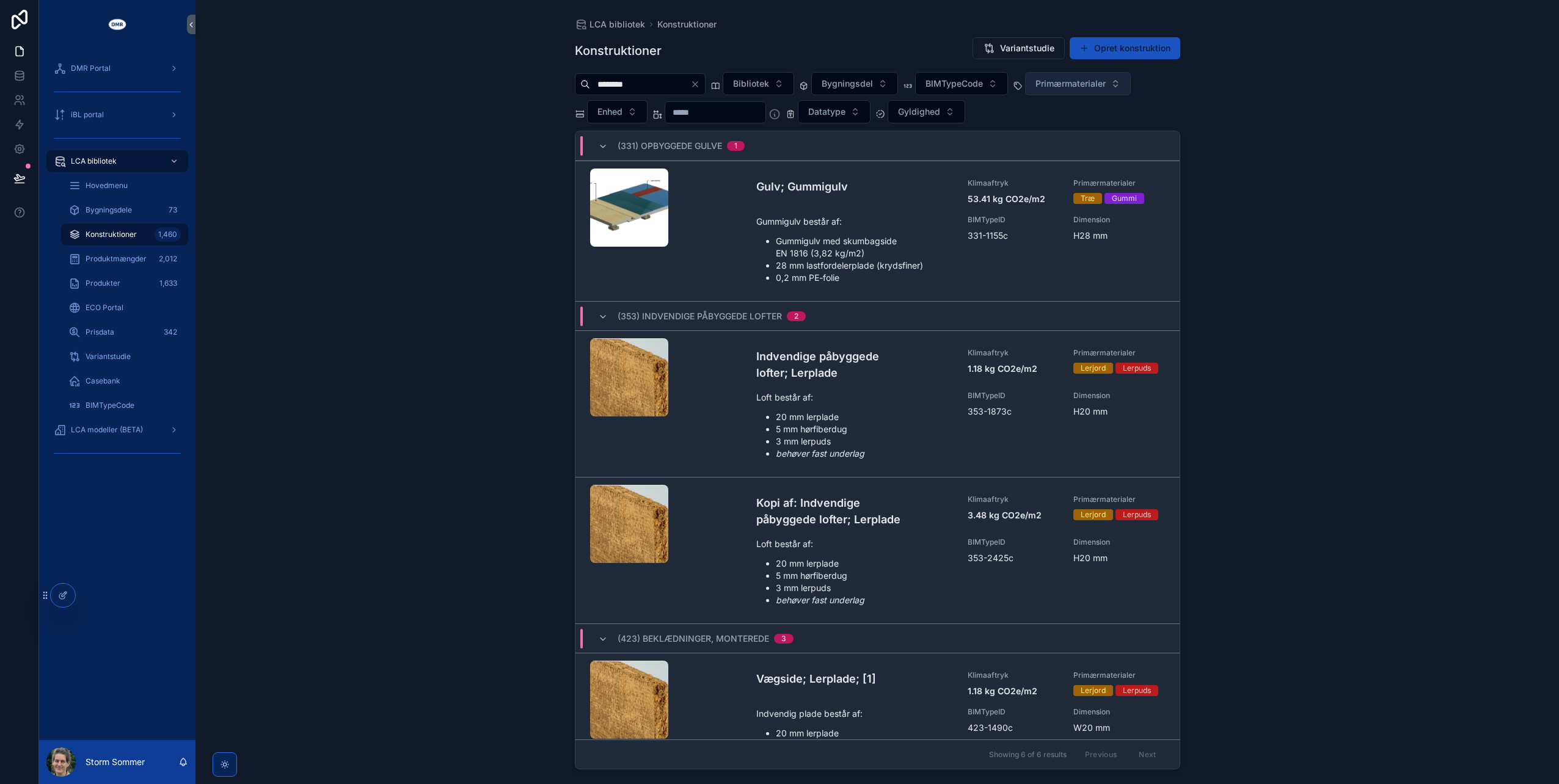
click at [1078, 83] on span "Primærmaterialer" at bounding box center [1071, 84] width 70 height 12
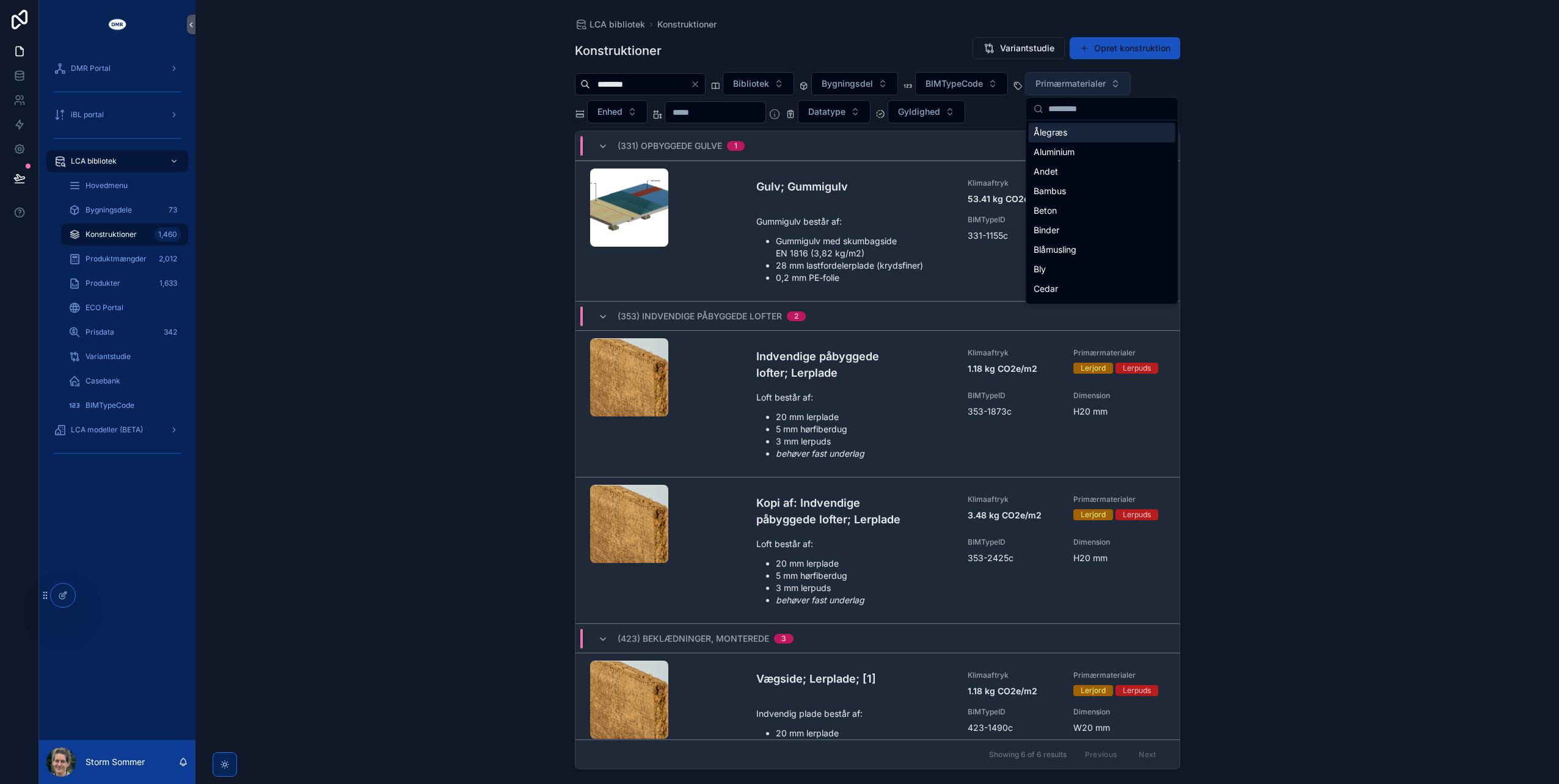
click at [1078, 83] on span "Primærmaterialer" at bounding box center [1071, 84] width 70 height 12
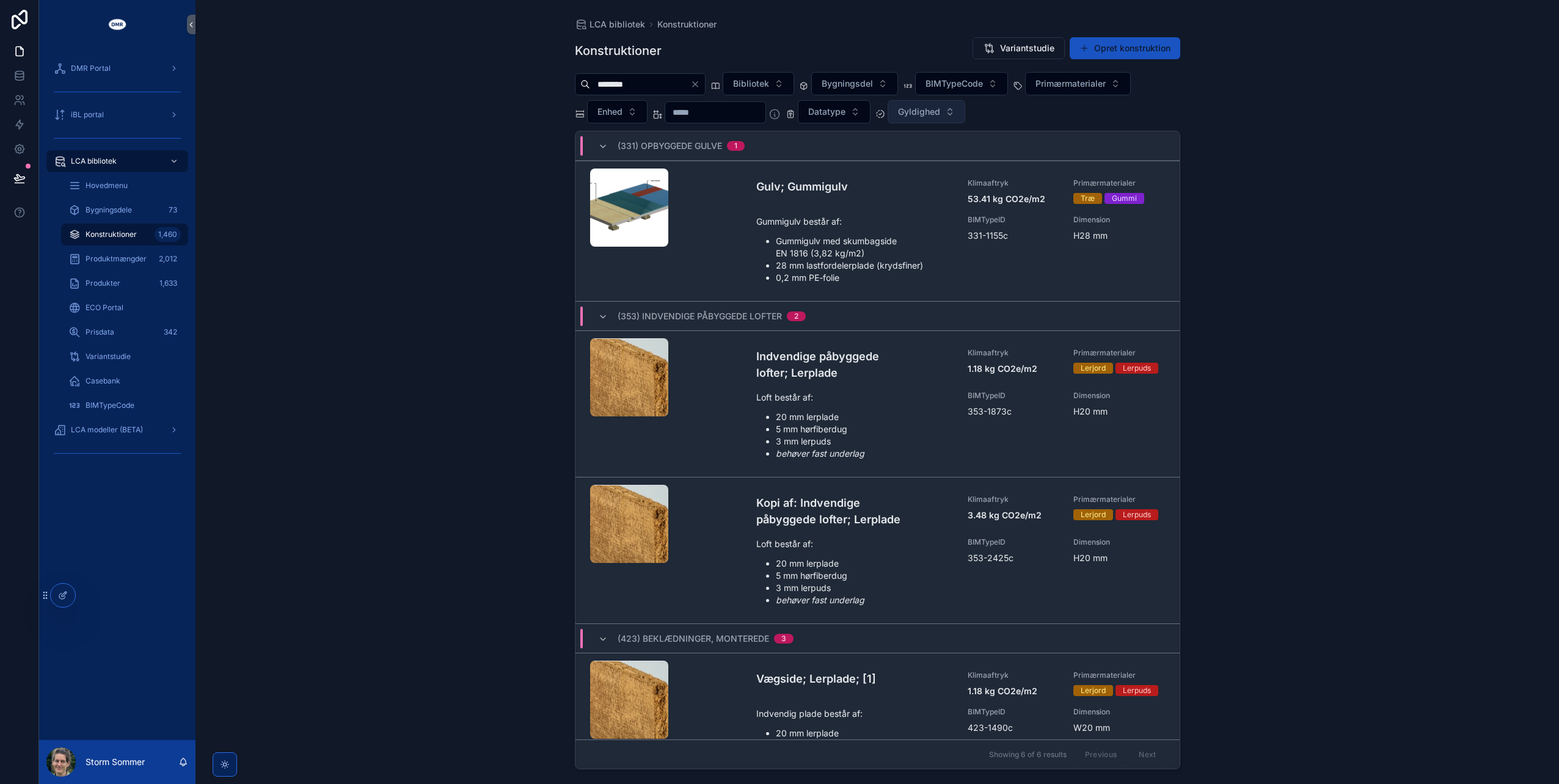
click at [940, 113] on span "Gyldighed" at bounding box center [919, 112] width 42 height 12
click at [948, 181] on div "BR25, Tabel 7" at bounding box center [952, 180] width 147 height 19
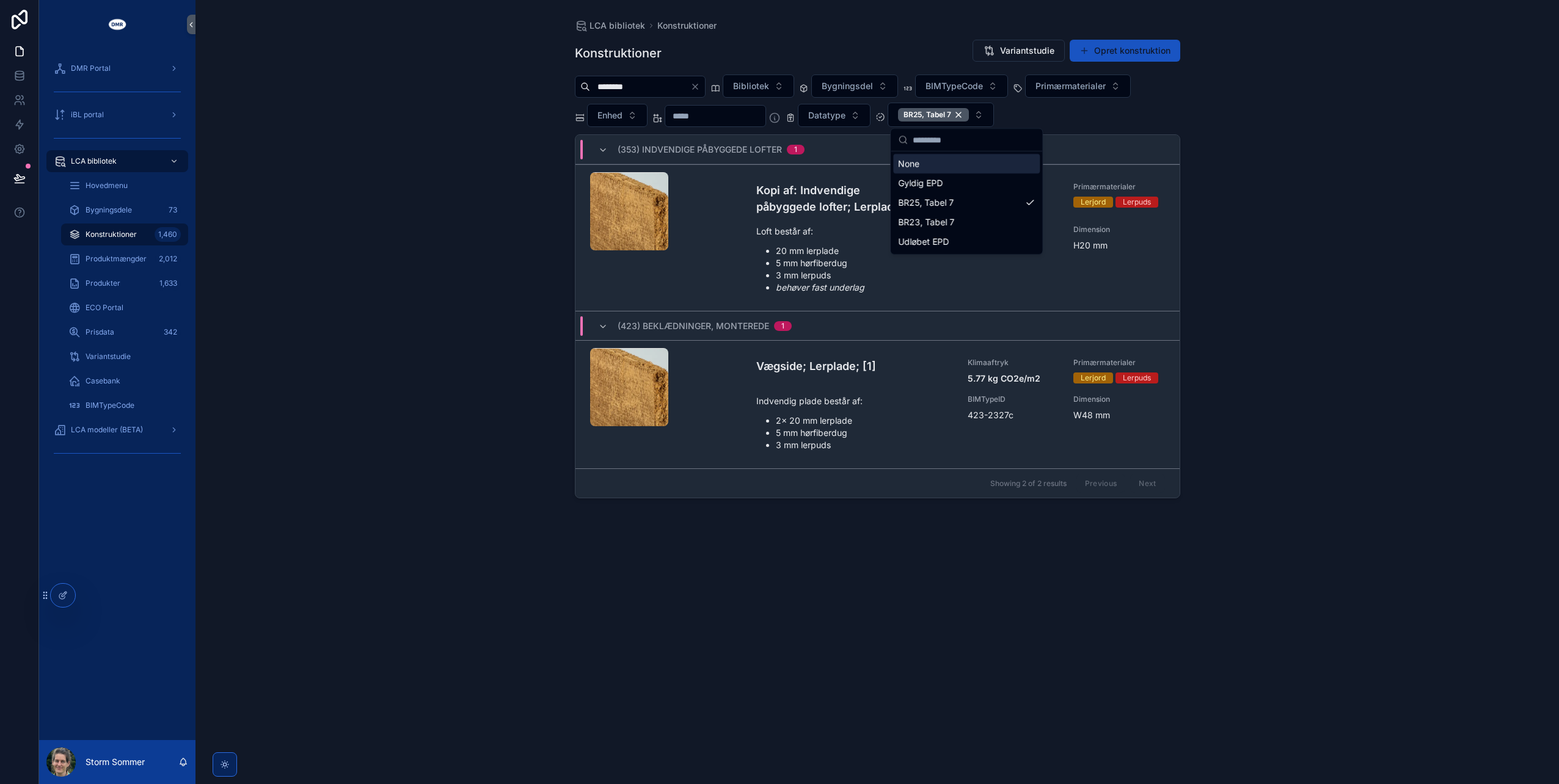
click at [411, 112] on div "LCA bibliotek Konstruktioner Konstruktioner Variantstudie Opret konstruktion **…" at bounding box center [877, 392] width 1363 height 784
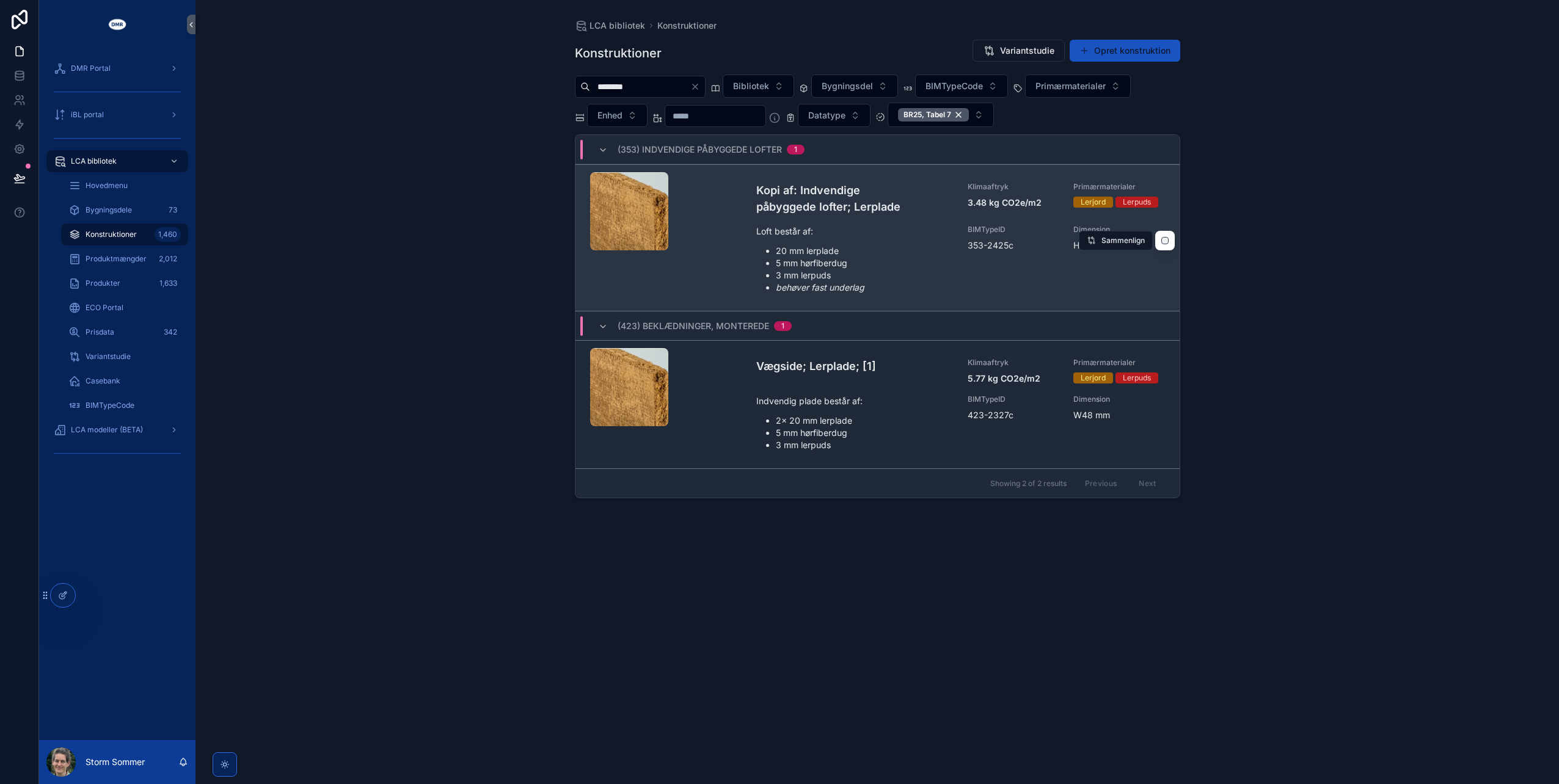
click at [832, 211] on h4 "Kopi af: Indvendige påbyggede lofter; Lerplade" at bounding box center [854, 198] width 197 height 33
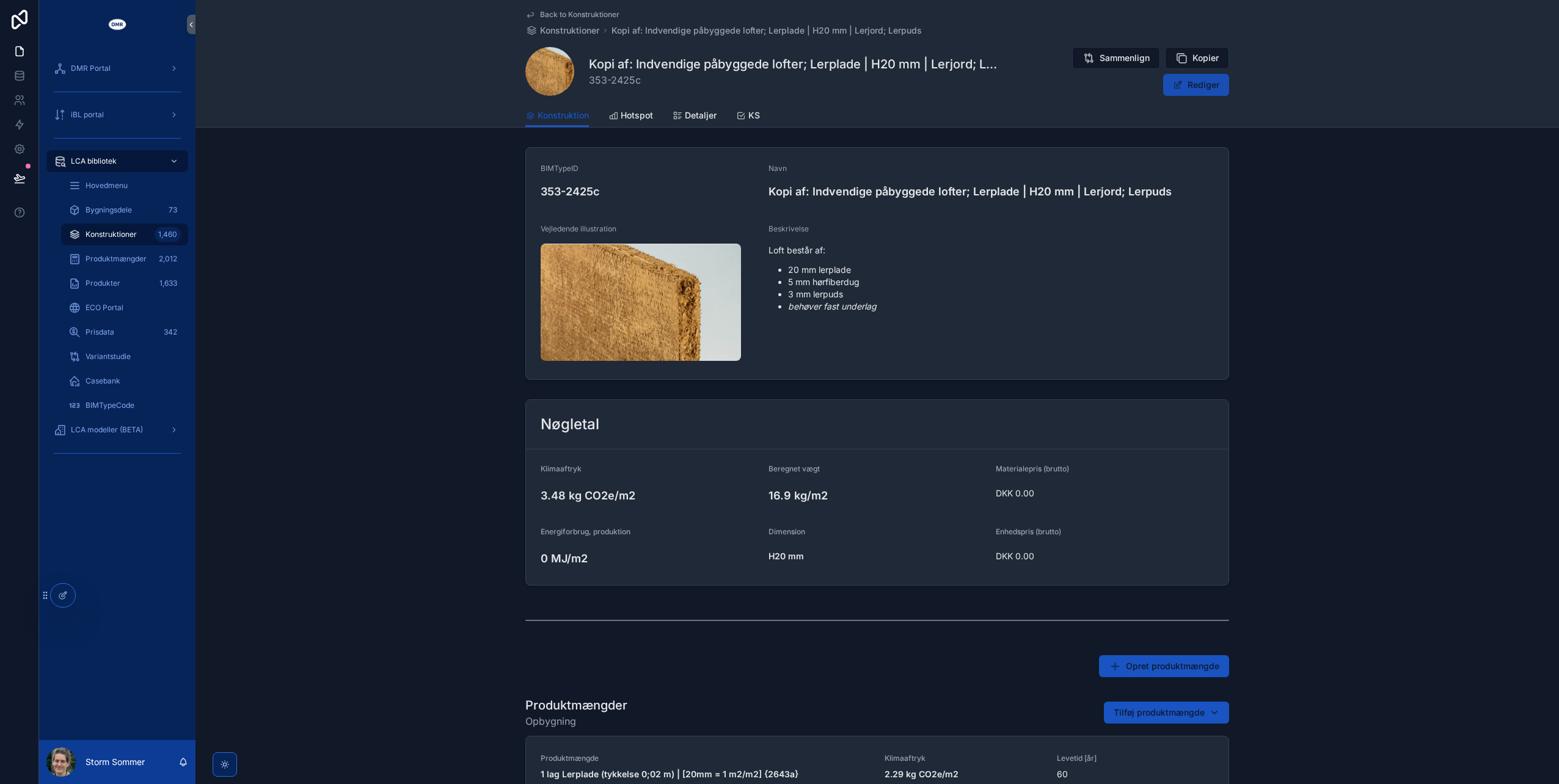
click at [1175, 87] on span "scrollable content" at bounding box center [1178, 85] width 10 height 10
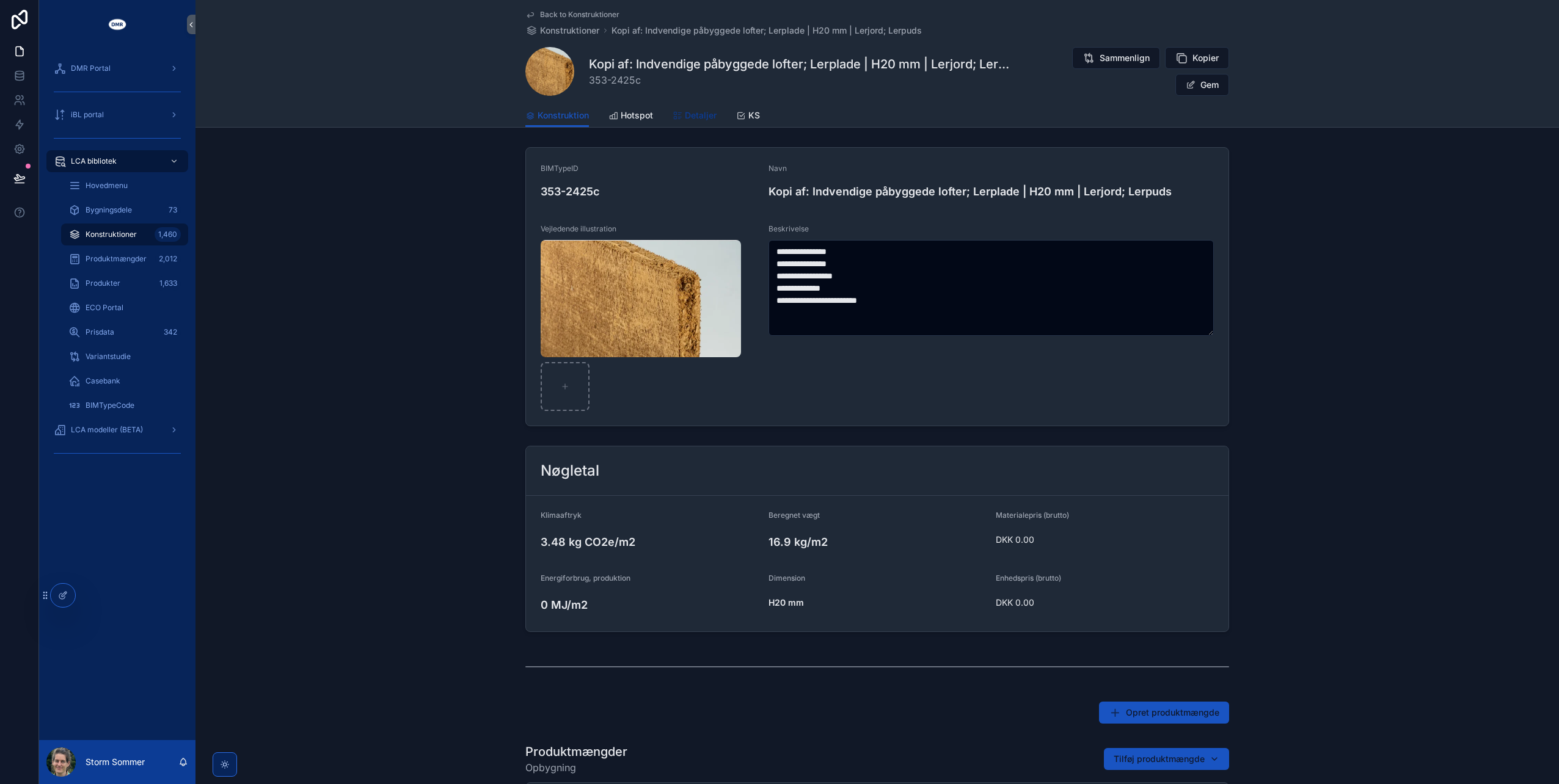
click at [685, 114] on span "Detaljer" at bounding box center [700, 115] width 31 height 12
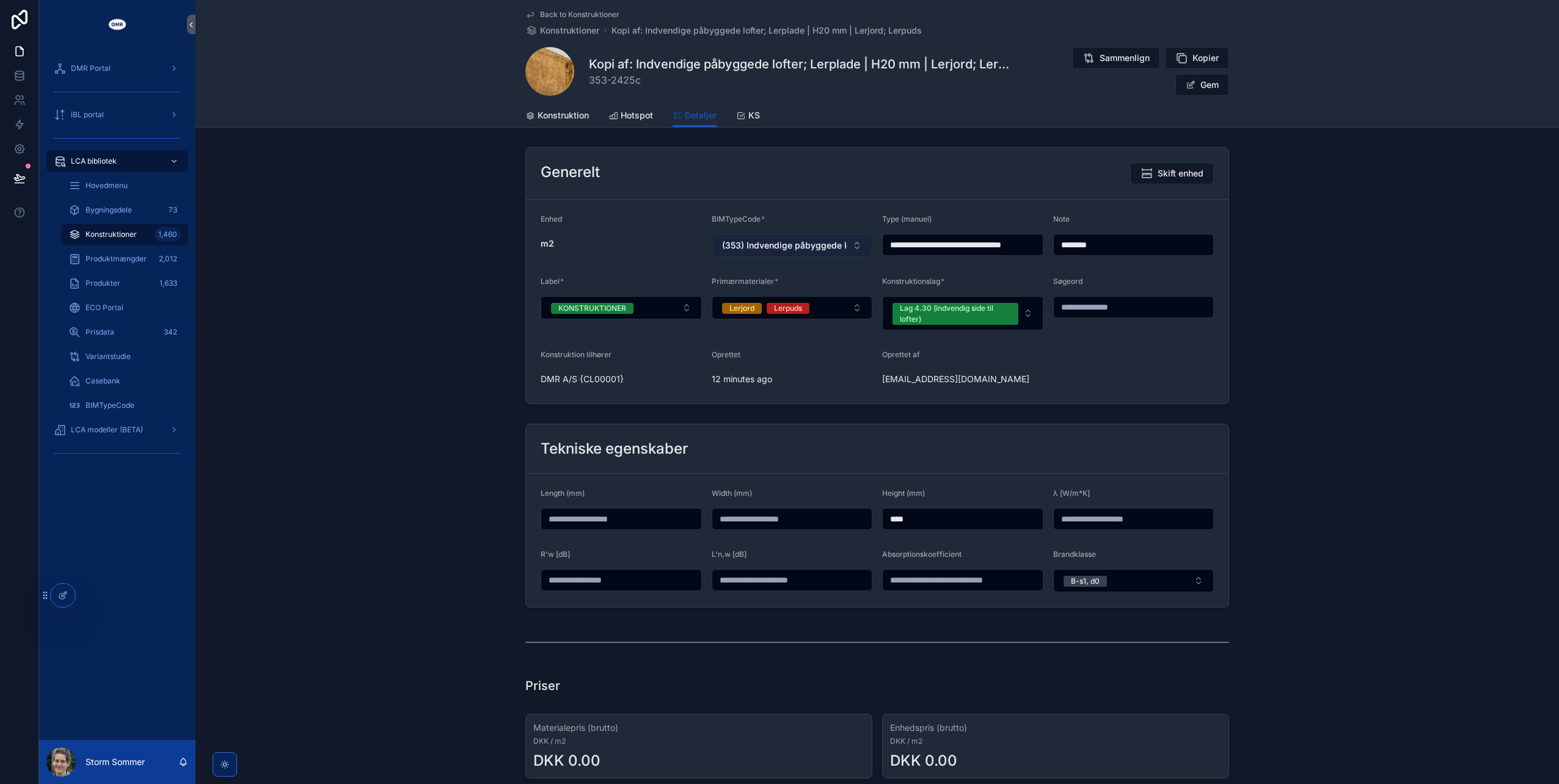
drag, startPoint x: 921, startPoint y: 240, endPoint x: 821, endPoint y: 241, distance: 100.0
click at [822, 241] on form "**********" at bounding box center [877, 302] width 703 height 204
type input "**********"
drag, startPoint x: 643, startPoint y: 81, endPoint x: 587, endPoint y: 82, distance: 56.0
click at [589, 82] on span "353-2425c" at bounding box center [800, 80] width 423 height 15
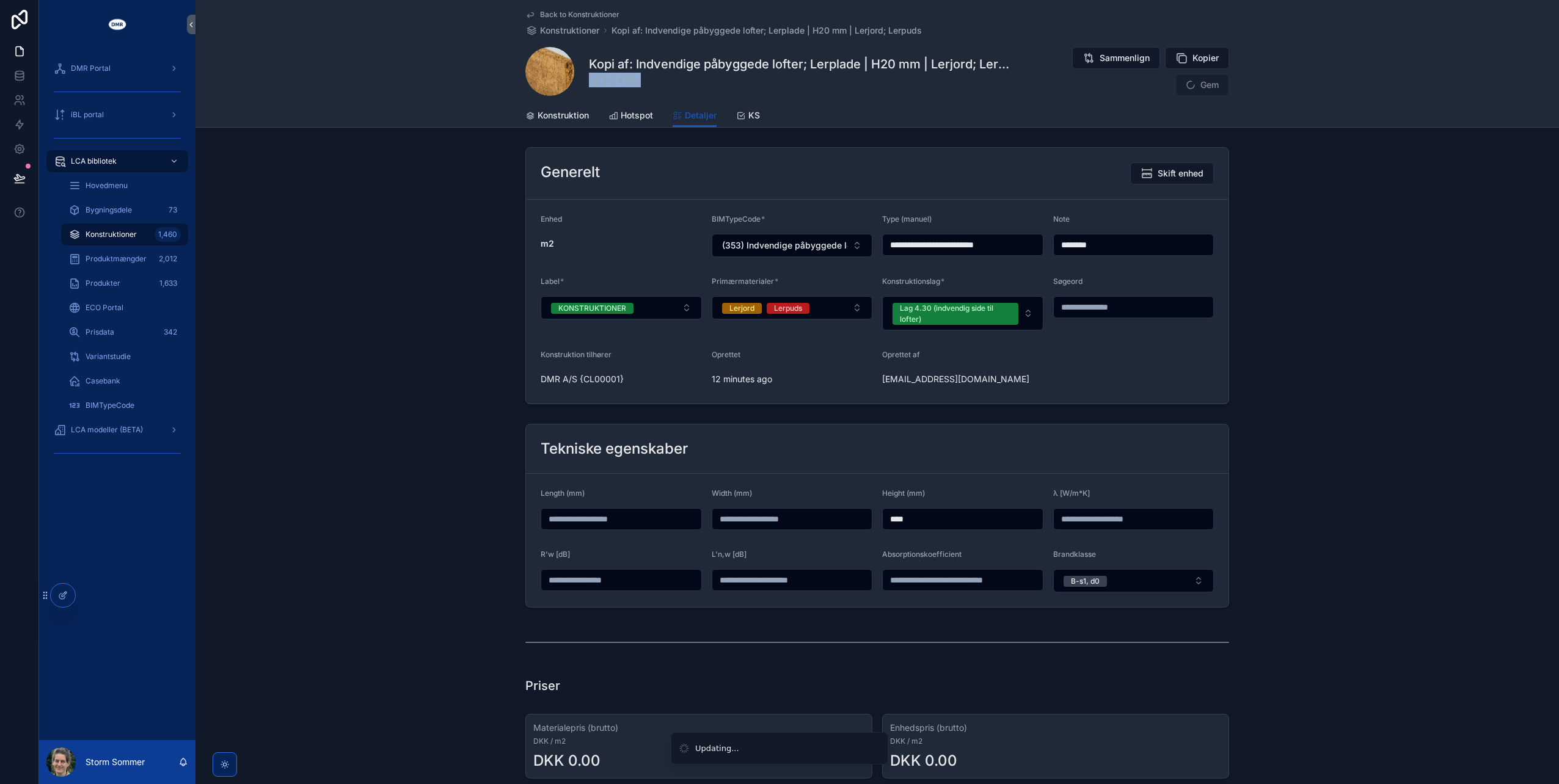
copy span "353-2425c"
click at [1214, 86] on button "Gem" at bounding box center [1202, 85] width 54 height 22
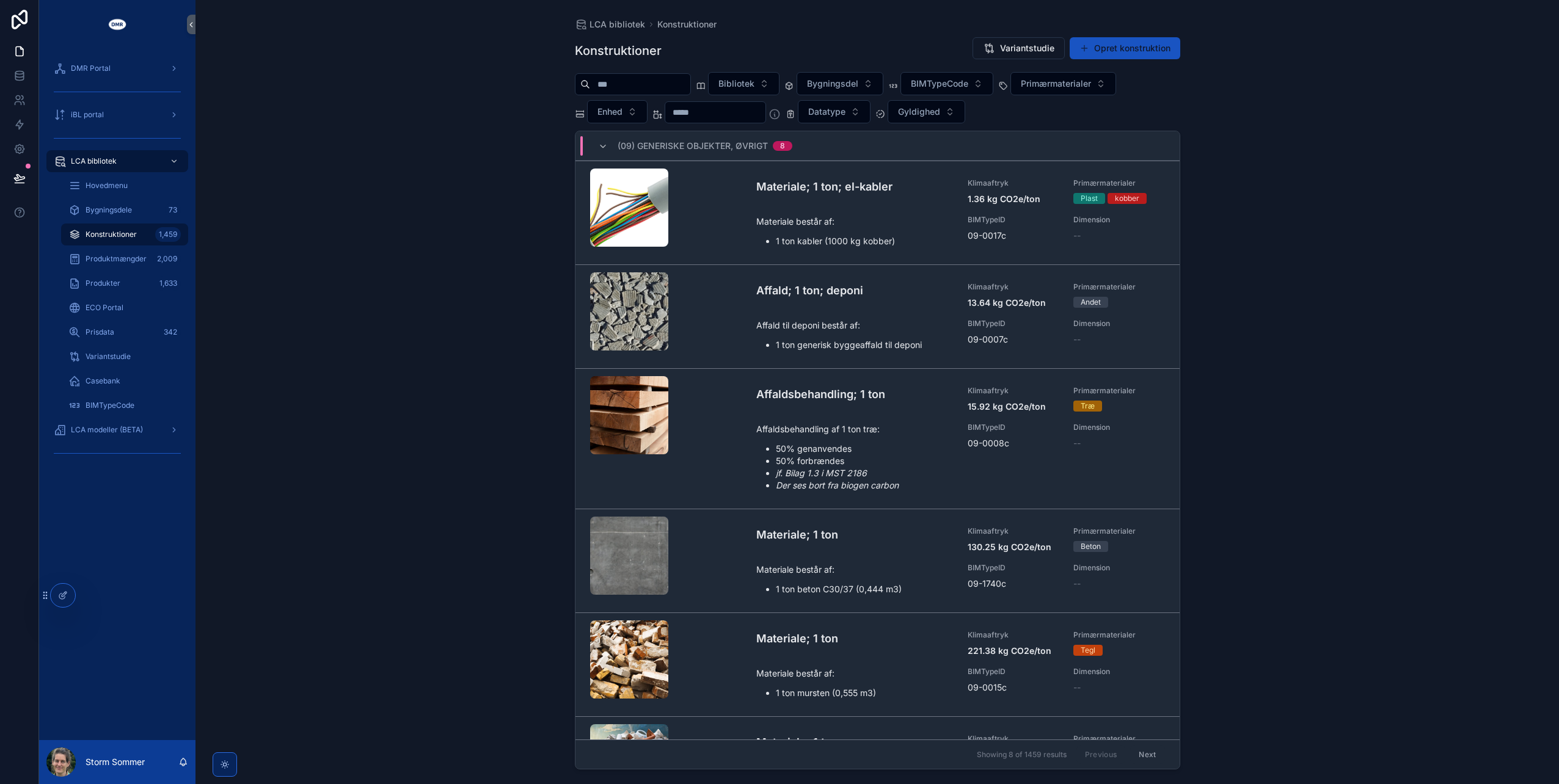
click at [660, 83] on input "scrollable content" at bounding box center [641, 84] width 100 height 17
type input "********"
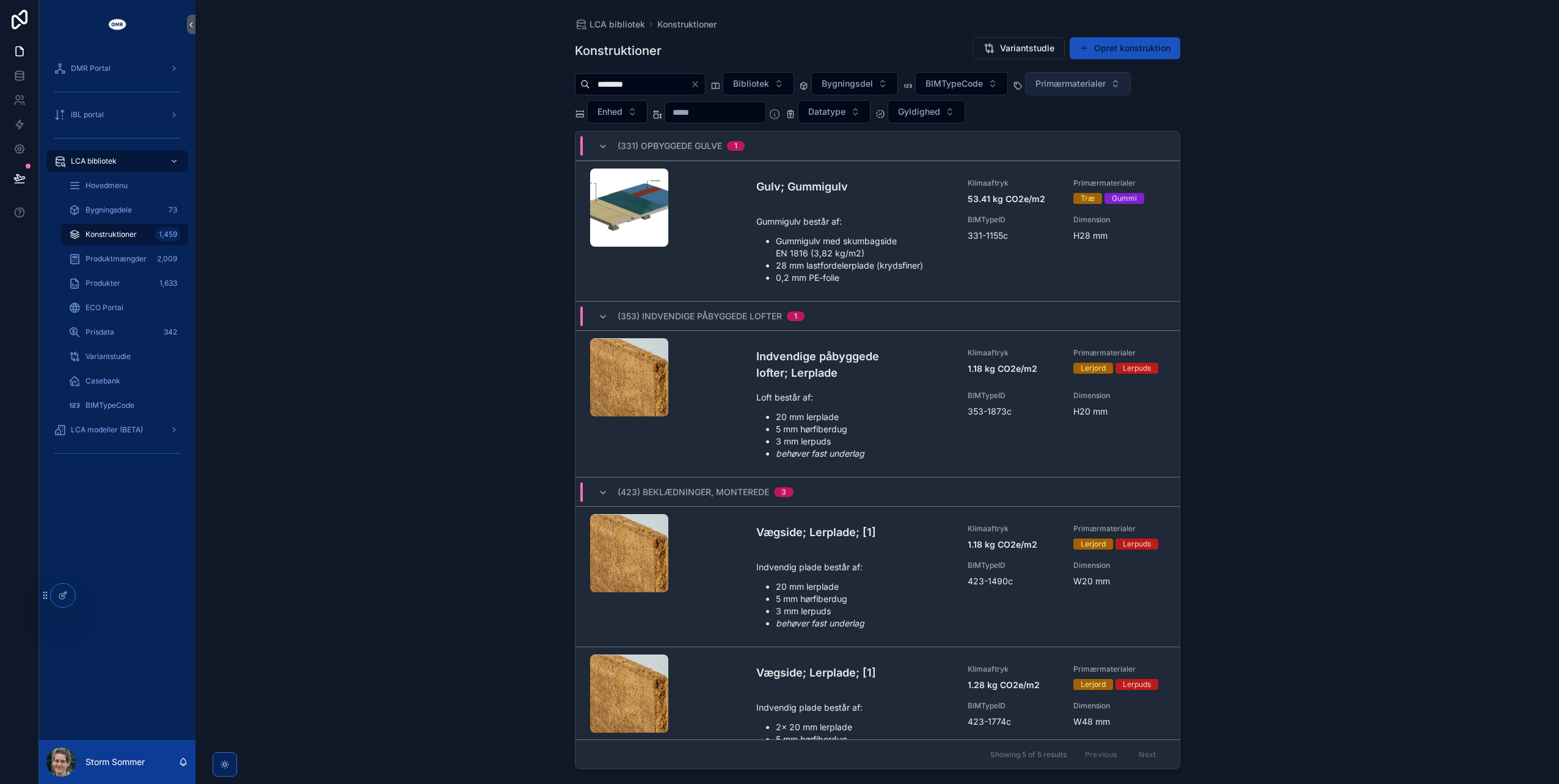
click at [1102, 87] on span "Primærmaterialer" at bounding box center [1071, 84] width 70 height 12
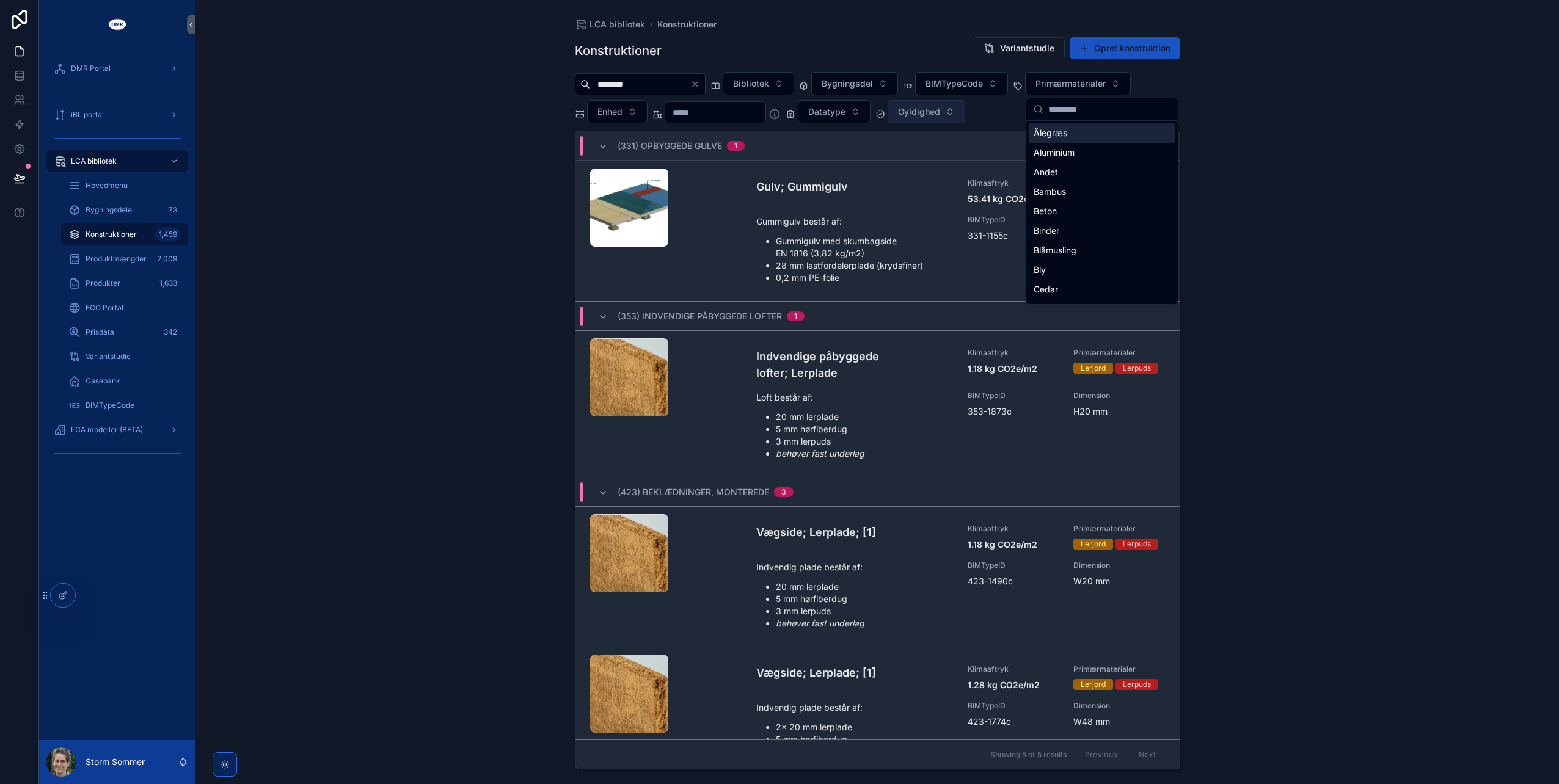
click at [965, 107] on button "Gyldighed" at bounding box center [927, 112] width 78 height 23
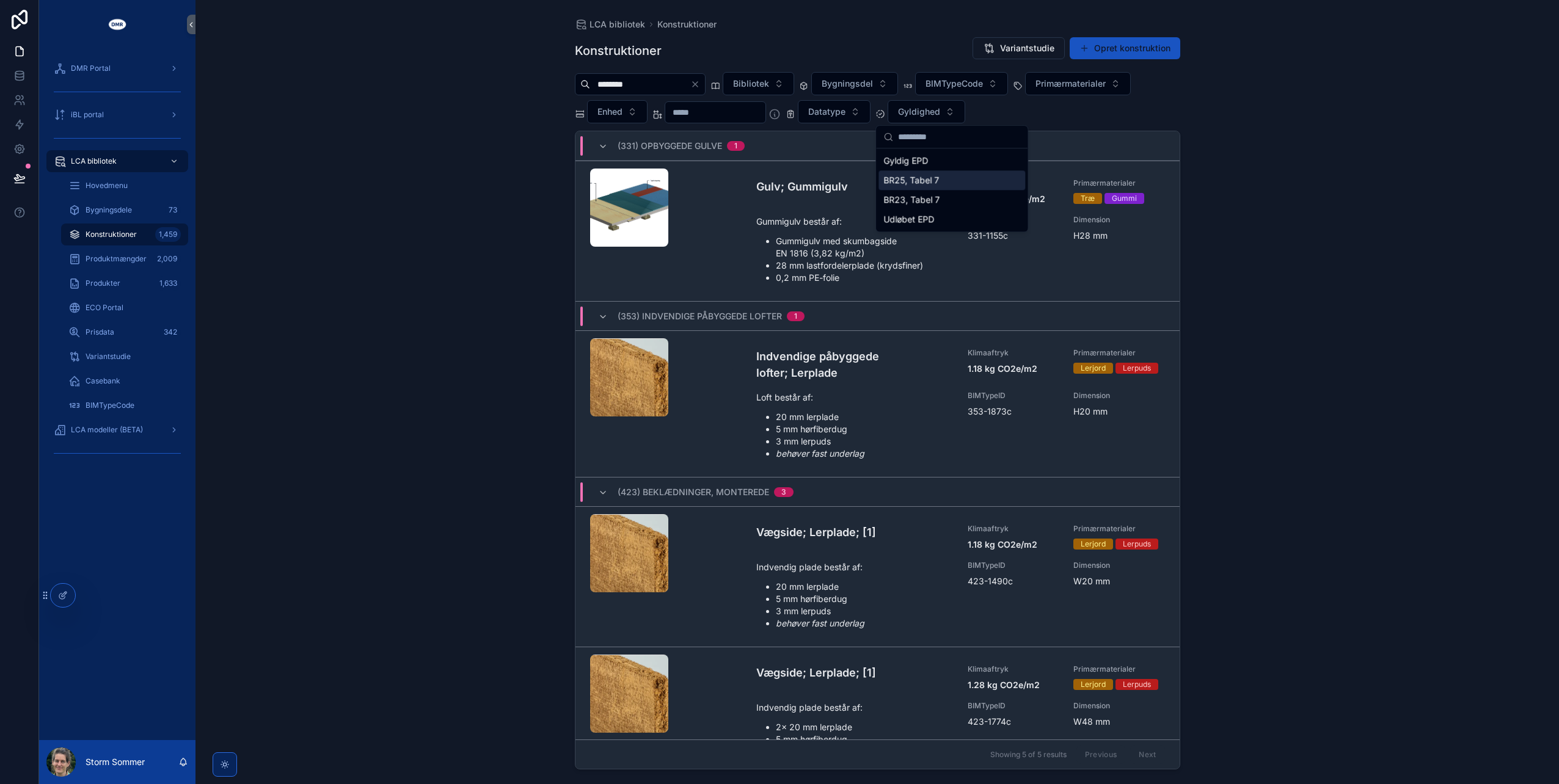
click at [955, 182] on div "BR25, Tabel 7" at bounding box center [952, 180] width 147 height 19
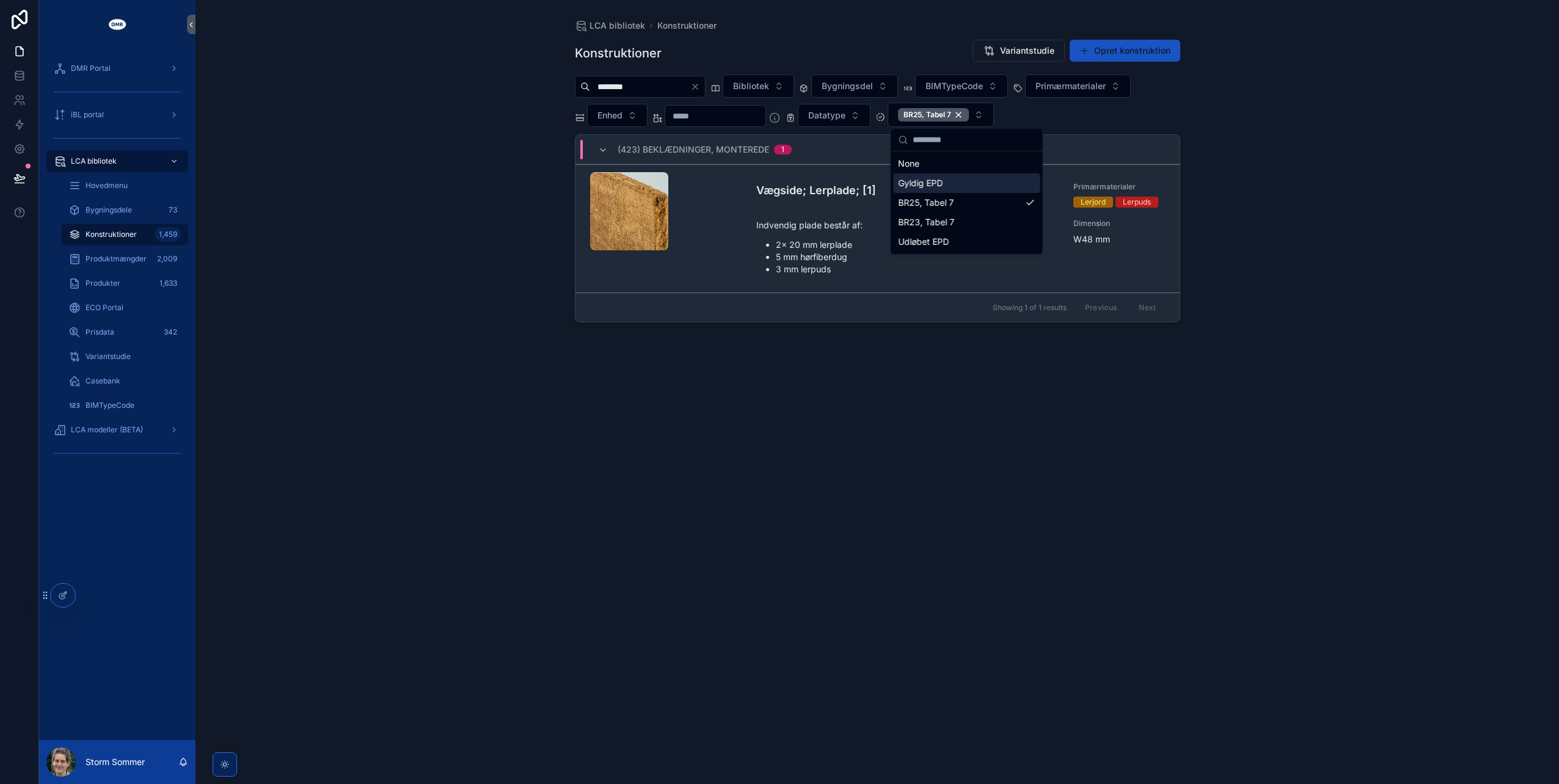
click at [460, 222] on div "LCA bibliotek Konstruktioner Konstruktioner Variantstudie Opret konstruktion **…" at bounding box center [877, 392] width 1363 height 784
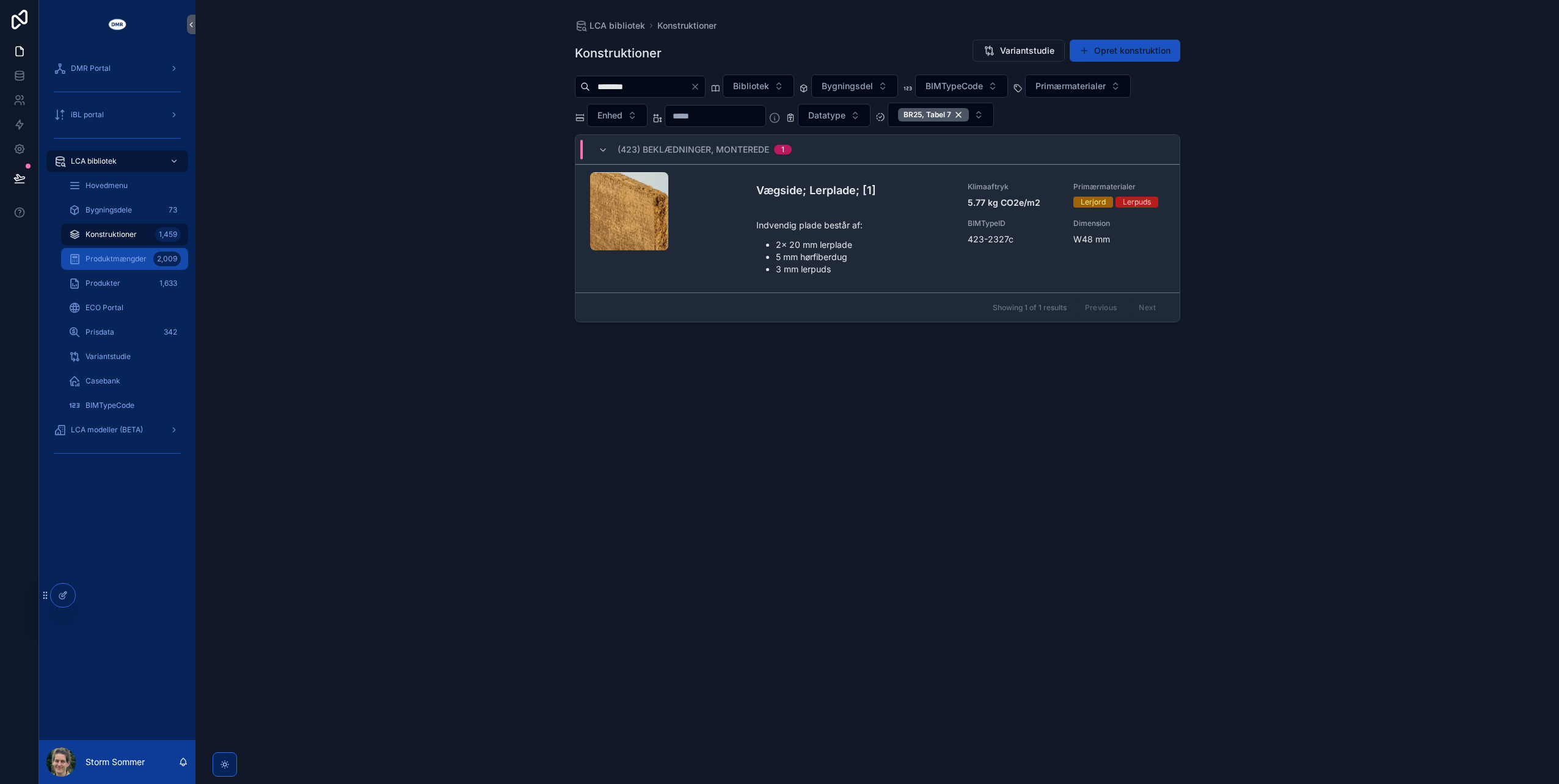
click at [117, 254] on span "Produktmængder" at bounding box center [116, 258] width 61 height 10
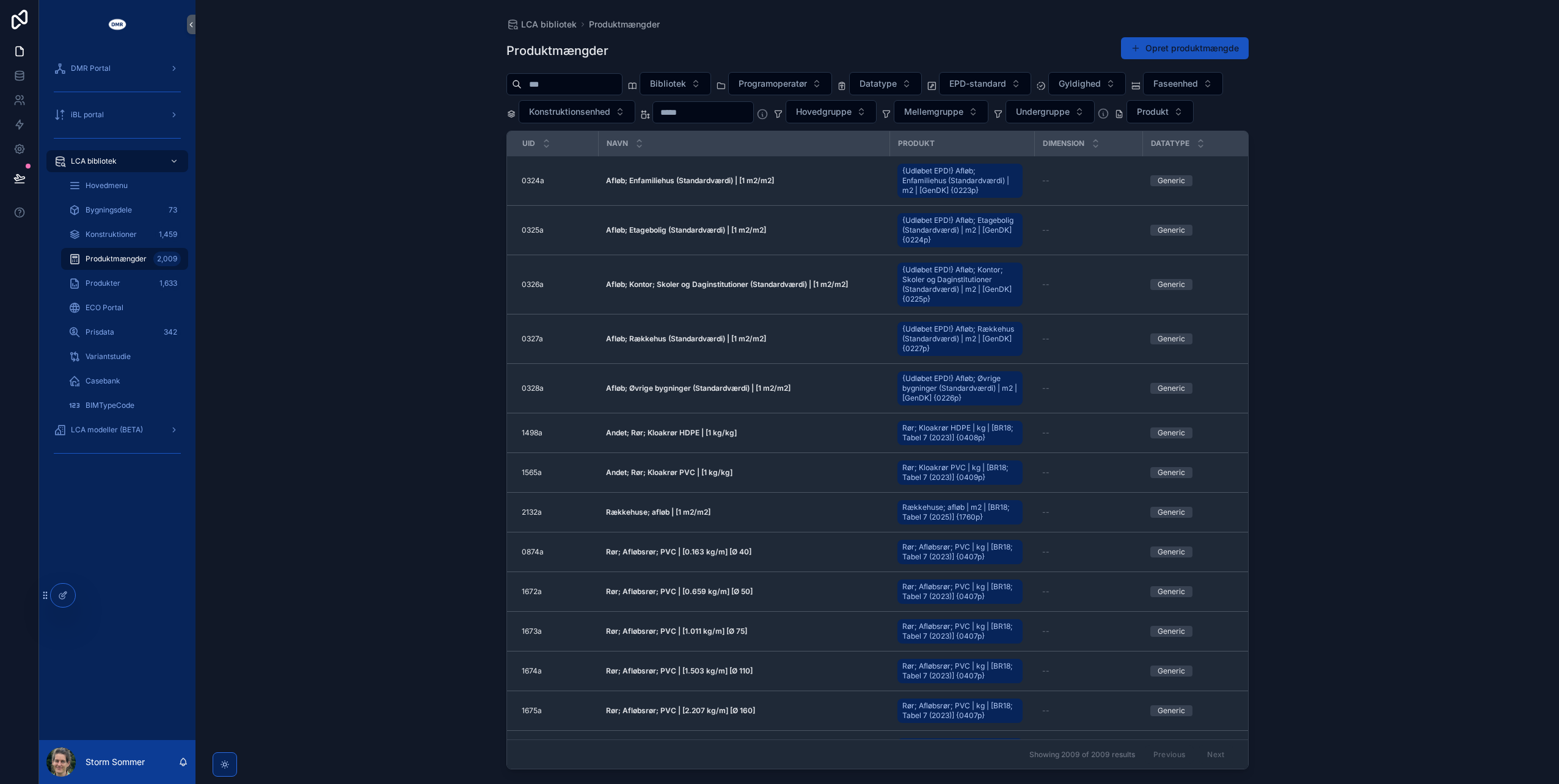
click at [614, 83] on input "scrollable content" at bounding box center [572, 84] width 100 height 17
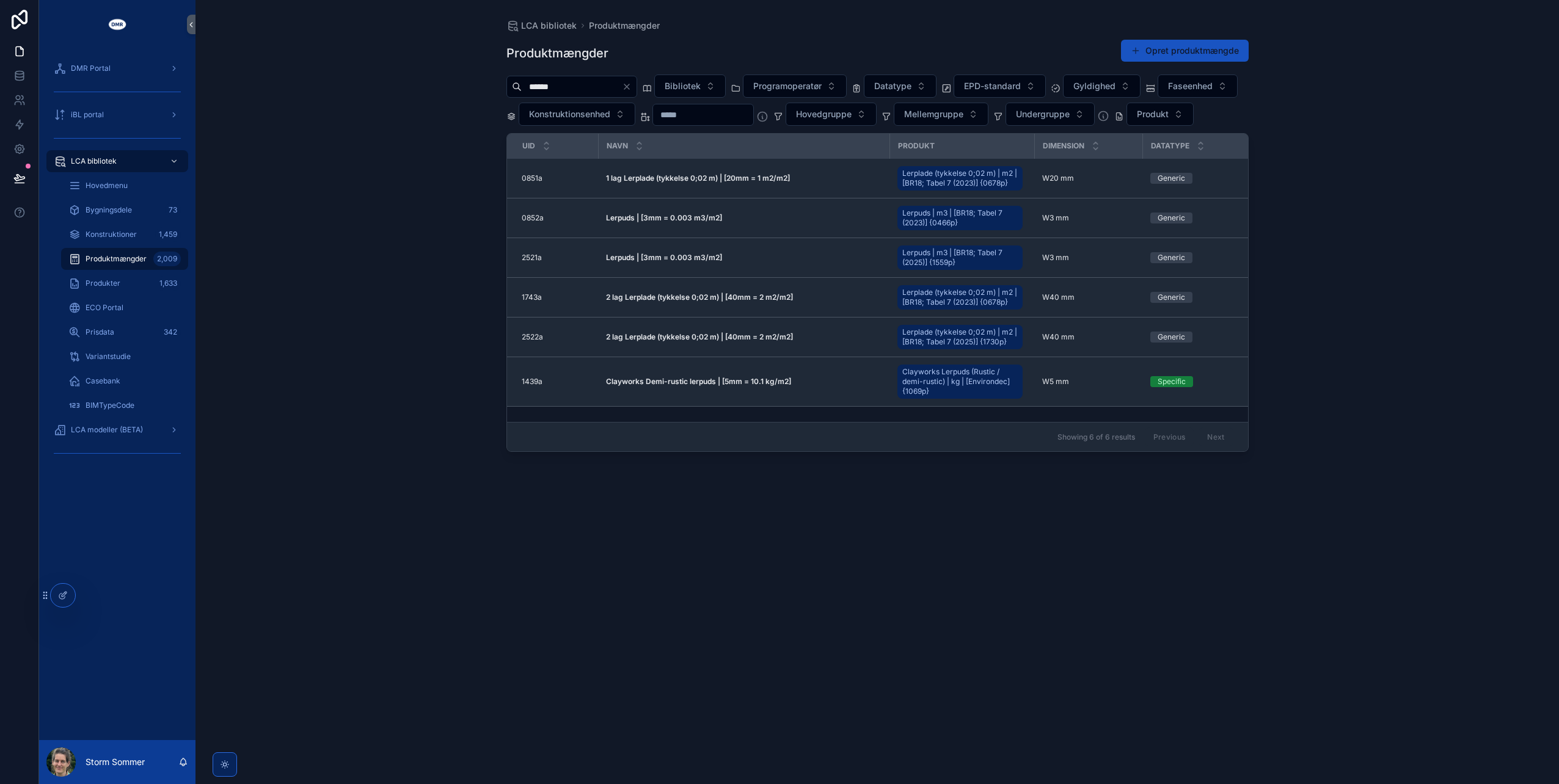
type input "******"
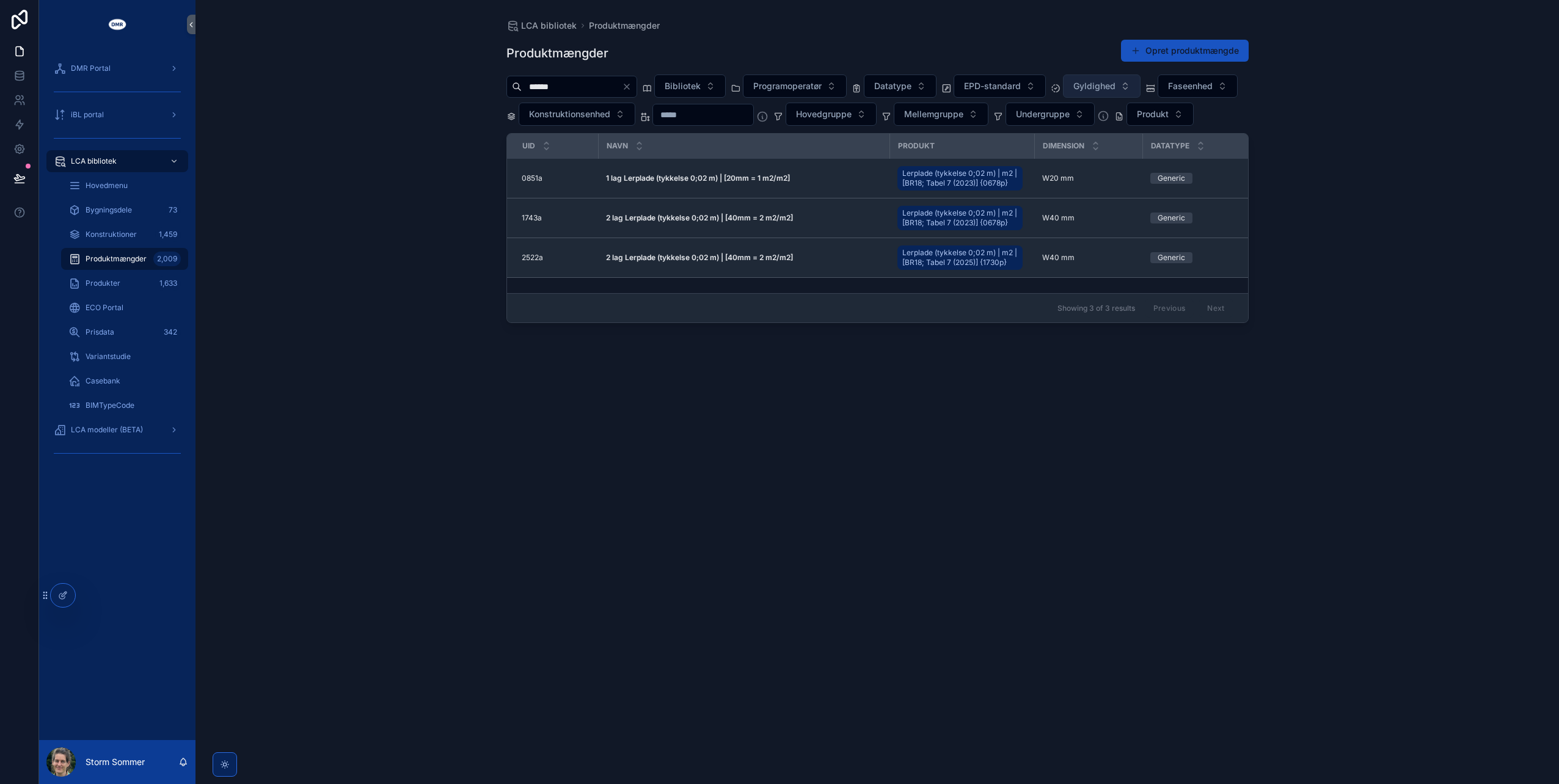
click at [1140, 82] on button "Gyldighed" at bounding box center [1102, 85] width 78 height 23
click at [1140, 154] on div "BR25, Tabel 7" at bounding box center [1127, 154] width 147 height 19
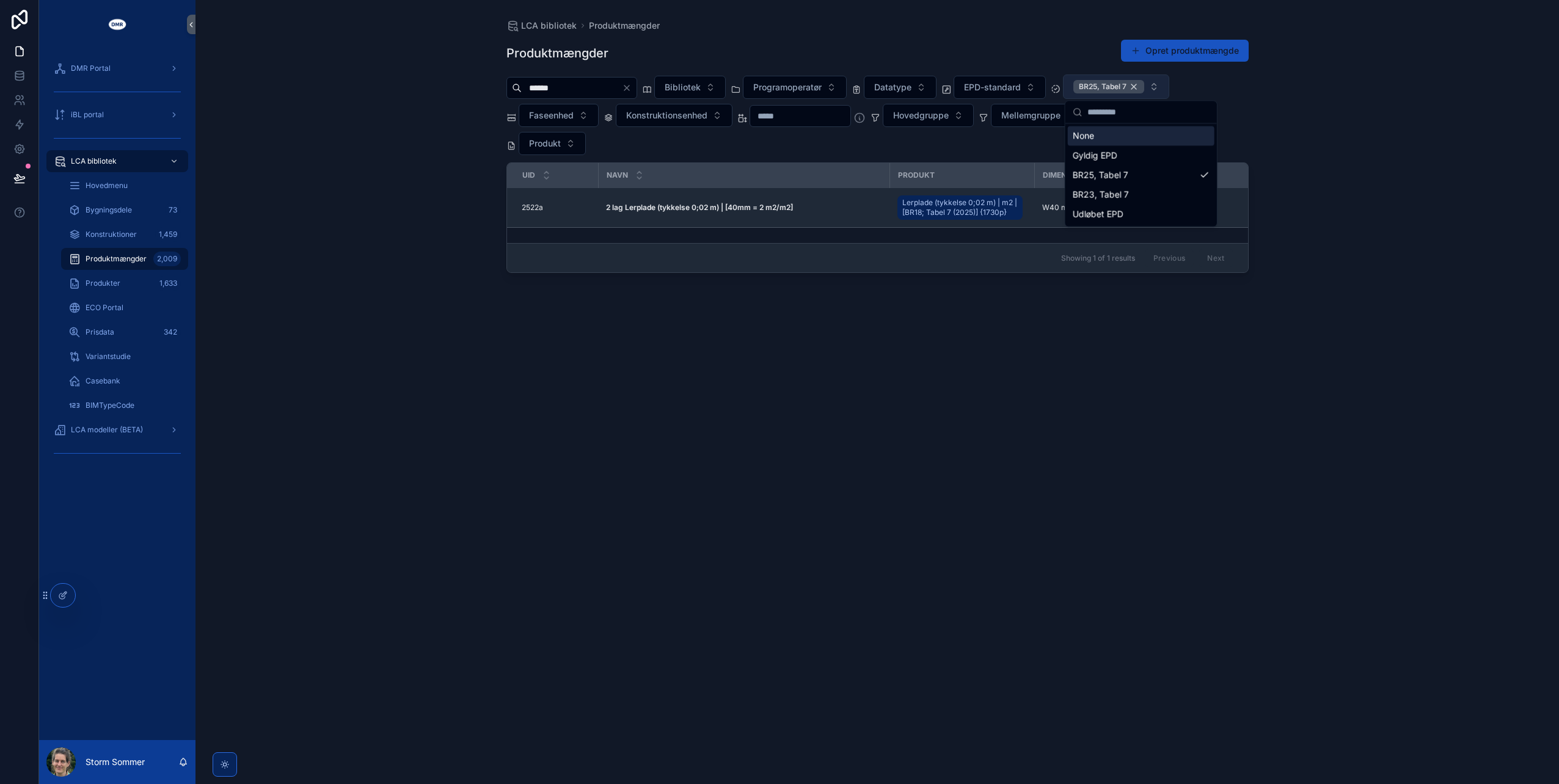
click at [1144, 81] on div "BR25, Tabel 7" at bounding box center [1109, 87] width 71 height 13
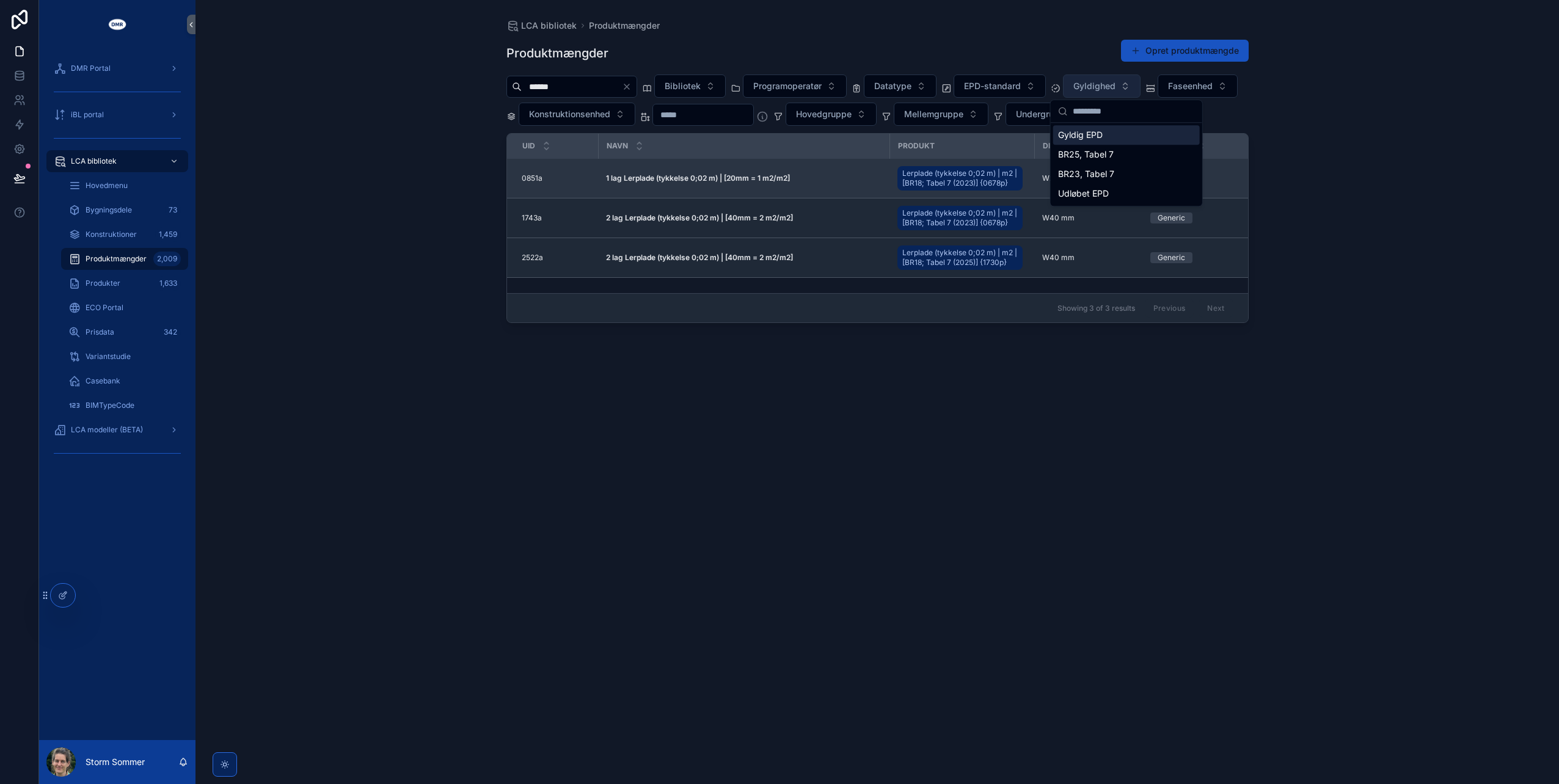
click at [639, 198] on td "1 lag Lerplade (tykkelse 0;02 m) | [20mm = 1 m2/m2] 1 lag Lerplade (tykkelse 0;…" at bounding box center [744, 178] width 291 height 40
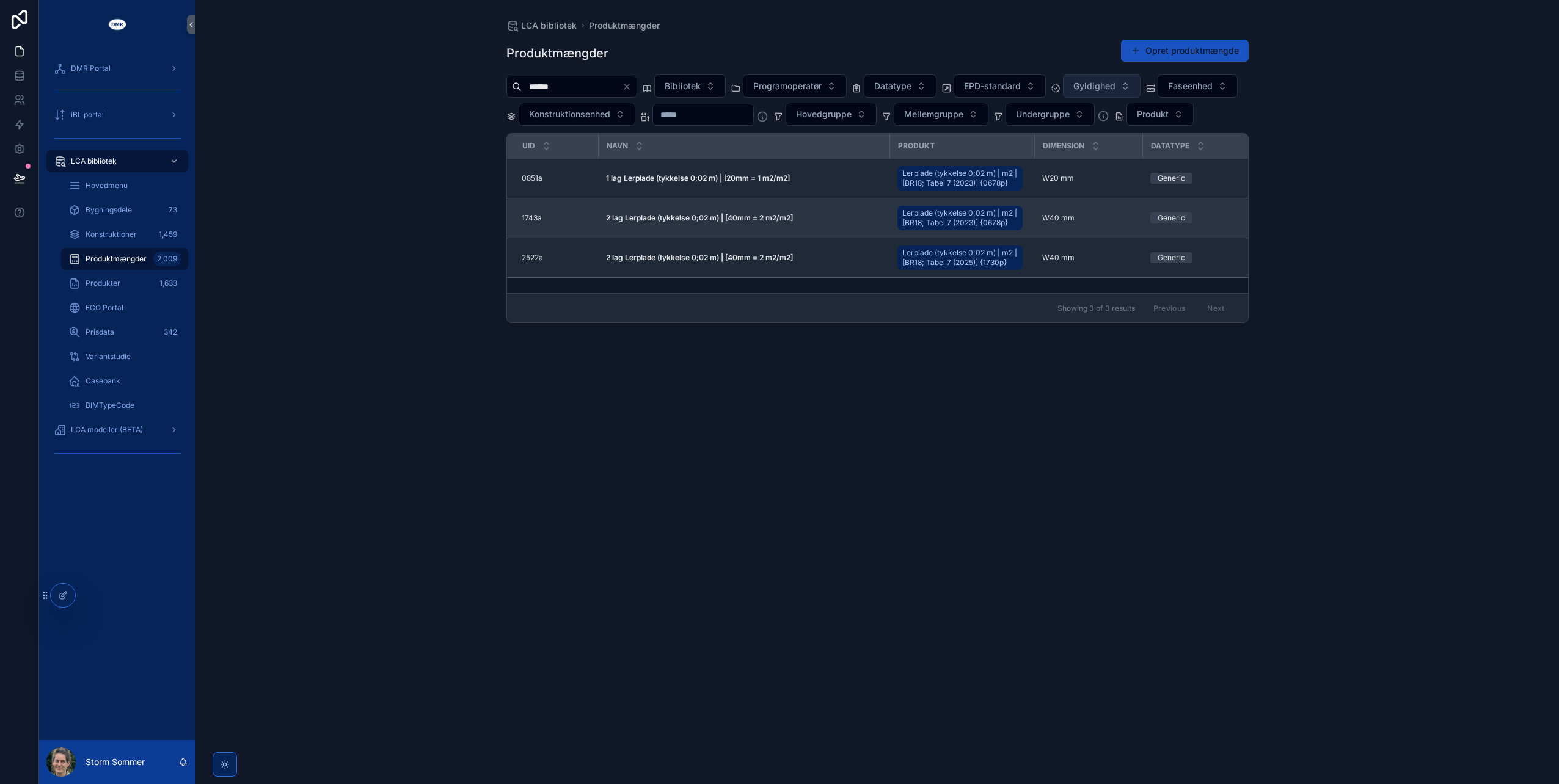
click at [712, 222] on strong "2 lag Lerplade (tykkelse 0;02 m) | [40mm = 2 m2/m2]" at bounding box center [700, 218] width 187 height 9
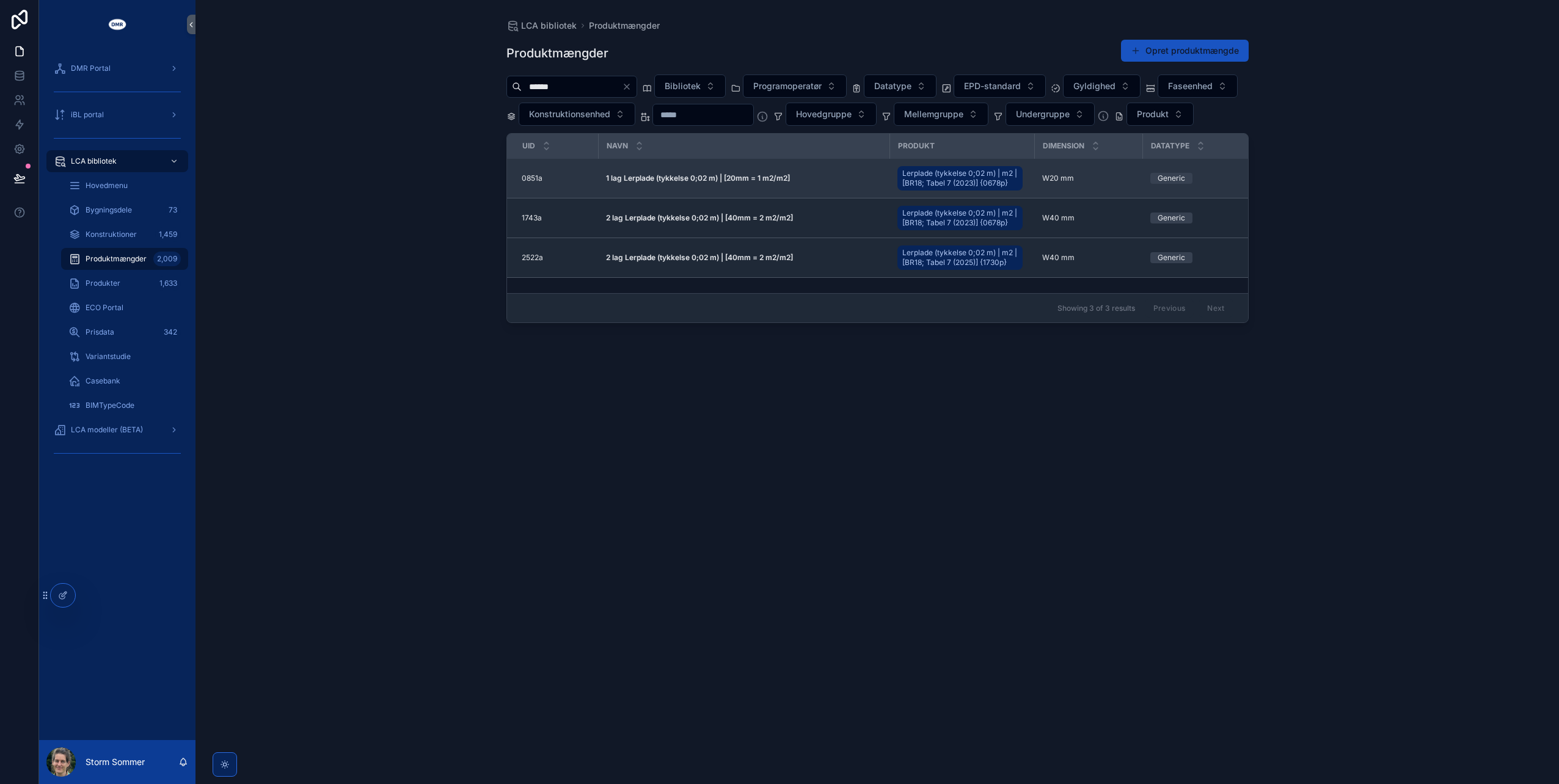
click at [709, 183] on strong "1 lag Lerplade (tykkelse 0;02 m) | [20mm = 1 m2/m2]" at bounding box center [697, 178] width 184 height 9
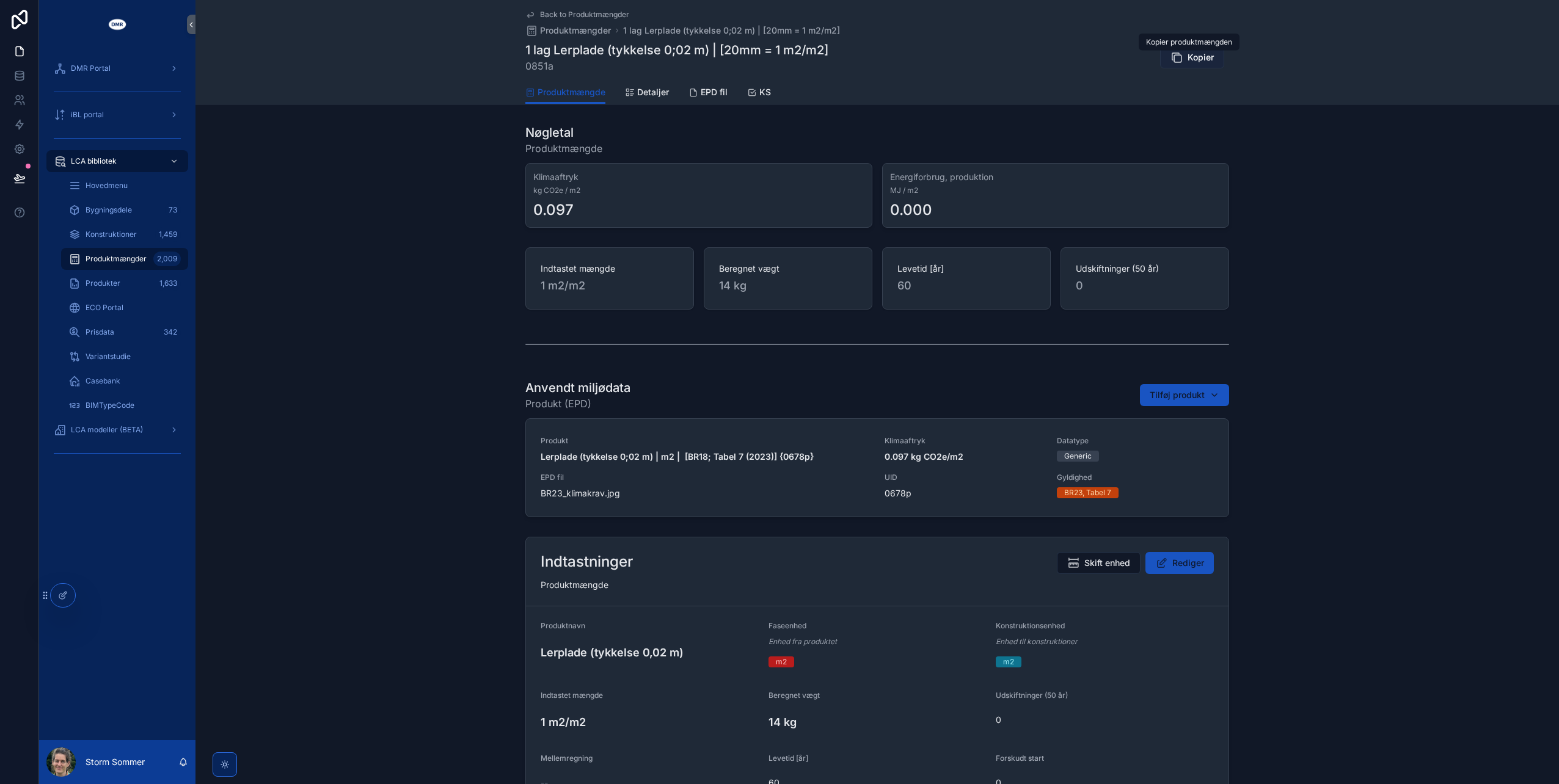
click at [1172, 59] on icon "scrollable content" at bounding box center [1176, 57] width 12 height 12
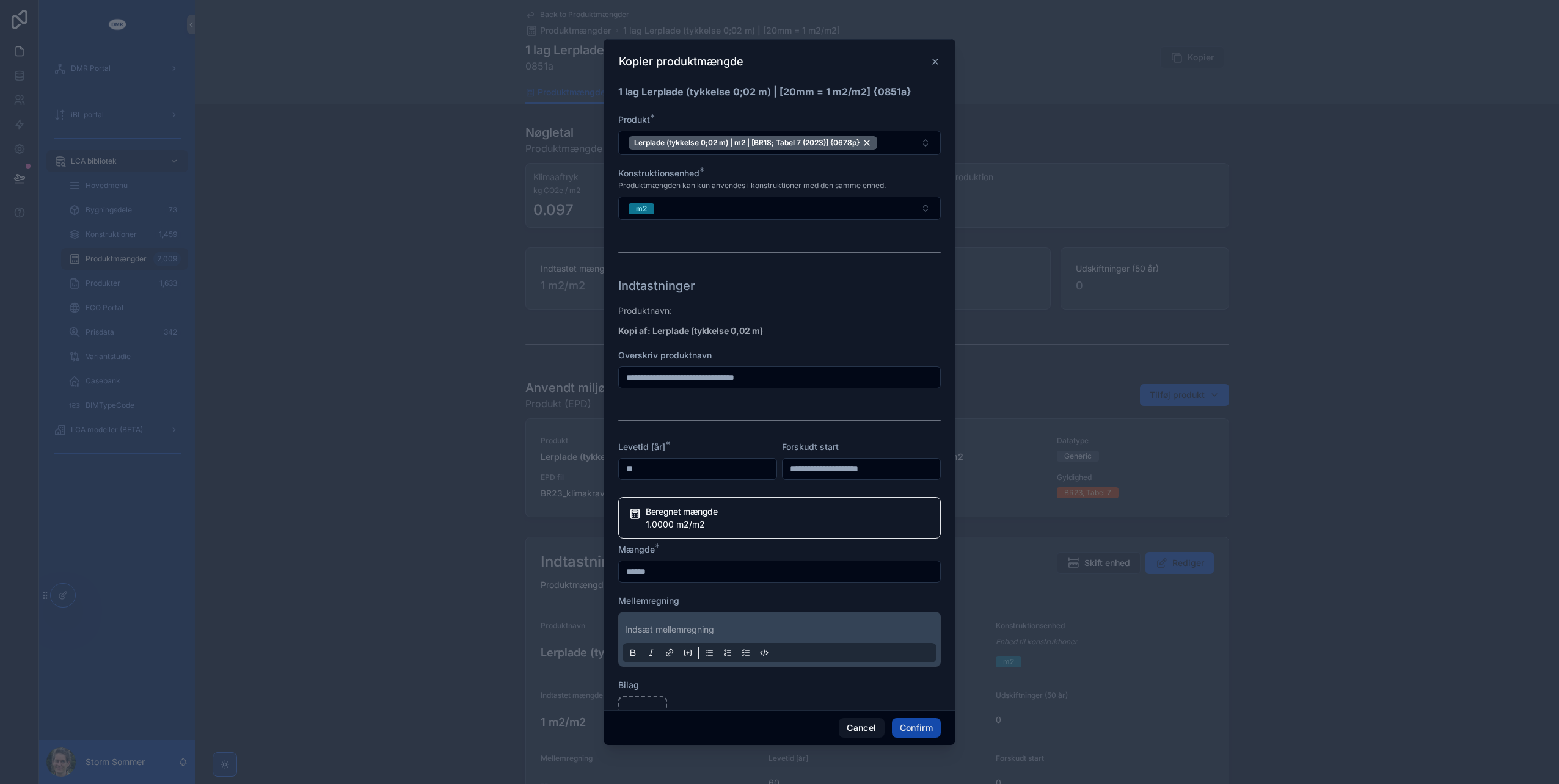
click at [902, 729] on button "Confirm" at bounding box center [916, 728] width 49 height 19
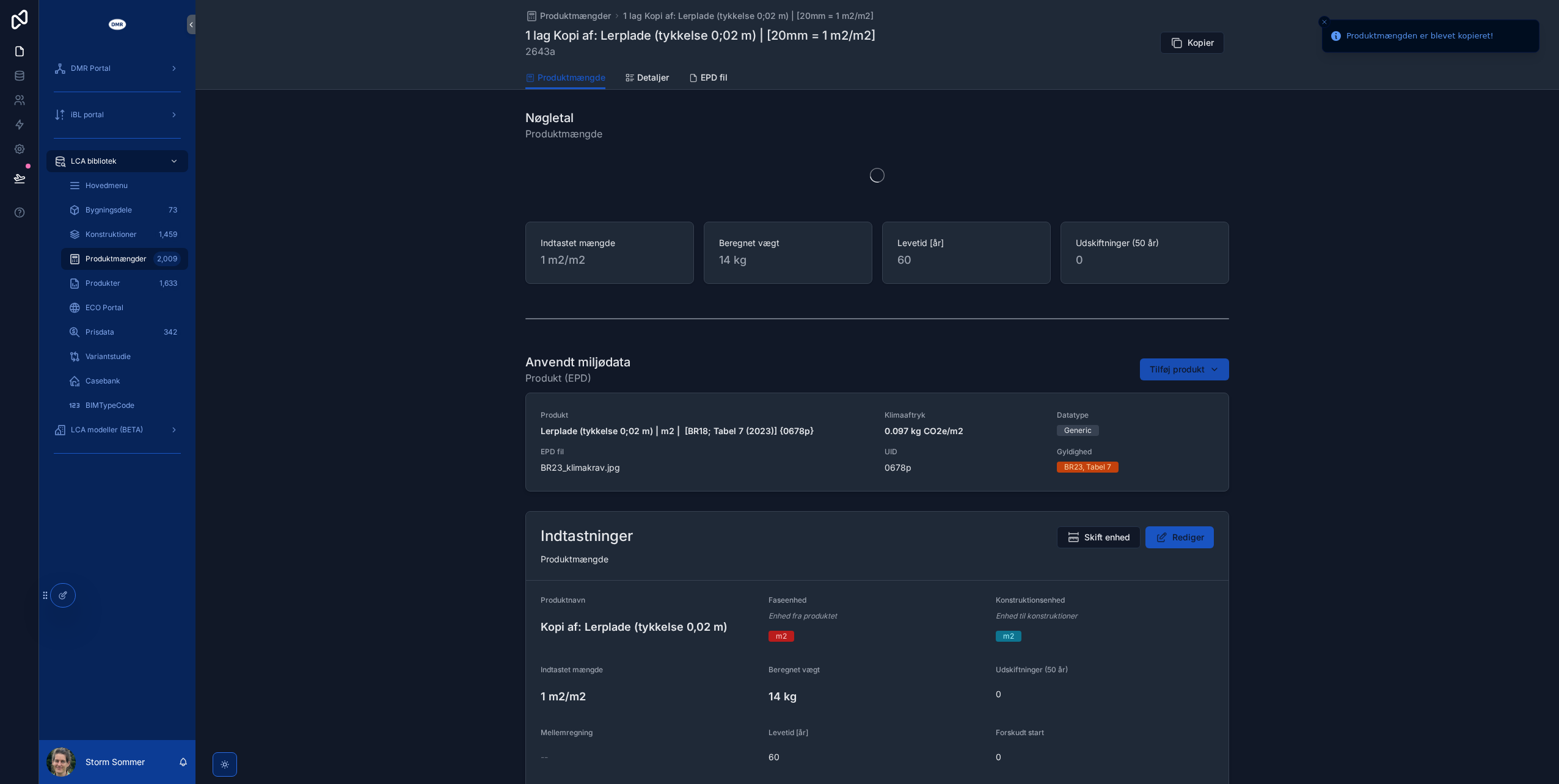
click at [1173, 365] on span "Tilføj produkt" at bounding box center [1177, 369] width 55 height 12
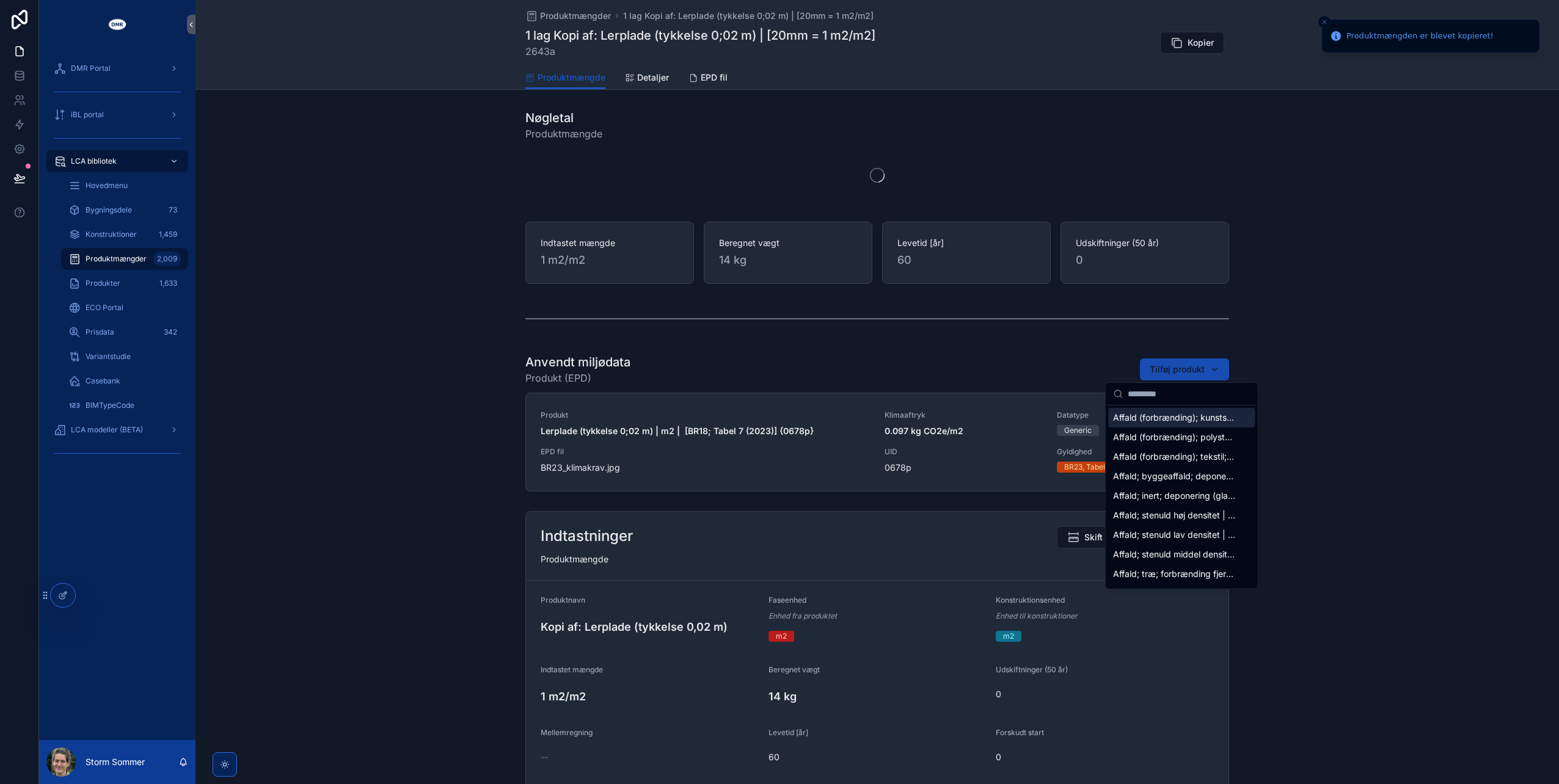
type input "*****"
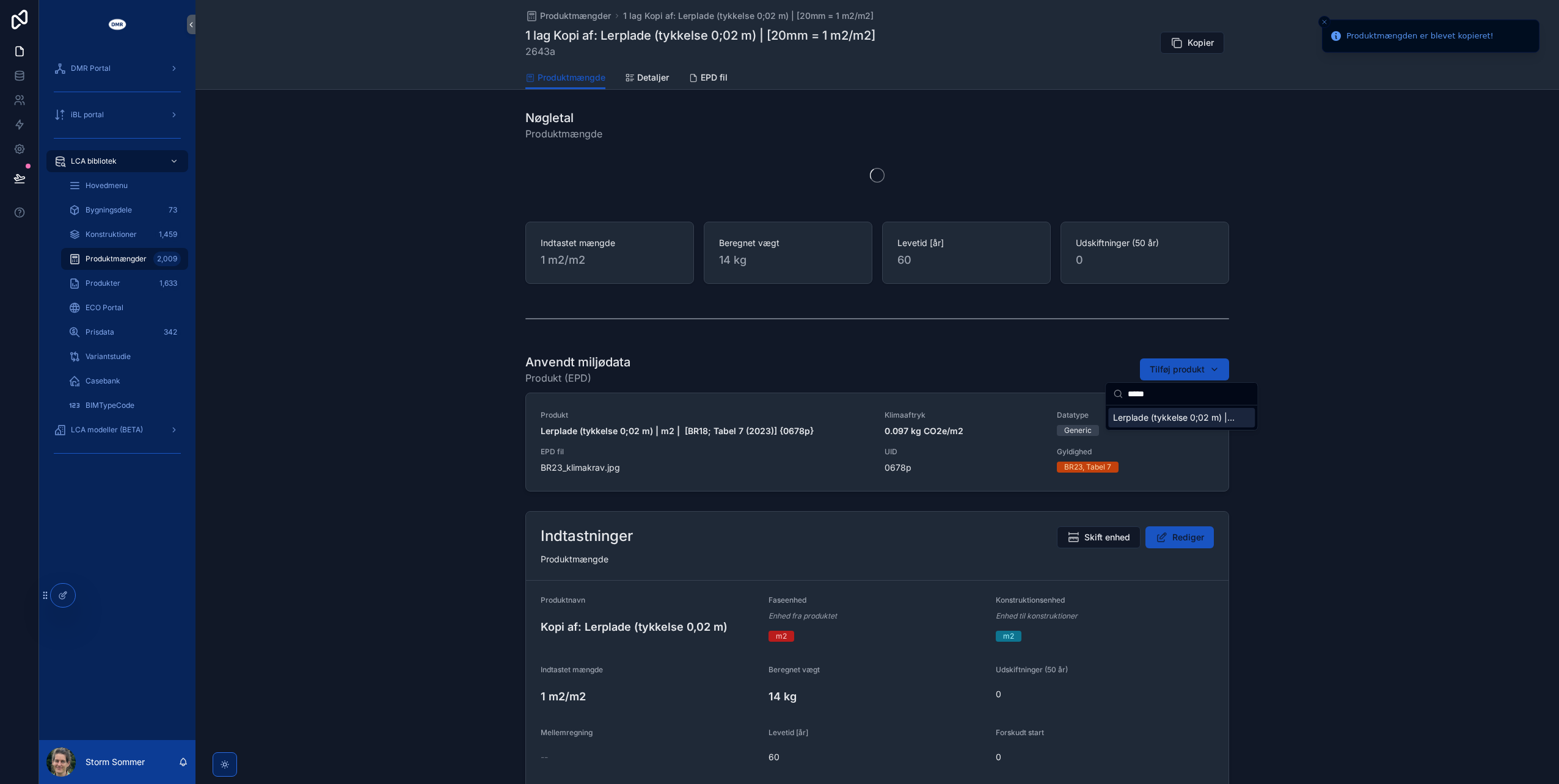
click at [1159, 419] on span "Lerplade (tykkelse 0;02 m) | m2 | [BR18; Tabel 7 (2025)] {1730p}" at bounding box center [1174, 418] width 122 height 12
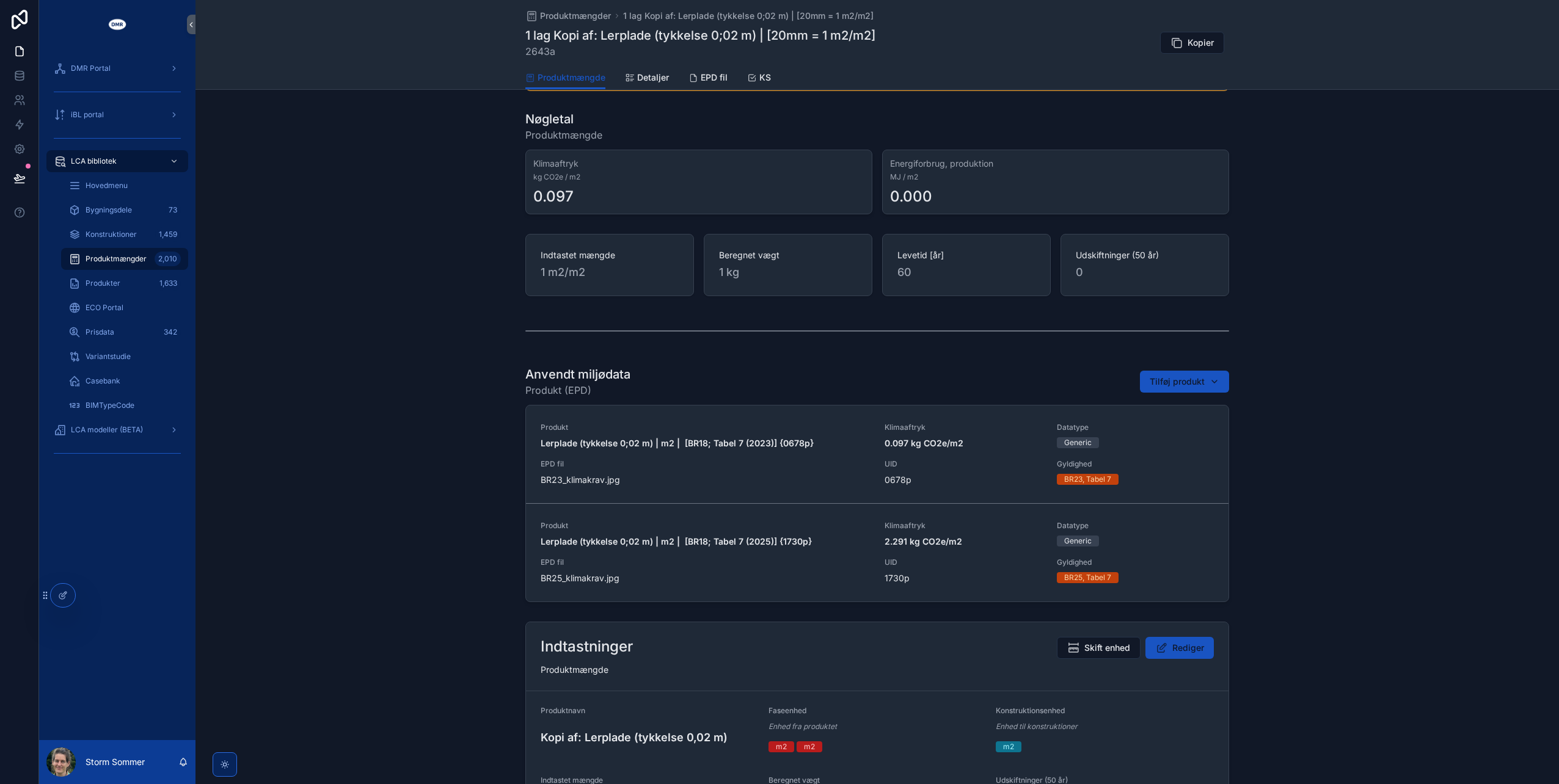
scroll to position [61, 0]
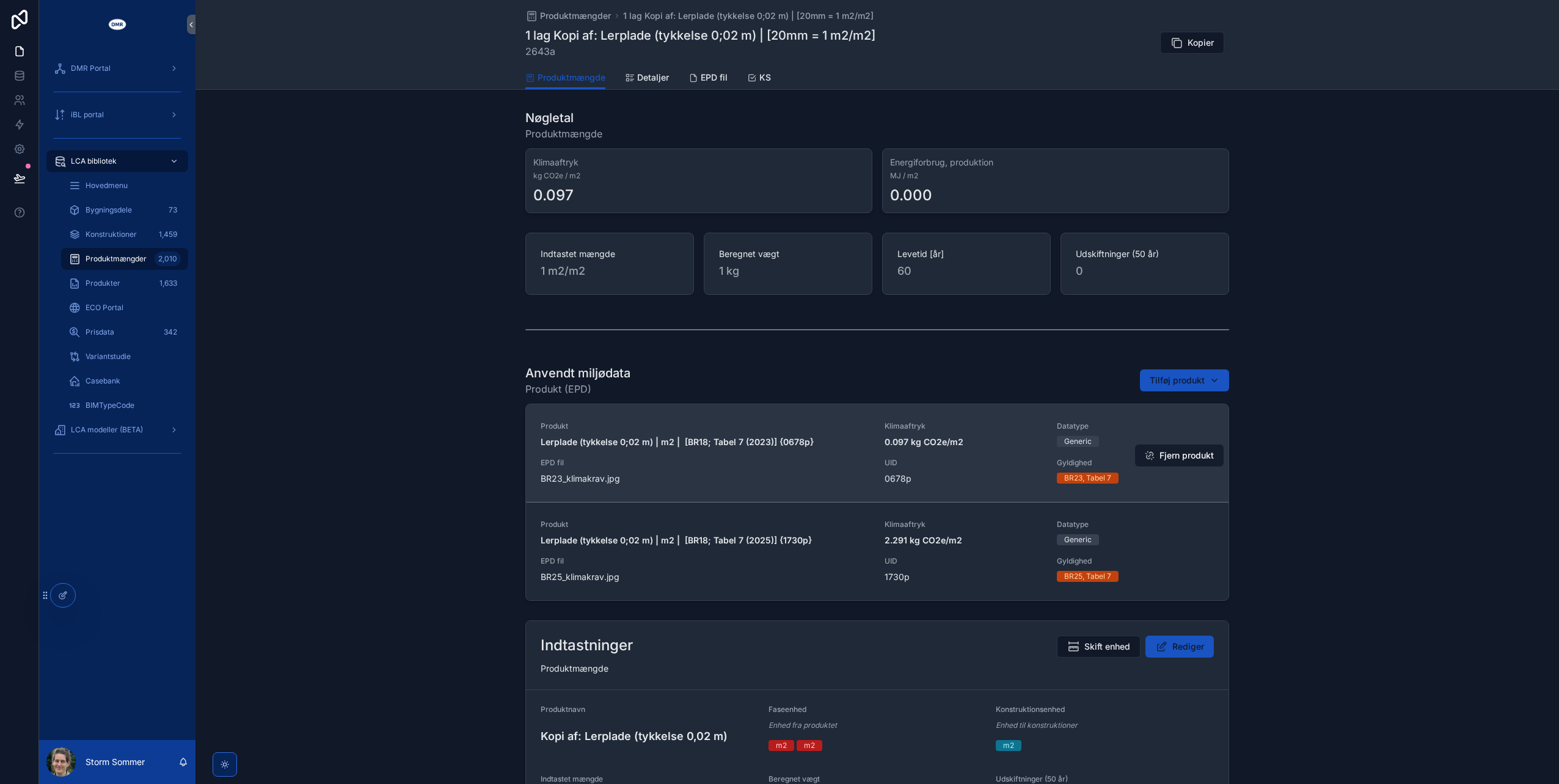
click at [1160, 457] on button "Fjern produkt" at bounding box center [1179, 455] width 88 height 22
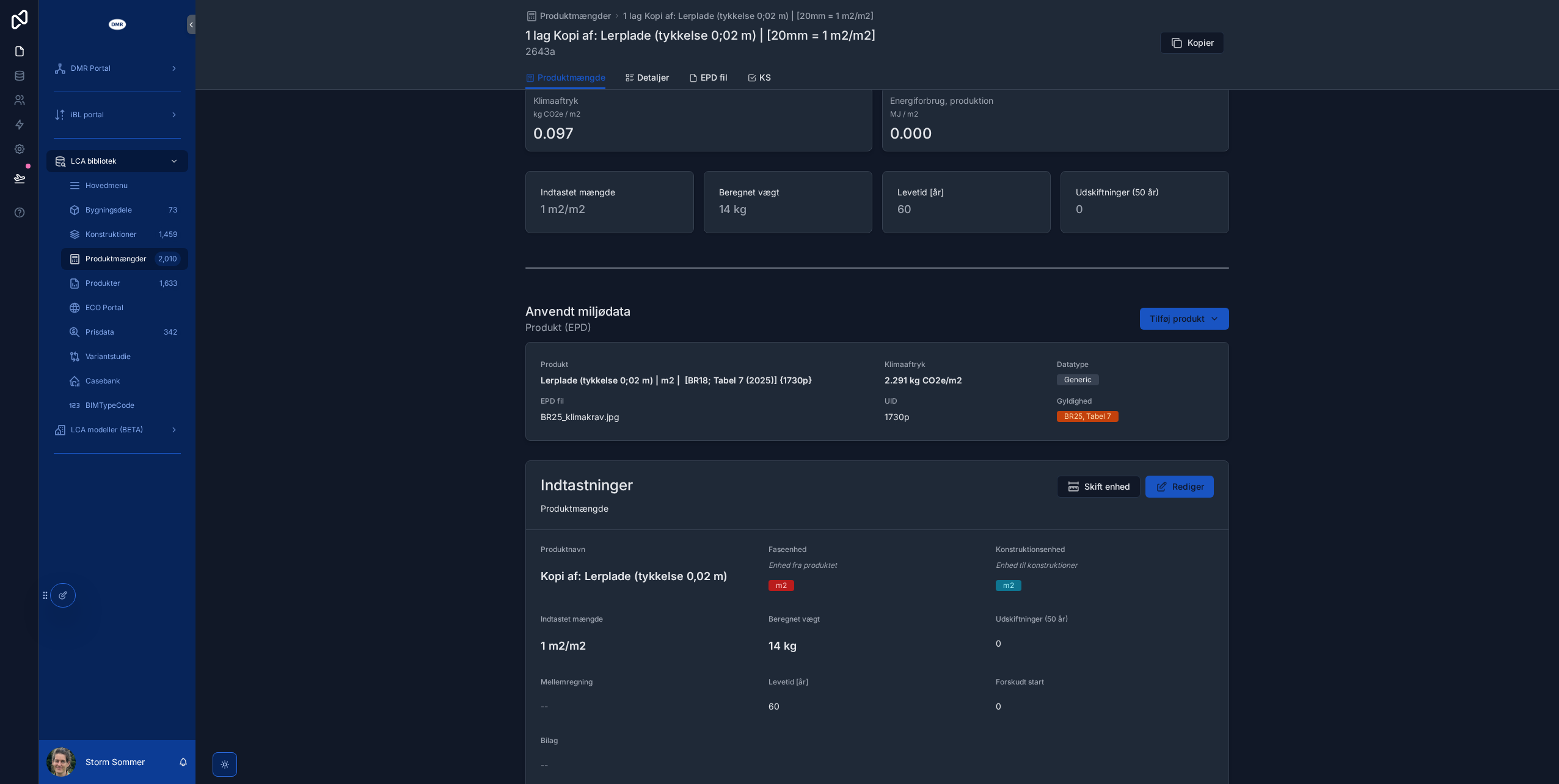
scroll to position [122, 0]
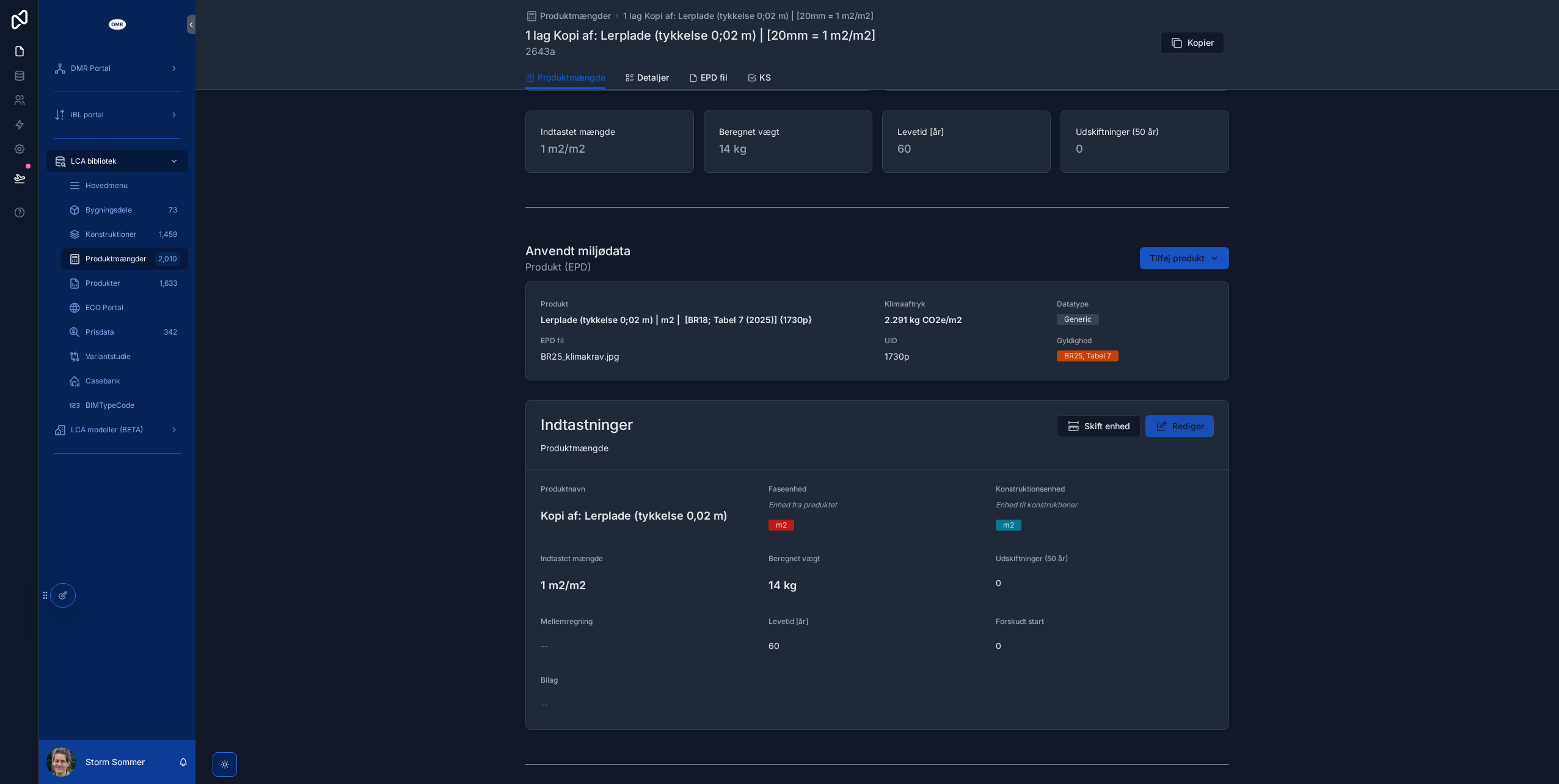
click at [1183, 428] on span "Rediger" at bounding box center [1188, 426] width 31 height 12
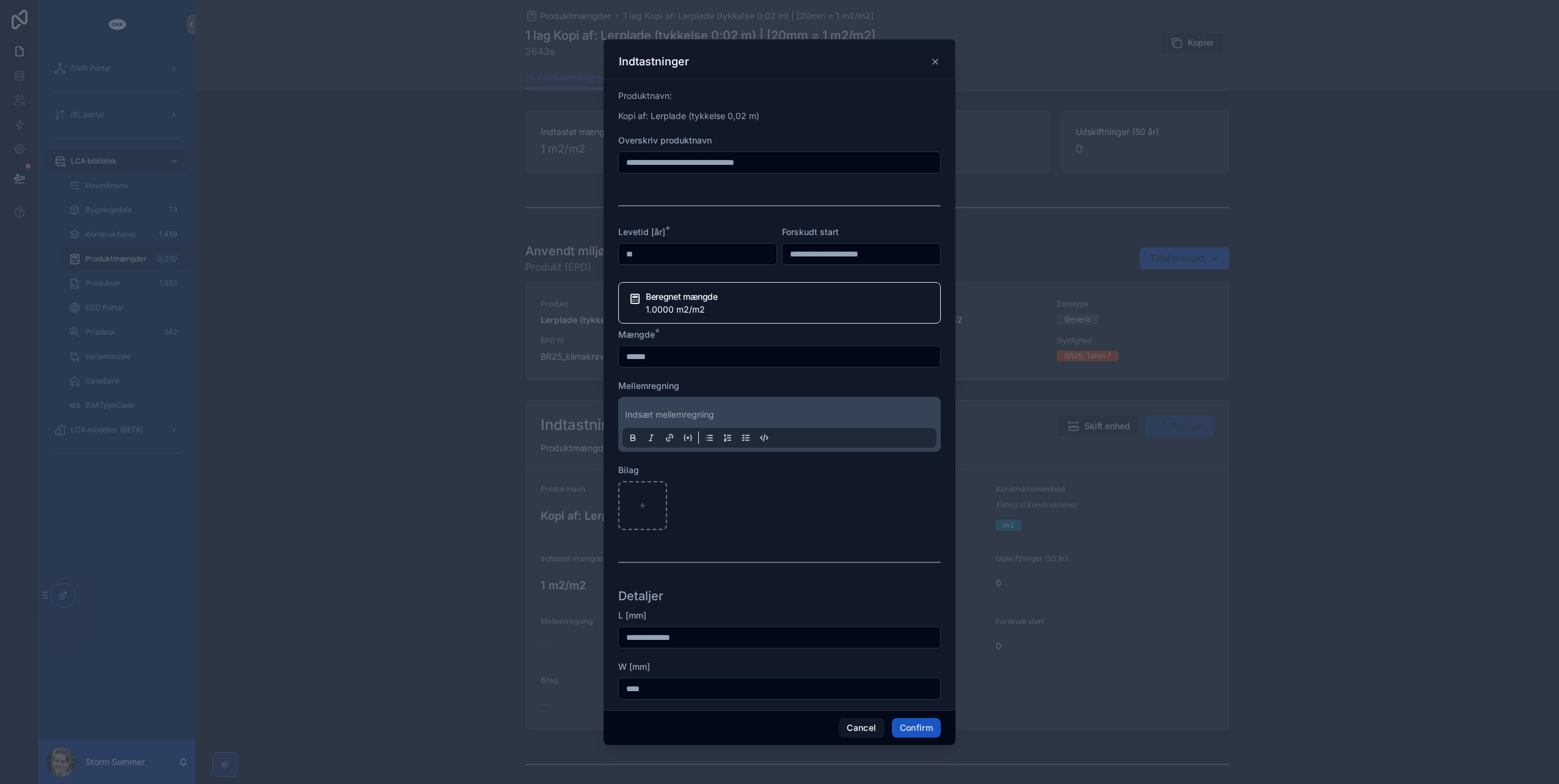
drag, startPoint x: 655, startPoint y: 159, endPoint x: 594, endPoint y: 163, distance: 61.1
click at [594, 163] on div "**********" at bounding box center [779, 392] width 1559 height 784
type input "**********"
click at [912, 732] on button "Confirm" at bounding box center [916, 728] width 49 height 19
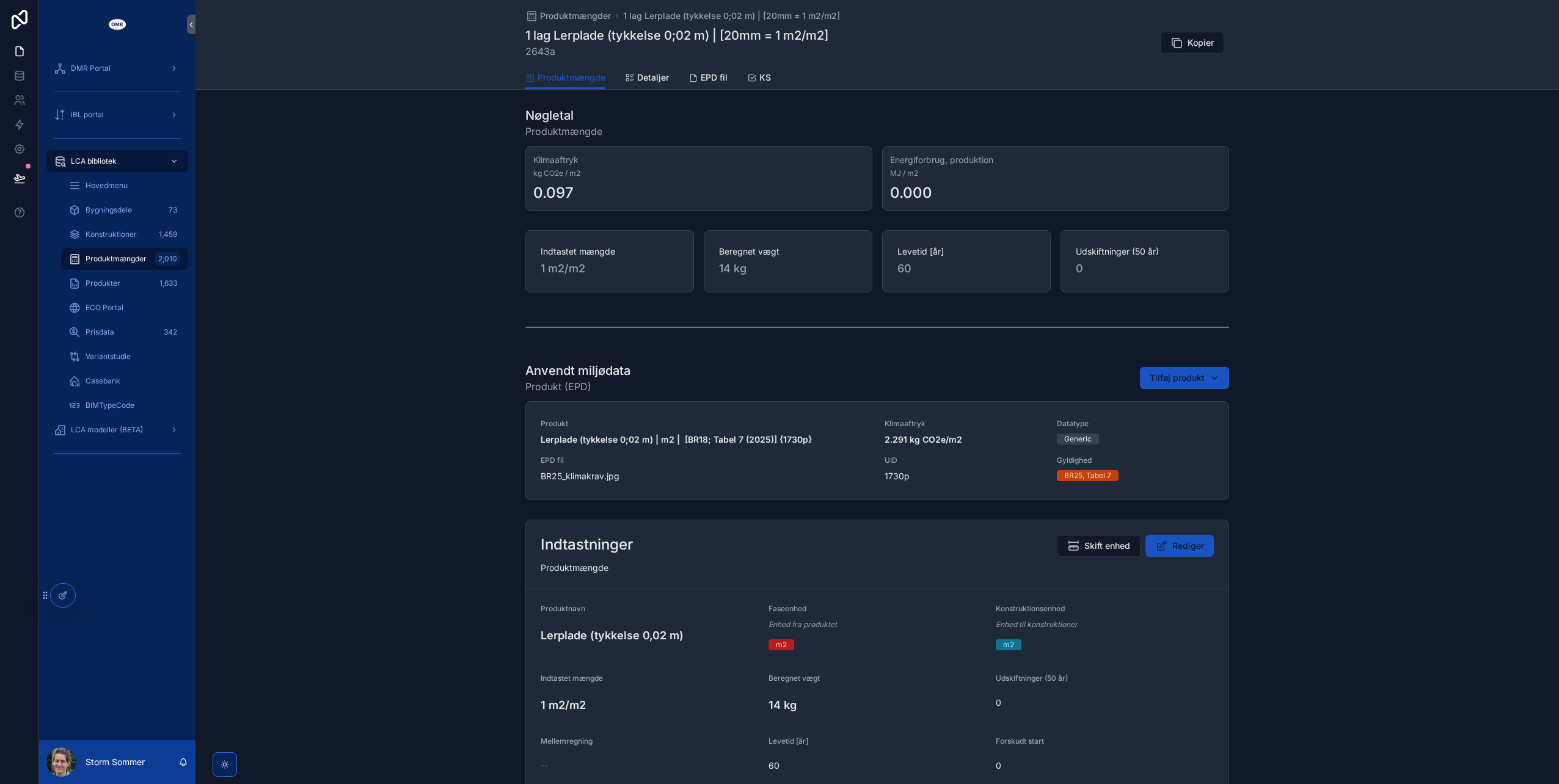
scroll to position [0, 0]
drag, startPoint x: 551, startPoint y: 51, endPoint x: 506, endPoint y: 51, distance: 45.0
click at [506, 51] on div "Produktmængder 1 lag Lerplade (tykkelse 0;02 m) | [20mm = 1 m2/m2] 1 lag Lerpla…" at bounding box center [877, 45] width 1363 height 90
copy div "Kopier Produktmængde"
drag, startPoint x: 549, startPoint y: 51, endPoint x: 517, endPoint y: 51, distance: 32.0
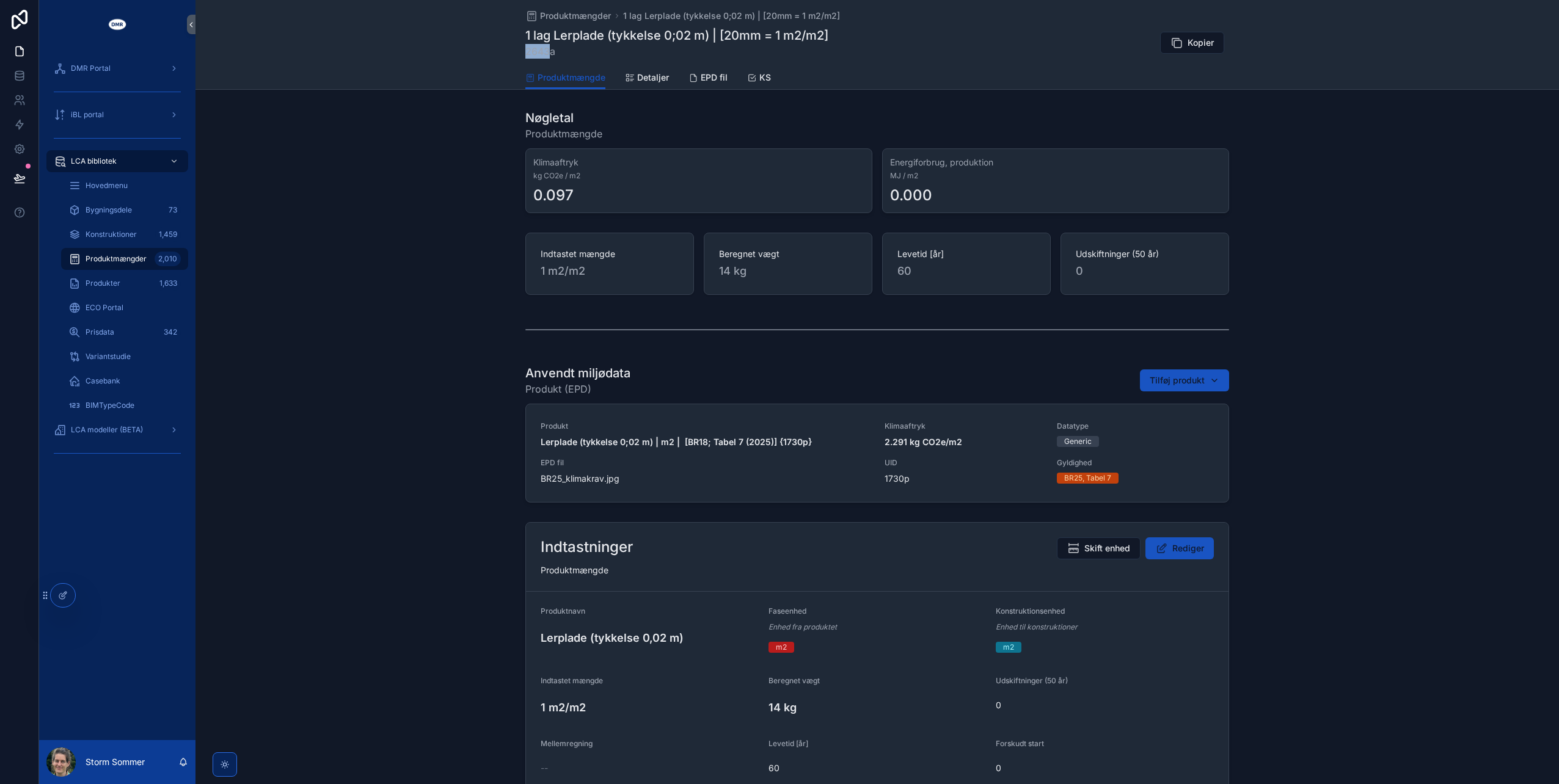
click at [517, 51] on div "Produktmængder 1 lag Lerplade (tykkelse 0;02 m) | [20mm = 1 m2/m2] 1 lag Lerpla…" at bounding box center [877, 45] width 1363 height 90
drag, startPoint x: 517, startPoint y: 51, endPoint x: 523, endPoint y: 48, distance: 6.7
click at [525, 48] on span "2643a" at bounding box center [676, 52] width 303 height 15
click at [560, 48] on span "2643a" at bounding box center [676, 52] width 303 height 15
drag, startPoint x: 550, startPoint y: 52, endPoint x: 521, endPoint y: 51, distance: 29.0
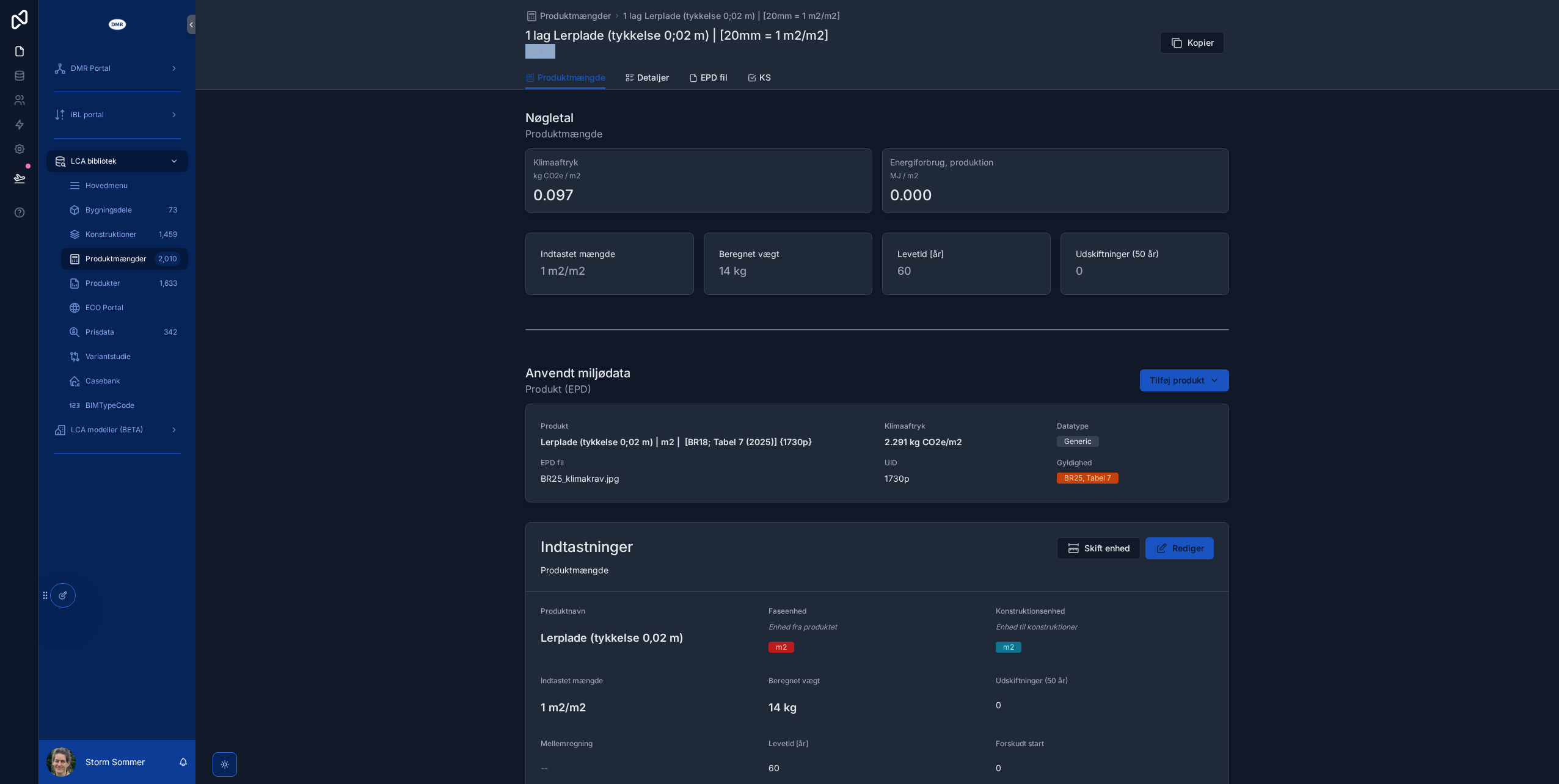
click at [521, 51] on div "Produktmængder 1 lag Lerplade (tykkelse 0;02 m) | [20mm = 1 m2/m2] 1 lag Lerpla…" at bounding box center [877, 45] width 1363 height 90
copy span "2643a"
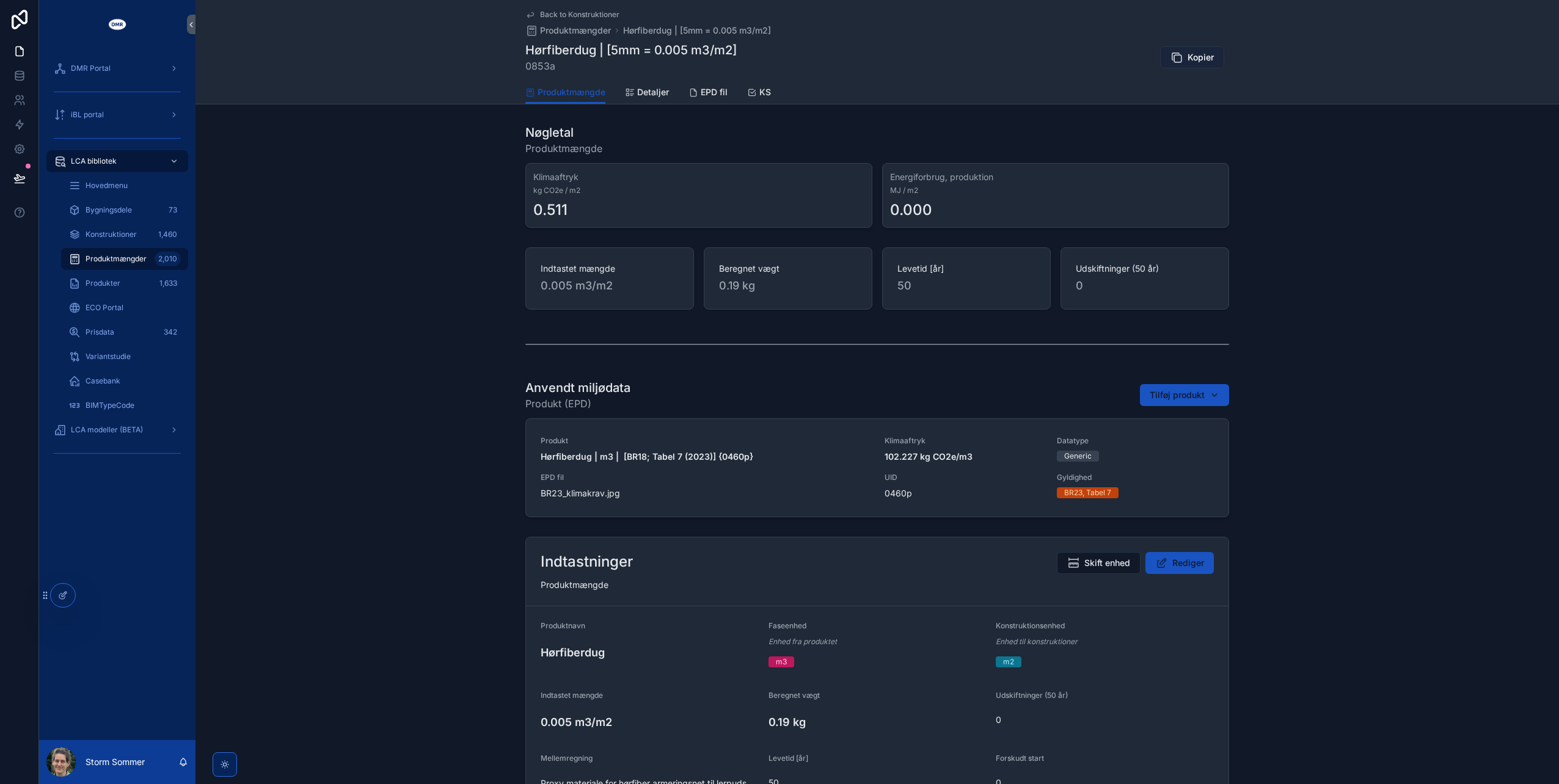
click at [1183, 55] on button "Kopier" at bounding box center [1192, 57] width 64 height 22
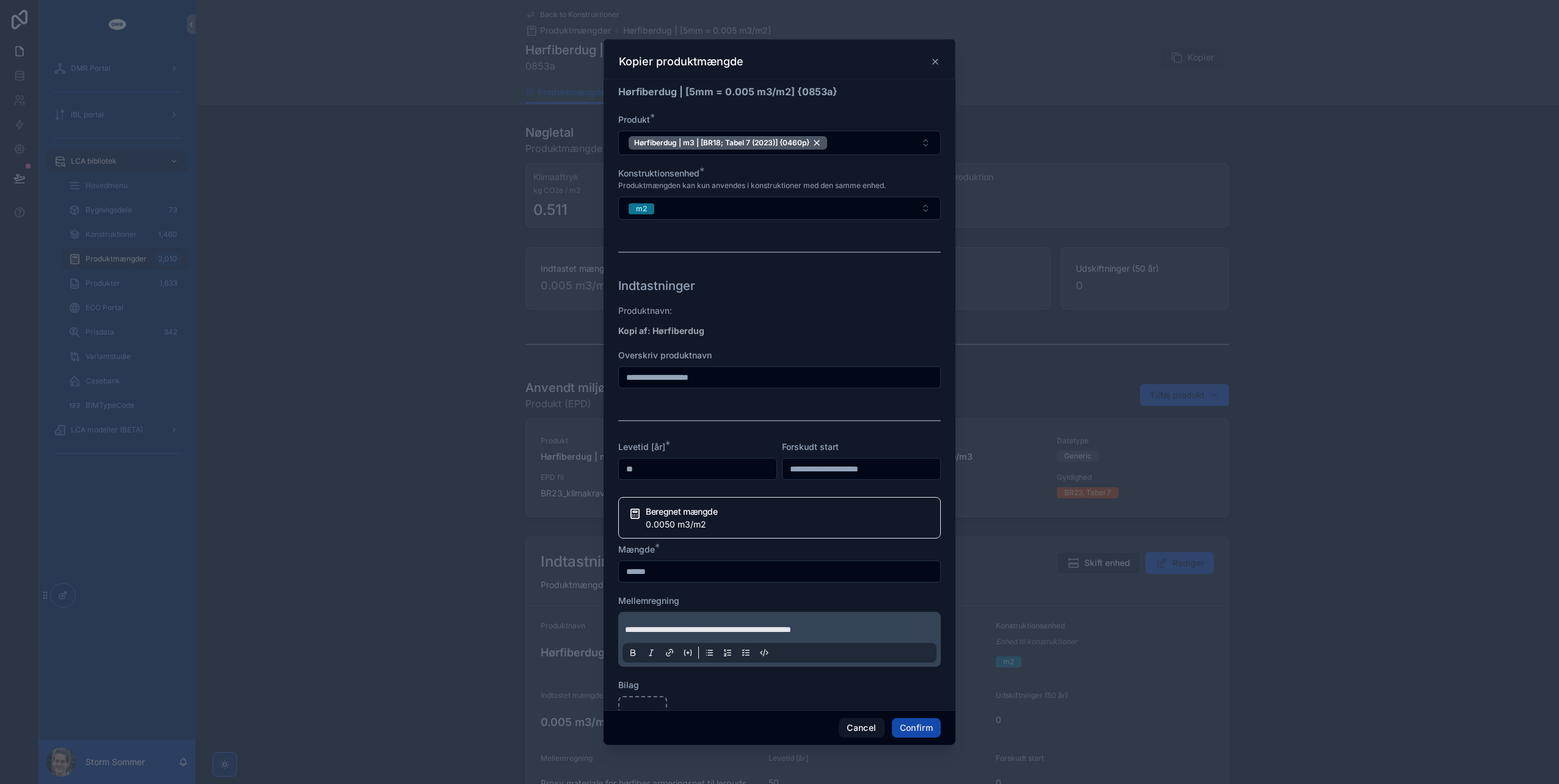
click at [936, 729] on button "Confirm" at bounding box center [916, 728] width 49 height 19
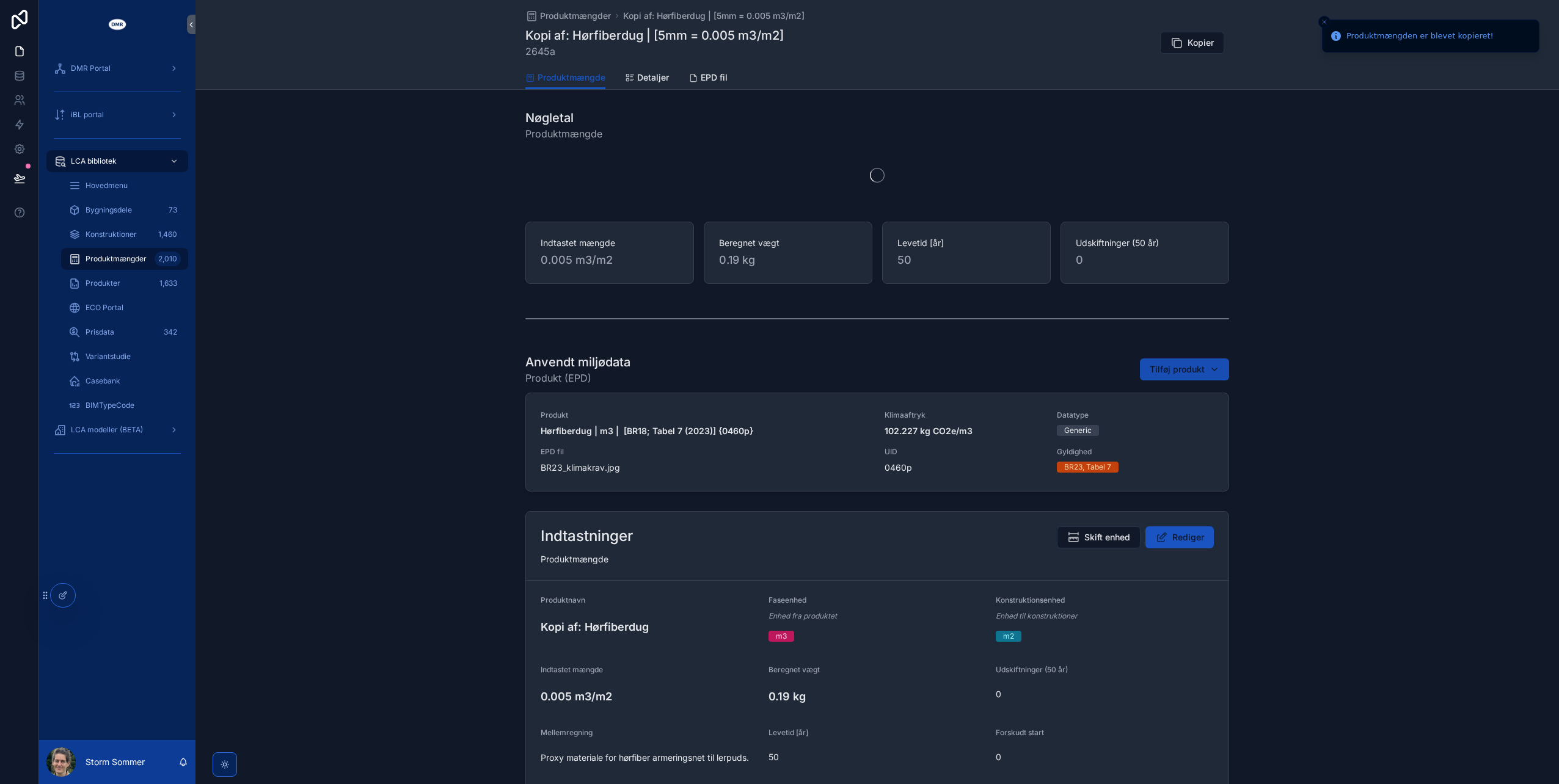
click at [1176, 371] on span "Tilføj produkt" at bounding box center [1177, 369] width 55 height 12
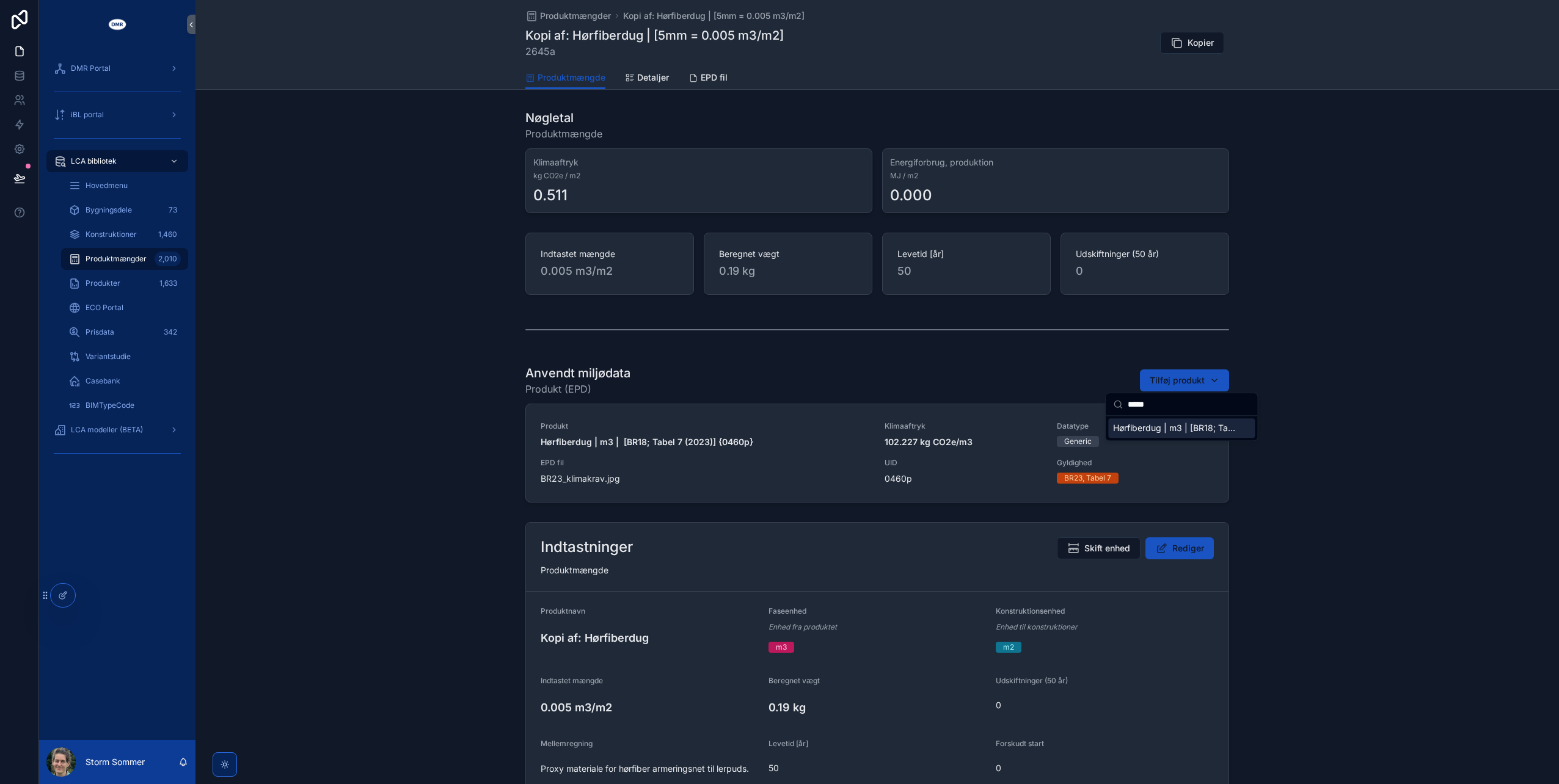
type input "*****"
click at [1136, 430] on span "Hørfiberdug | m3 | [BR18; Tabel 7 (2025)] {1522p}" at bounding box center [1174, 428] width 122 height 12
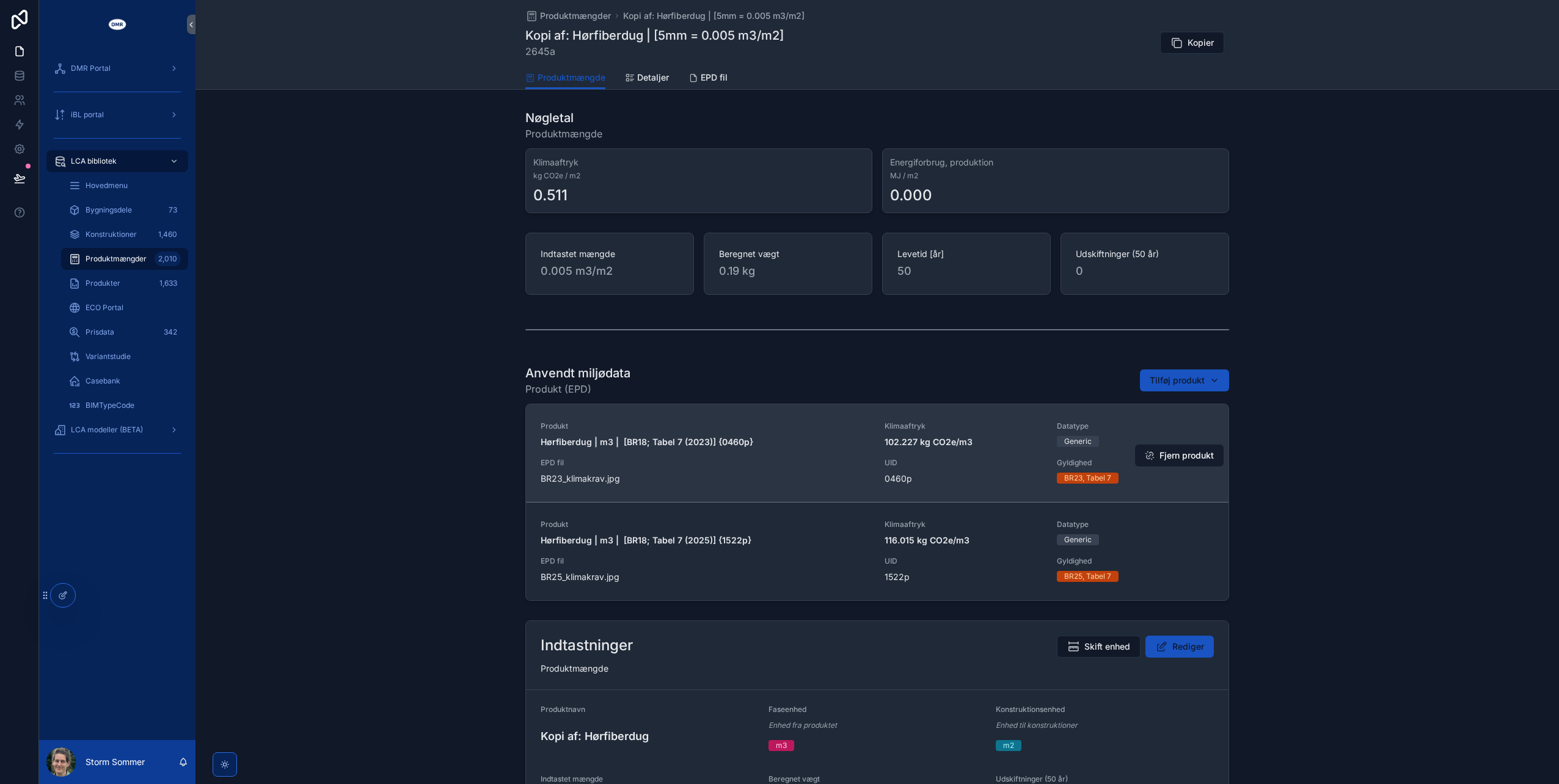
click at [1151, 455] on span "scrollable content" at bounding box center [1149, 455] width 10 height 10
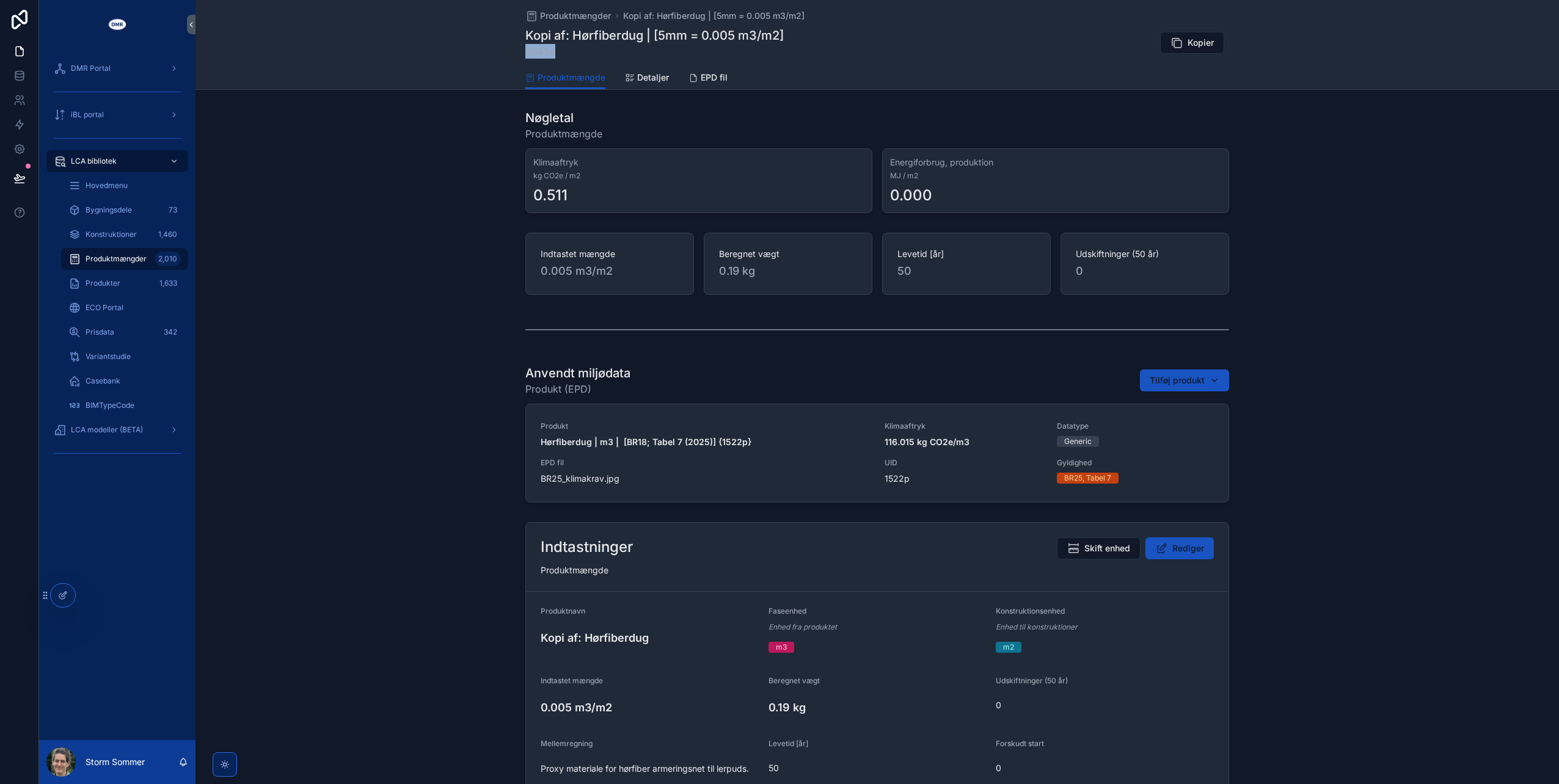
drag, startPoint x: 552, startPoint y: 49, endPoint x: 521, endPoint y: 48, distance: 31.0
click at [521, 48] on div "Produktmængder Kopi af: Hørfiberdug | [5mm = 0.005 m3/m2] Kopi af: Hørfiberdug …" at bounding box center [877, 45] width 1363 height 90
copy span "2645a"
click at [1166, 548] on button "Rediger" at bounding box center [1179, 548] width 68 height 22
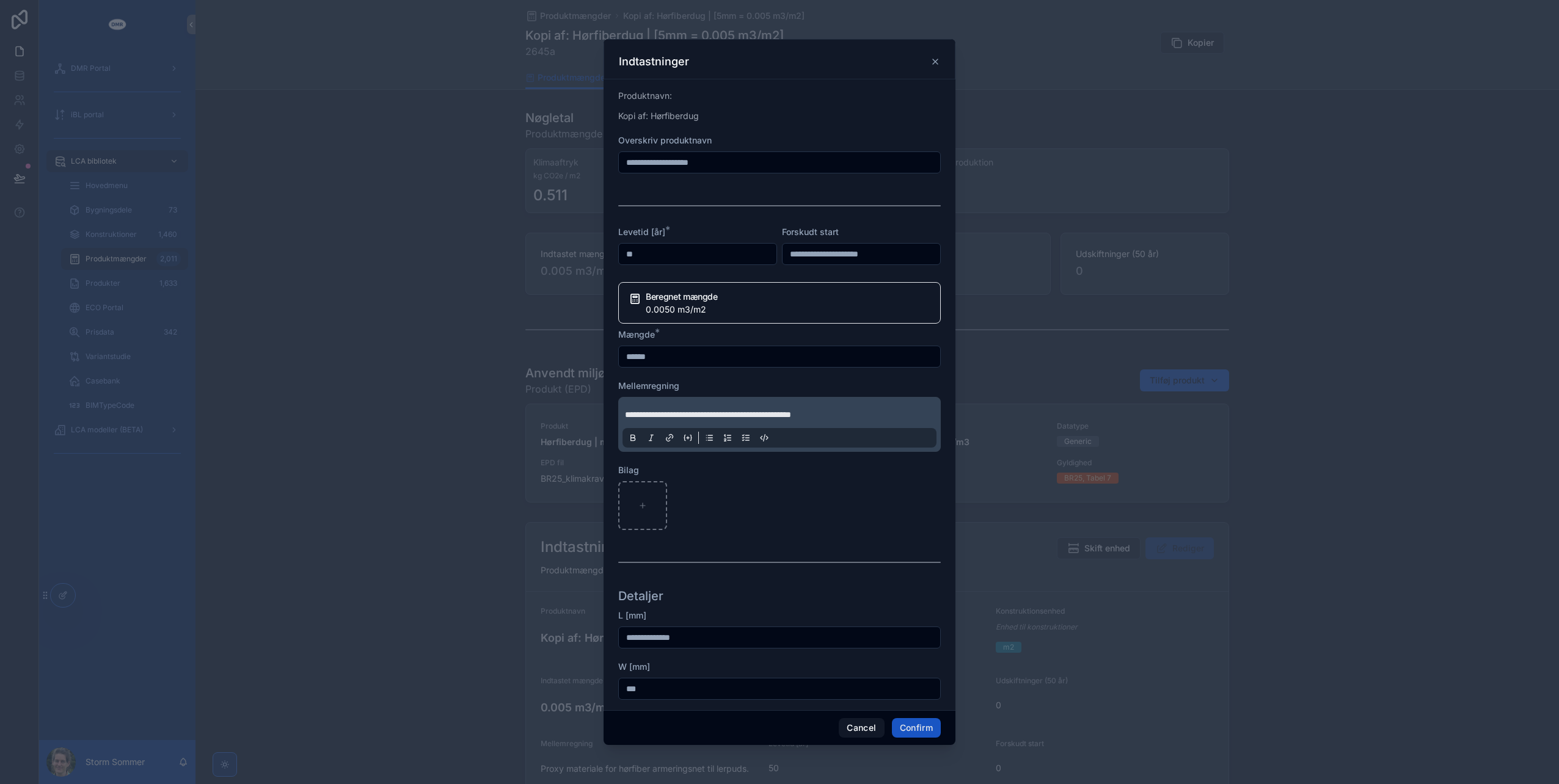
drag, startPoint x: 656, startPoint y: 158, endPoint x: 607, endPoint y: 159, distance: 49.0
click at [607, 159] on div "**********" at bounding box center [780, 395] width 352 height 630
type input "**********"
click at [927, 729] on button "Confirm" at bounding box center [916, 728] width 49 height 19
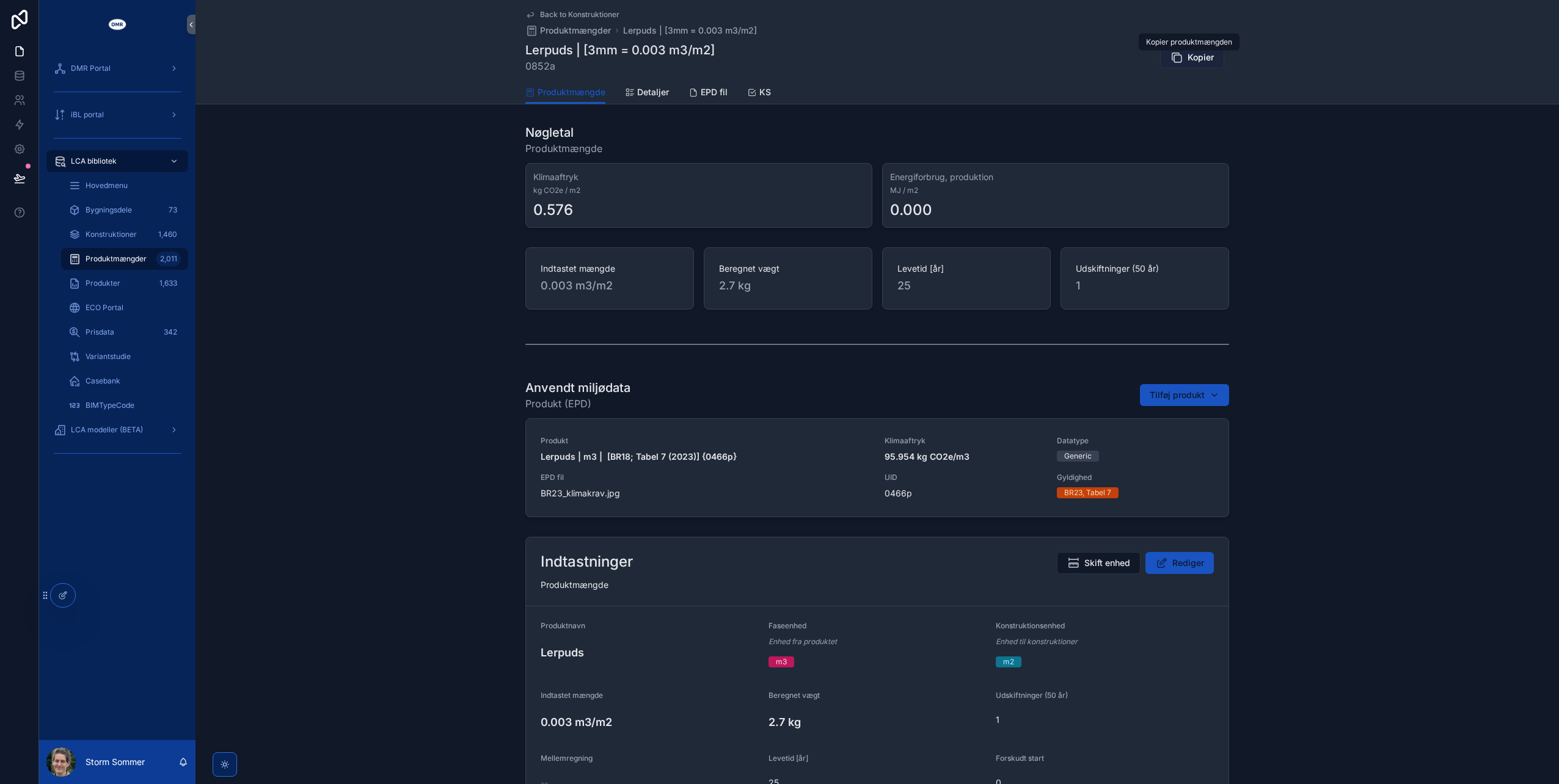
click at [1191, 55] on span "Kopier" at bounding box center [1200, 57] width 26 height 12
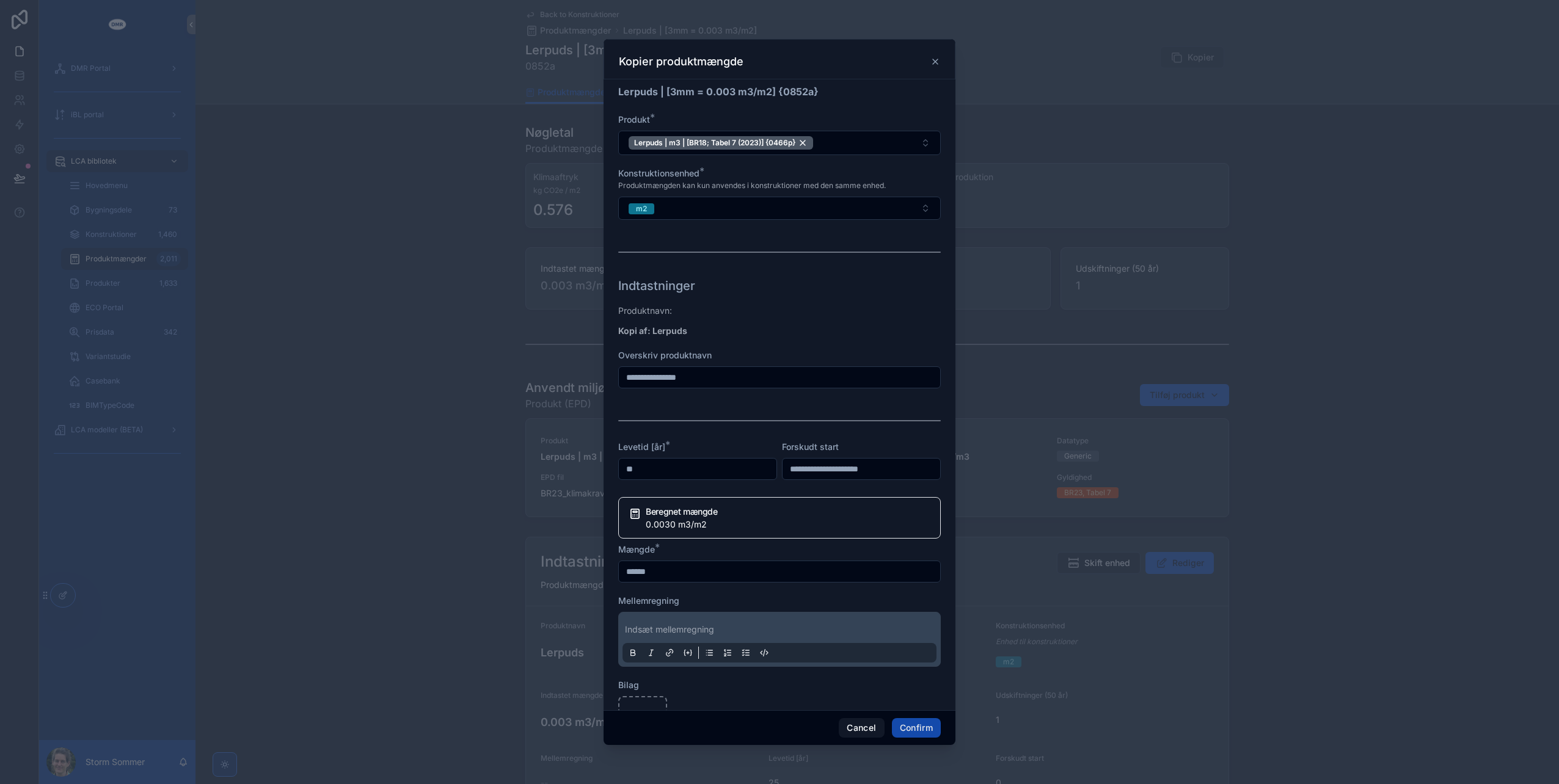
click at [916, 726] on button "Confirm" at bounding box center [916, 728] width 49 height 19
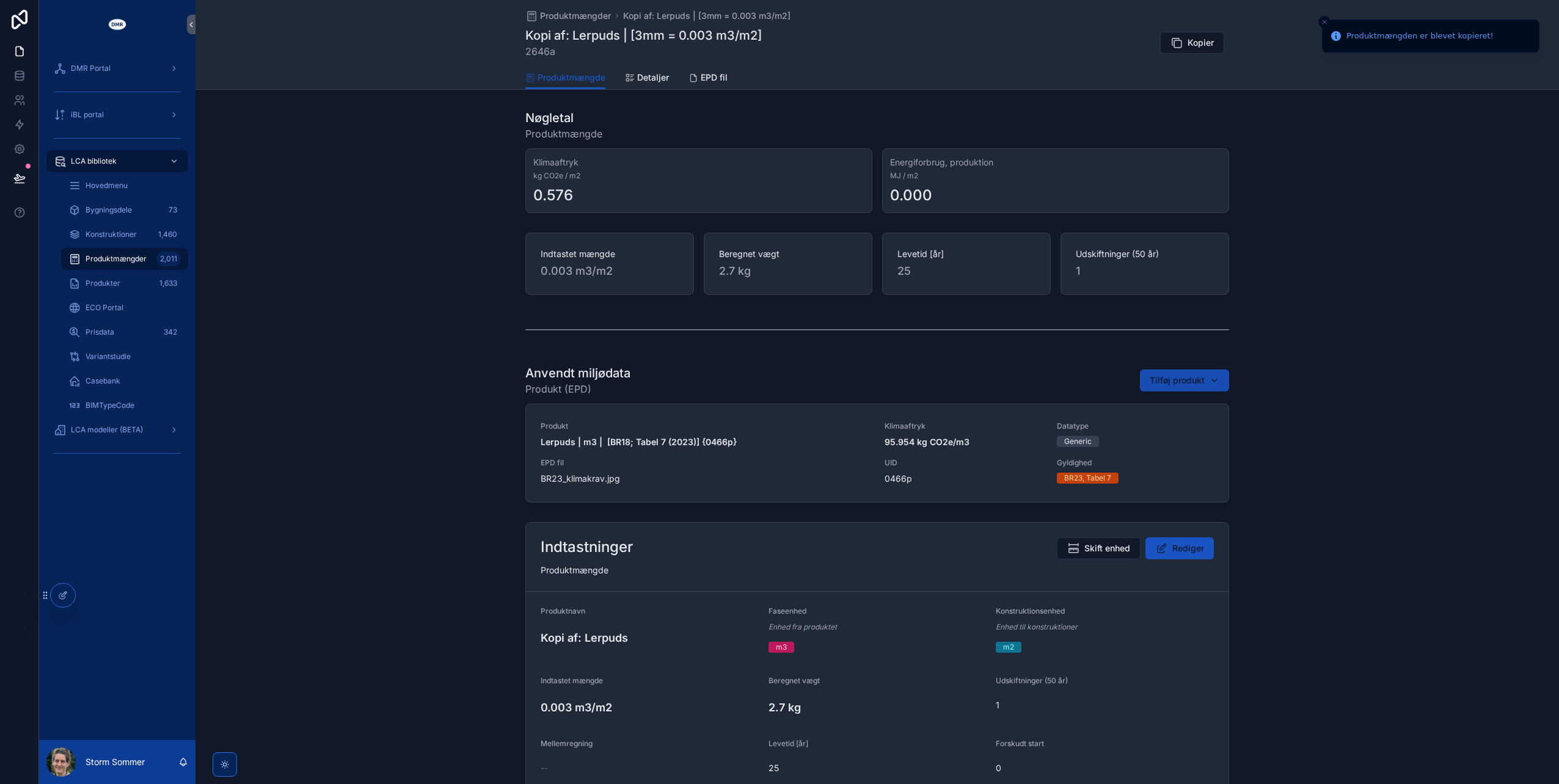
click at [1166, 379] on span "Tilføj produkt" at bounding box center [1177, 380] width 55 height 12
type input "*****"
click at [1124, 424] on span "Lerpuds | m3 | [BR18; Tabel 7 (2025)] {1559p}" at bounding box center [1174, 428] width 122 height 12
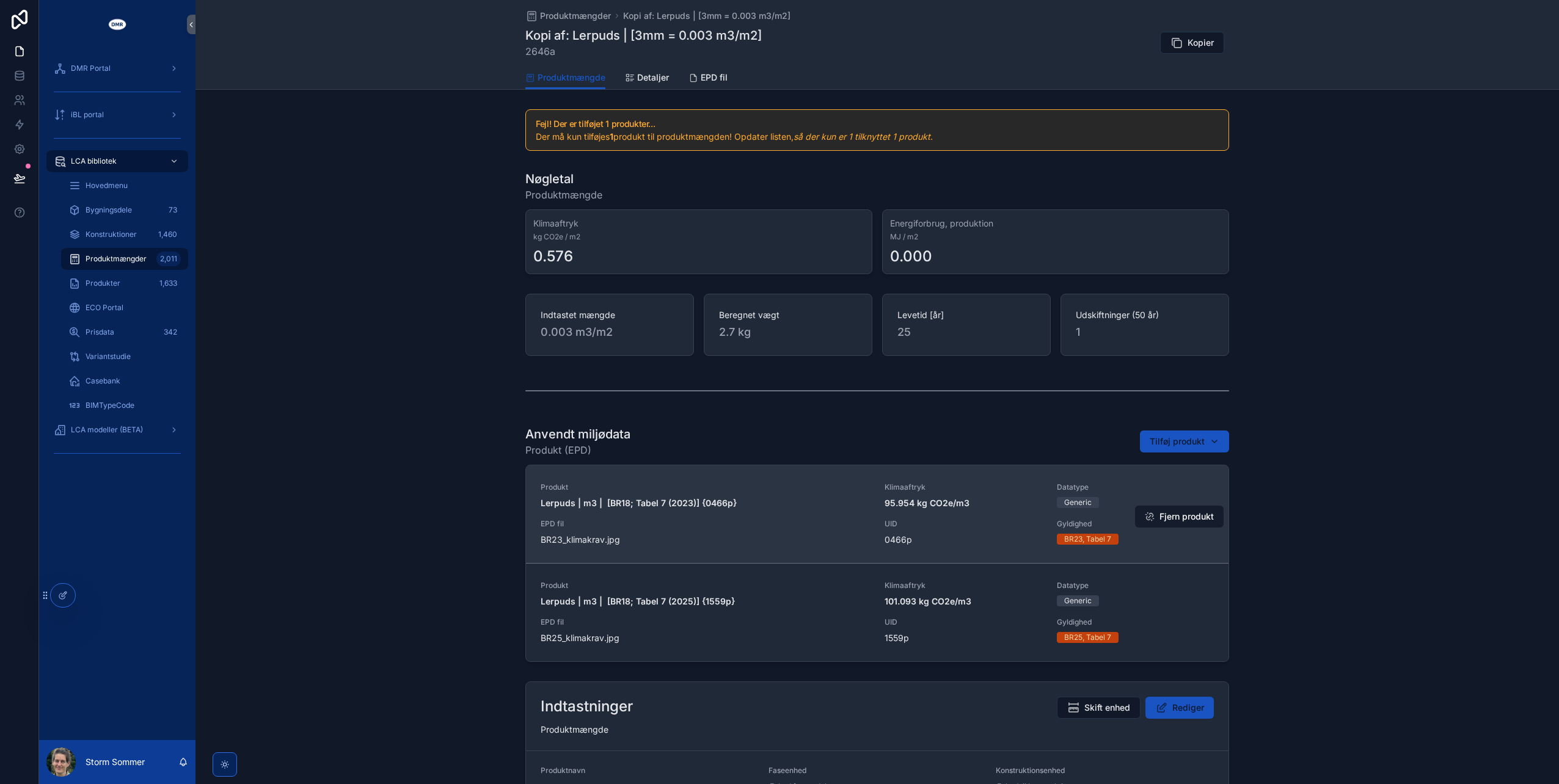
click at [1170, 513] on button "Fjern produkt" at bounding box center [1179, 516] width 88 height 22
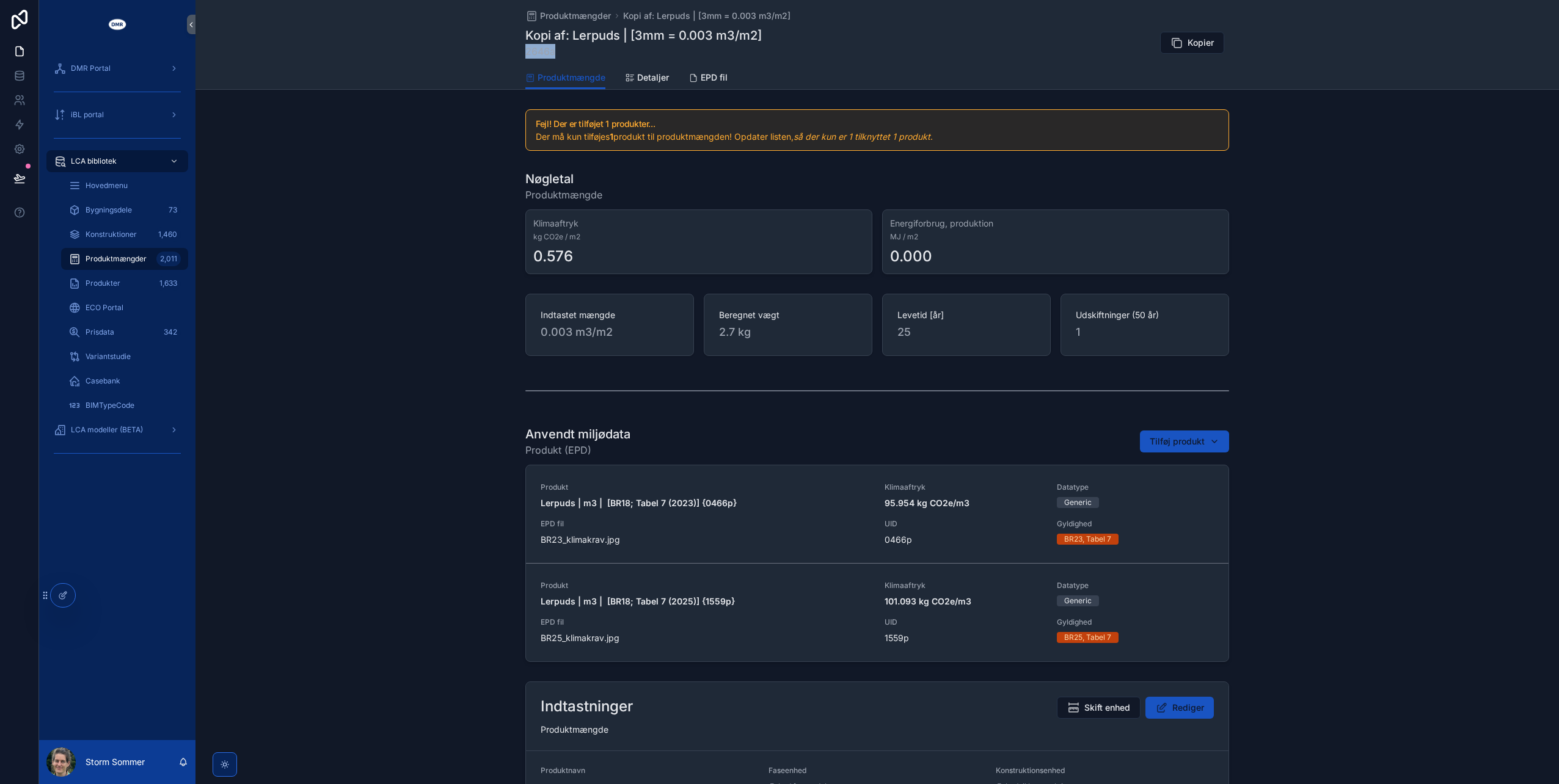
drag, startPoint x: 555, startPoint y: 49, endPoint x: 524, endPoint y: 49, distance: 31.0
click at [525, 49] on span "2646a" at bounding box center [644, 52] width 237 height 15
copy span "2646a"
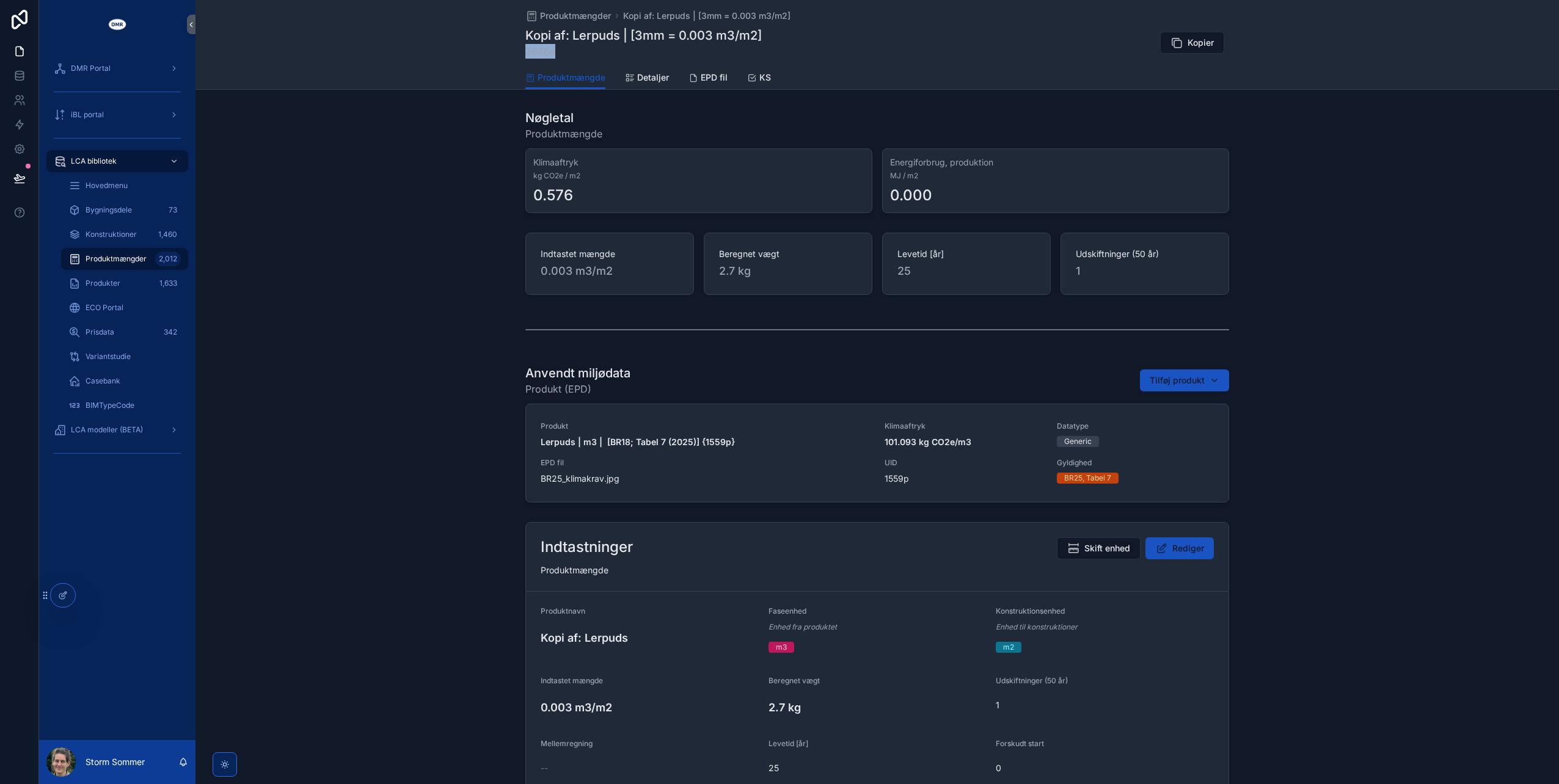
click at [557, 50] on span "2646a" at bounding box center [644, 52] width 237 height 15
drag, startPoint x: 557, startPoint y: 50, endPoint x: 518, endPoint y: 51, distance: 39.0
click at [518, 51] on div "Produktmængder Kopi af: Lerpuds | [3mm = 0.003 m3/m2] Kopi af: Lerpuds | [3mm =…" at bounding box center [877, 45] width 1363 height 90
click at [417, 307] on div "Nøgletal Produktmængde Klimaaftryk kg CO2e / m2 0.576 Energiforbrug, produktion…" at bounding box center [877, 526] width 1363 height 844
click at [1172, 550] on span "Rediger" at bounding box center [1188, 548] width 31 height 12
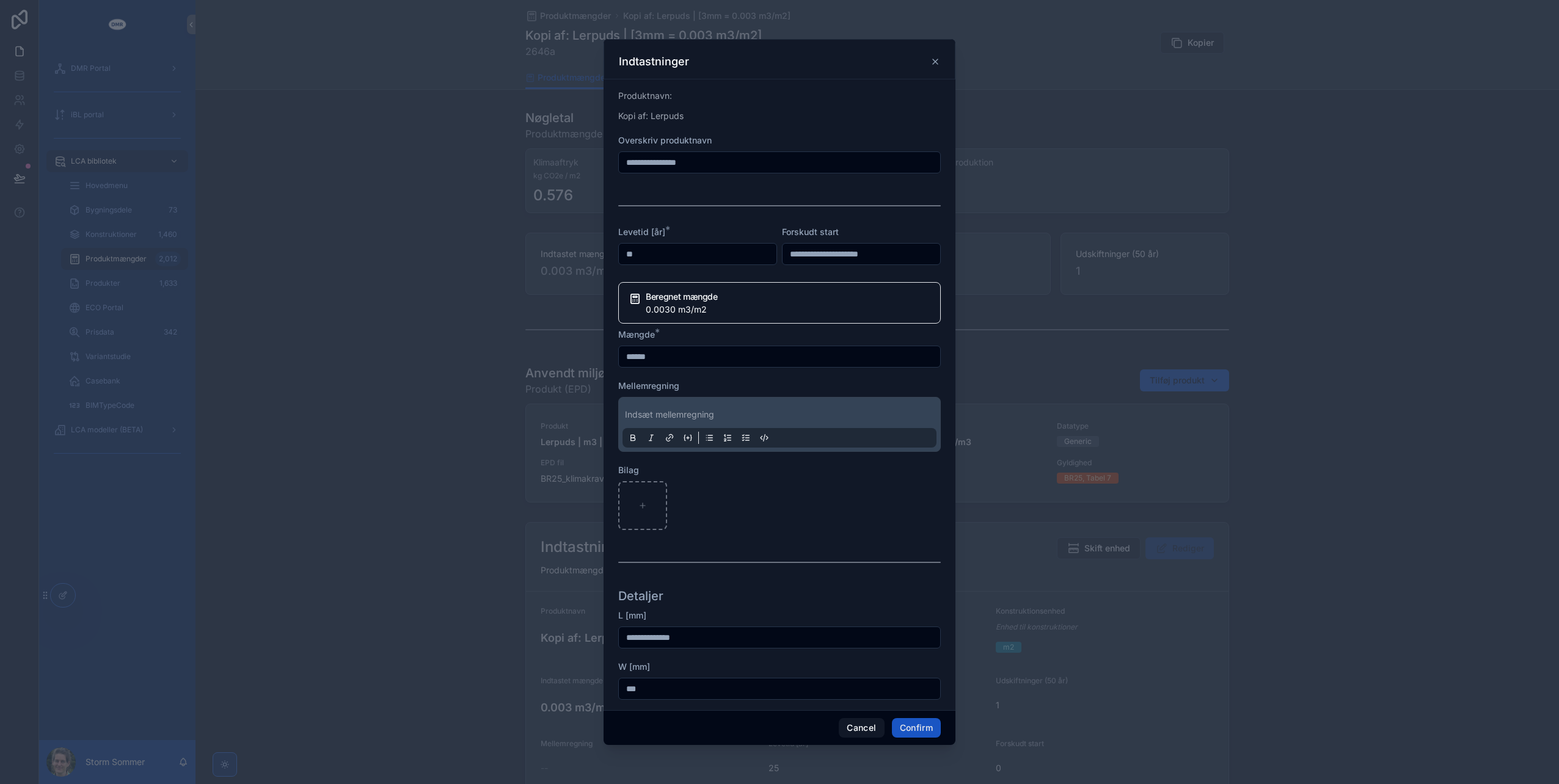
drag, startPoint x: 659, startPoint y: 161, endPoint x: 578, endPoint y: 160, distance: 81.0
click at [579, 161] on div "**********" at bounding box center [779, 392] width 1559 height 784
type input "*******"
click at [914, 720] on button "Confirm" at bounding box center [916, 728] width 49 height 19
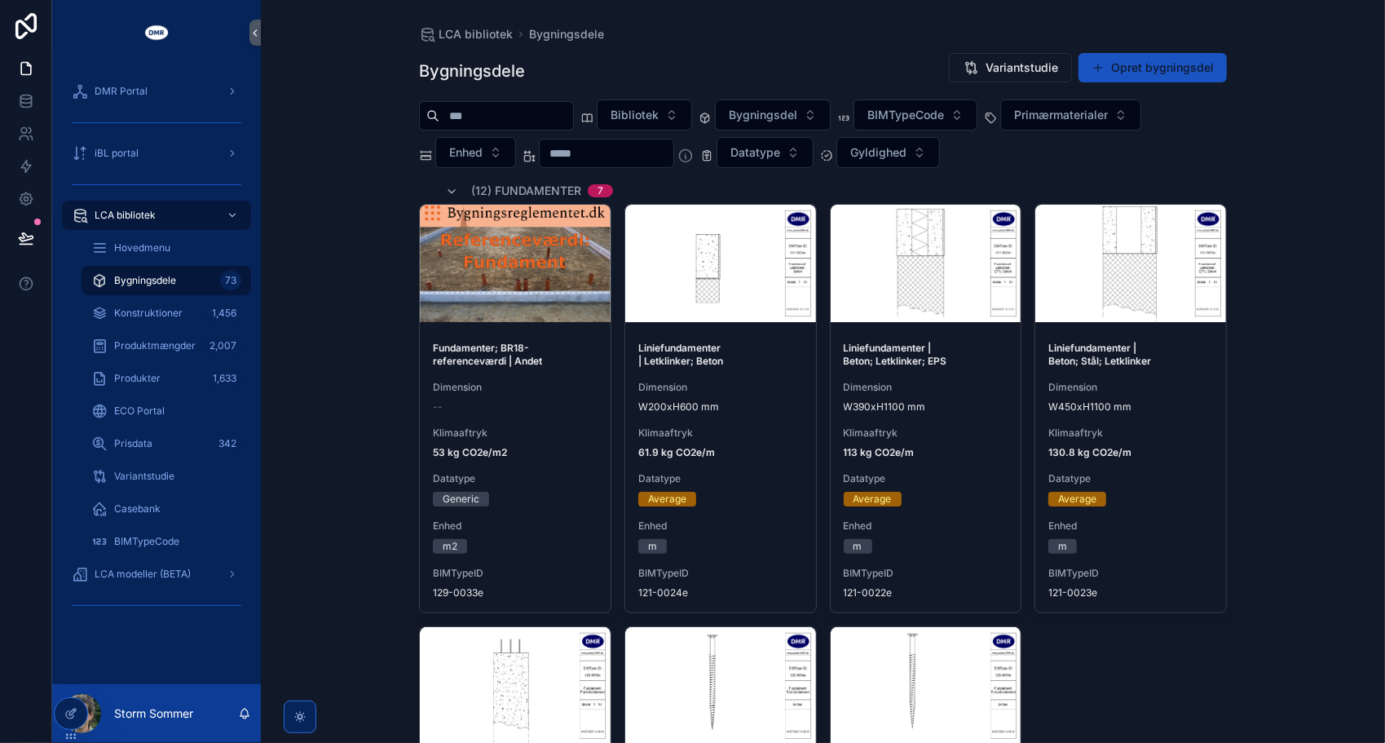
scroll to position [1468, 0]
